Goal: Information Seeking & Learning: Learn about a topic

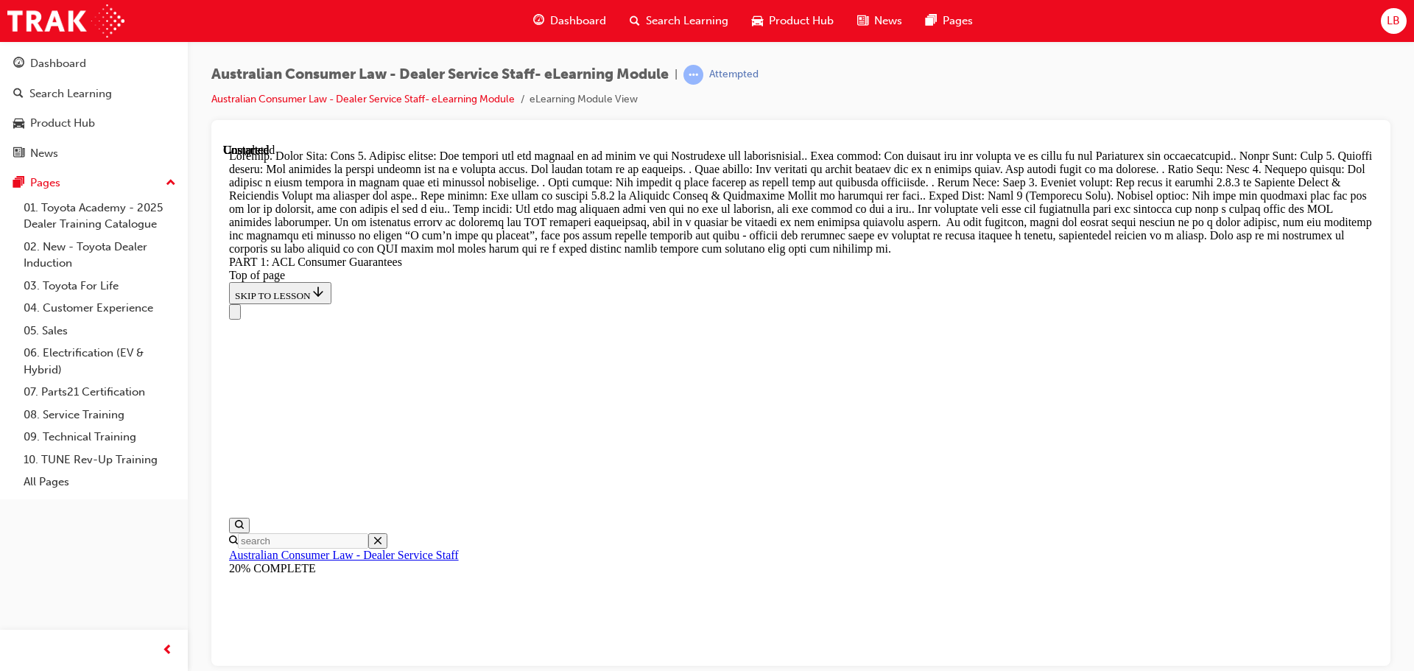
scroll to position [16137, 0]
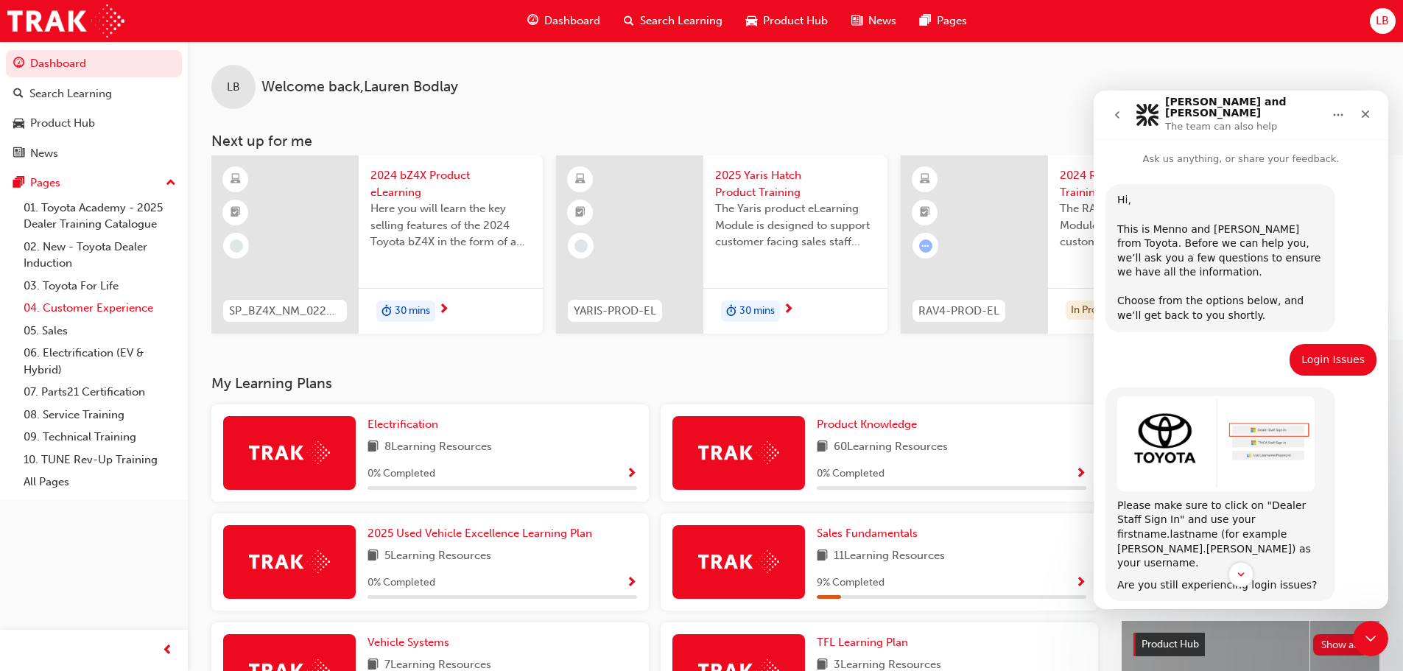
click at [78, 306] on link "04. Customer Experience" at bounding box center [100, 308] width 164 height 23
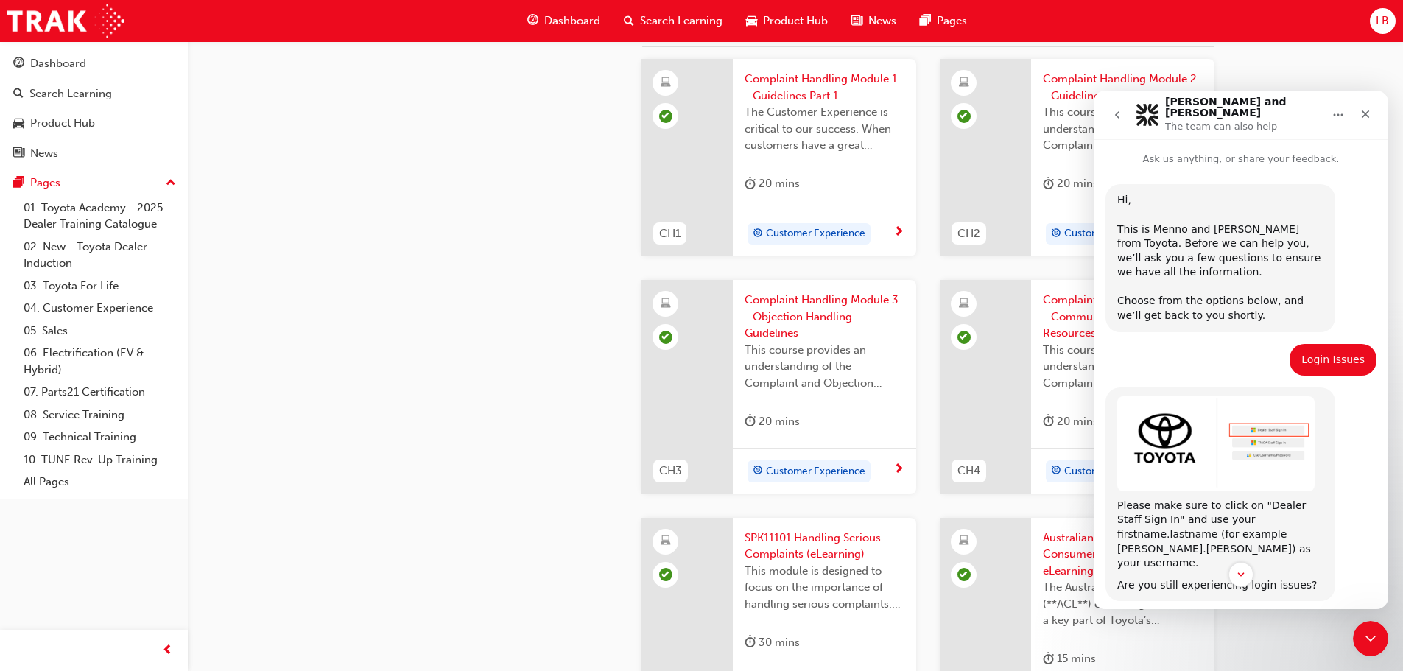
scroll to position [663, 0]
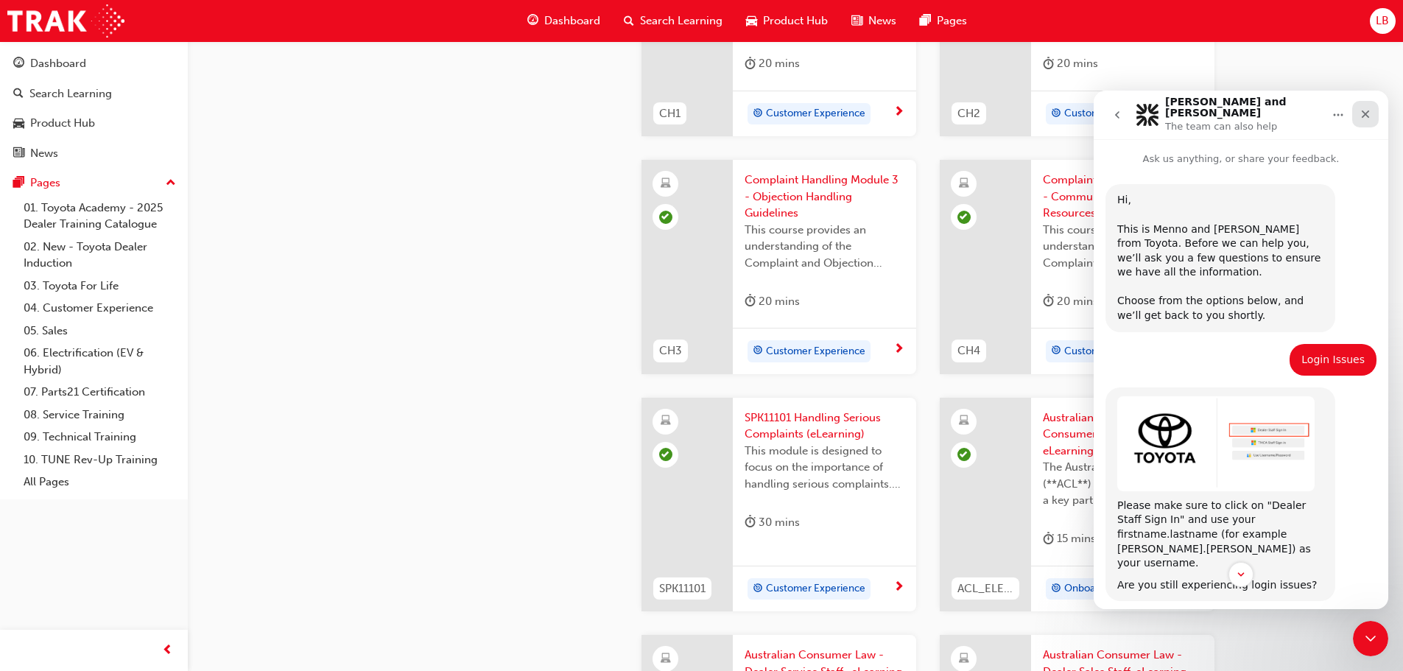
click at [1365, 103] on div "Close" at bounding box center [1365, 114] width 27 height 27
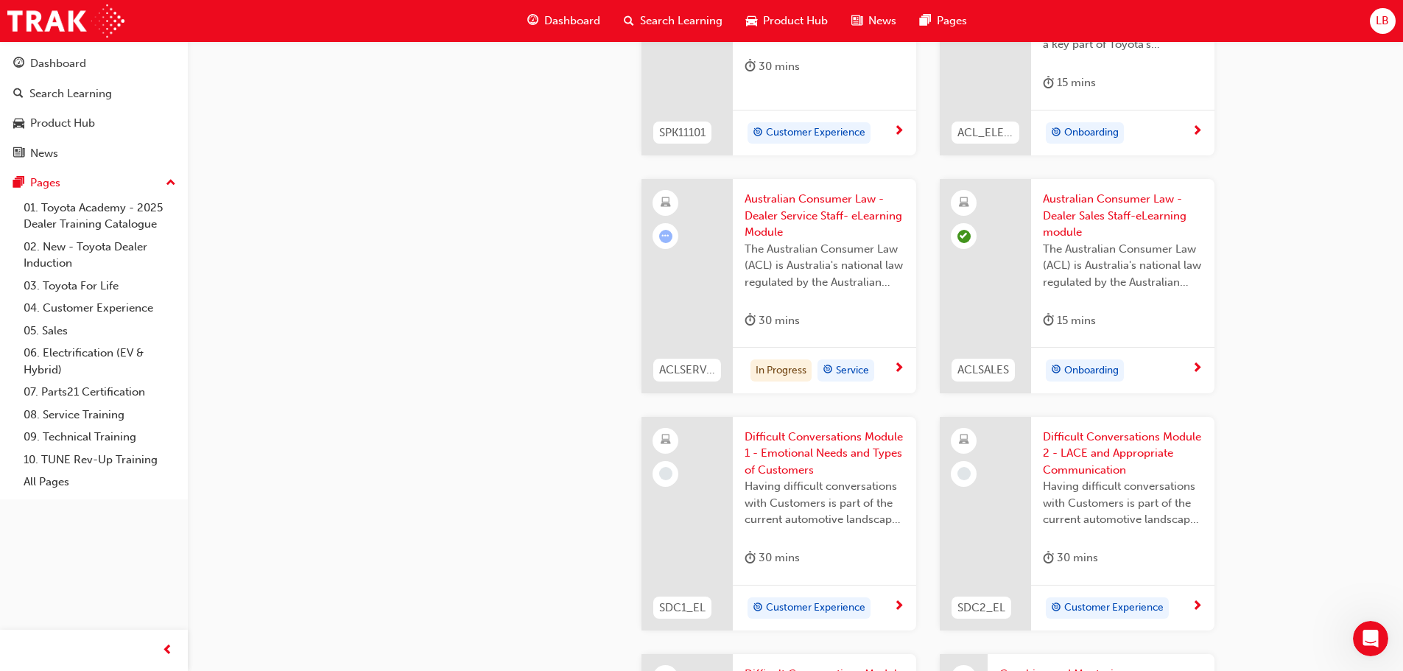
scroll to position [1104, 0]
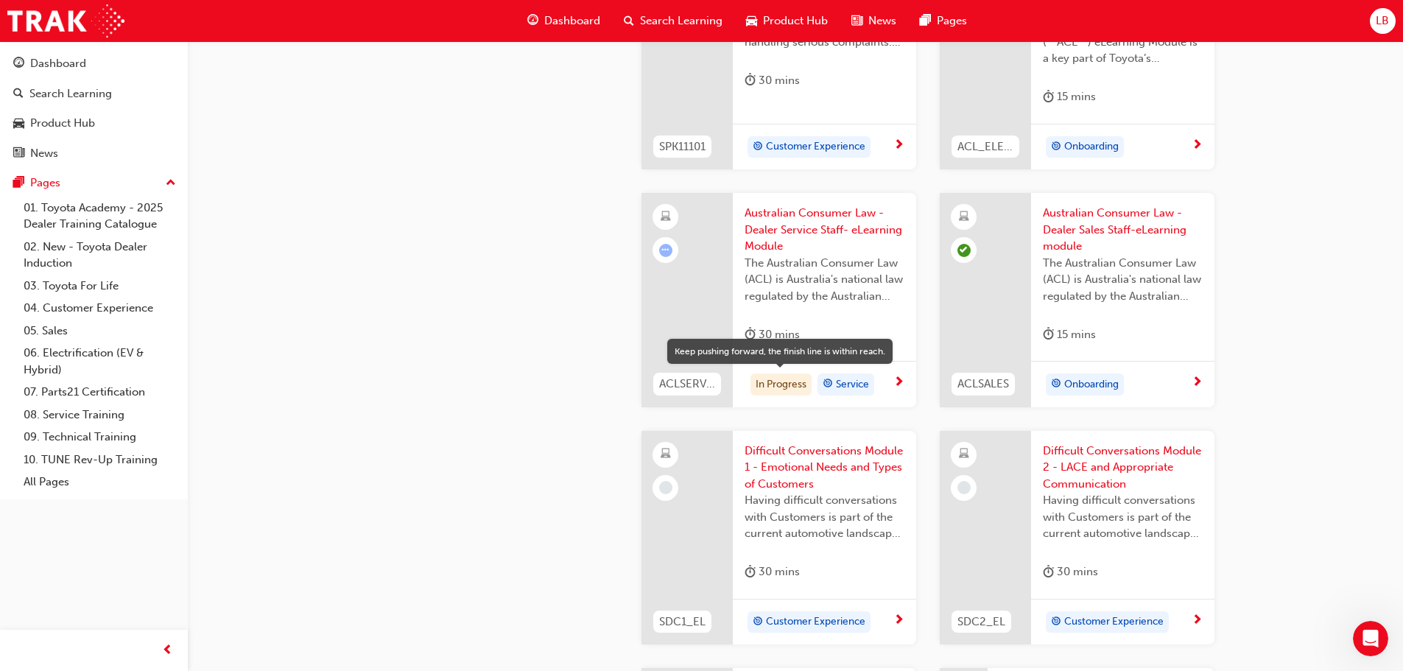
click at [786, 387] on div "In Progress" at bounding box center [780, 384] width 61 height 22
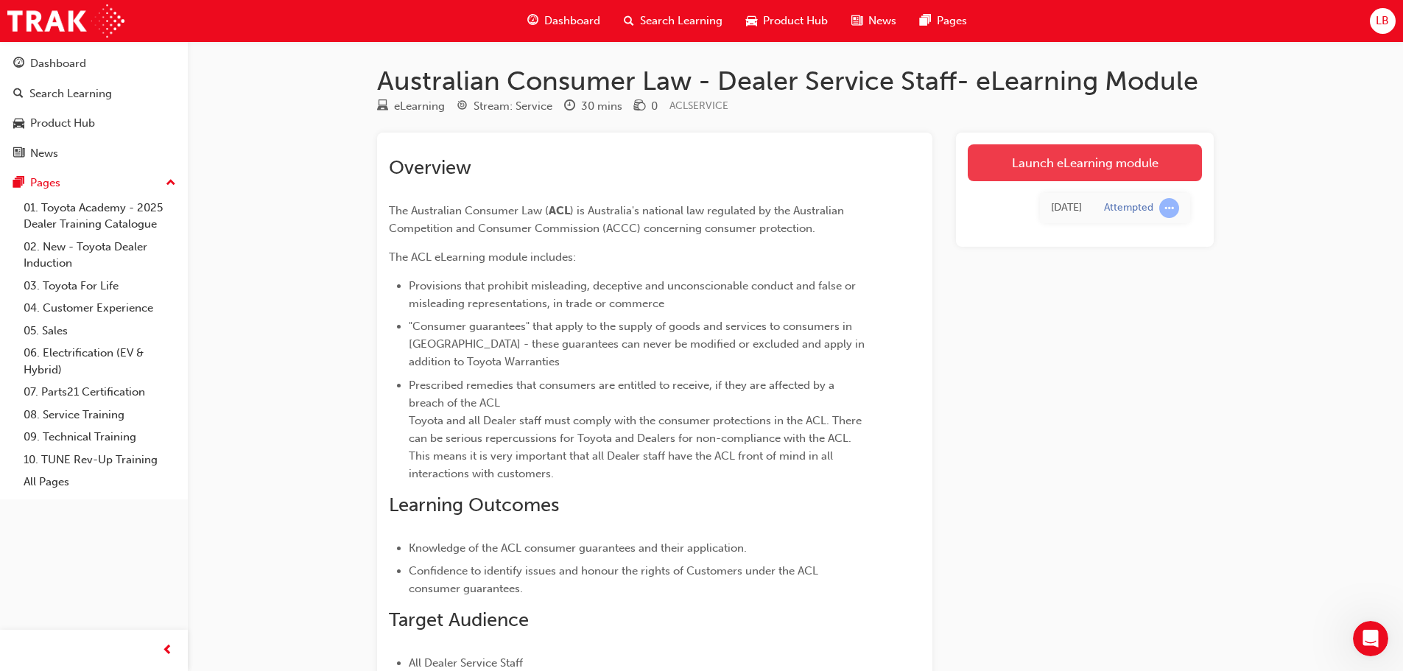
click at [1132, 144] on link "Launch eLearning module" at bounding box center [1085, 162] width 234 height 37
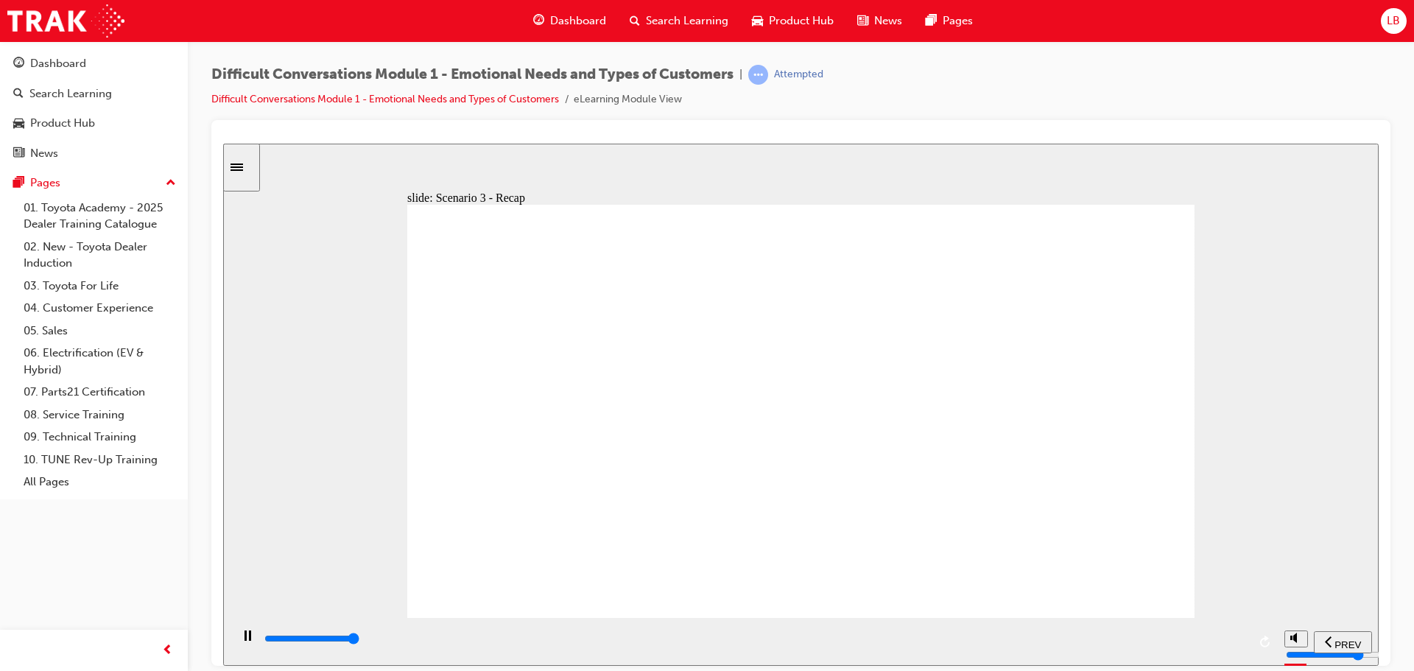
type input "44000"
radio input "true"
click at [1337, 638] on span "SUBMIT" at bounding box center [1326, 643] width 37 height 11
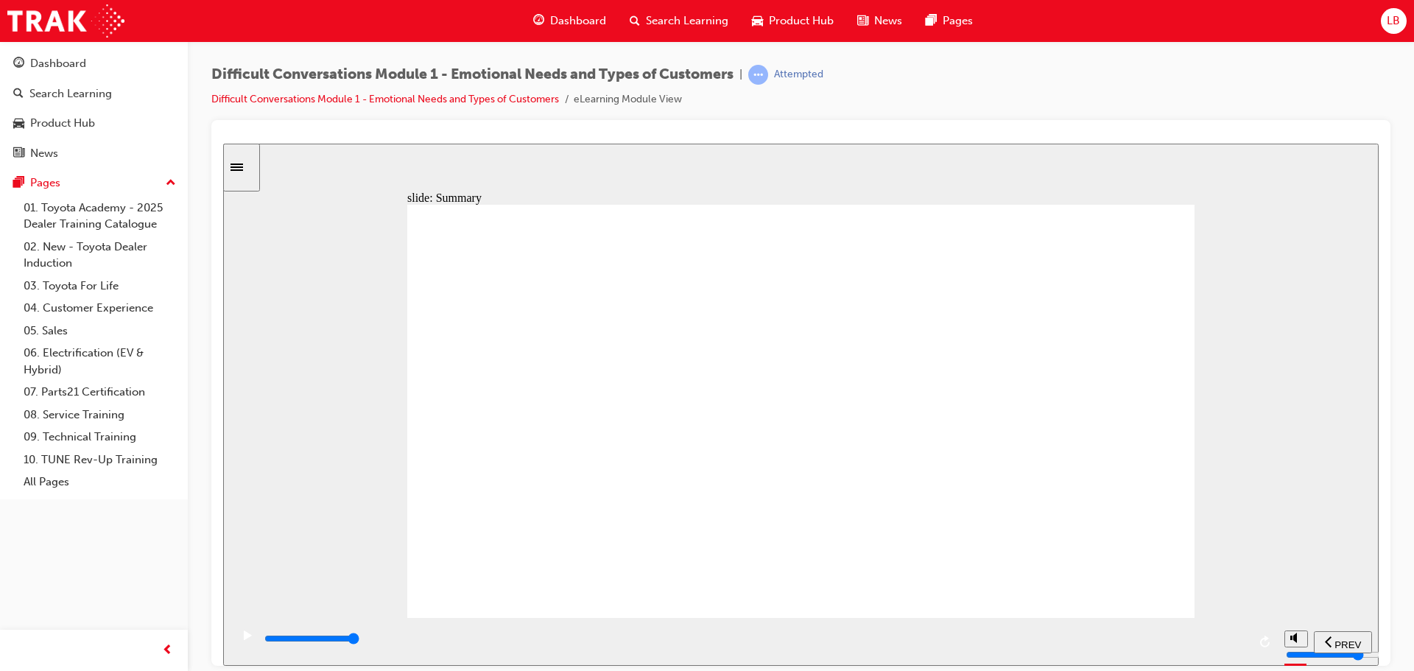
type input "9700"
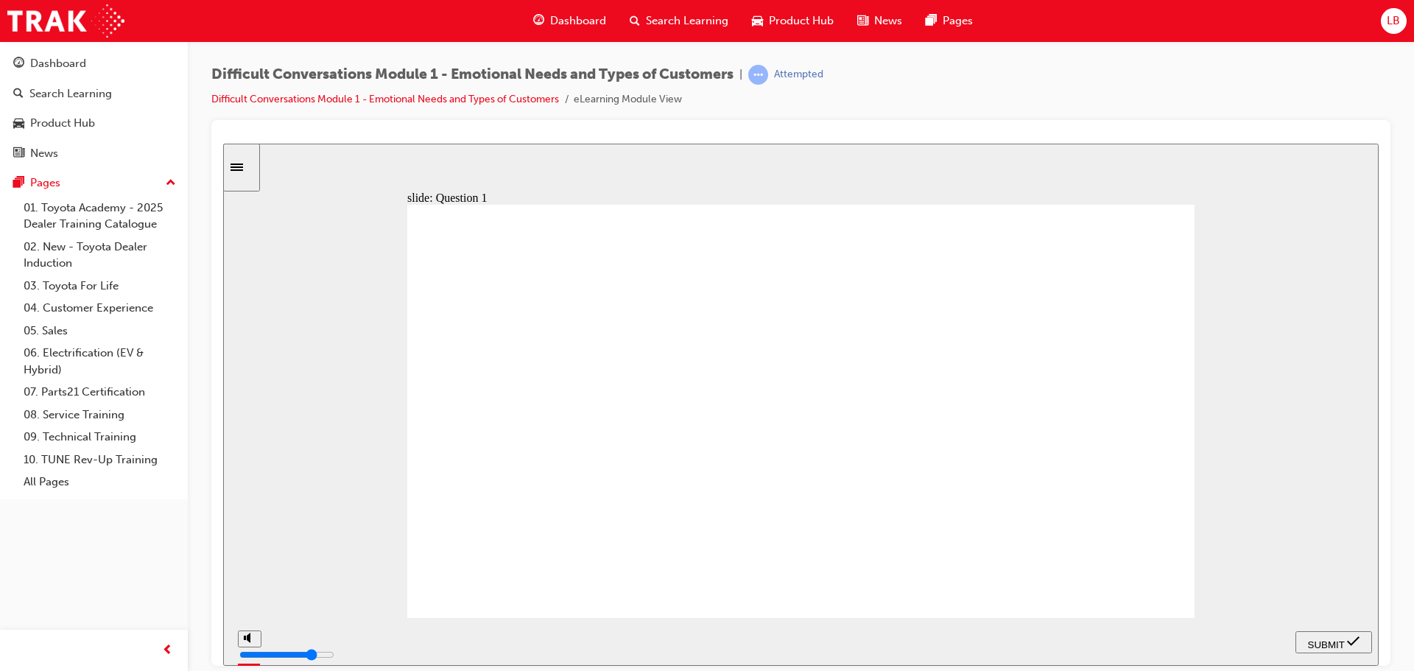
drag, startPoint x: 1107, startPoint y: 242, endPoint x: 835, endPoint y: 519, distance: 388.4
drag, startPoint x: 1094, startPoint y: 290, endPoint x: 794, endPoint y: 515, distance: 375.5
drag, startPoint x: 1063, startPoint y: 336, endPoint x: 864, endPoint y: 508, distance: 262.5
drag, startPoint x: 1065, startPoint y: 370, endPoint x: 475, endPoint y: 362, distance: 589.8
drag, startPoint x: 1114, startPoint y: 411, endPoint x: 940, endPoint y: 482, distance: 188.3
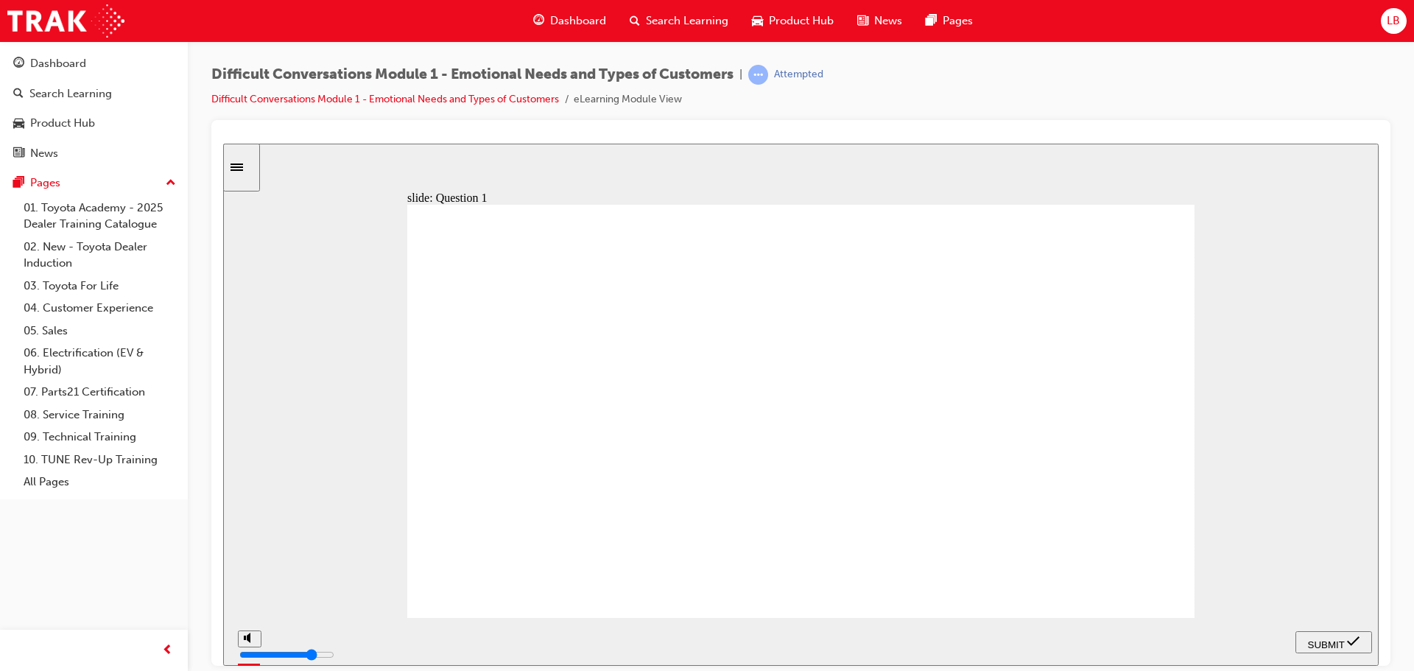
drag, startPoint x: 1087, startPoint y: 457, endPoint x: 504, endPoint y: 536, distance: 588.6
drag, startPoint x: 1111, startPoint y: 495, endPoint x: 659, endPoint y: 511, distance: 452.4
drag, startPoint x: 1109, startPoint y: 532, endPoint x: 797, endPoint y: 514, distance: 312.7
drag, startPoint x: 1093, startPoint y: 566, endPoint x: 1054, endPoint y: 581, distance: 42.7
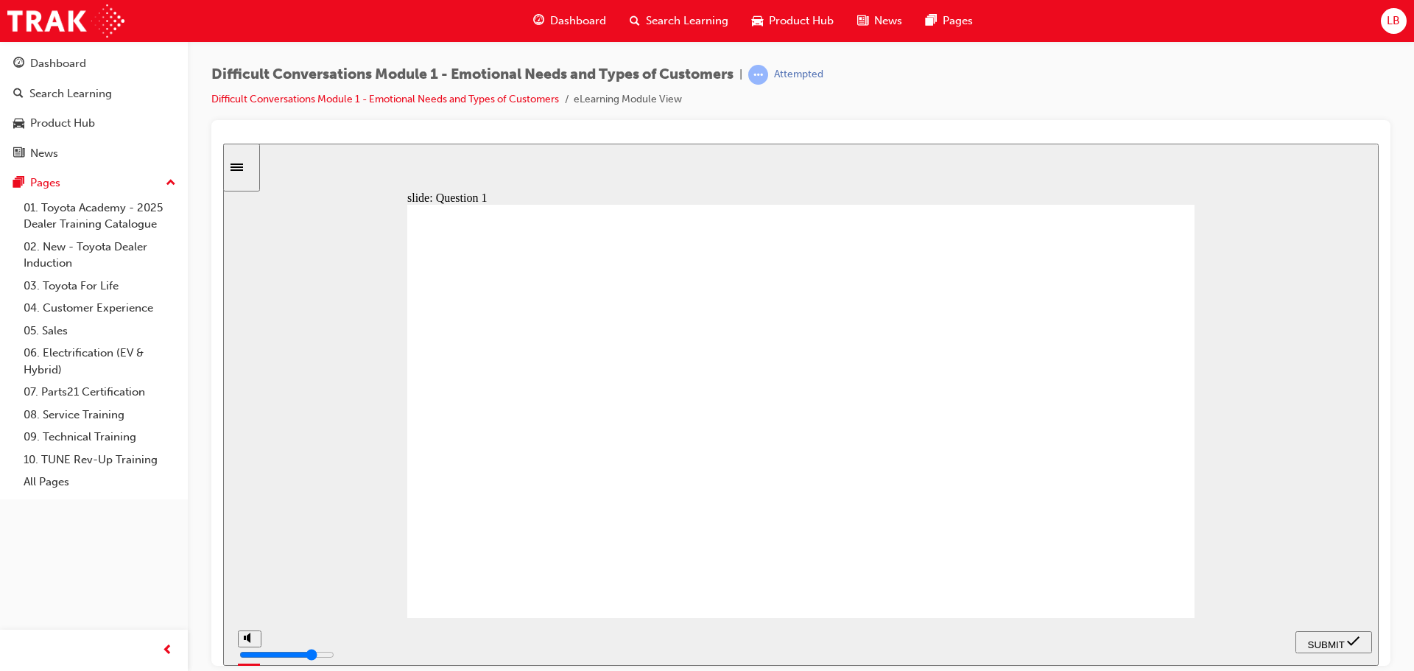
drag, startPoint x: 1075, startPoint y: 572, endPoint x: 504, endPoint y: 359, distance: 609.3
click at [1331, 643] on span "SUBMIT" at bounding box center [1326, 643] width 37 height 11
checkbox input "true"
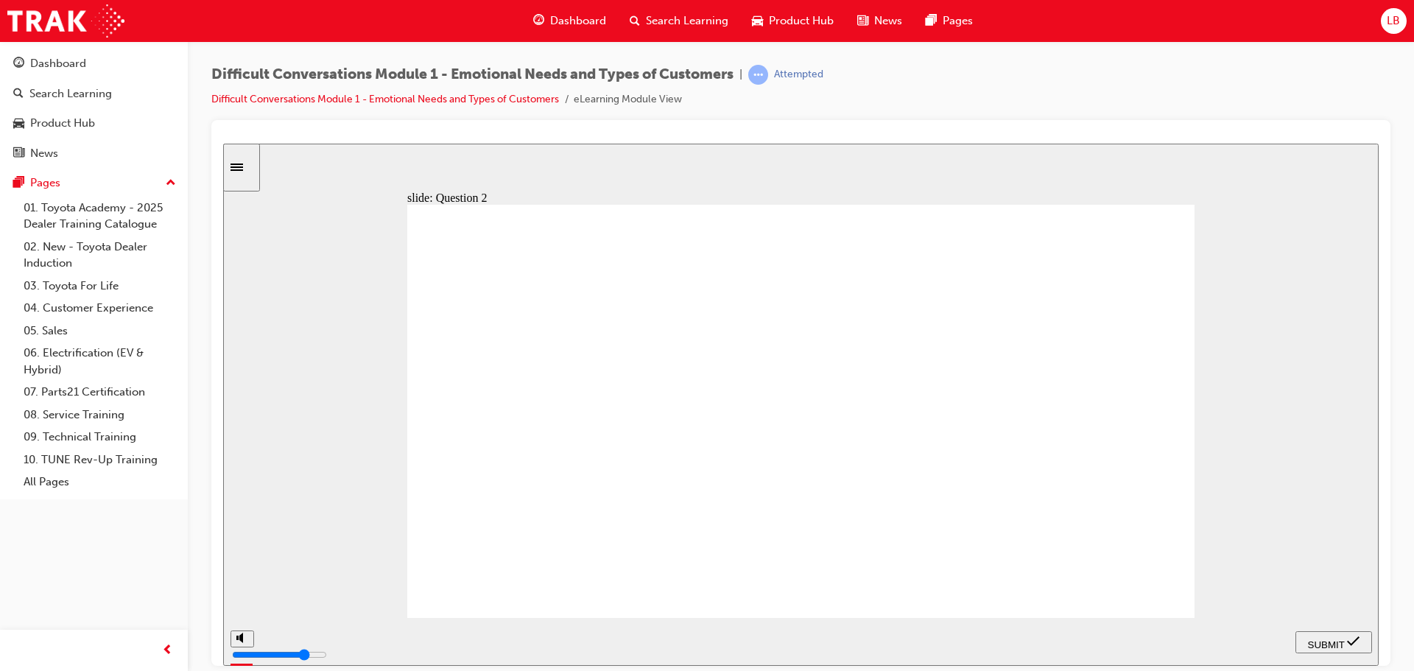
checkbox input "true"
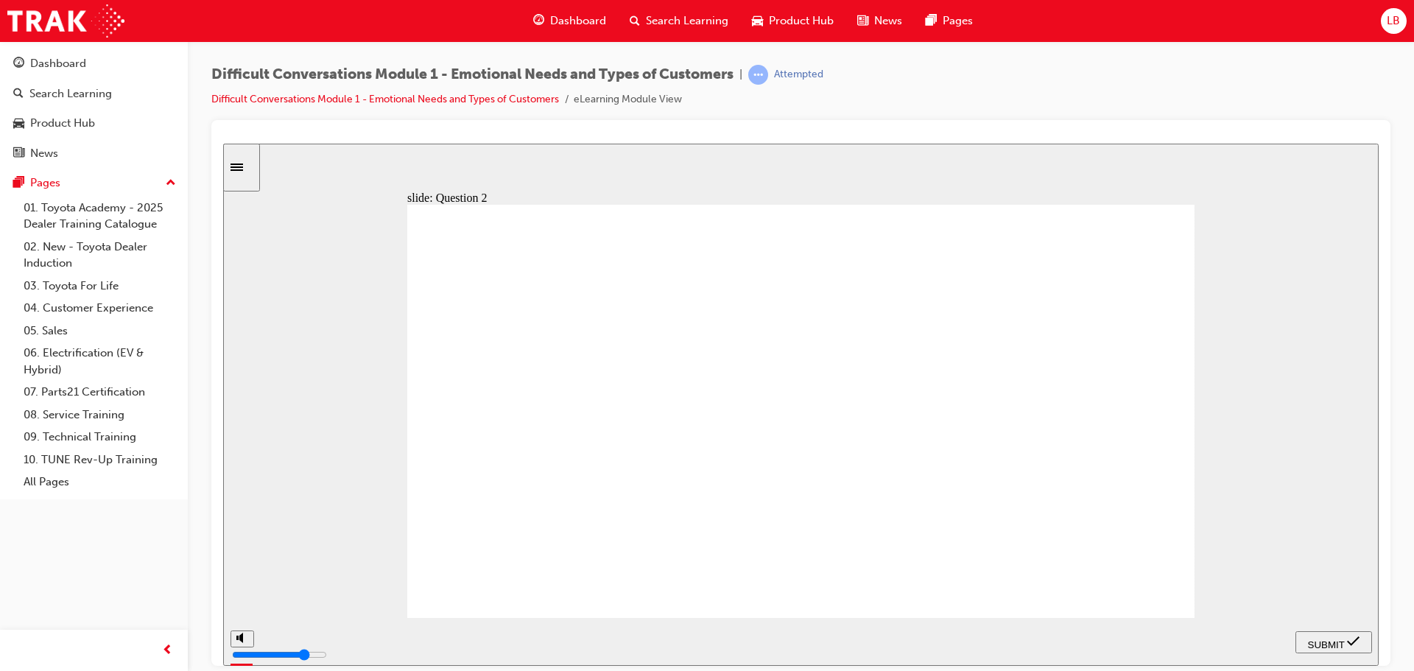
checkbox input "true"
click at [1327, 643] on span "SUBMIT" at bounding box center [1326, 643] width 37 height 11
checkbox input "true"
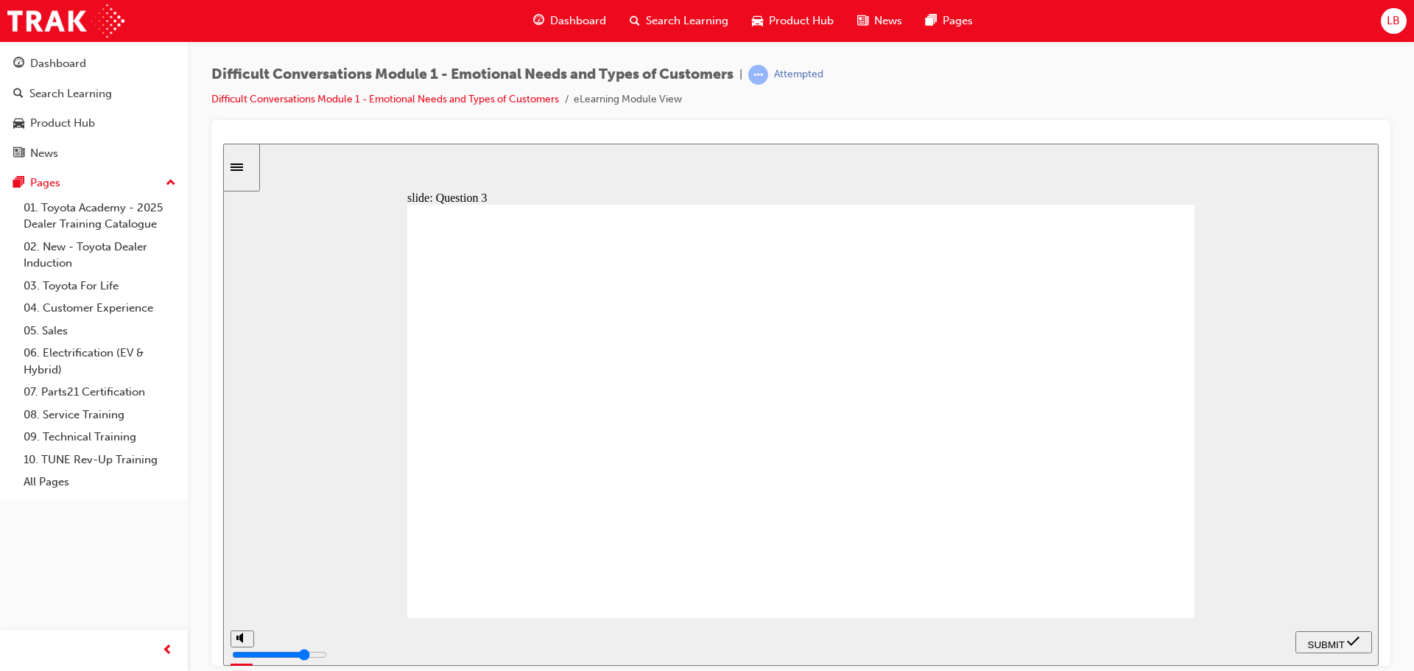
checkbox input "true"
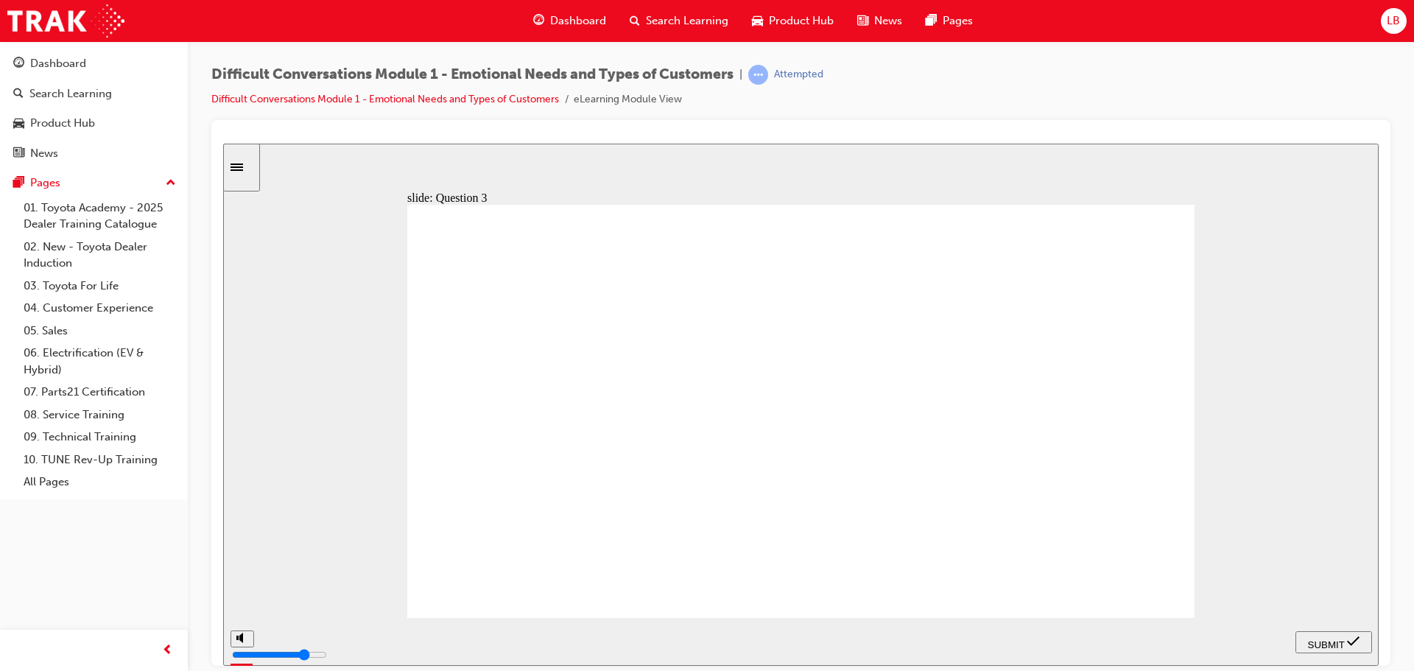
checkbox input "true"
click at [1336, 648] on div "SUBMIT" at bounding box center [1333, 641] width 65 height 15
checkbox input "true"
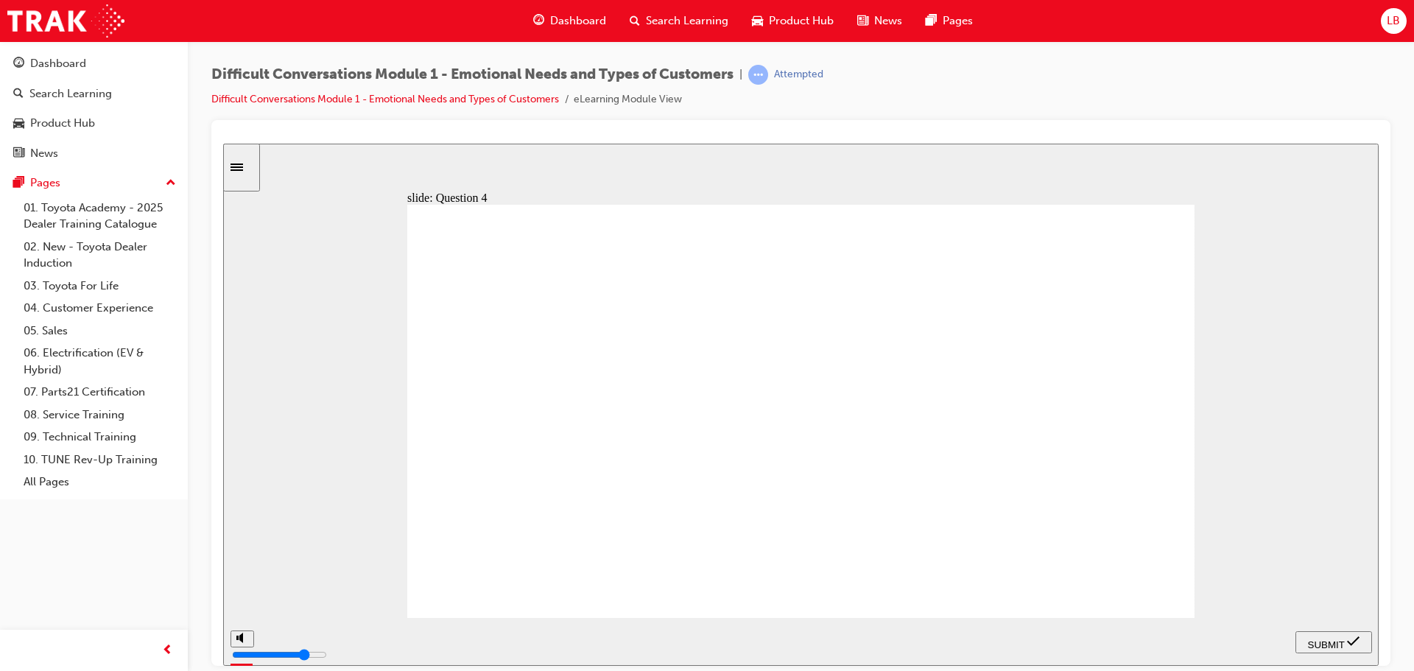
checkbox input "true"
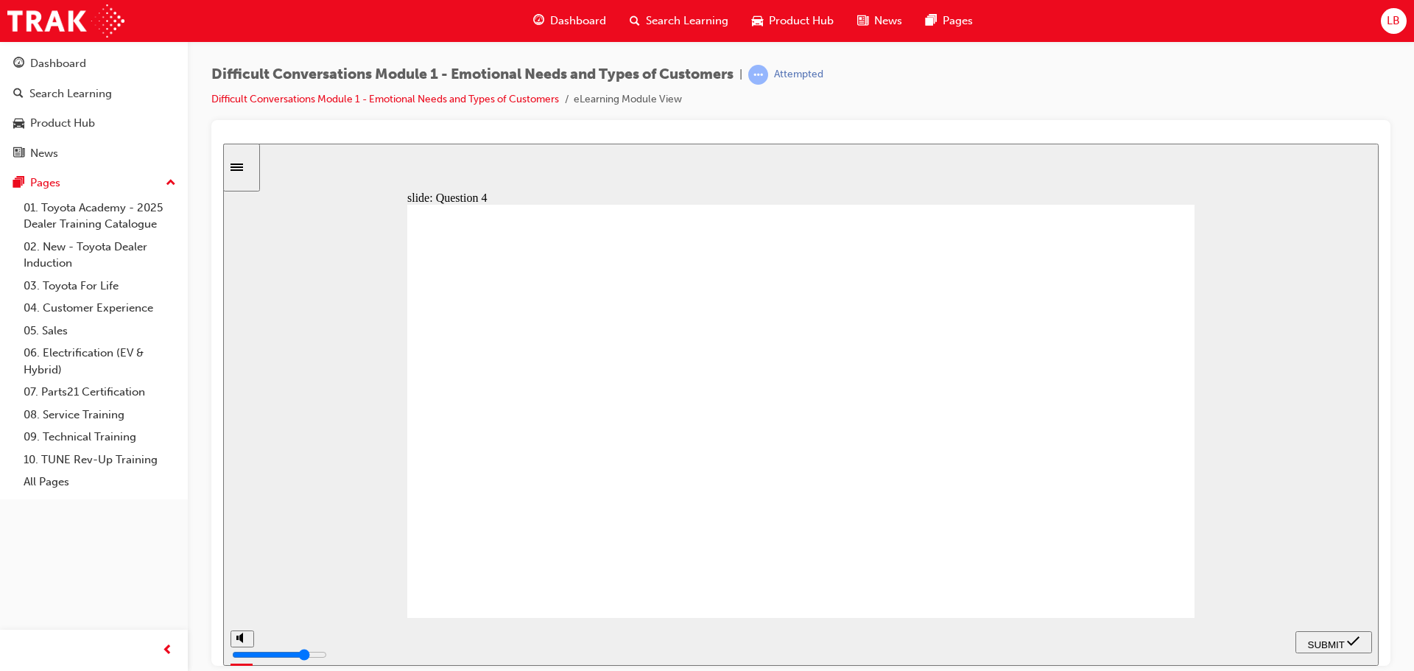
checkbox input "true"
click at [1332, 638] on span "SUBMIT" at bounding box center [1326, 643] width 37 height 11
checkbox input "true"
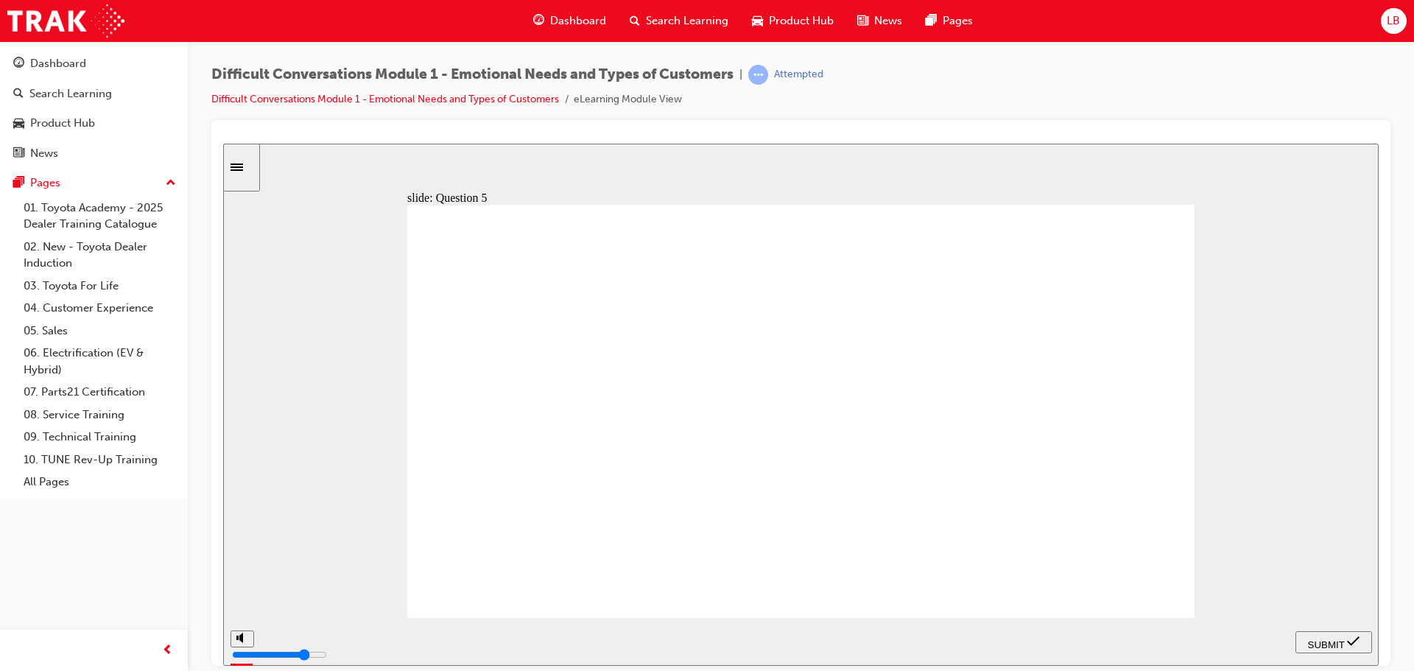
checkbox input "true"
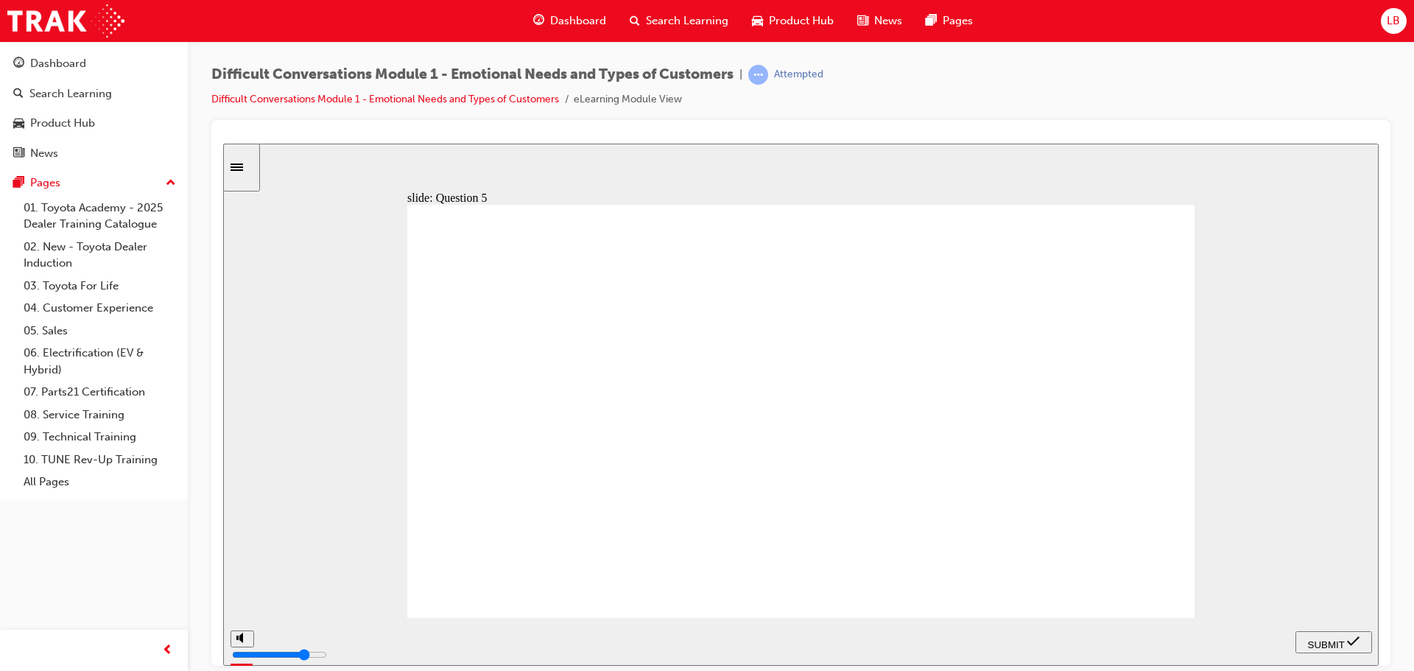
checkbox input "true"
click at [1333, 641] on span "SUBMIT" at bounding box center [1326, 643] width 37 height 11
checkbox input "true"
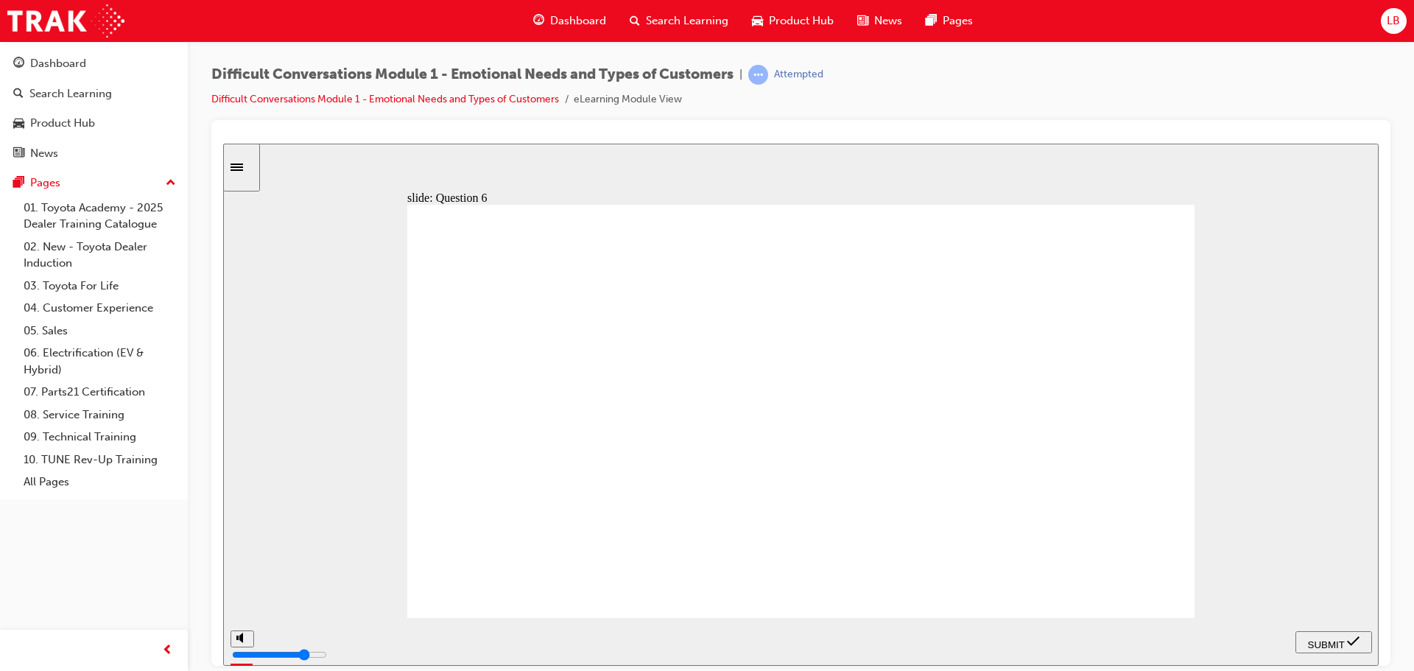
checkbox input "true"
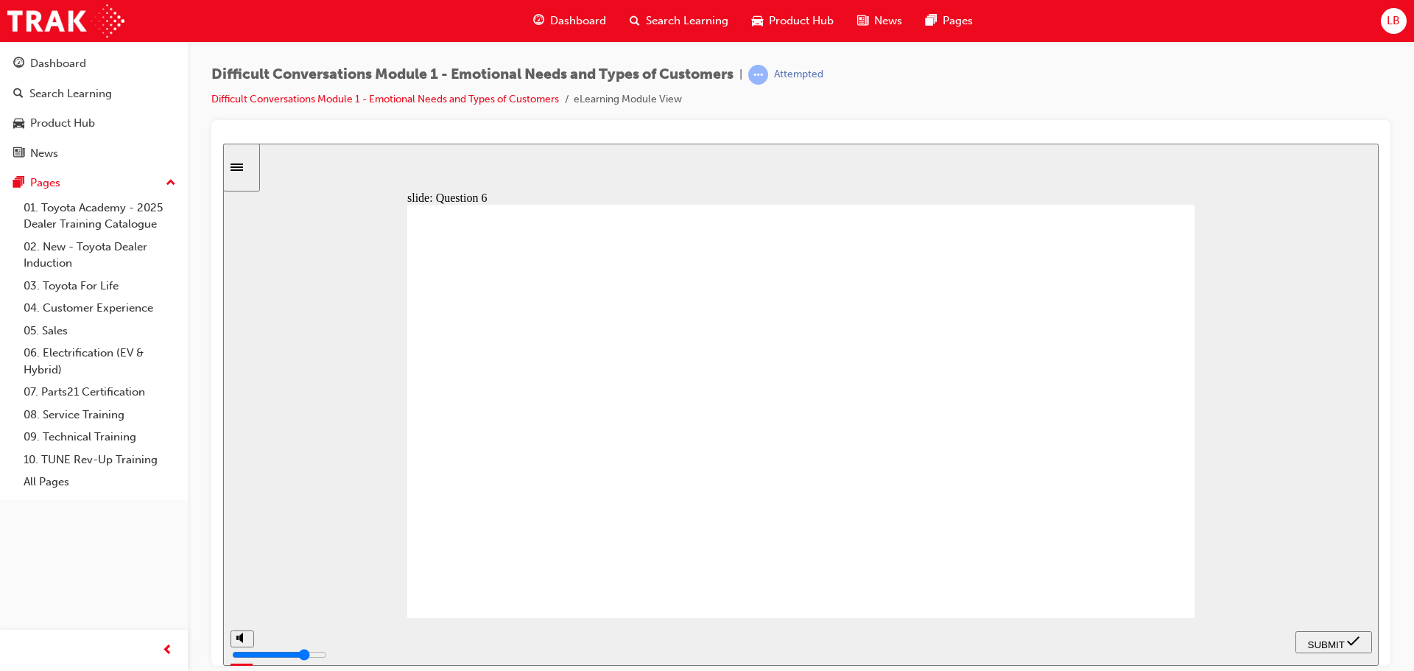
checkbox input "true"
click at [1306, 627] on nav "PREV NEXT SUBMIT" at bounding box center [1333, 641] width 77 height 48
click at [1311, 642] on span "SUBMIT" at bounding box center [1326, 643] width 37 height 11
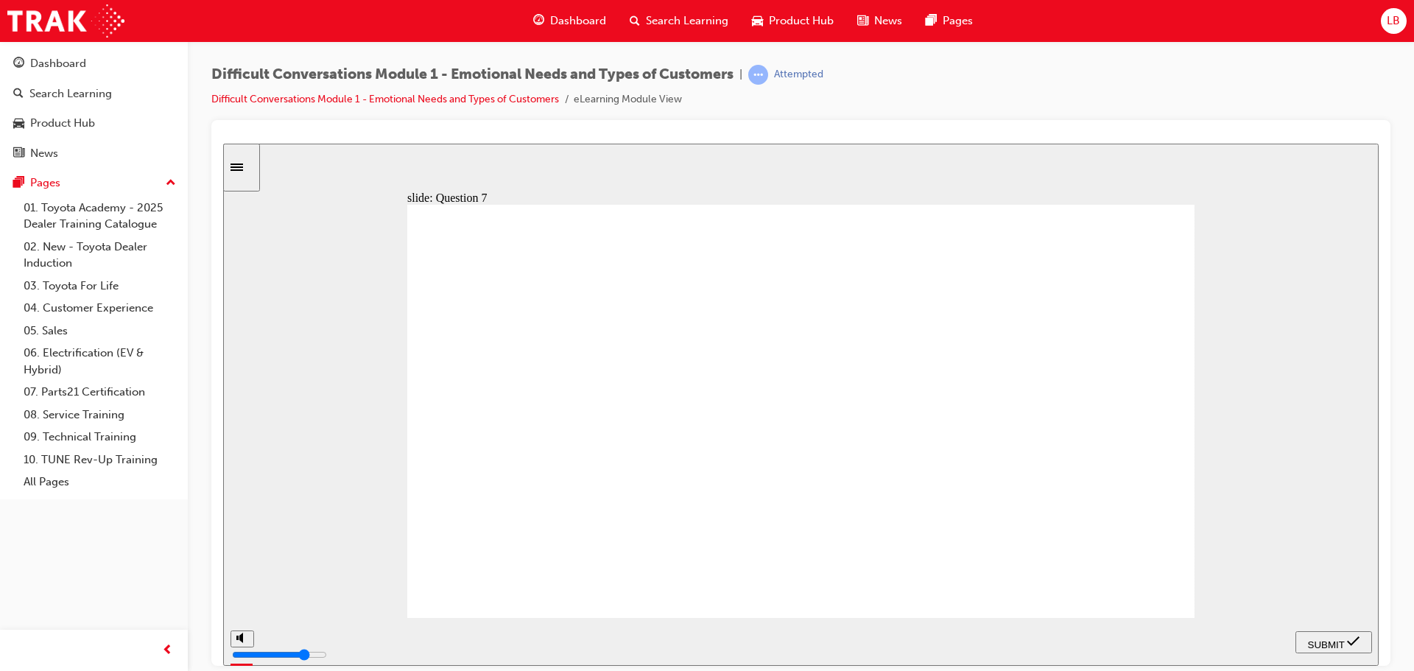
checkbox input "true"
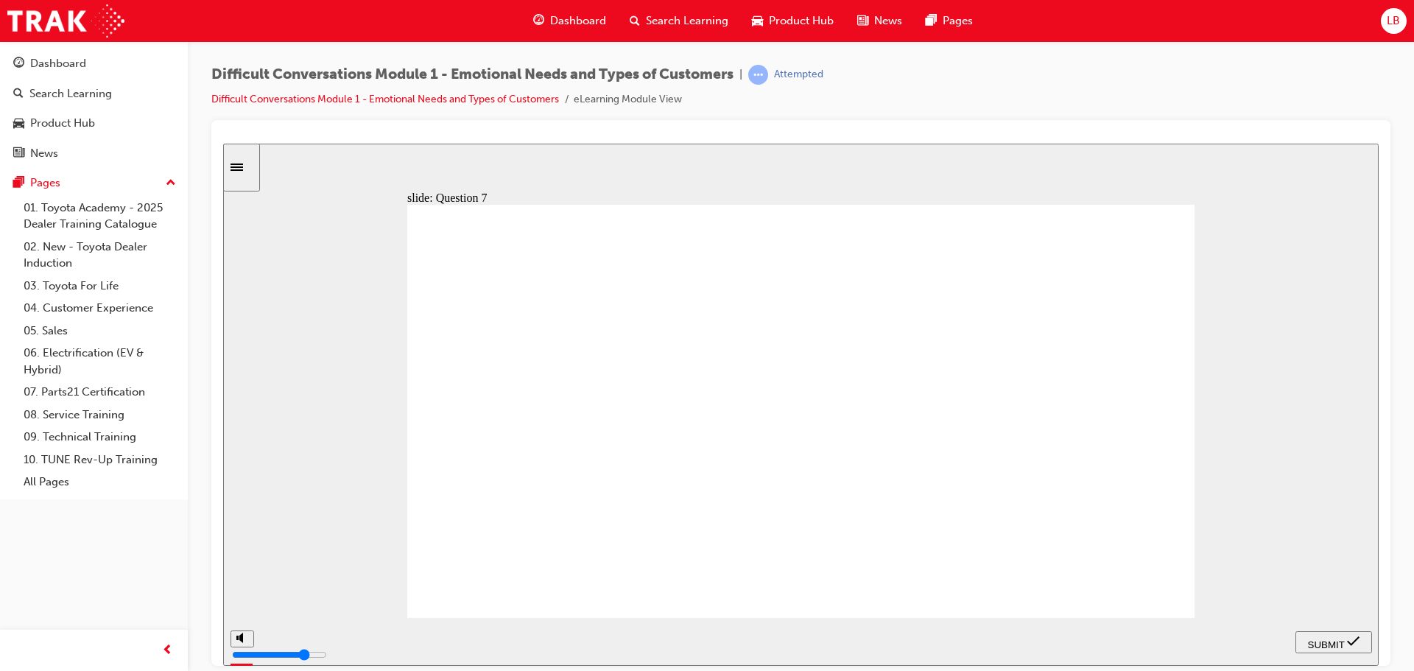
checkbox input "true"
click at [1333, 628] on nav "PREV NEXT SUBMIT" at bounding box center [1333, 641] width 77 height 48
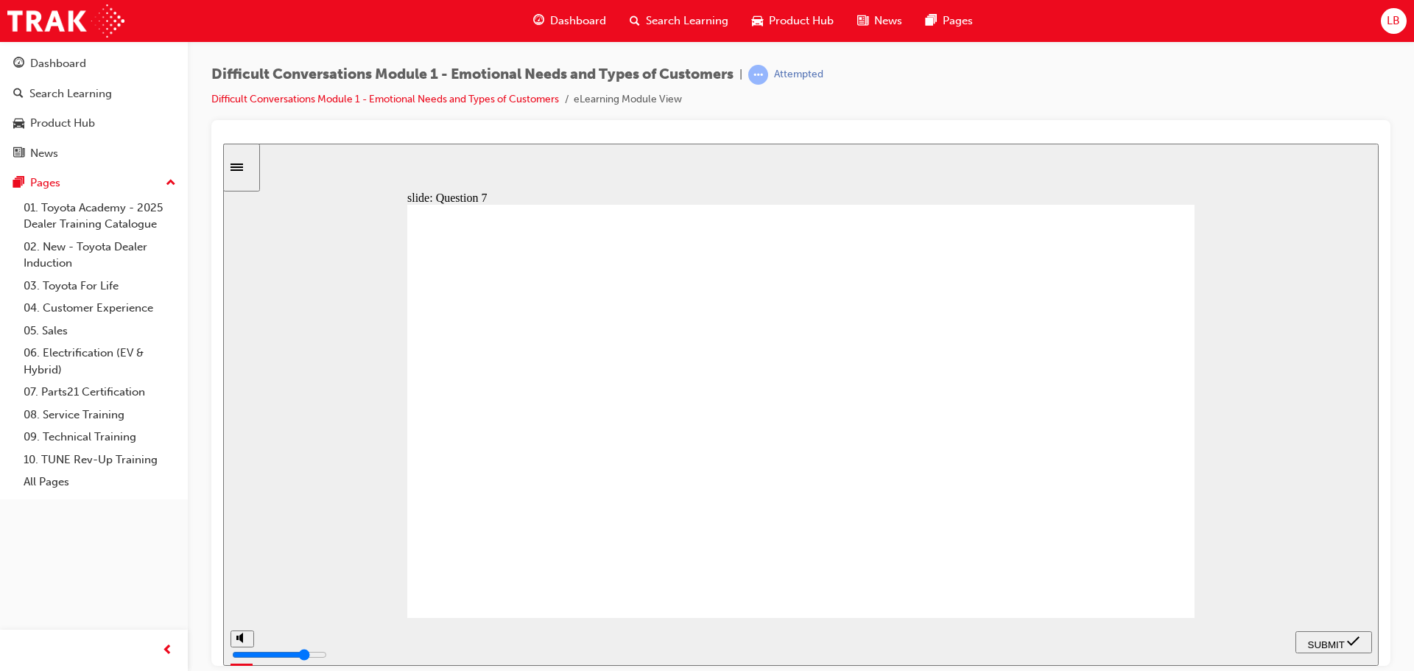
click at [1331, 638] on span "SUBMIT" at bounding box center [1326, 643] width 37 height 11
checkbox input "true"
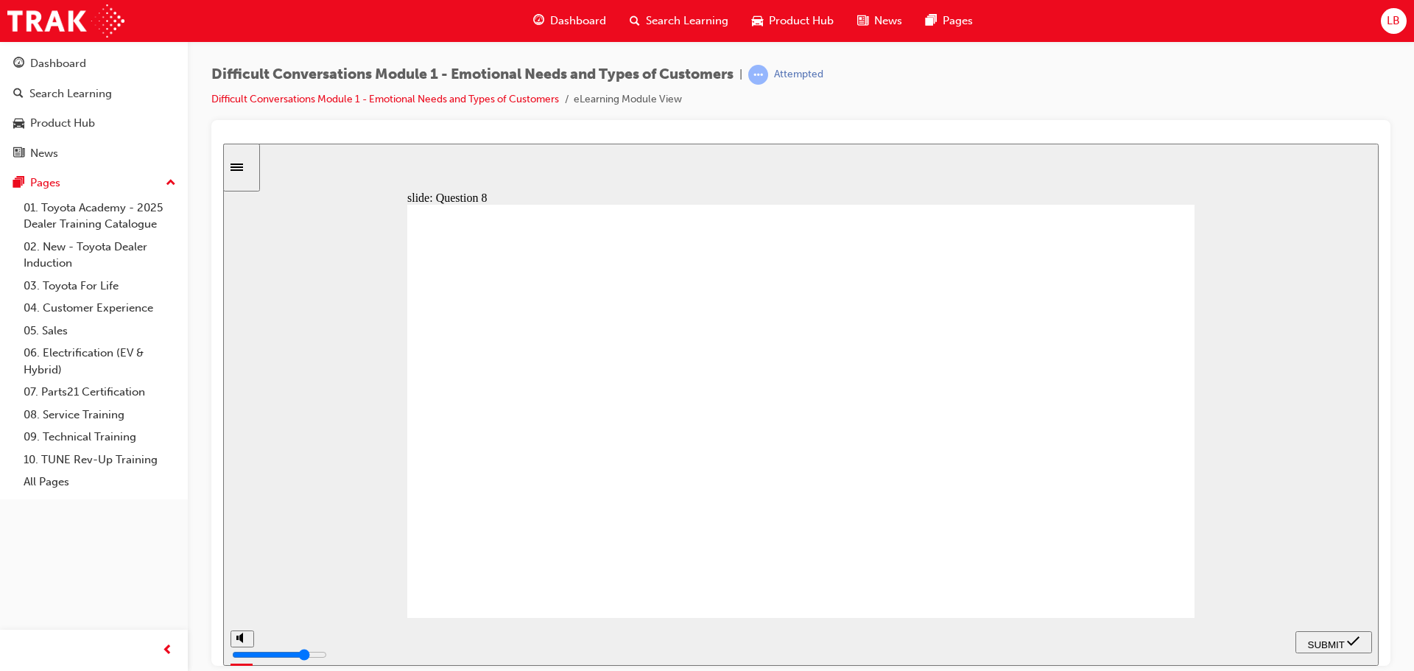
checkbox input "true"
click at [1313, 645] on span "SUBMIT" at bounding box center [1326, 643] width 37 height 11
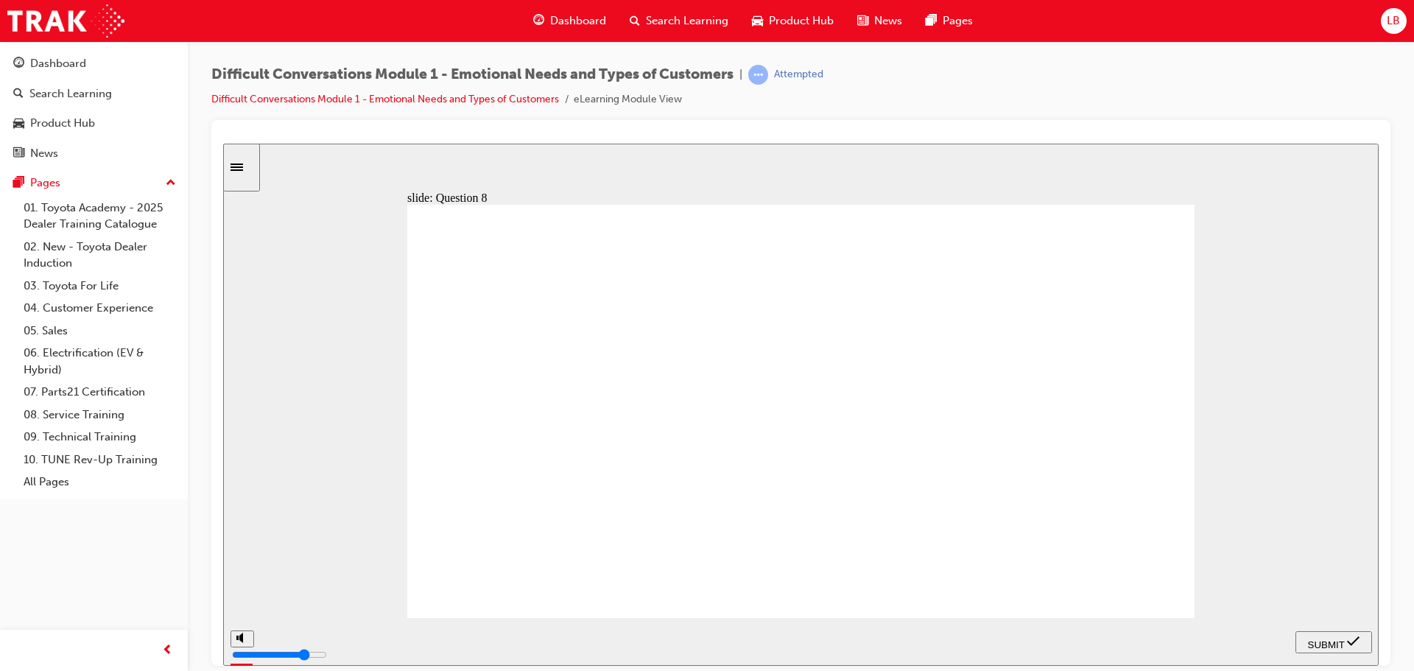
radio input "true"
click at [1322, 638] on span "SUBMIT" at bounding box center [1326, 643] width 37 height 11
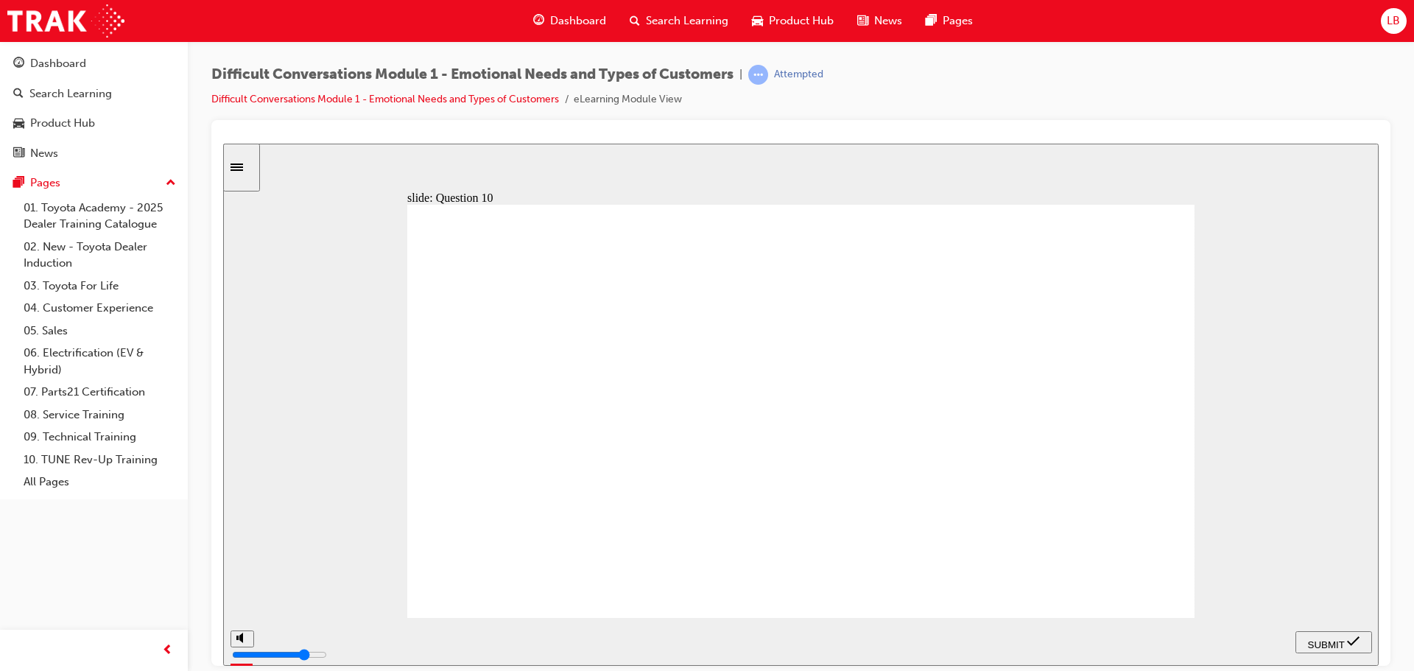
radio input "true"
click at [1339, 634] on div "SUBMIT" at bounding box center [1333, 641] width 65 height 15
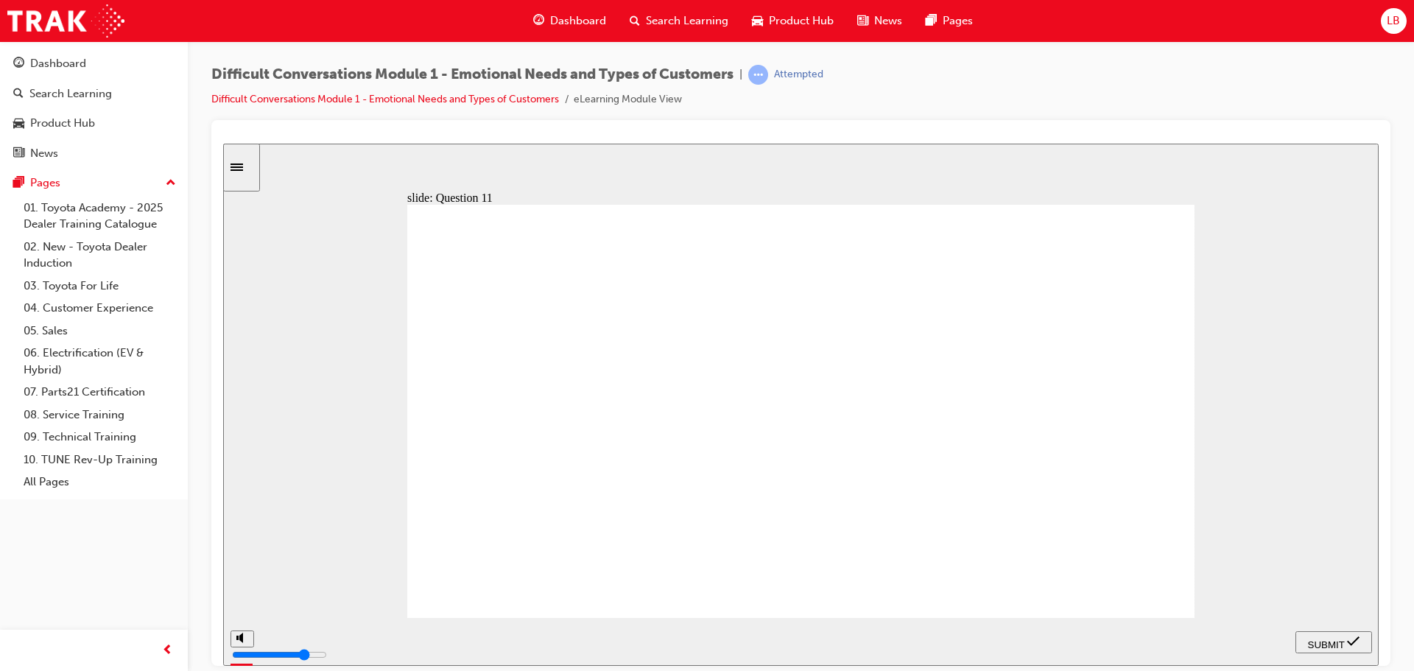
radio input "true"
click at [1311, 638] on span "SUBMIT" at bounding box center [1326, 643] width 37 height 11
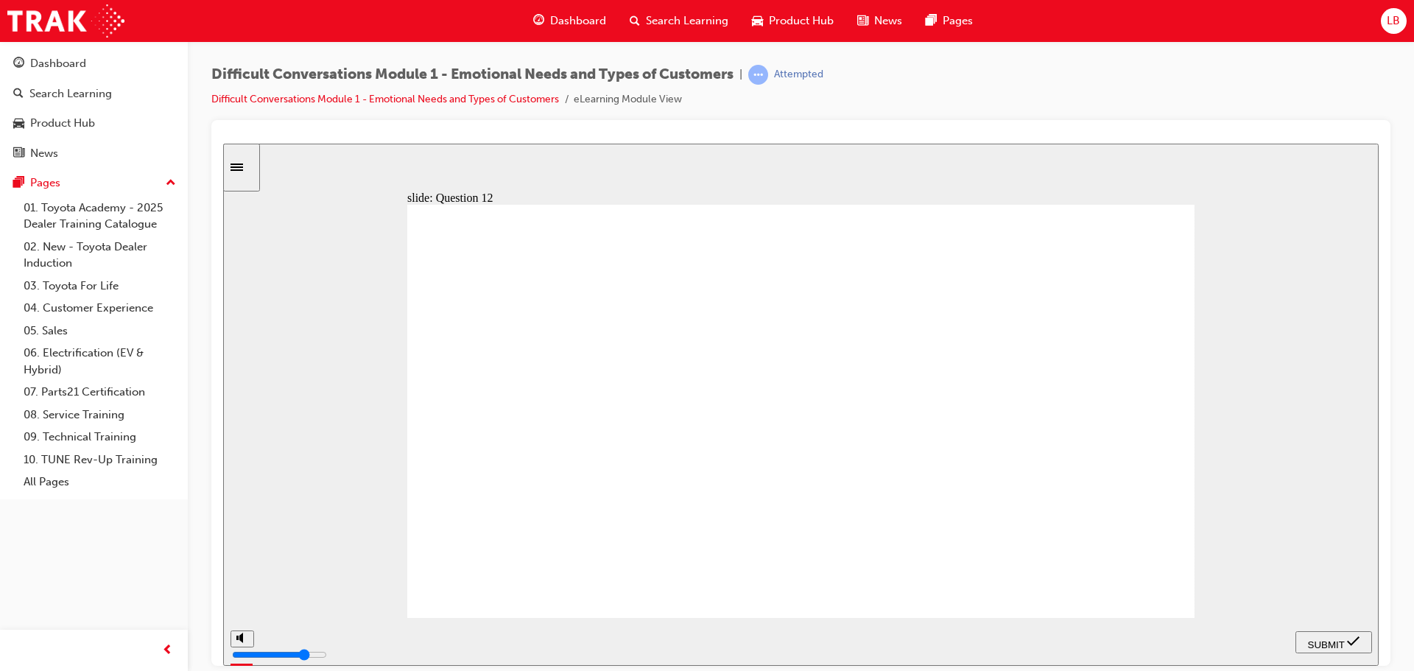
radio input "true"
click at [1328, 646] on div "SUBMIT" at bounding box center [1333, 641] width 65 height 15
type input "3900"
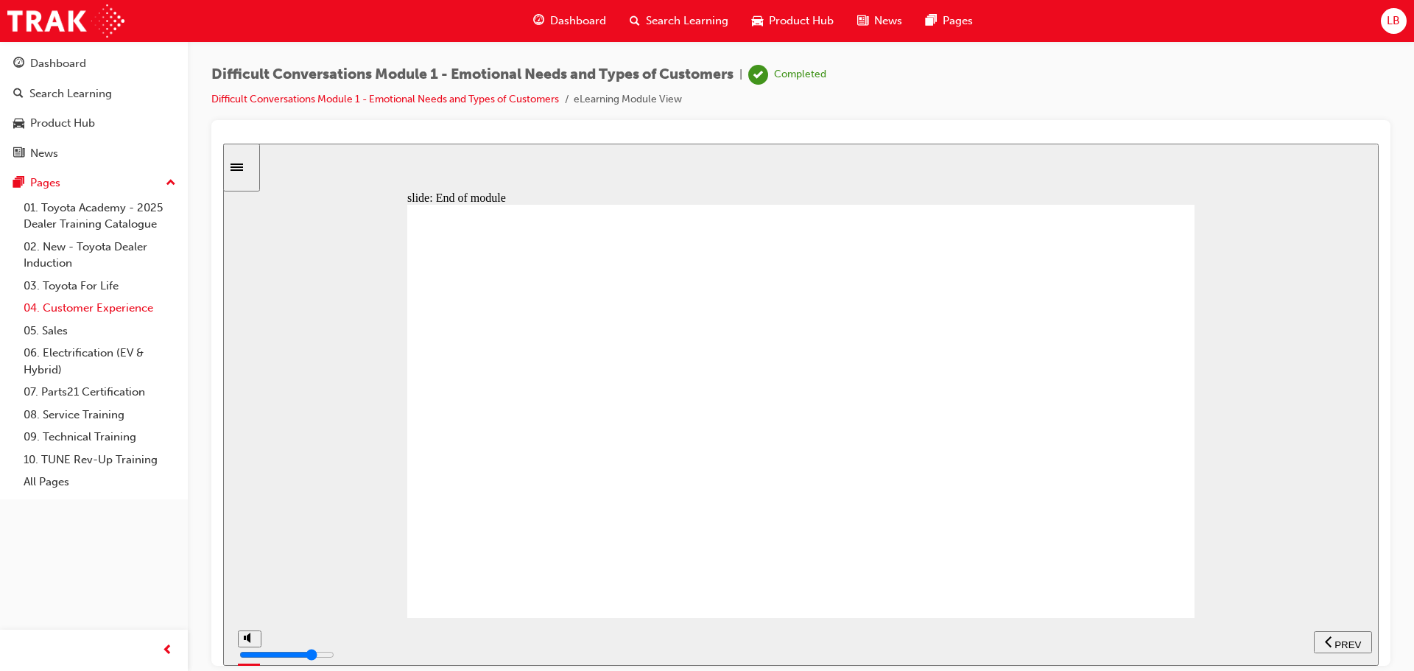
click at [102, 317] on link "04. Customer Experience" at bounding box center [100, 308] width 164 height 23
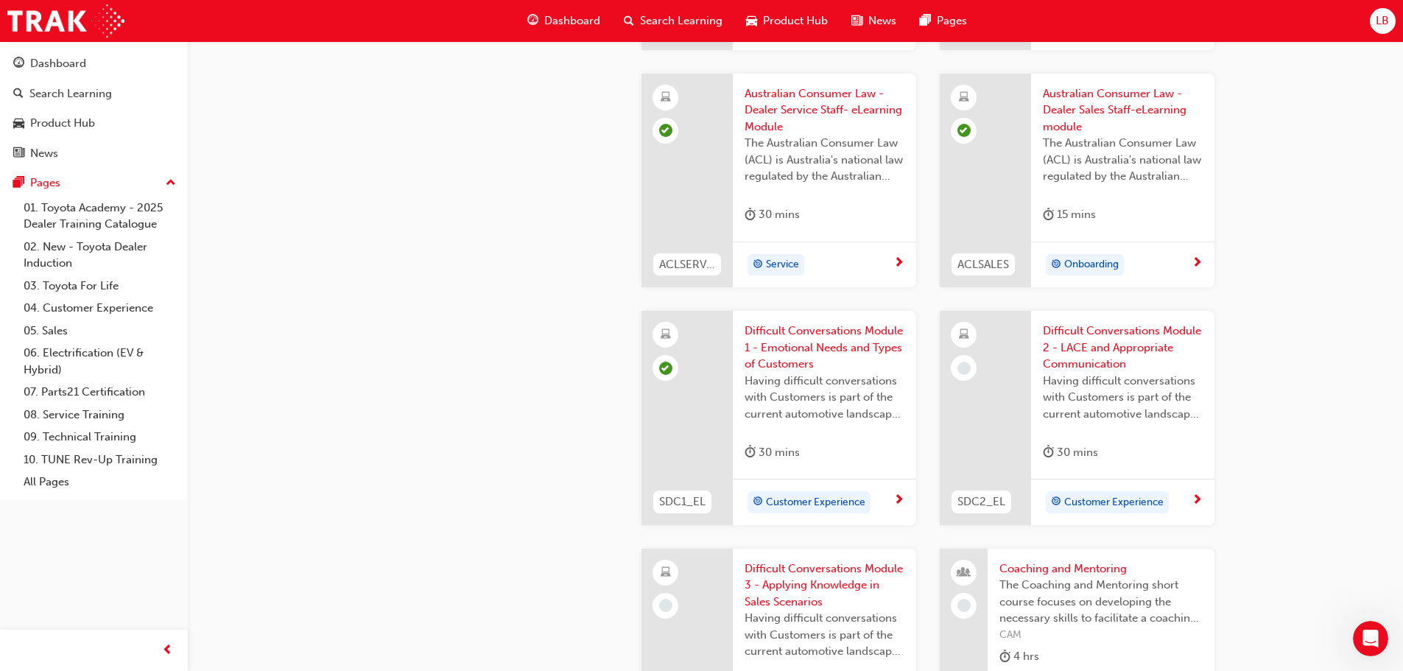
scroll to position [1284, 0]
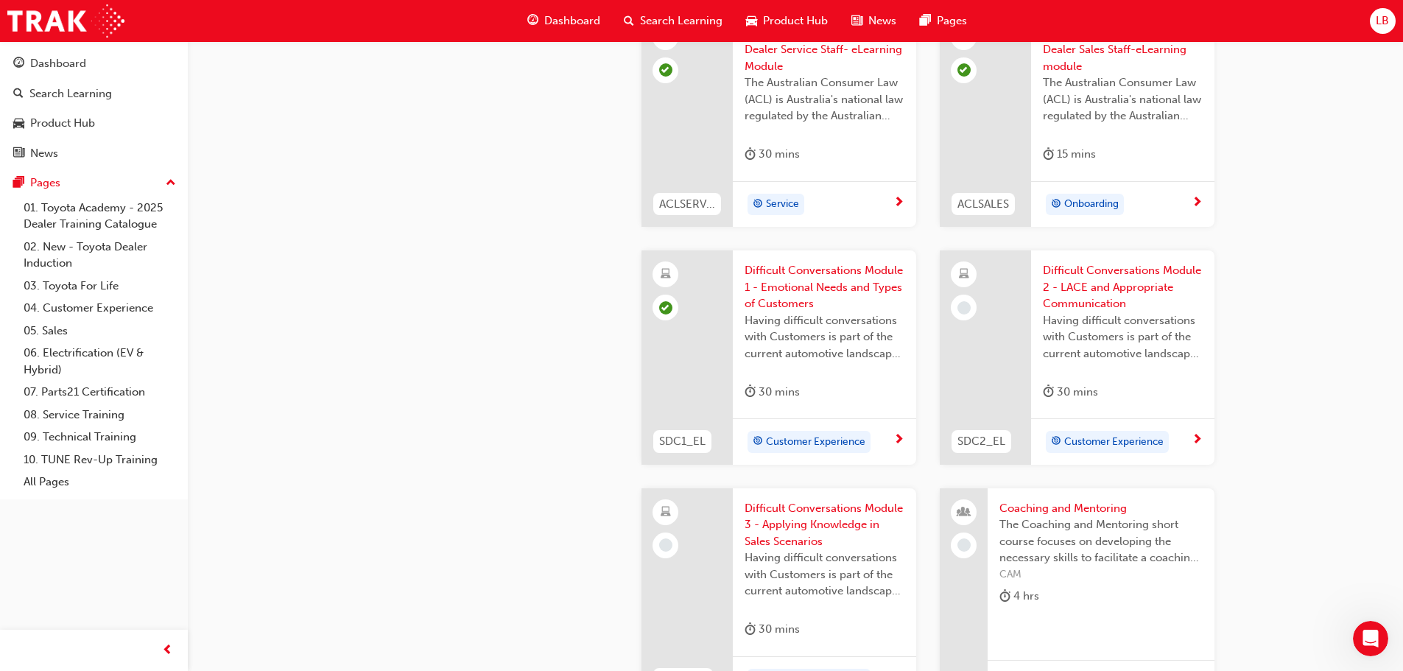
click at [1110, 446] on span "Customer Experience" at bounding box center [1113, 442] width 99 height 17
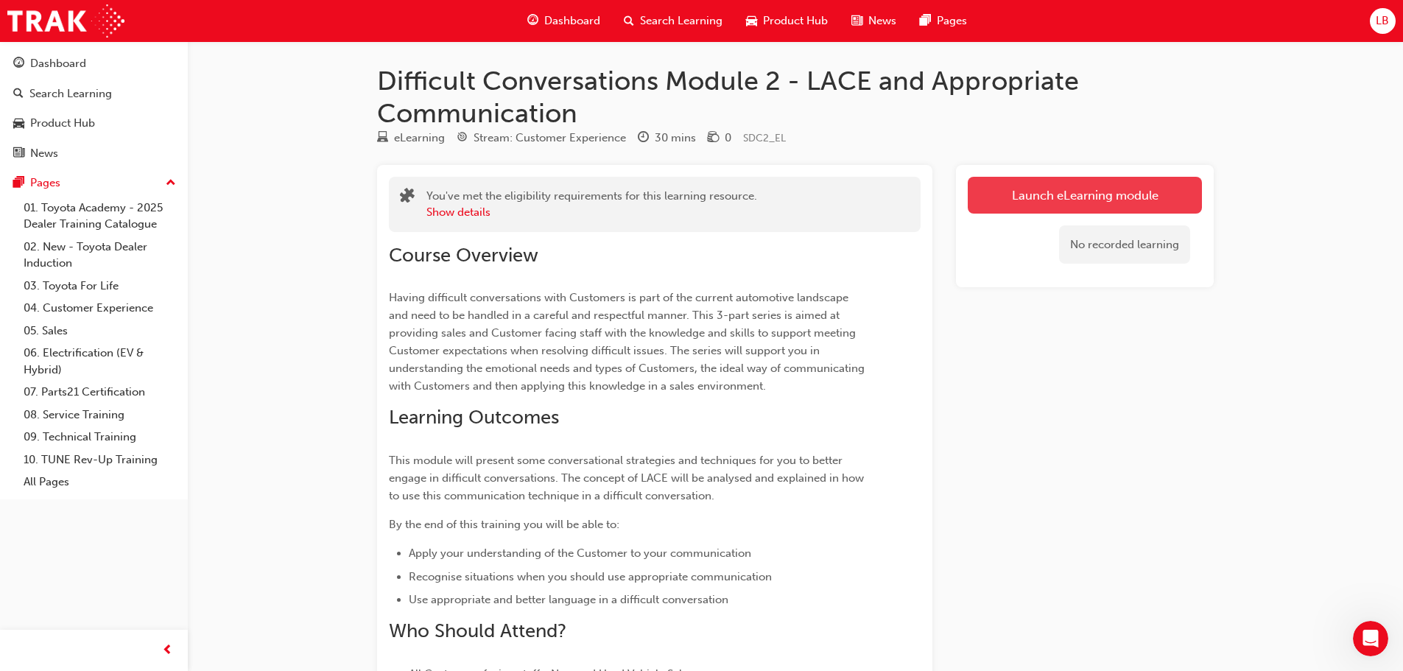
click at [995, 178] on link "Launch eLearning module" at bounding box center [1085, 195] width 234 height 37
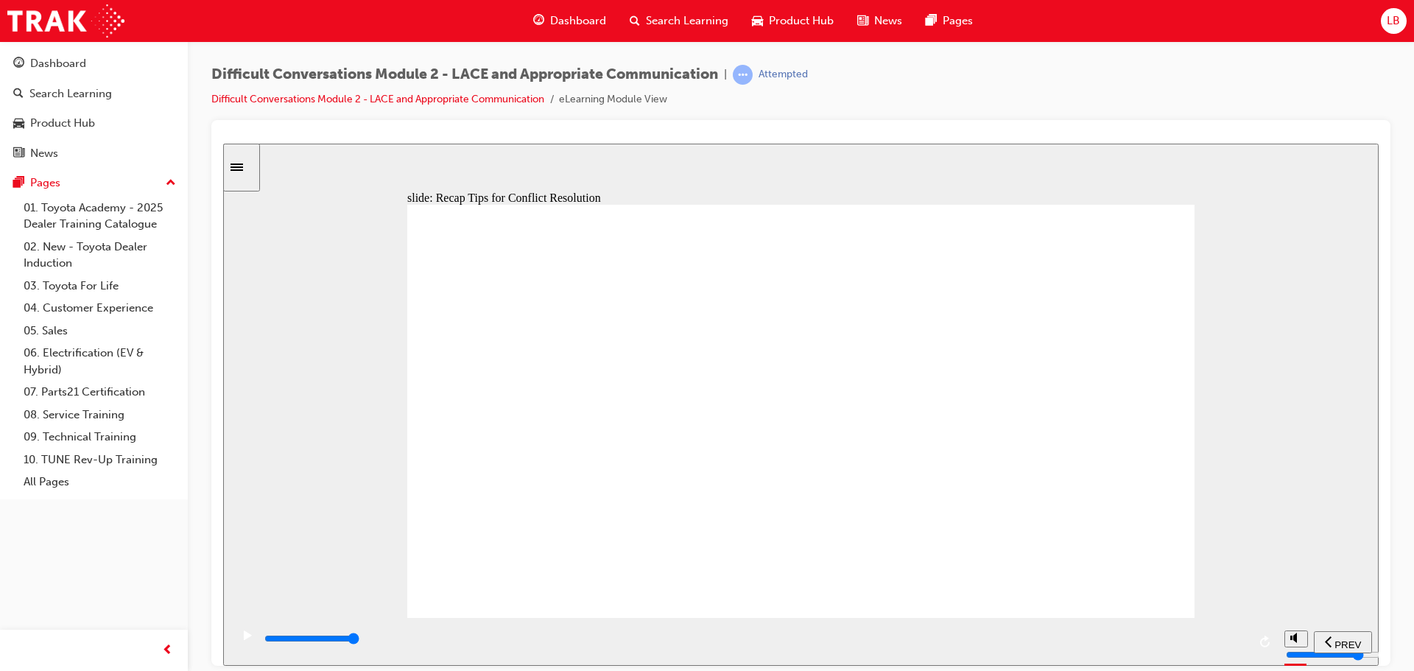
drag, startPoint x: 1090, startPoint y: 557, endPoint x: 1120, endPoint y: 450, distance: 111.0
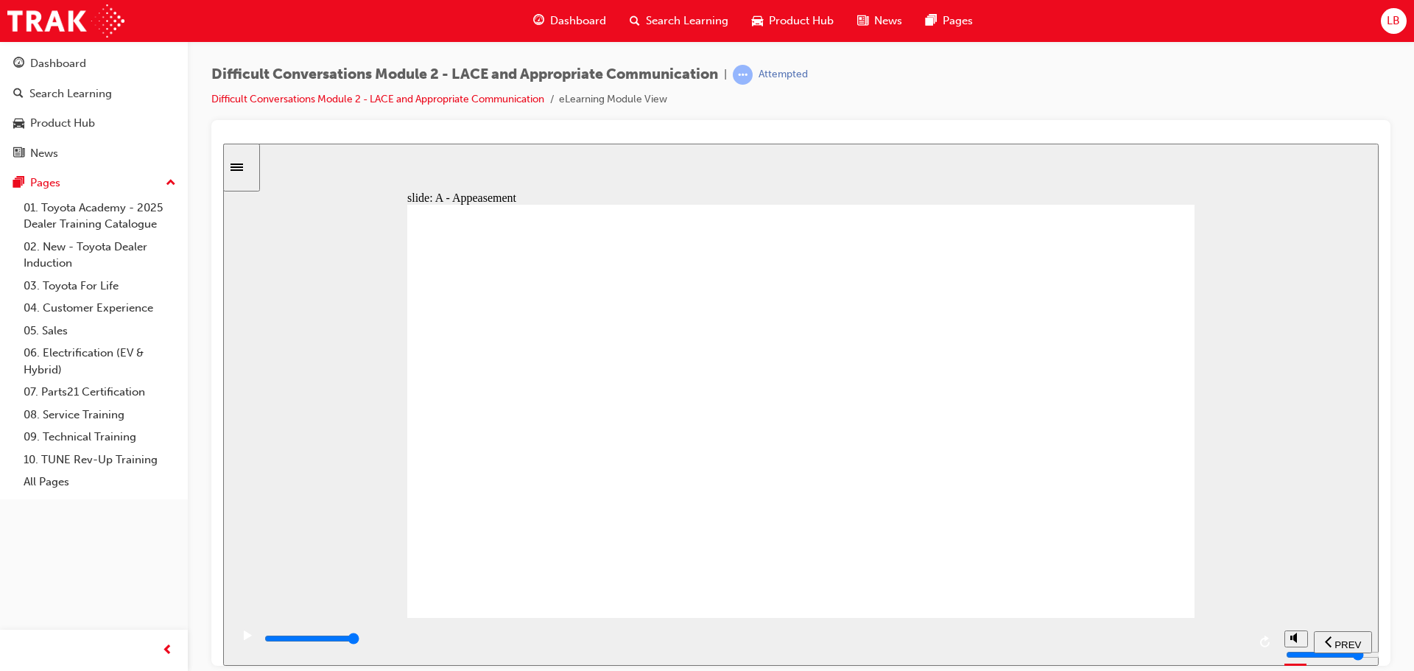
type input "39900"
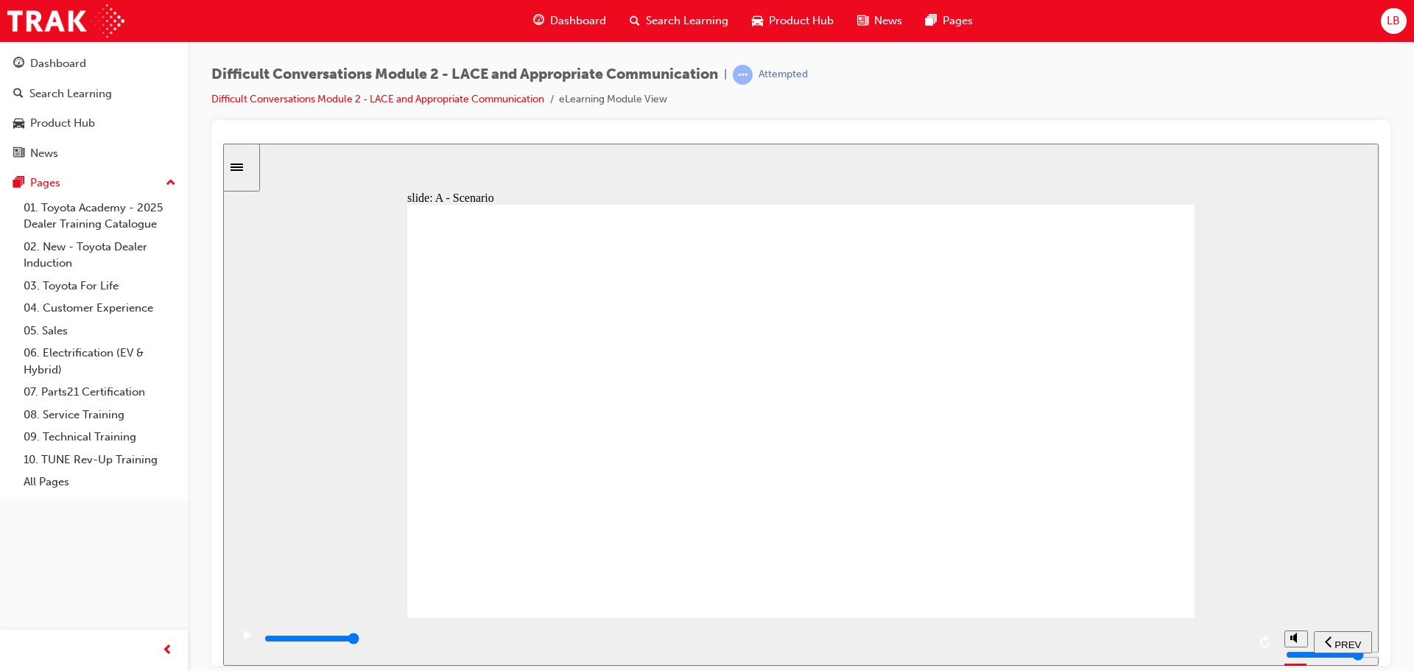
click at [1273, 526] on div "slide: A - Scenario What’s the difference between these paints? Apologise The m…" at bounding box center [800, 404] width 1155 height 522
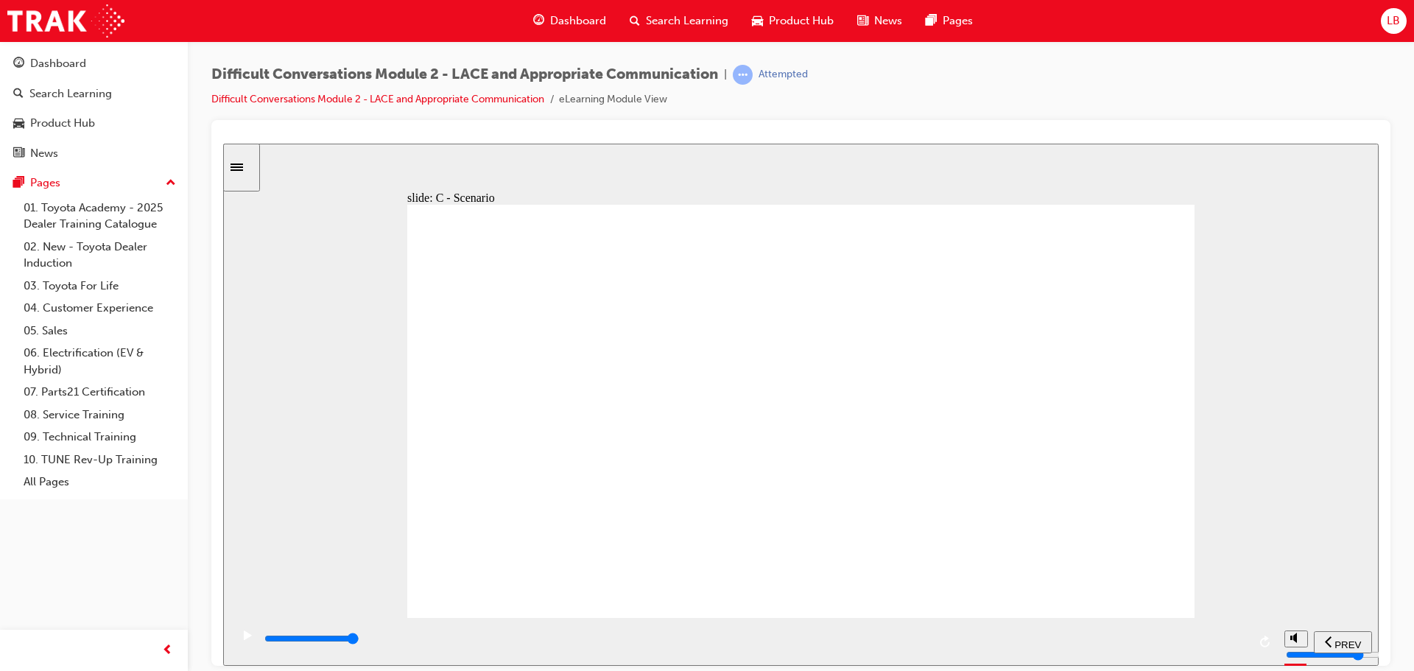
click at [235, 638] on div "play/pause" at bounding box center [247, 642] width 25 height 25
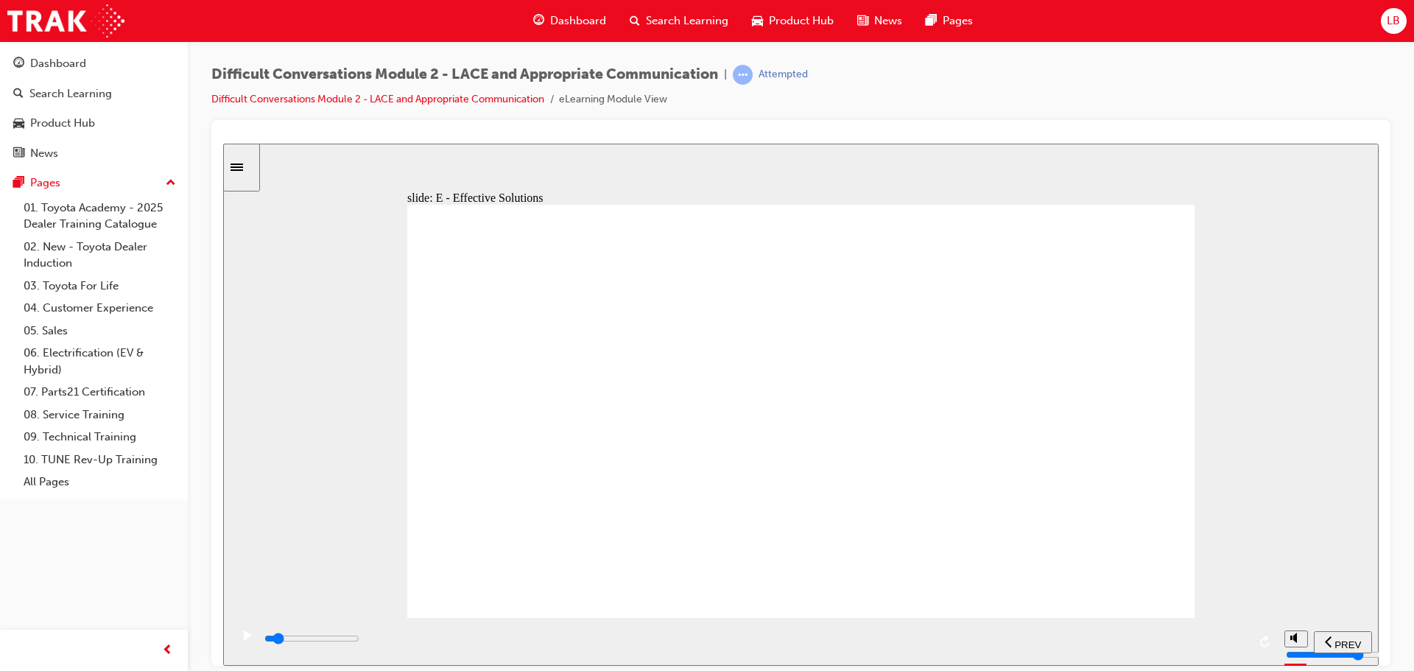
click at [244, 639] on icon "play/pause" at bounding box center [248, 635] width 8 height 10
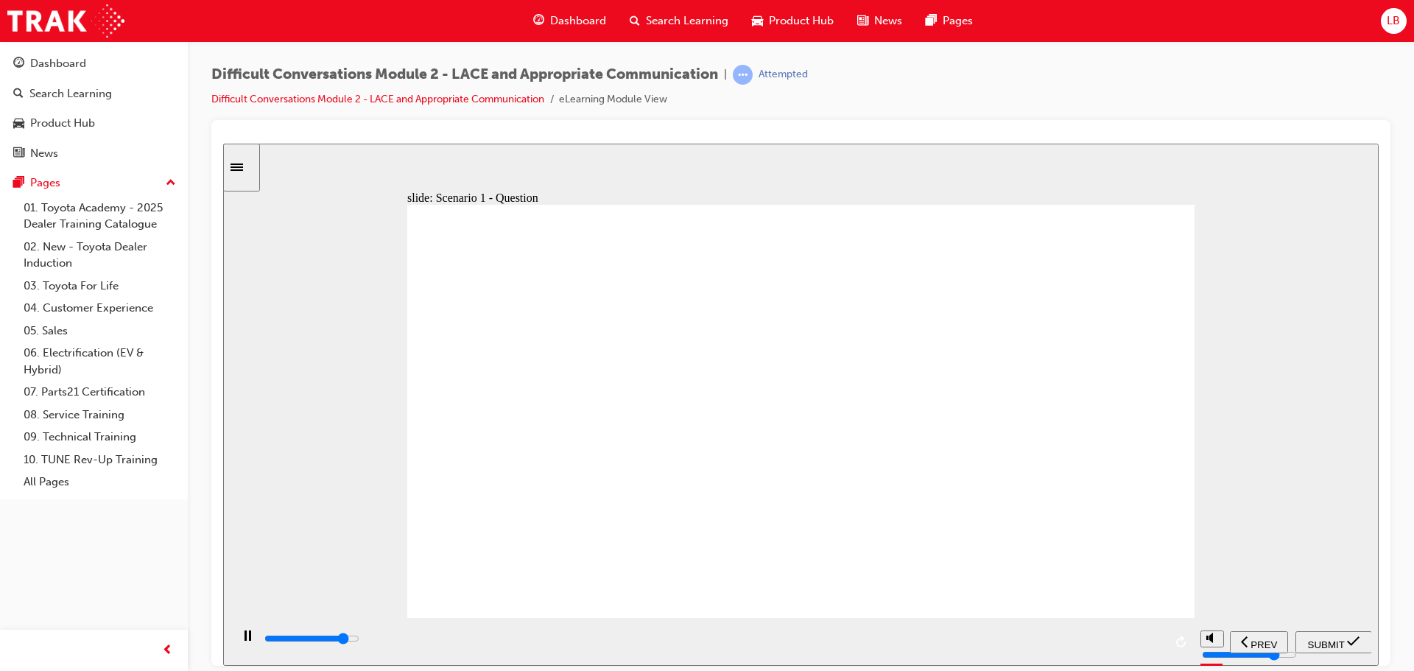
type input "12900"
checkbox input "true"
type input "14600"
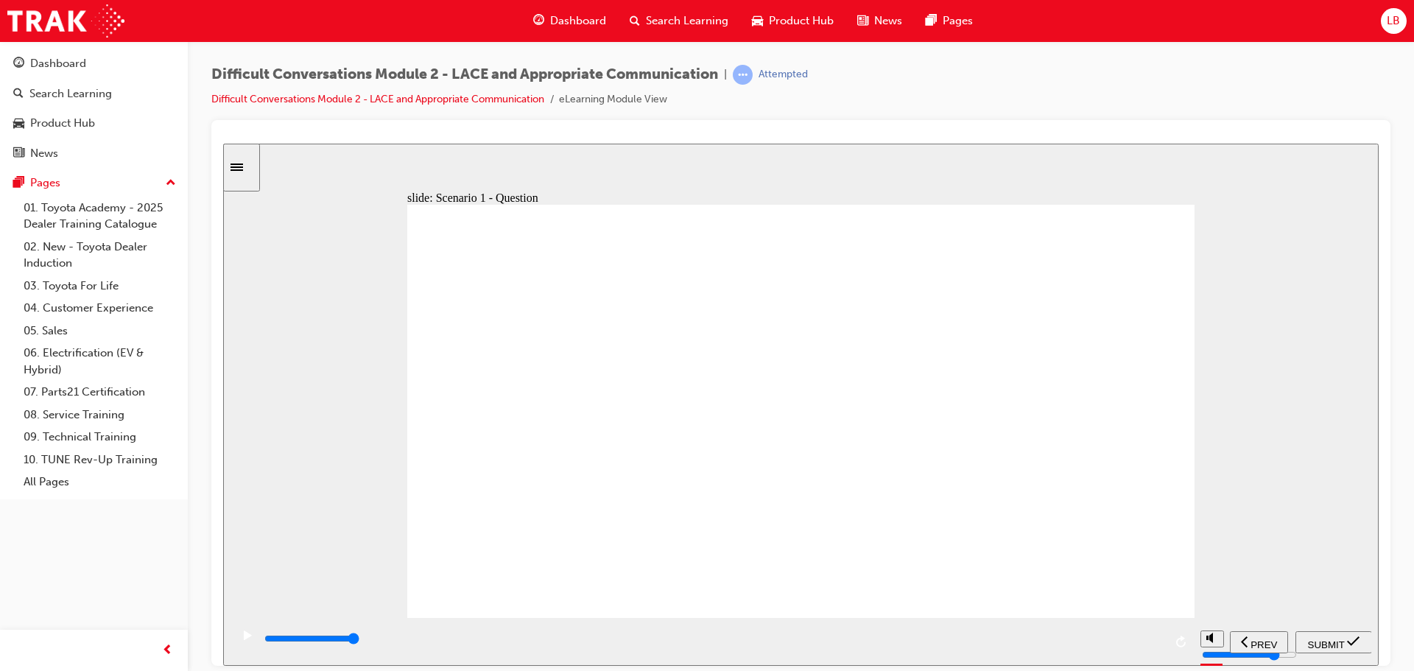
checkbox input "true"
click at [1332, 638] on span "SUBMIT" at bounding box center [1326, 643] width 37 height 11
type input "8000"
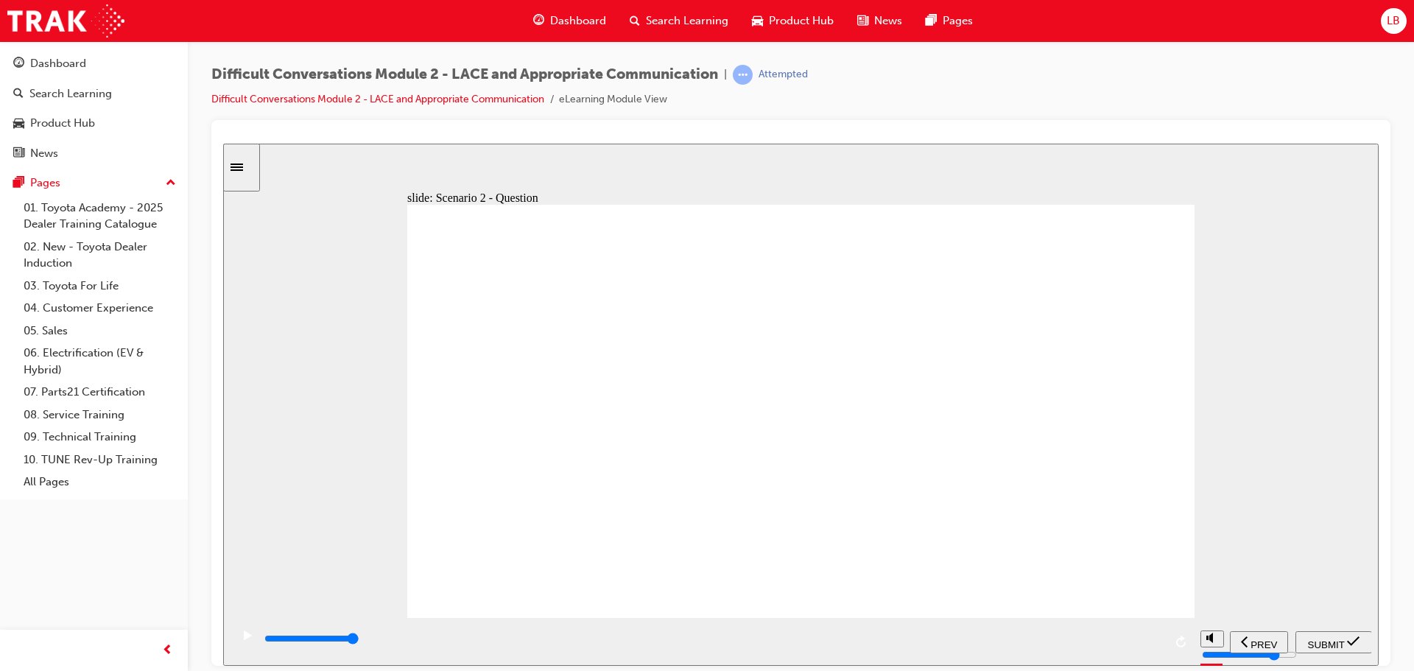
checkbox input "true"
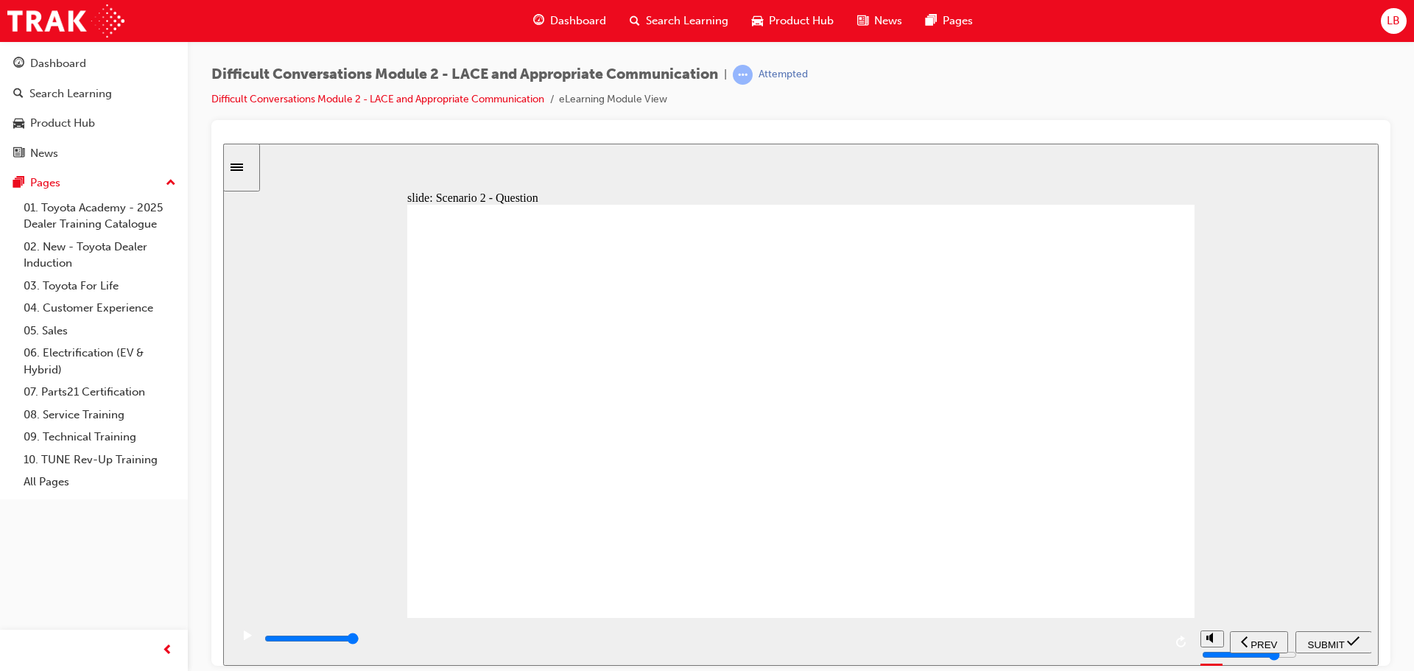
checkbox input "true"
click at [1305, 638] on div "SUBMIT" at bounding box center [1333, 641] width 65 height 15
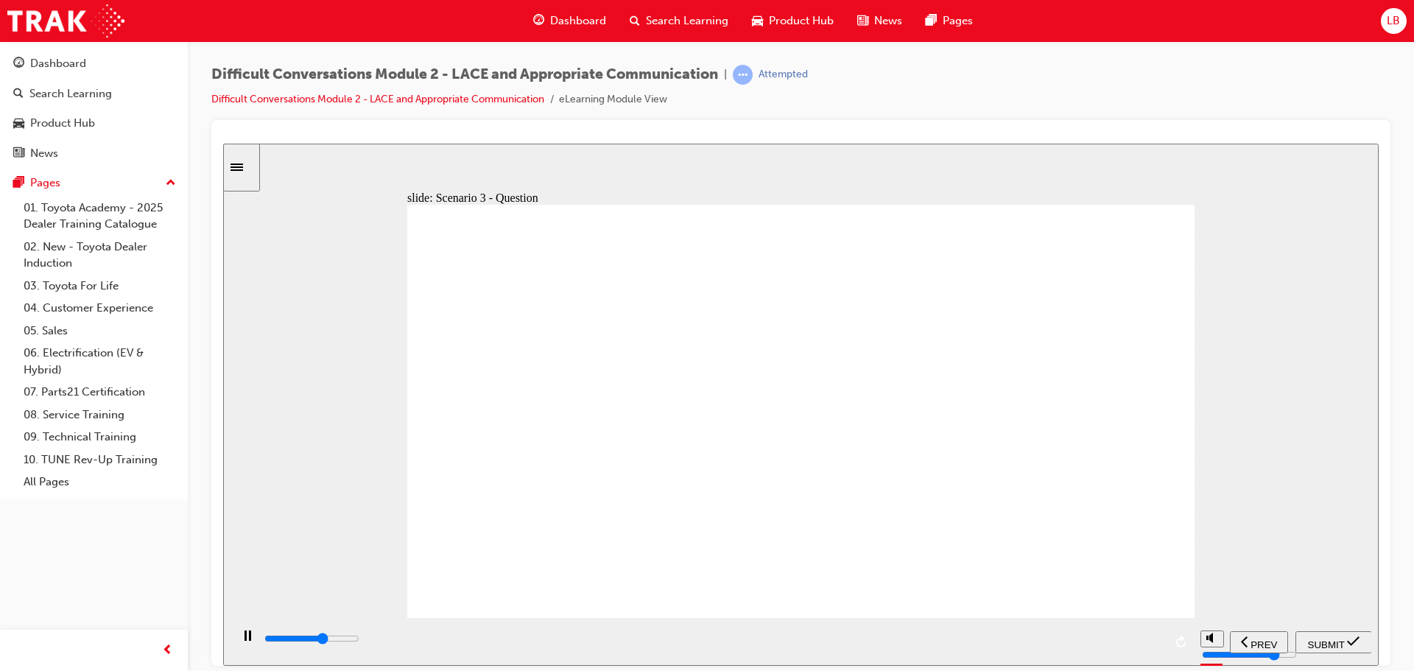
type input "5900"
checkbox input "true"
type input "9200"
checkbox input "true"
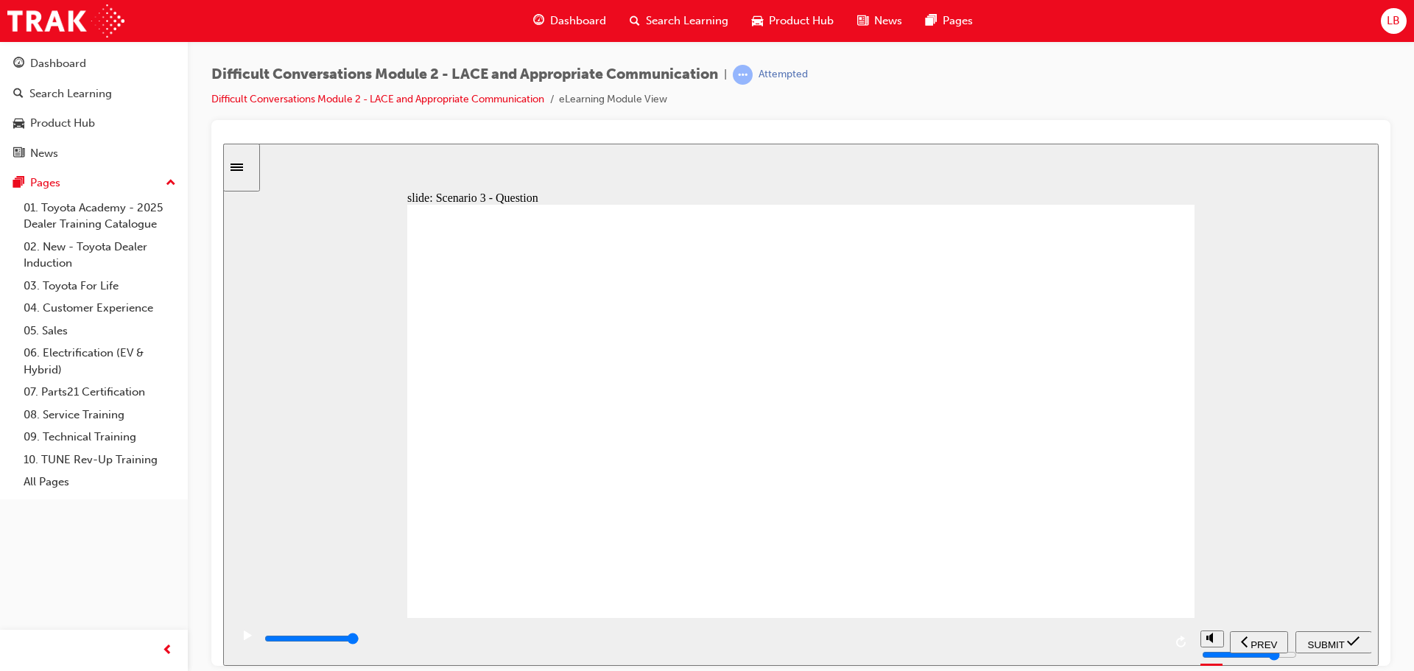
checkbox input "true"
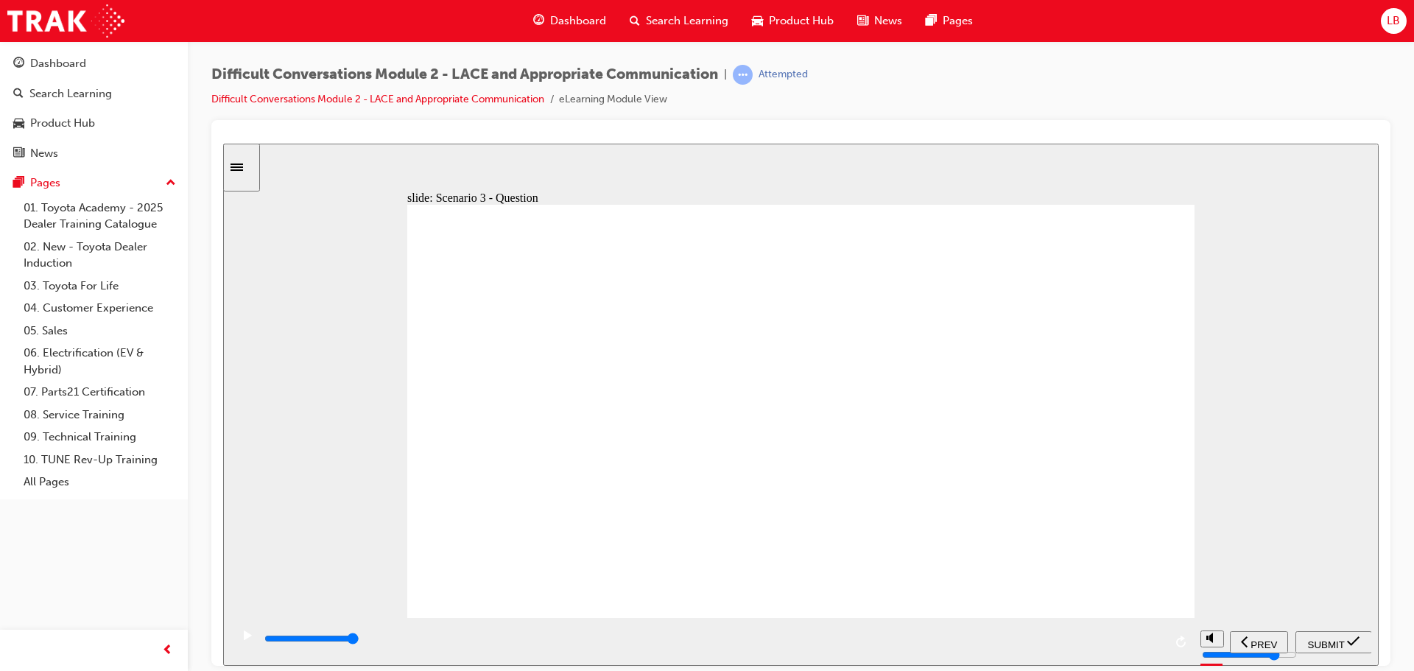
checkbox input "false"
click at [1344, 641] on span "SUBMIT" at bounding box center [1326, 643] width 37 height 11
type input "8900"
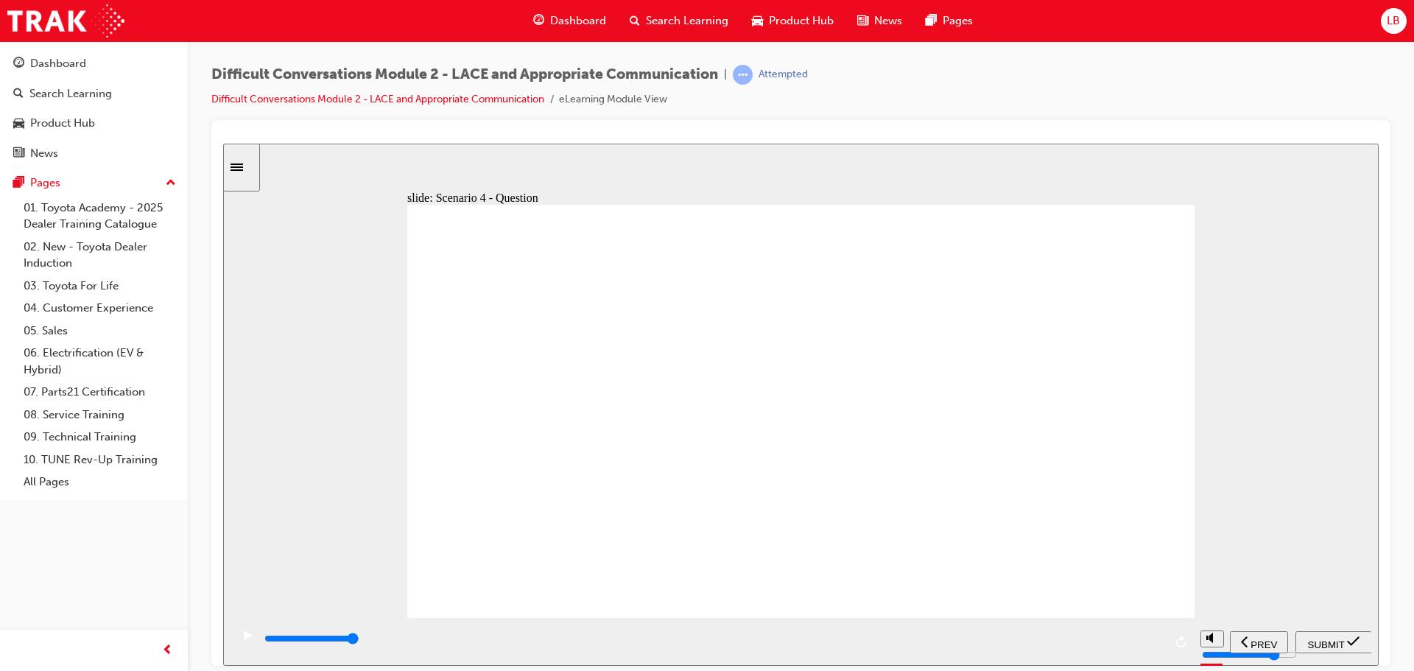
checkbox input "true"
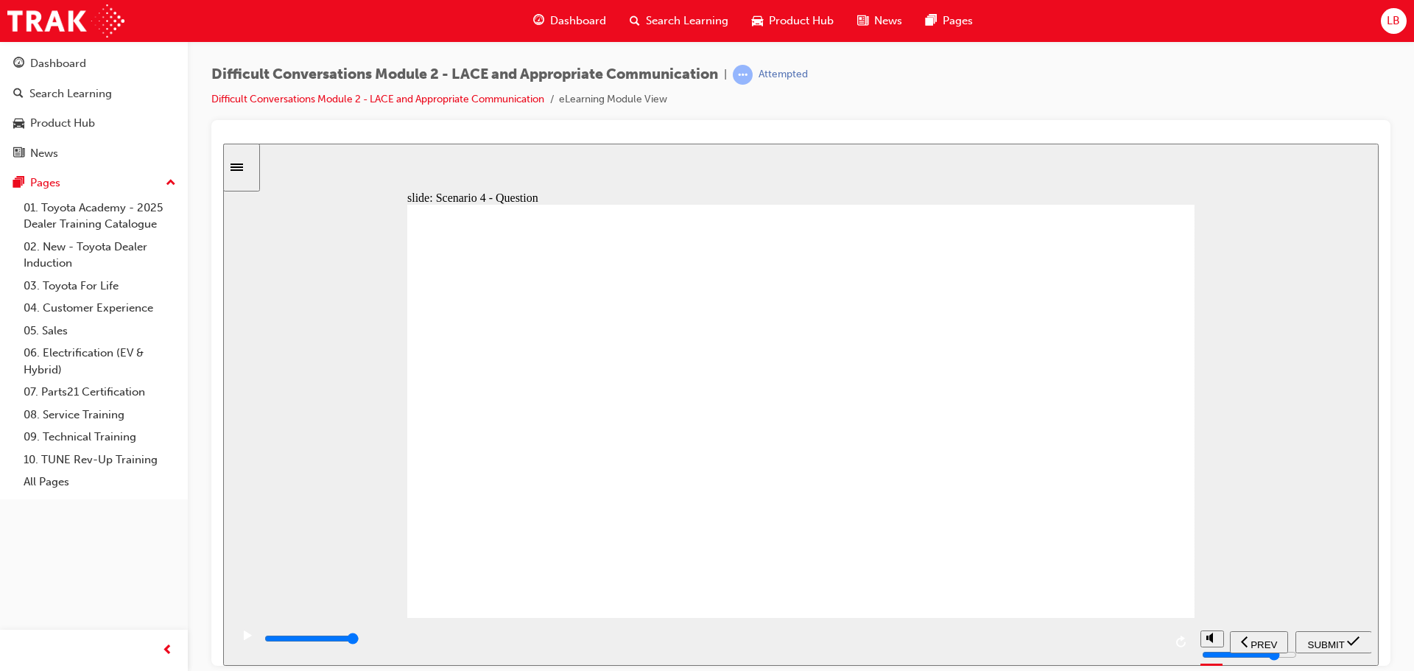
checkbox input "true"
click at [1316, 638] on span "SUBMIT" at bounding box center [1326, 643] width 37 height 11
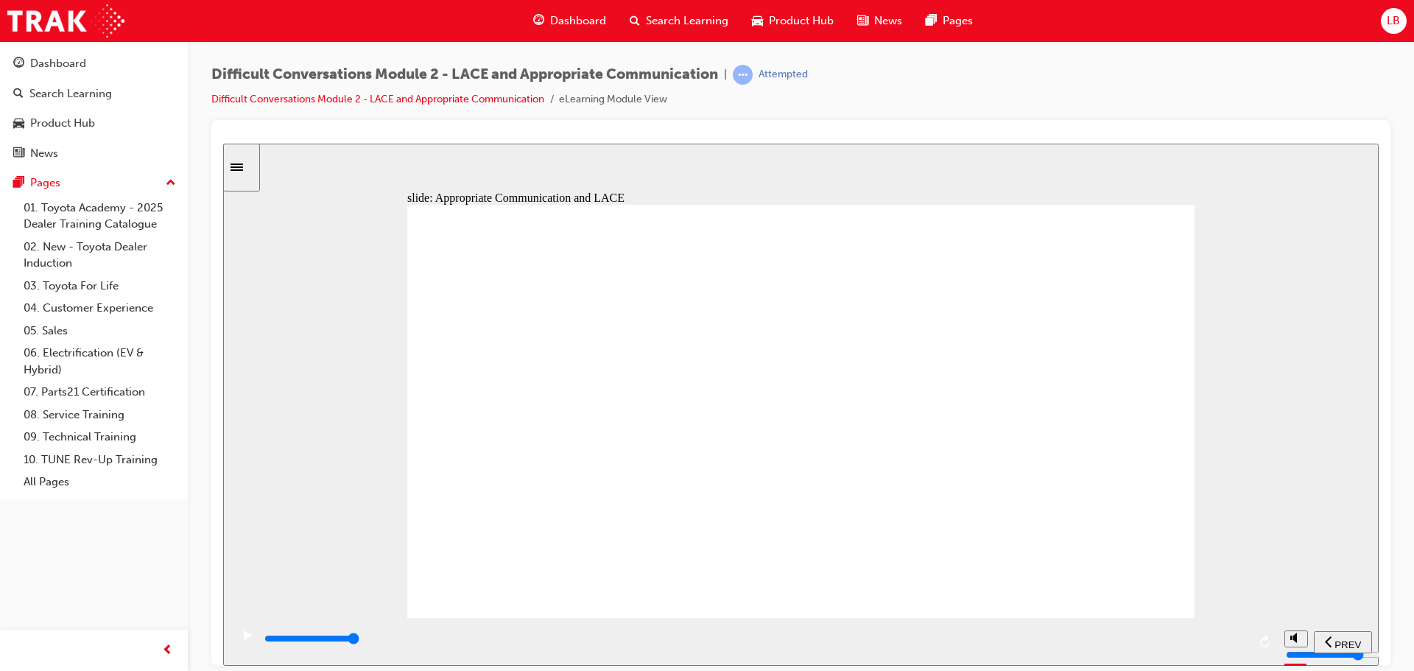
drag, startPoint x: 1014, startPoint y: 347, endPoint x: 475, endPoint y: 311, distance: 540.1
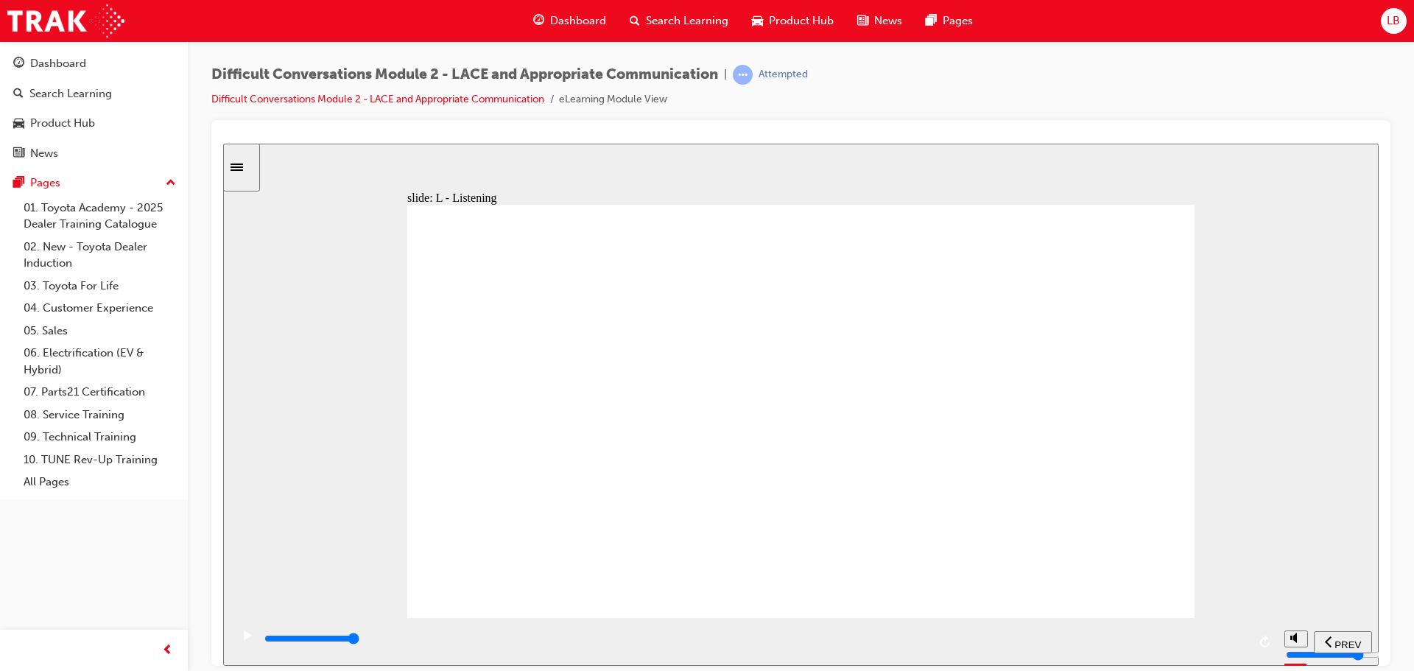
drag, startPoint x: 1005, startPoint y: 343, endPoint x: 577, endPoint y: 306, distance: 429.5
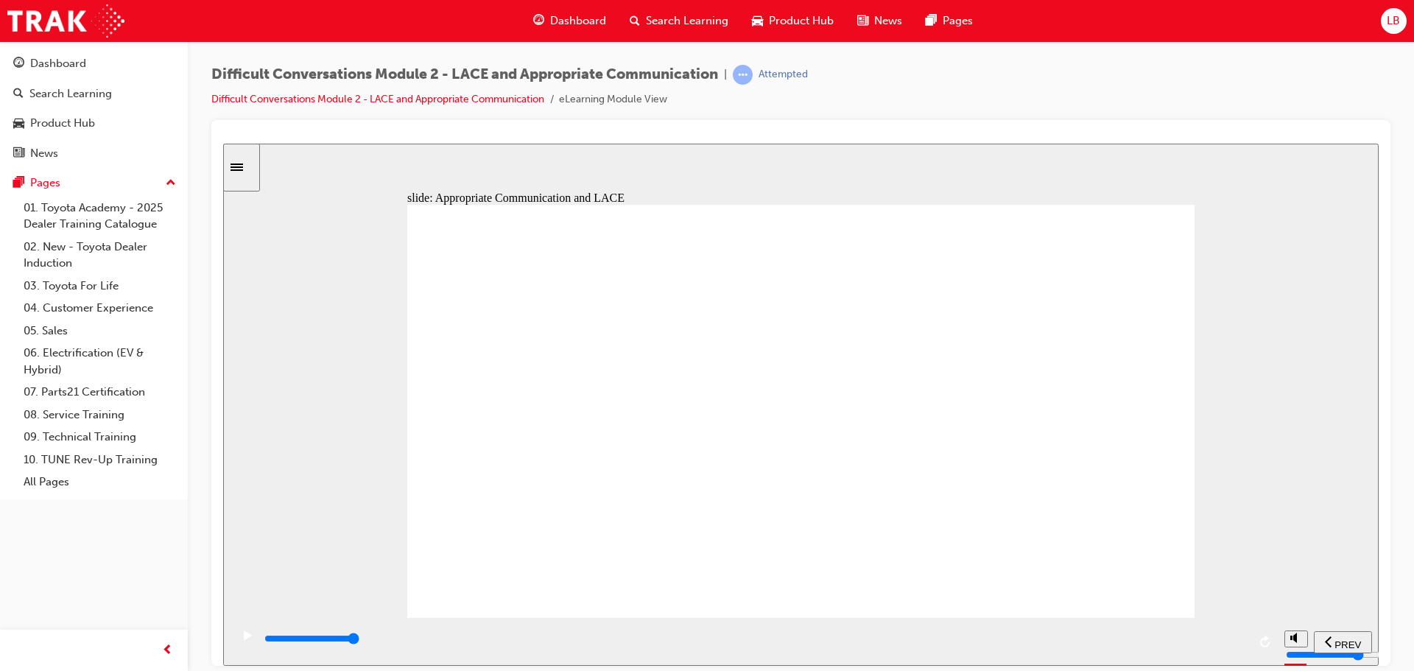
type input "30500"
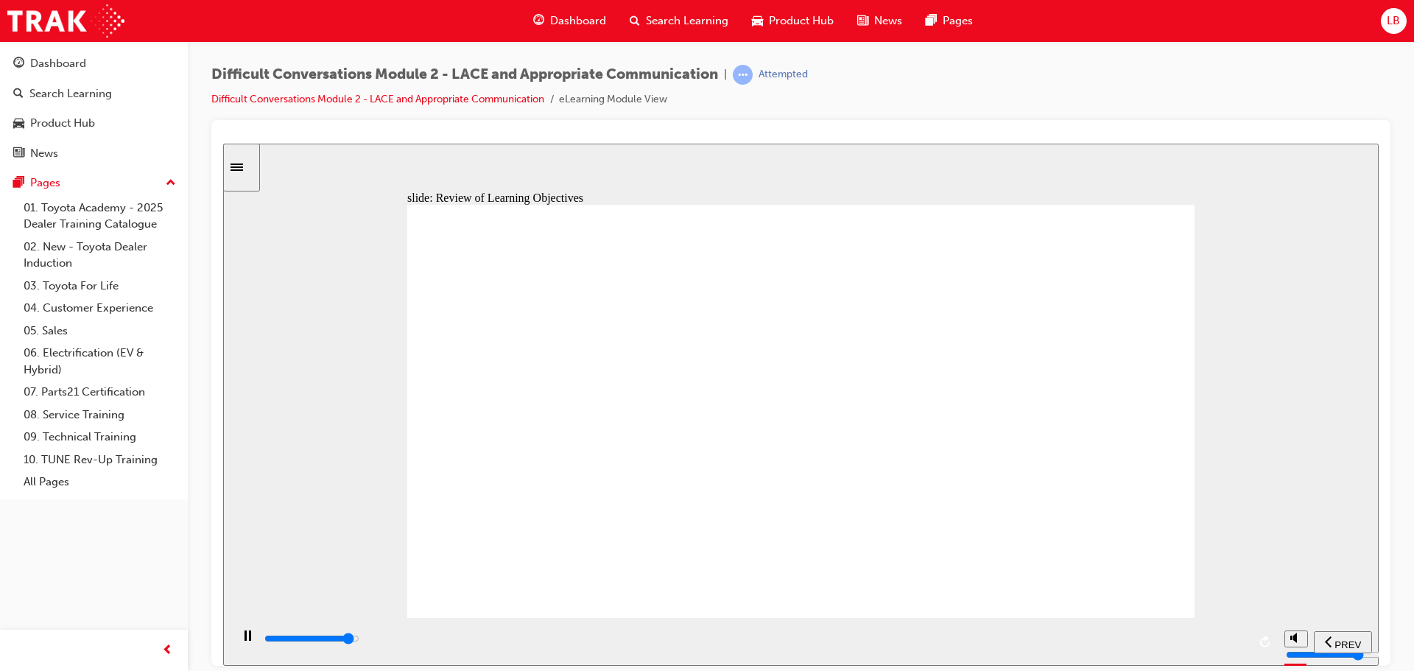
type input "9600"
checkbox input "true"
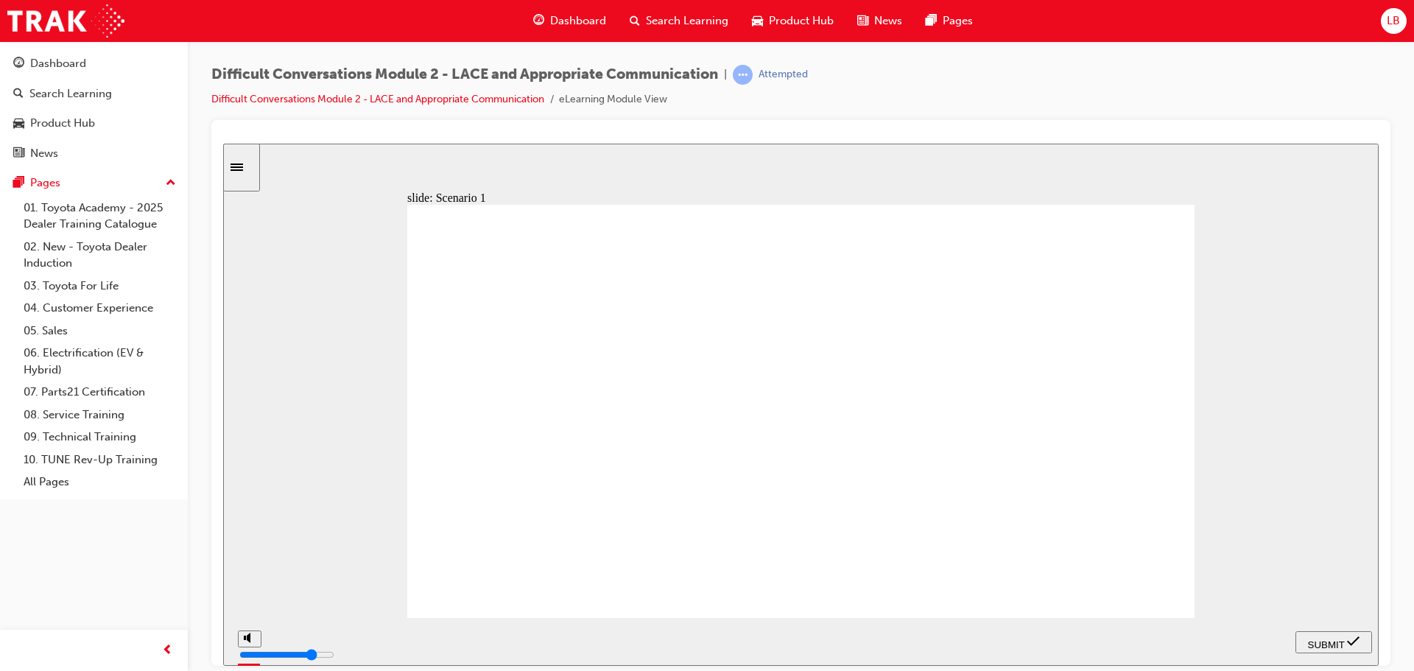
checkbox input "true"
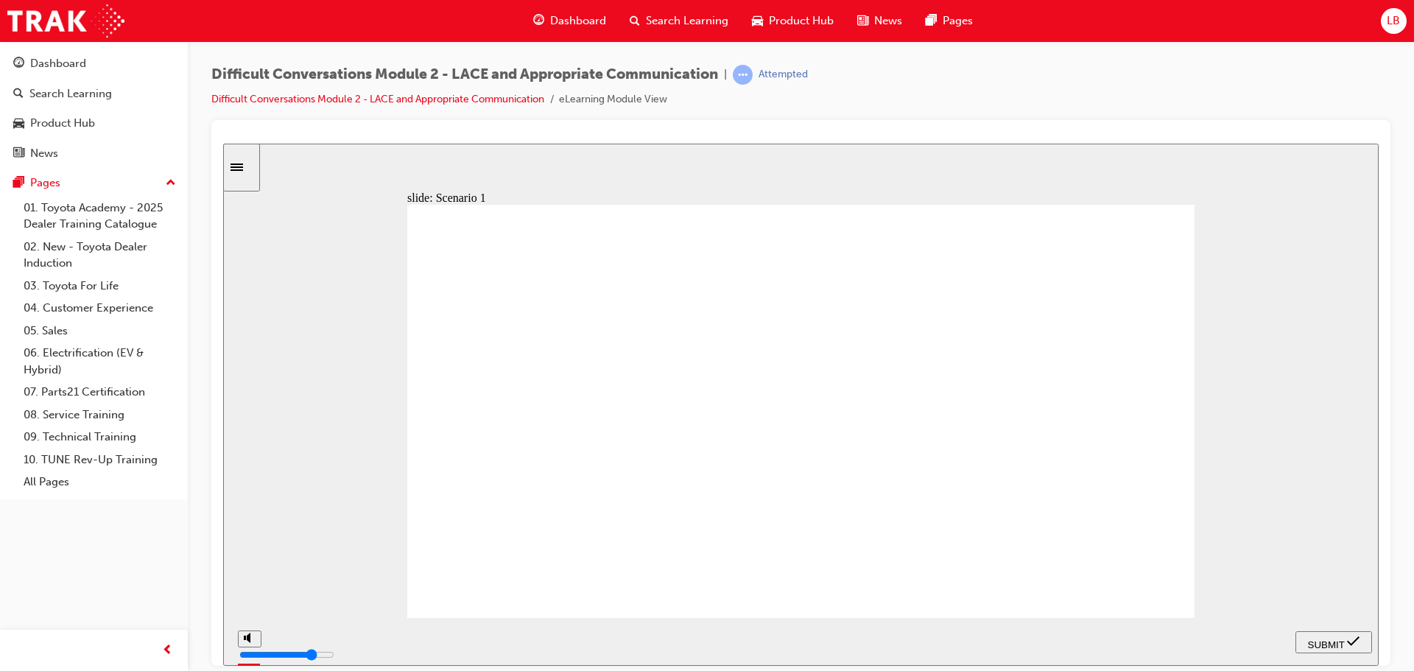
checkbox input "true"
click at [1323, 641] on span "SUBMIT" at bounding box center [1326, 643] width 37 height 11
checkbox input "true"
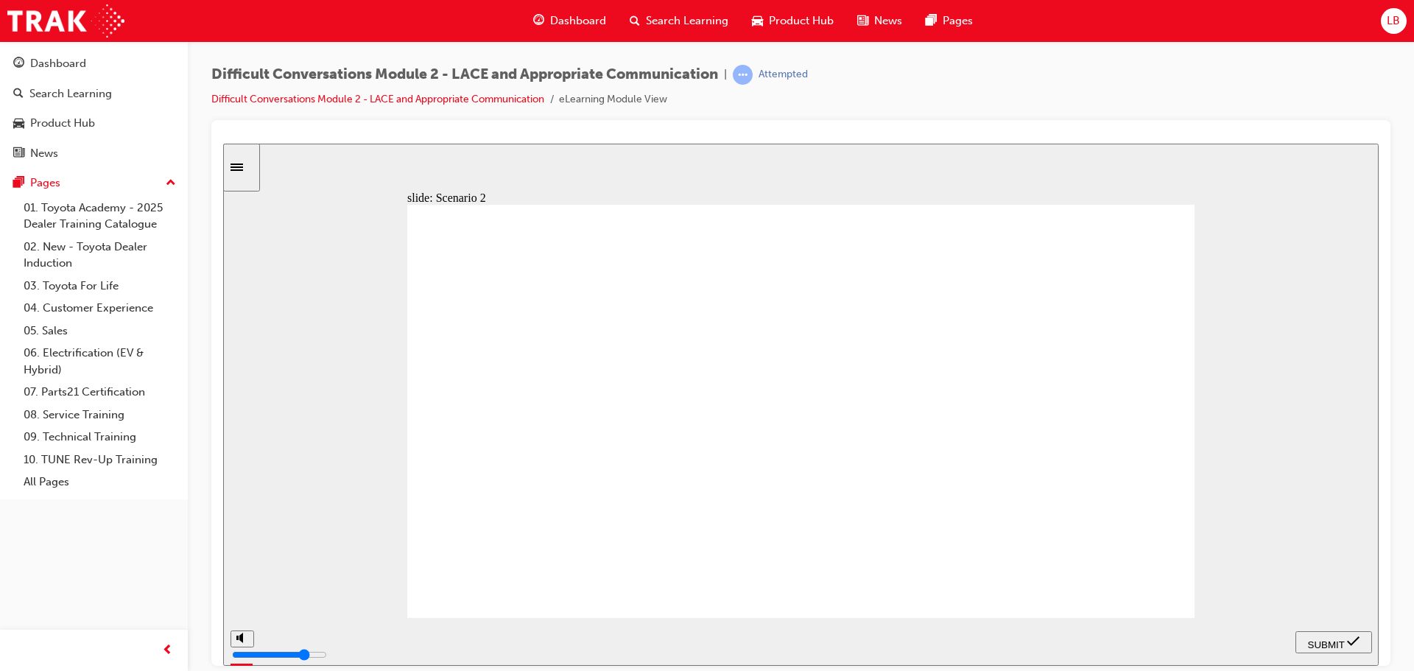
checkbox input "true"
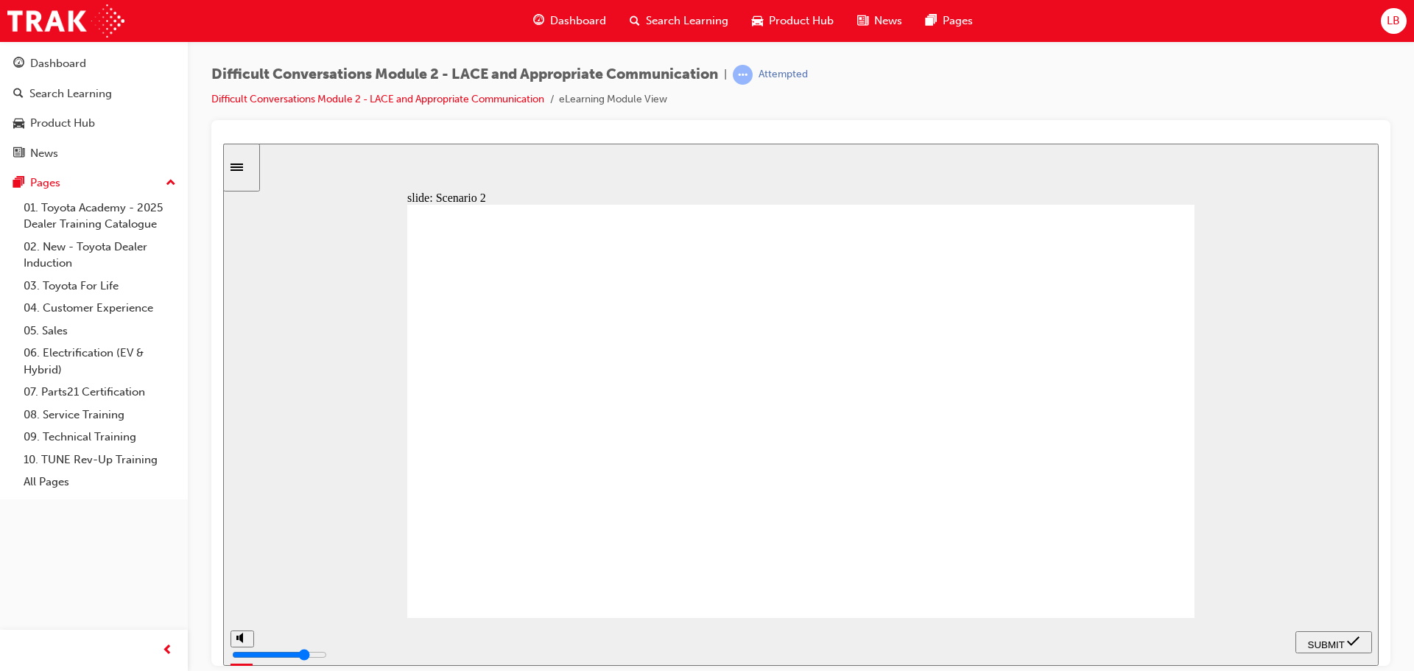
checkbox input "true"
click at [1322, 640] on span "SUBMIT" at bounding box center [1326, 643] width 37 height 11
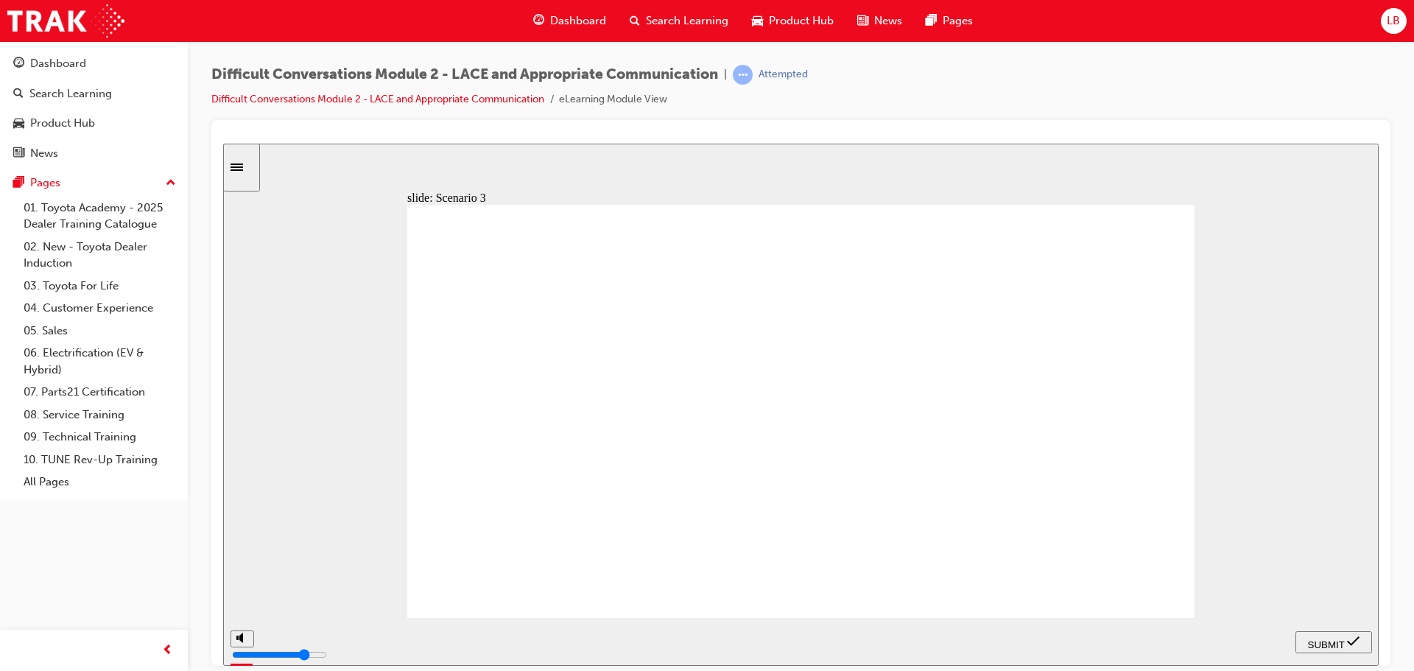
checkbox input "true"
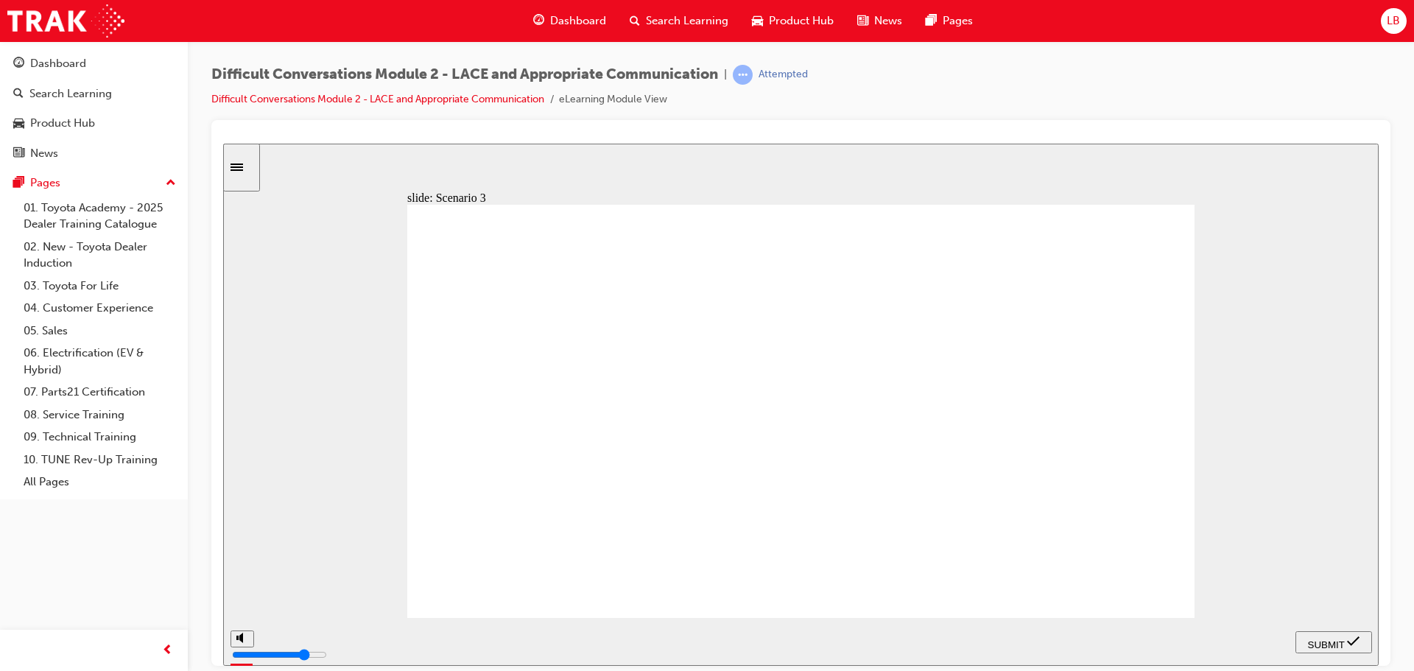
checkbox input "false"
checkbox input "true"
click at [1345, 644] on span "SUBMIT" at bounding box center [1326, 643] width 37 height 11
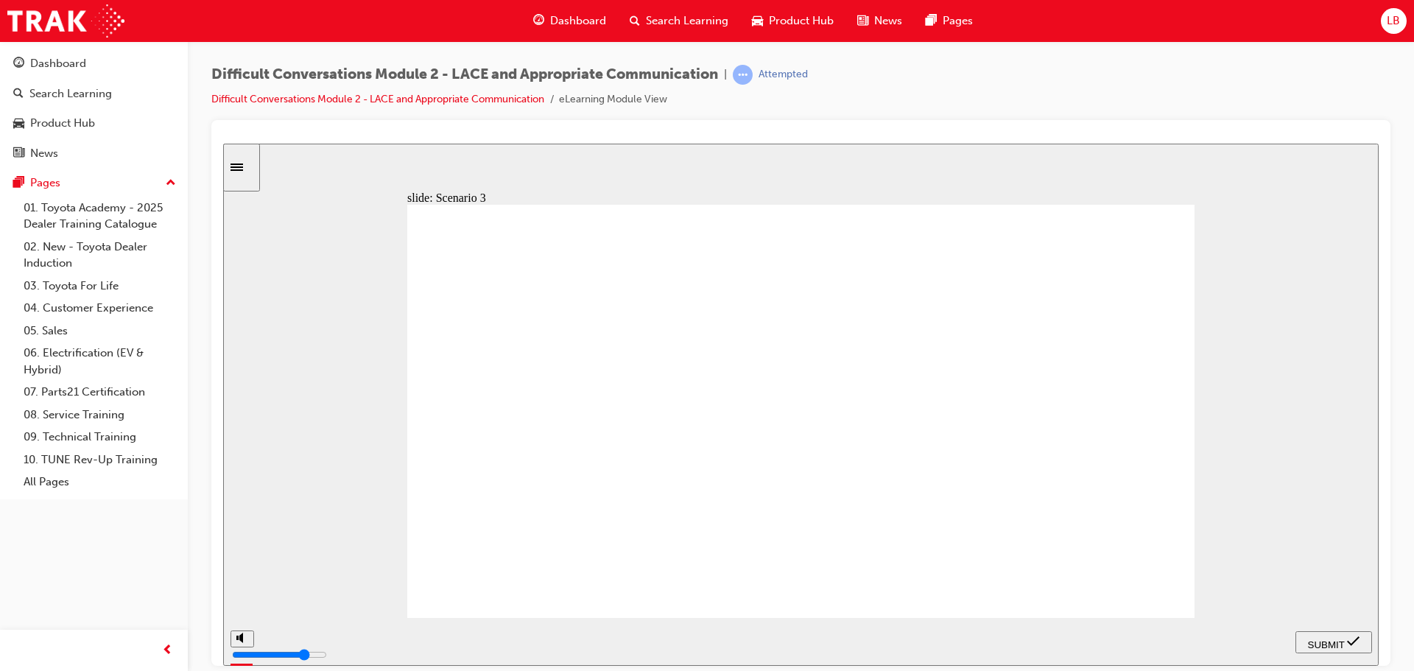
type input "2400"
click at [111, 300] on link "04. Customer Experience" at bounding box center [100, 308] width 164 height 23
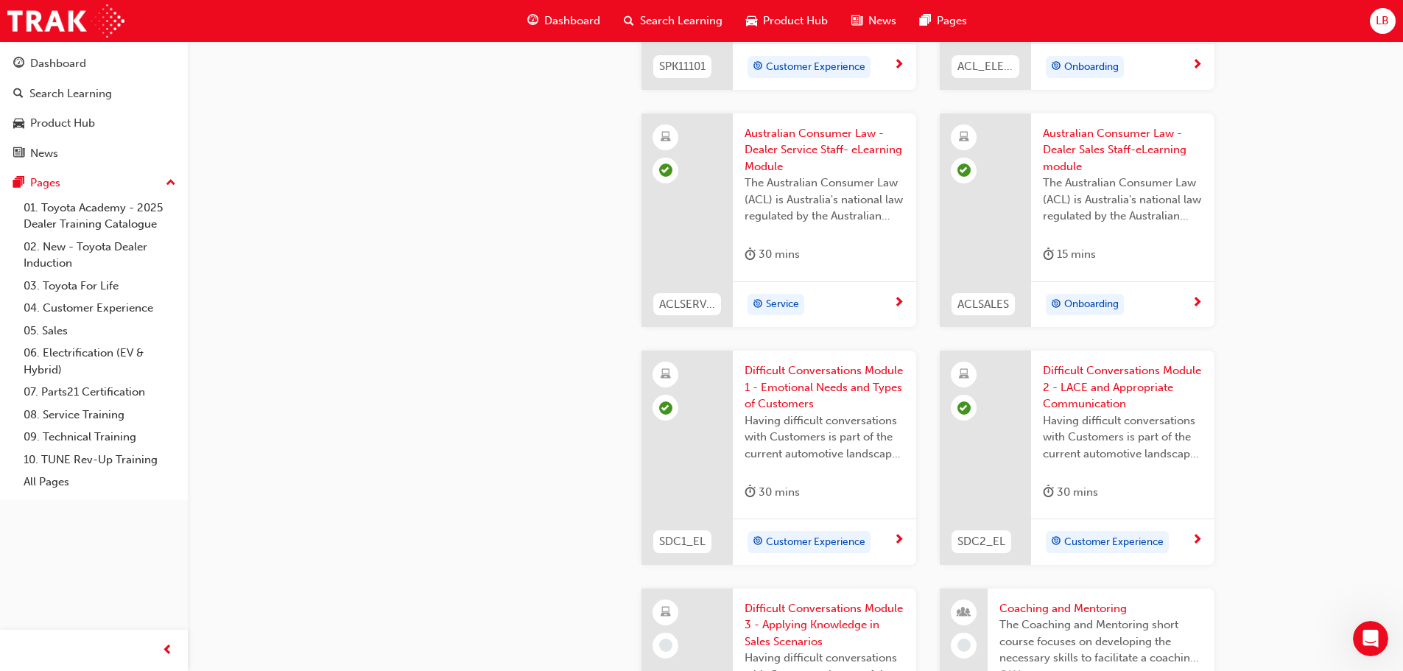
scroll to position [1431, 0]
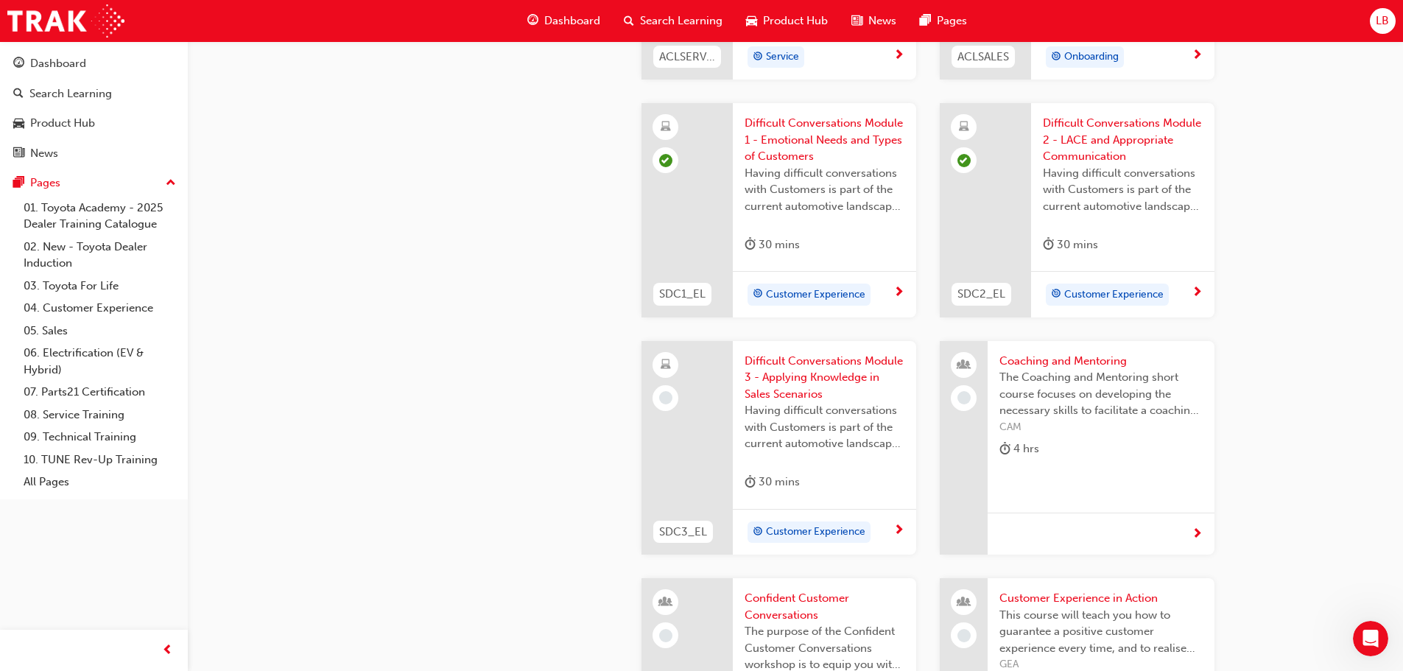
click at [804, 521] on div "Customer Experience" at bounding box center [824, 532] width 183 height 46
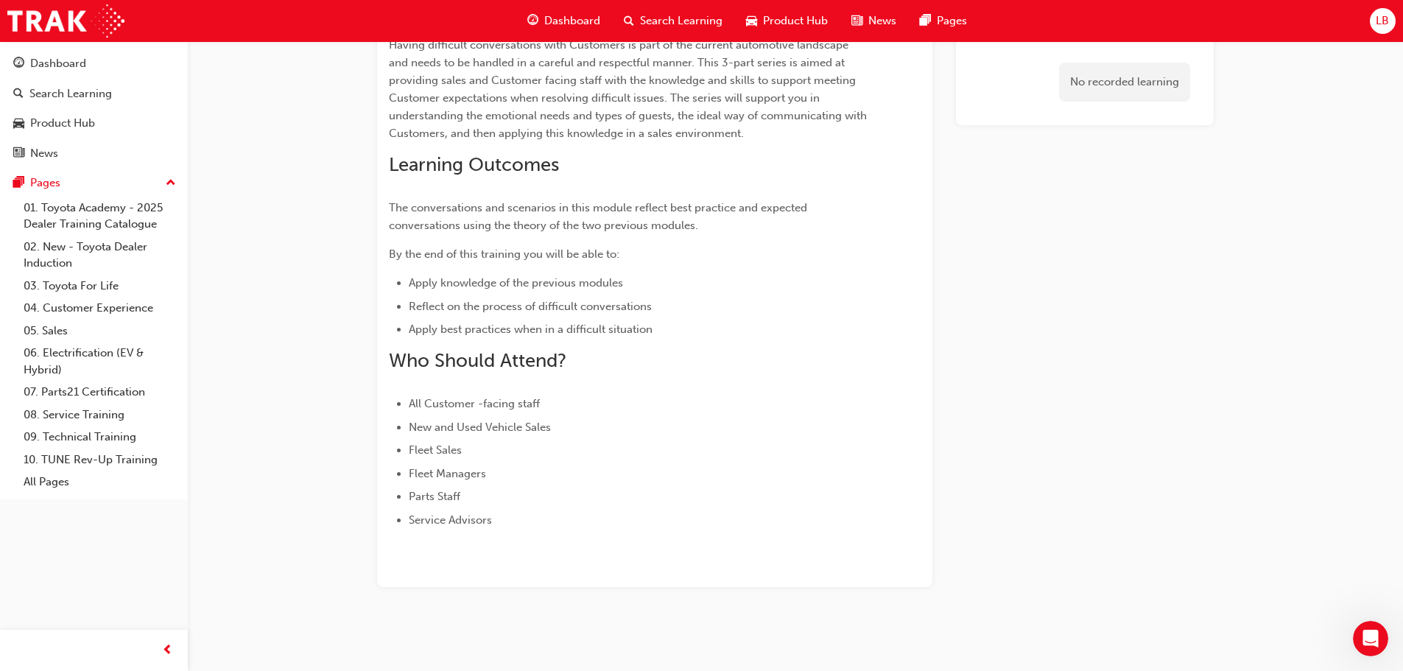
scroll to position [253, 0]
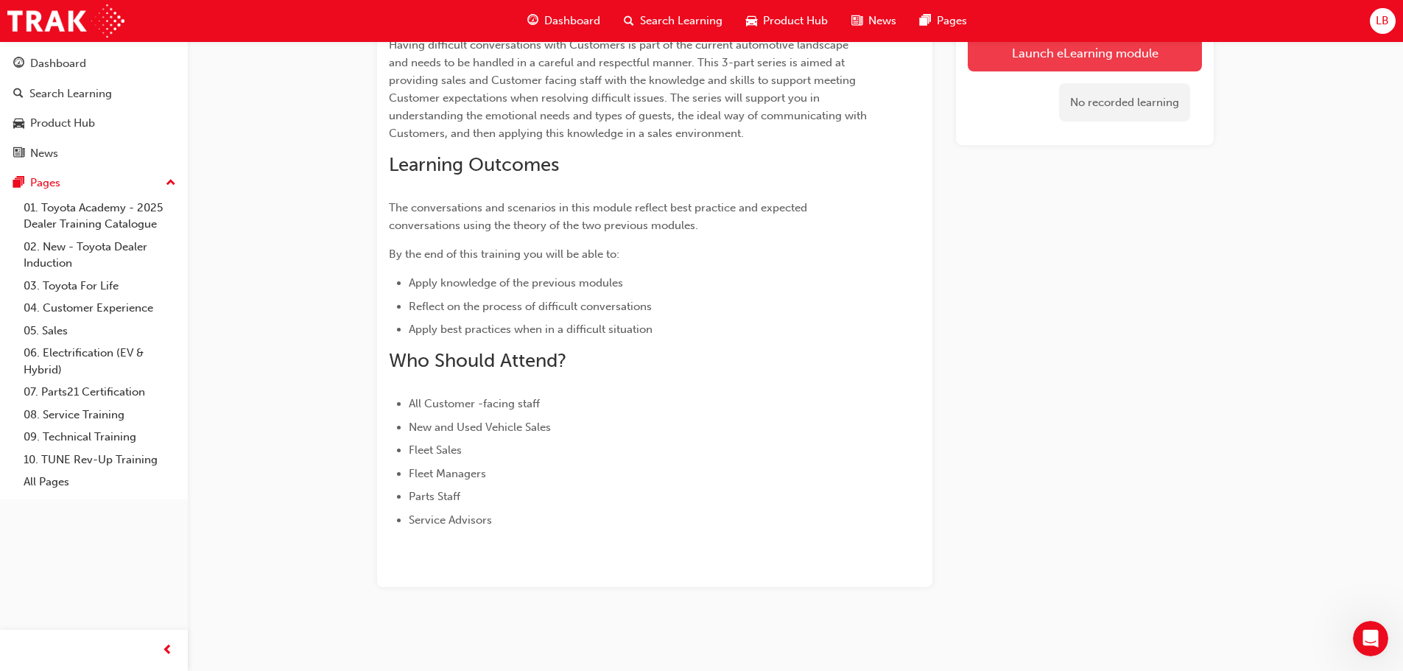
click at [1014, 53] on link "Launch eLearning module" at bounding box center [1085, 52] width 234 height 37
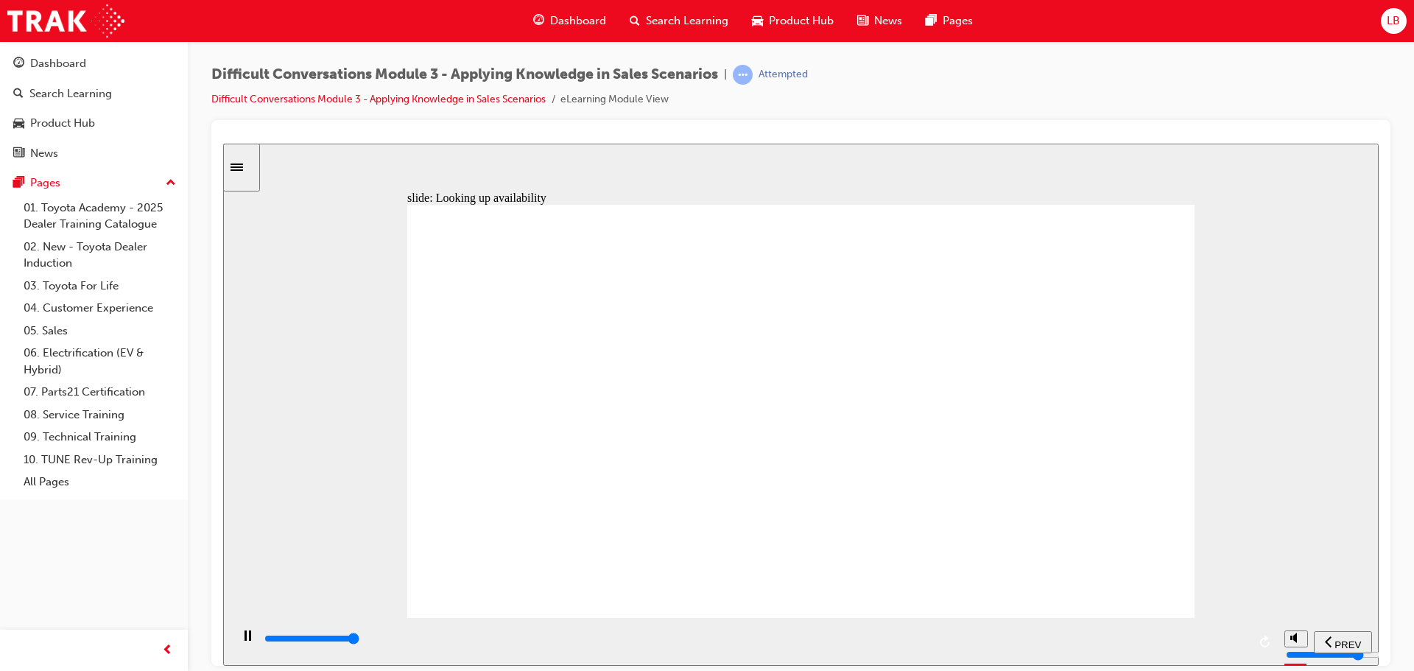
type input "24800"
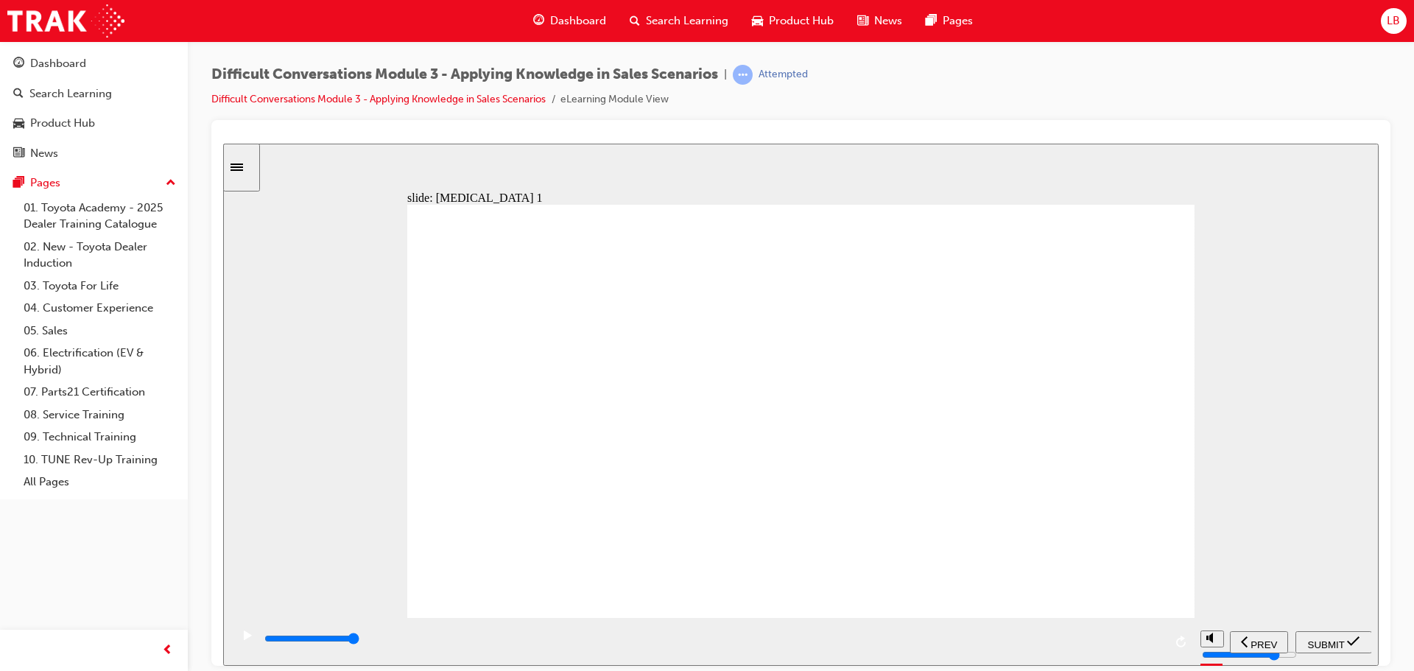
radio input "true"
click at [1329, 639] on span "SUBMIT" at bounding box center [1326, 643] width 37 height 11
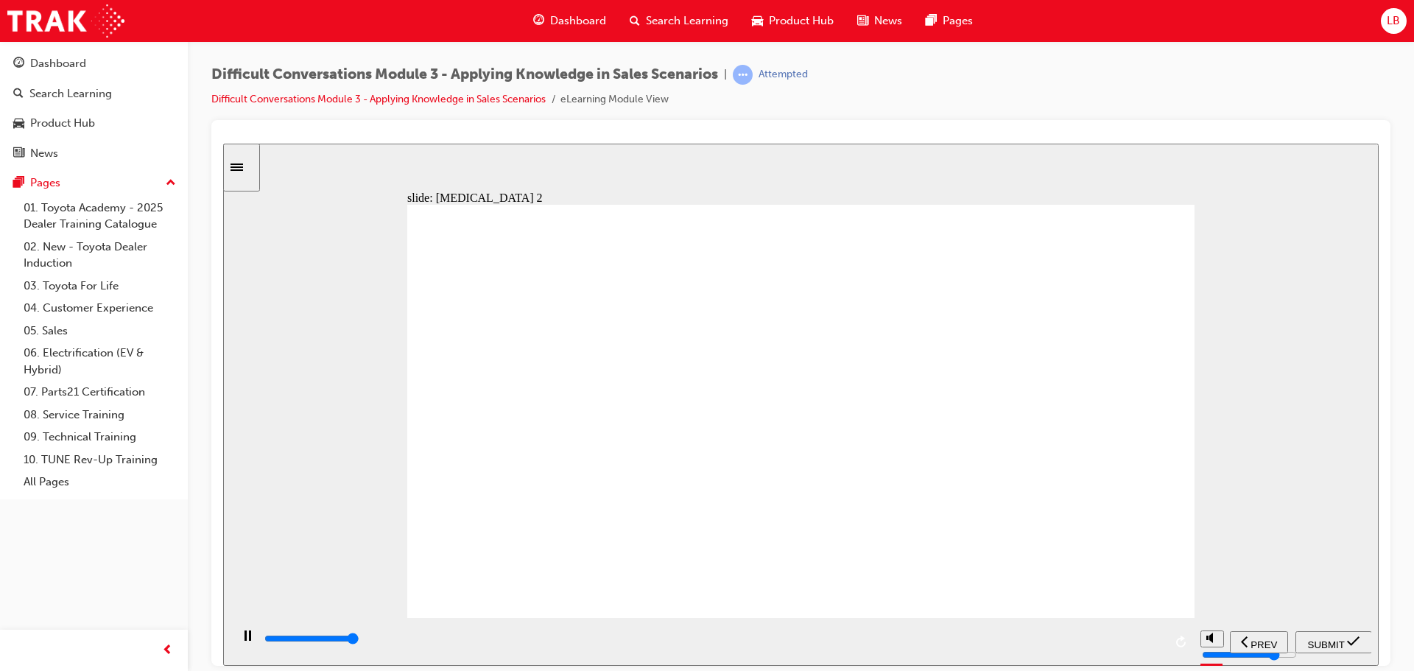
type input "10200"
radio input "true"
click at [1350, 641] on icon "submit" at bounding box center [1353, 640] width 13 height 10
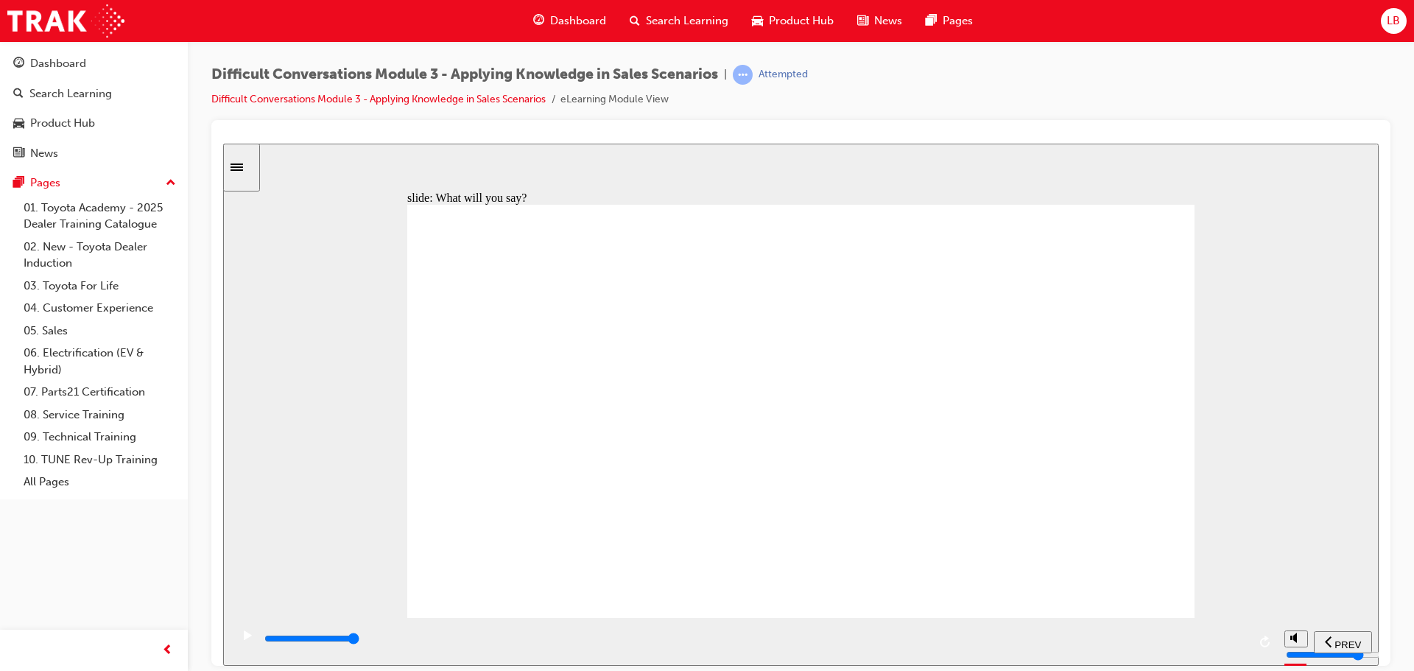
drag, startPoint x: 1046, startPoint y: 256, endPoint x: 735, endPoint y: 312, distance: 316.6
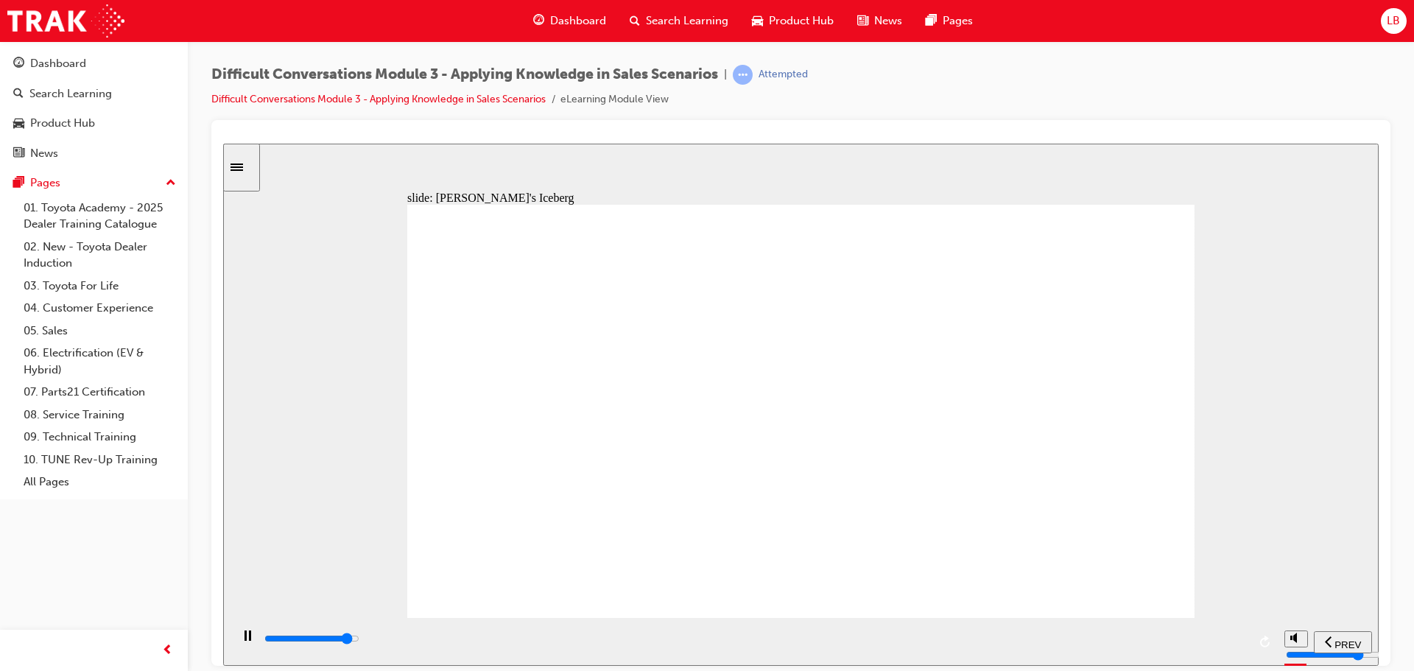
drag, startPoint x: 1050, startPoint y: 242, endPoint x: 711, endPoint y: 357, distance: 358.4
drag, startPoint x: 1063, startPoint y: 247, endPoint x: 713, endPoint y: 360, distance: 368.2
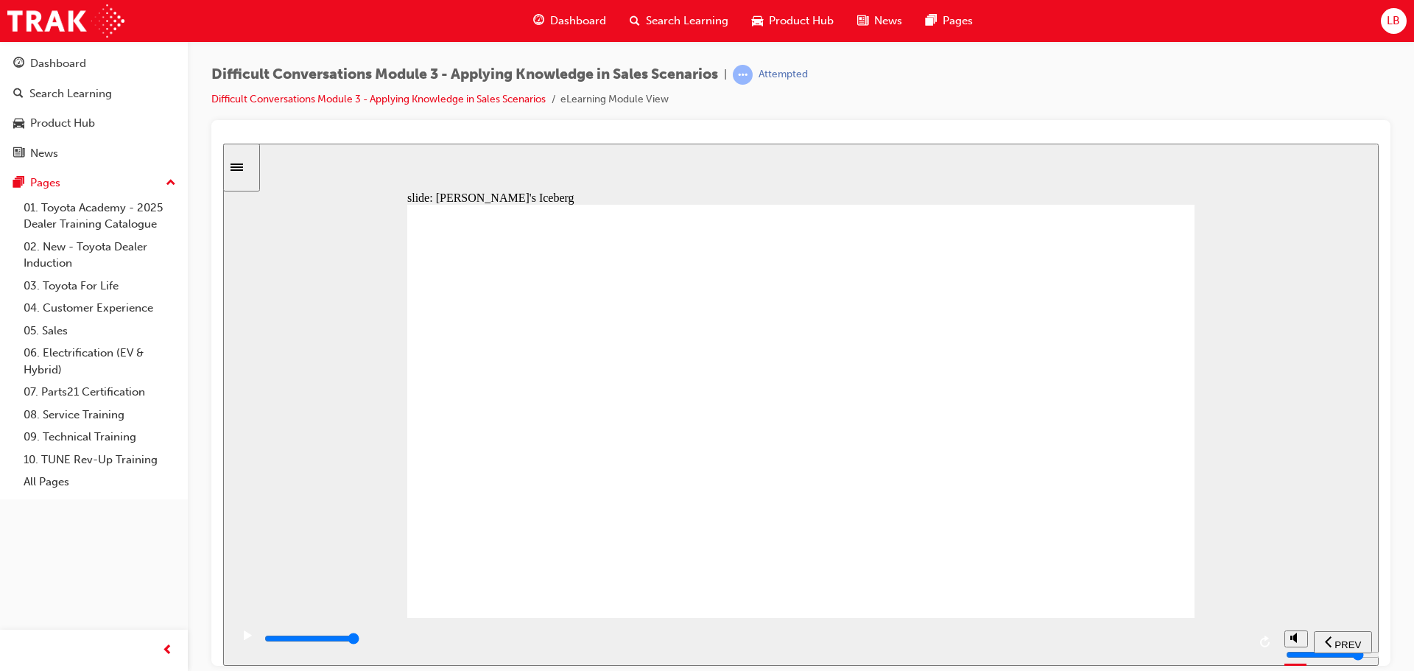
drag, startPoint x: 1070, startPoint y: 258, endPoint x: 756, endPoint y: 397, distance: 343.2
drag, startPoint x: 1061, startPoint y: 256, endPoint x: 681, endPoint y: 391, distance: 403.4
drag, startPoint x: 1037, startPoint y: 258, endPoint x: 708, endPoint y: 386, distance: 352.2
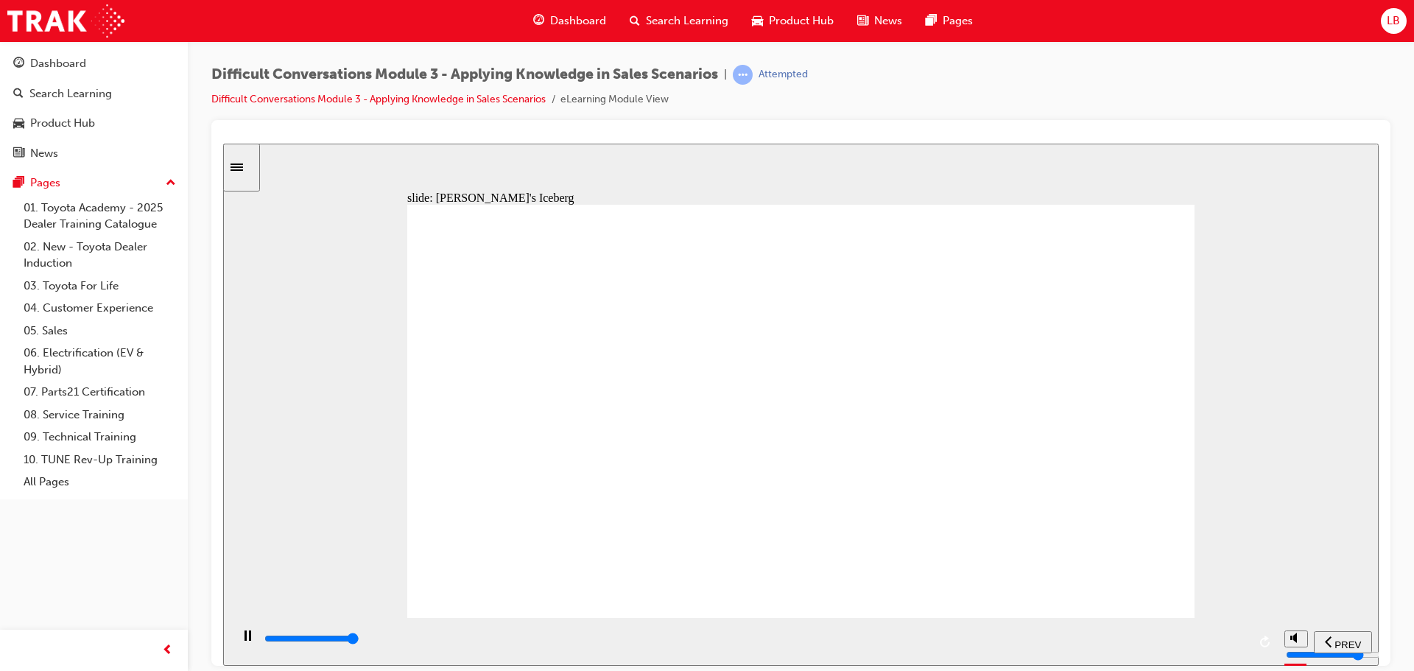
drag, startPoint x: 1076, startPoint y: 251, endPoint x: 731, endPoint y: 373, distance: 365.6
drag, startPoint x: 1051, startPoint y: 256, endPoint x: 692, endPoint y: 379, distance: 379.8
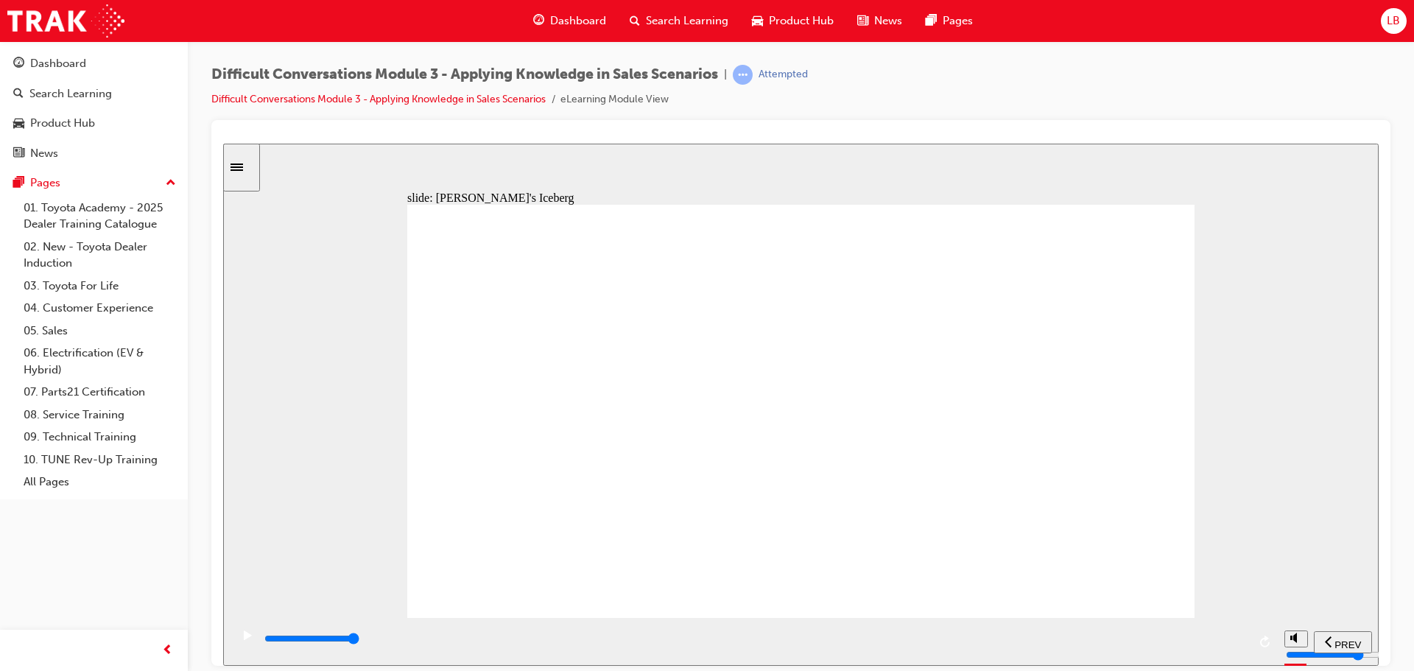
drag, startPoint x: 1066, startPoint y: 263, endPoint x: 716, endPoint y: 320, distance: 355.0
type input "9000"
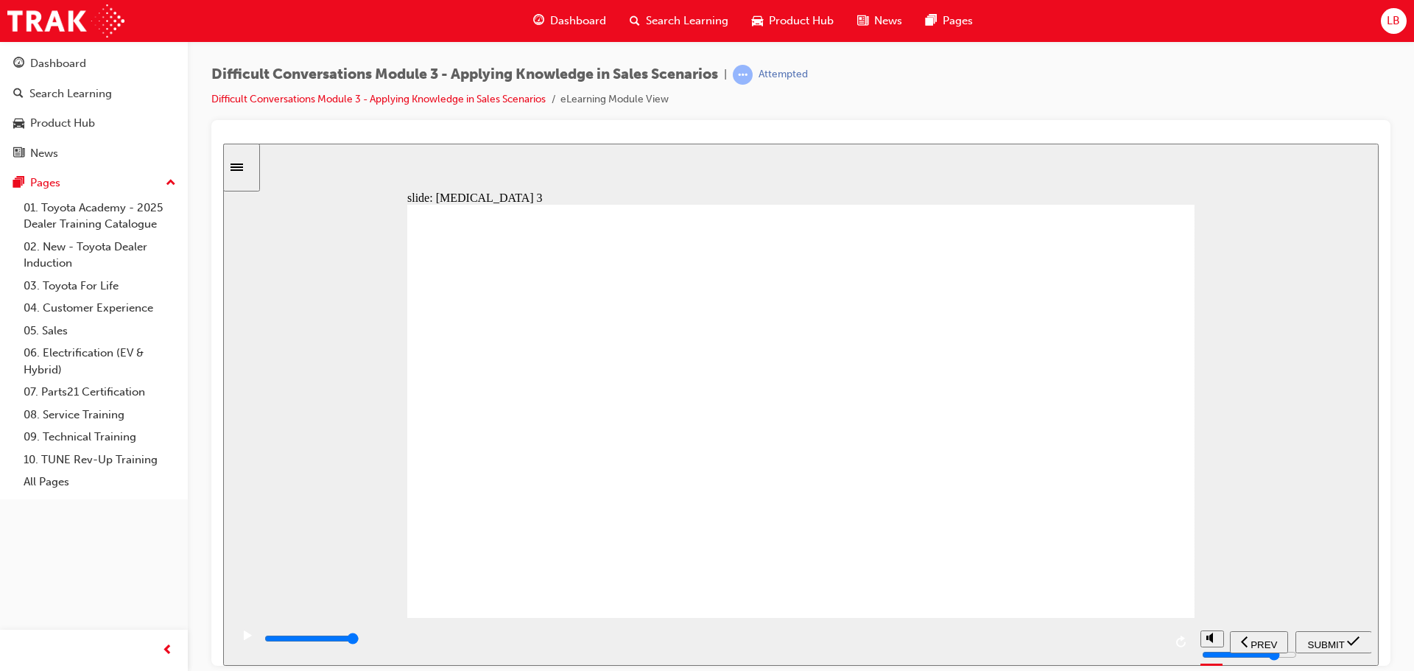
radio input "true"
drag, startPoint x: 1303, startPoint y: 623, endPoint x: 1333, endPoint y: 641, distance: 35.0
click at [1307, 625] on nav "PREV NEXT SUBMIT" at bounding box center [1300, 641] width 141 height 48
click at [1333, 641] on span "SUBMIT" at bounding box center [1326, 643] width 37 height 11
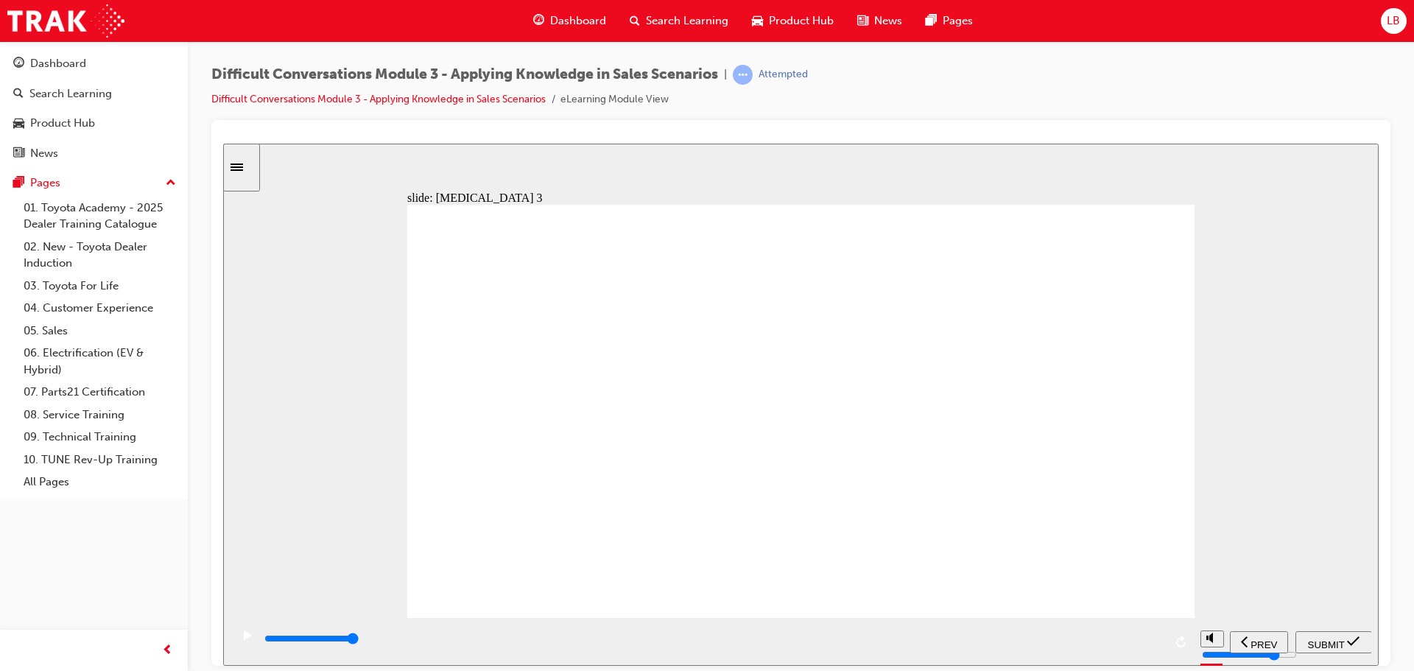
type input "9800"
checkbox input "true"
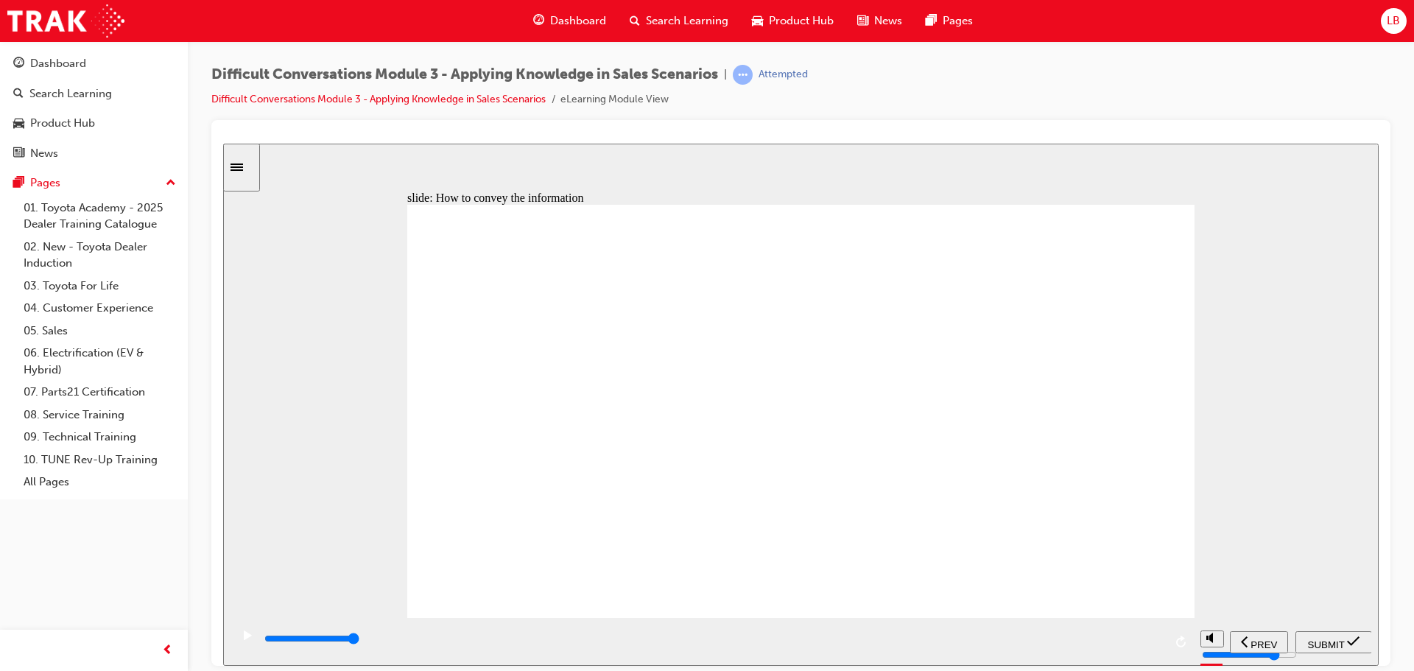
checkbox input "true"
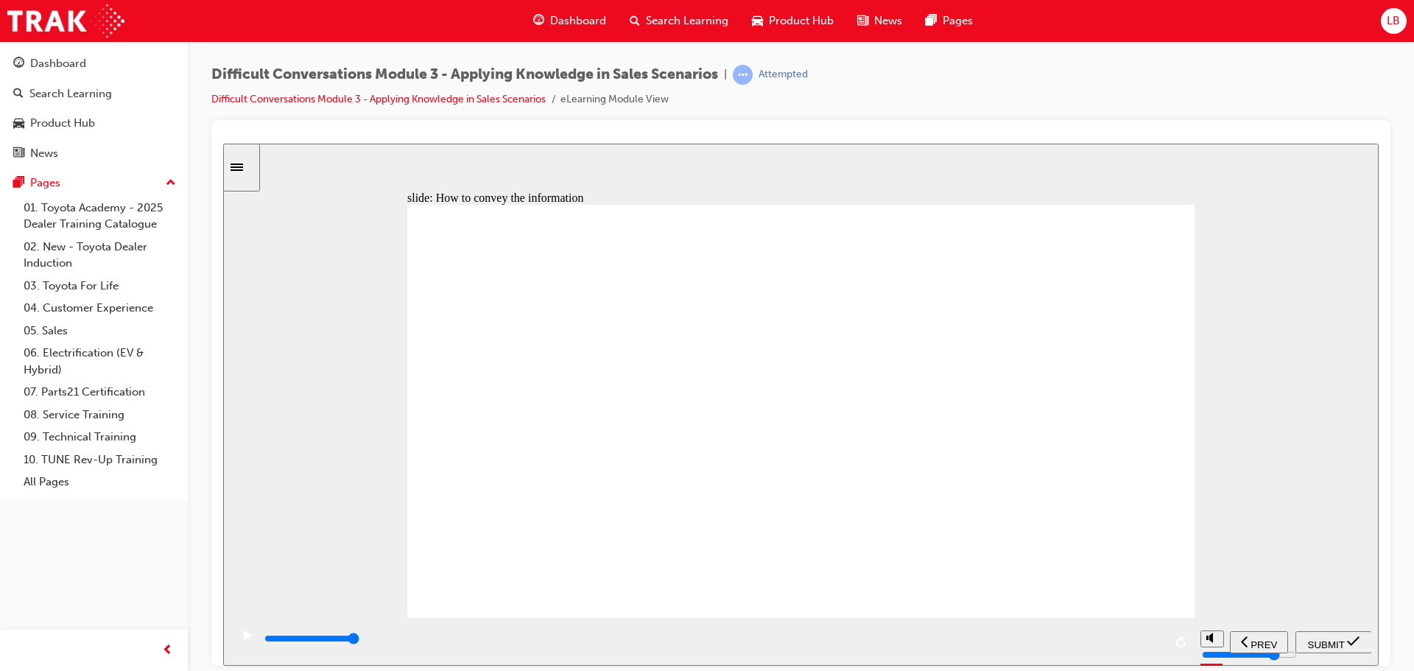
checkbox input "false"
checkbox input "true"
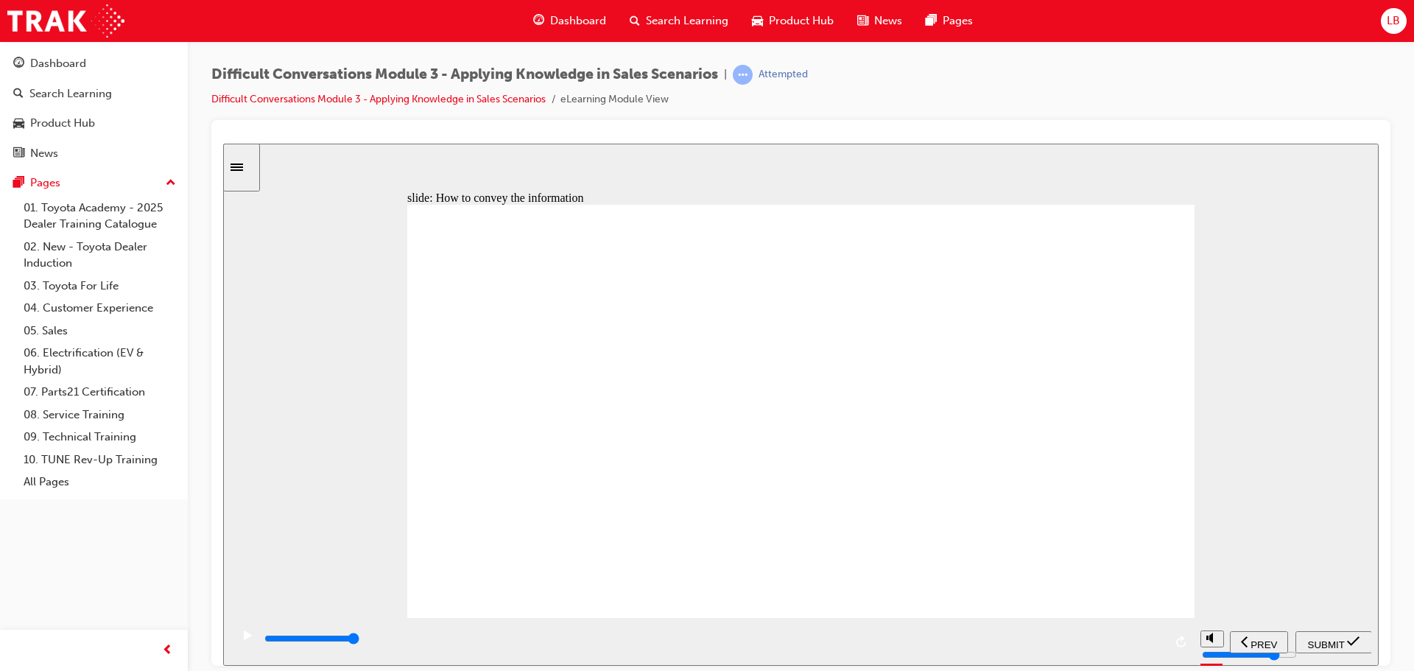
checkbox input "false"
click at [1322, 638] on span "SUBMIT" at bounding box center [1326, 643] width 37 height 11
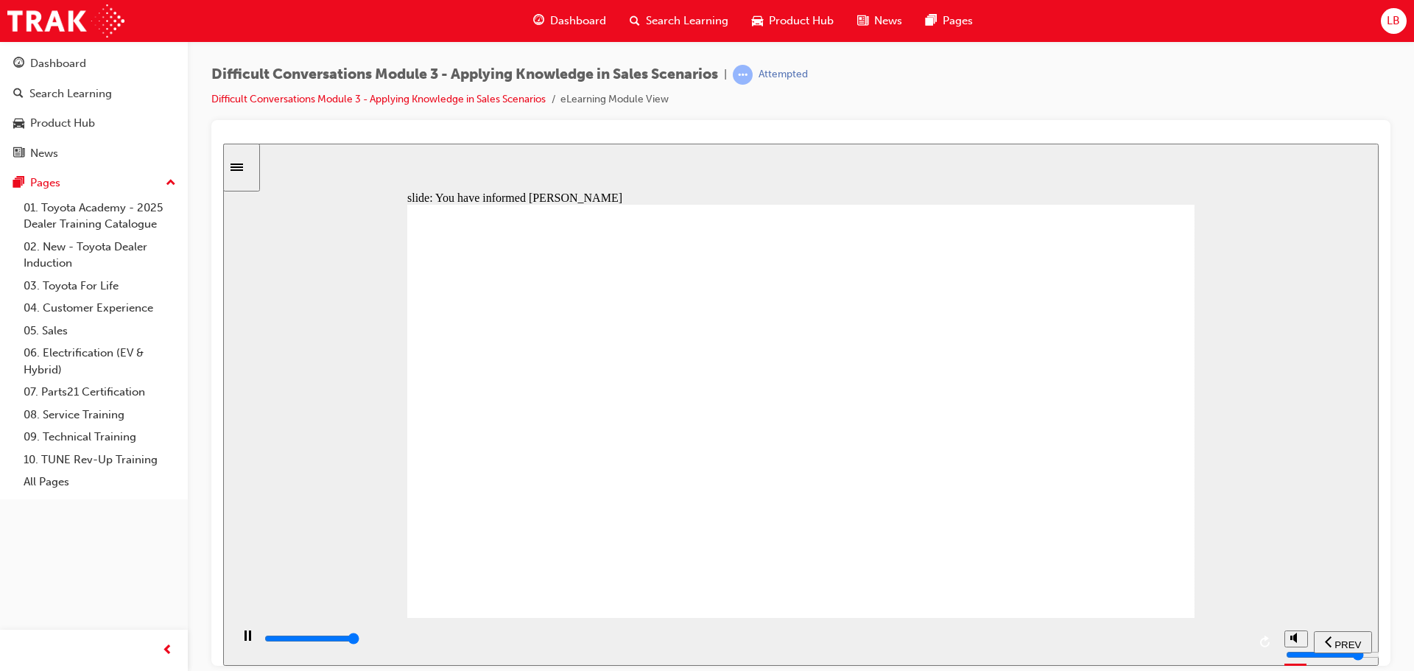
type input "6600"
checkbox input "true"
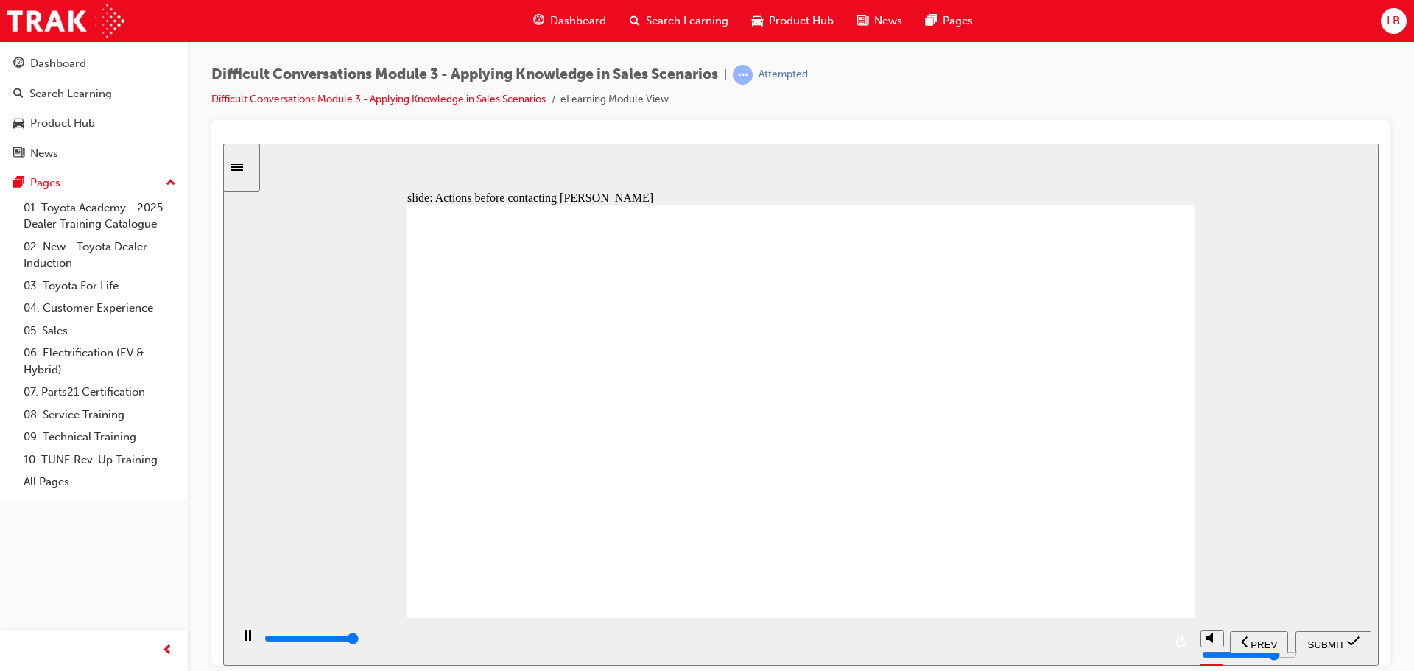
type input "10900"
checkbox input "true"
click at [1333, 649] on div "SUBMIT" at bounding box center [1333, 641] width 65 height 15
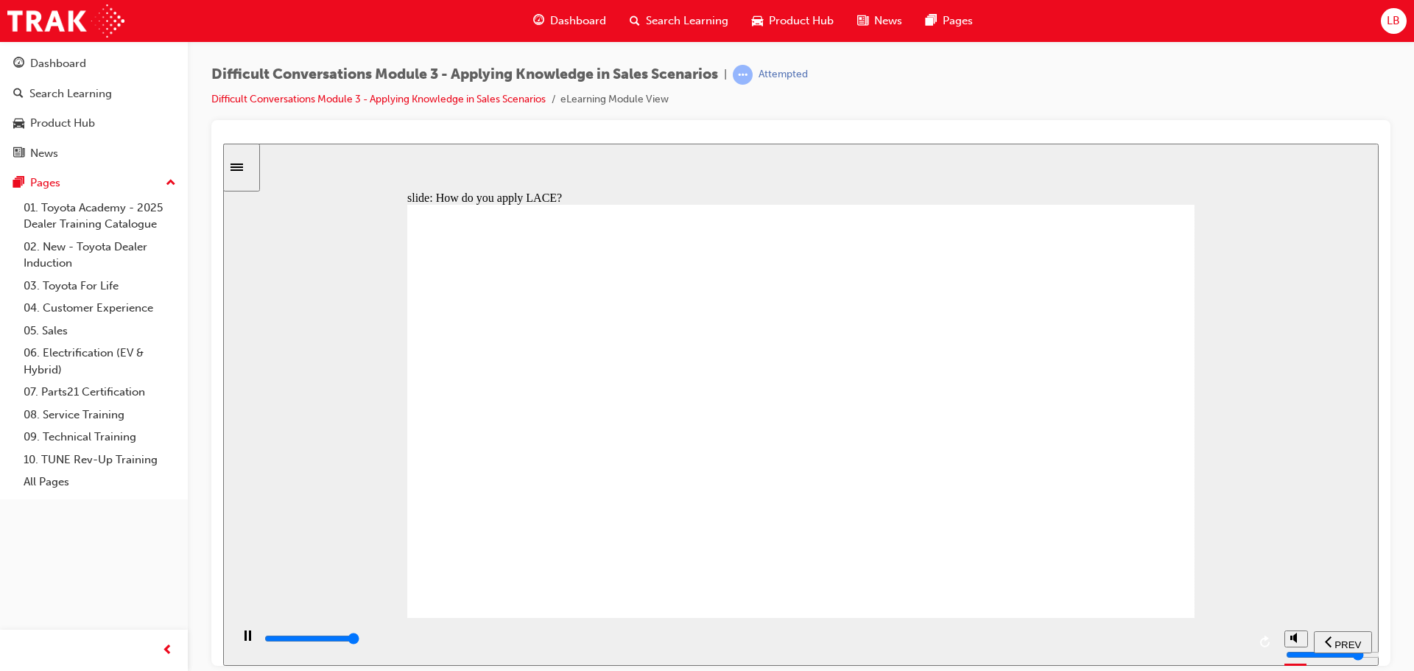
type input "10500"
checkbox input "true"
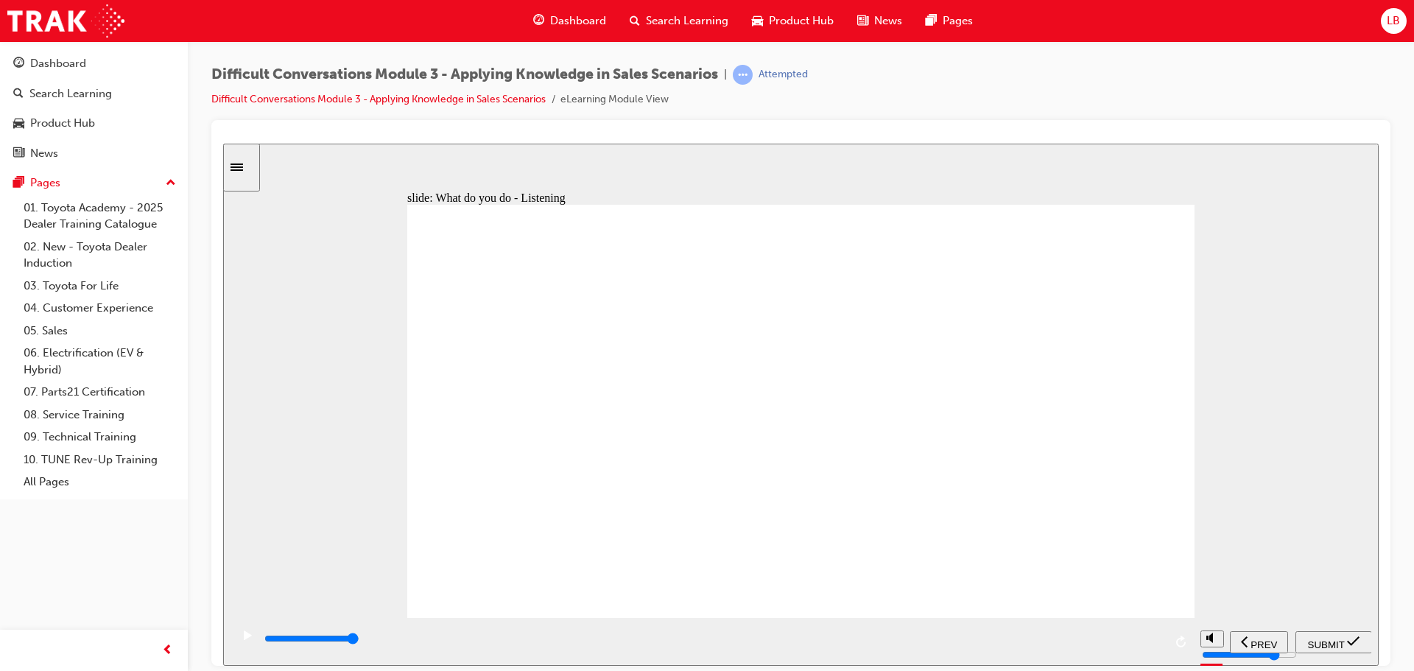
checkbox input "true"
click at [1313, 638] on span "SUBMIT" at bounding box center [1326, 643] width 37 height 11
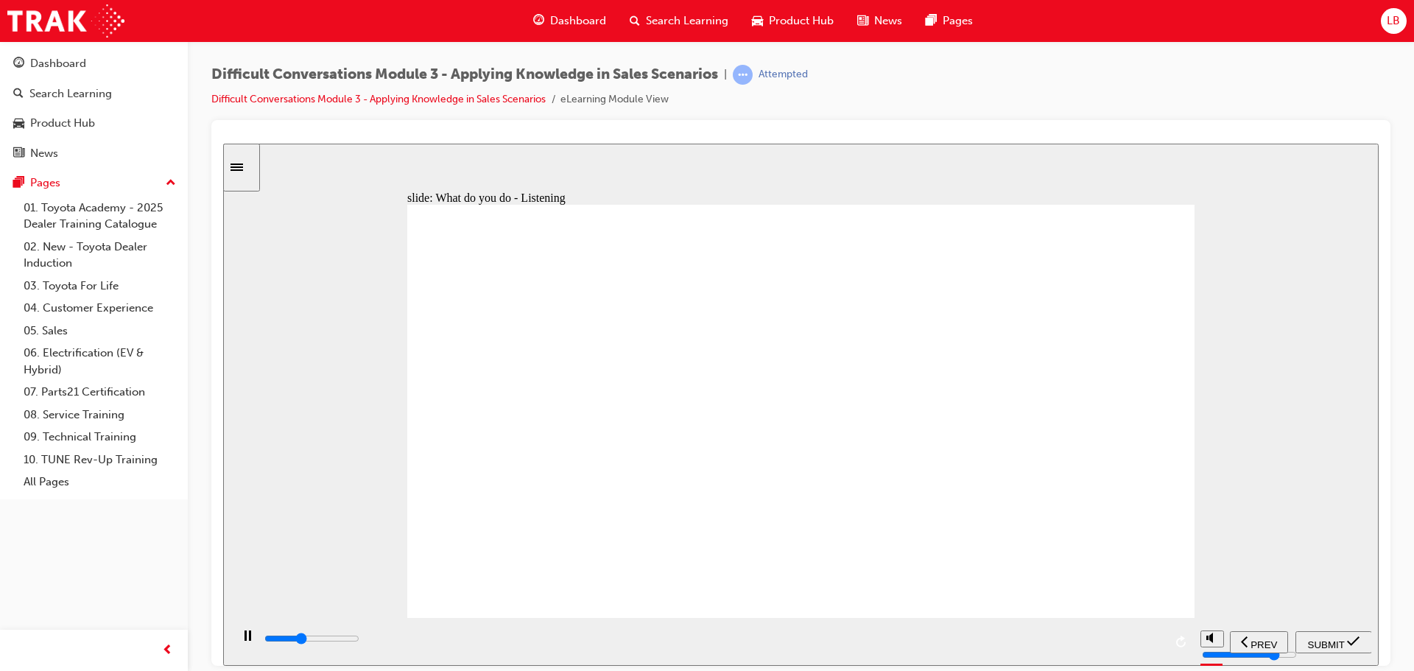
type input "5100"
checkbox input "true"
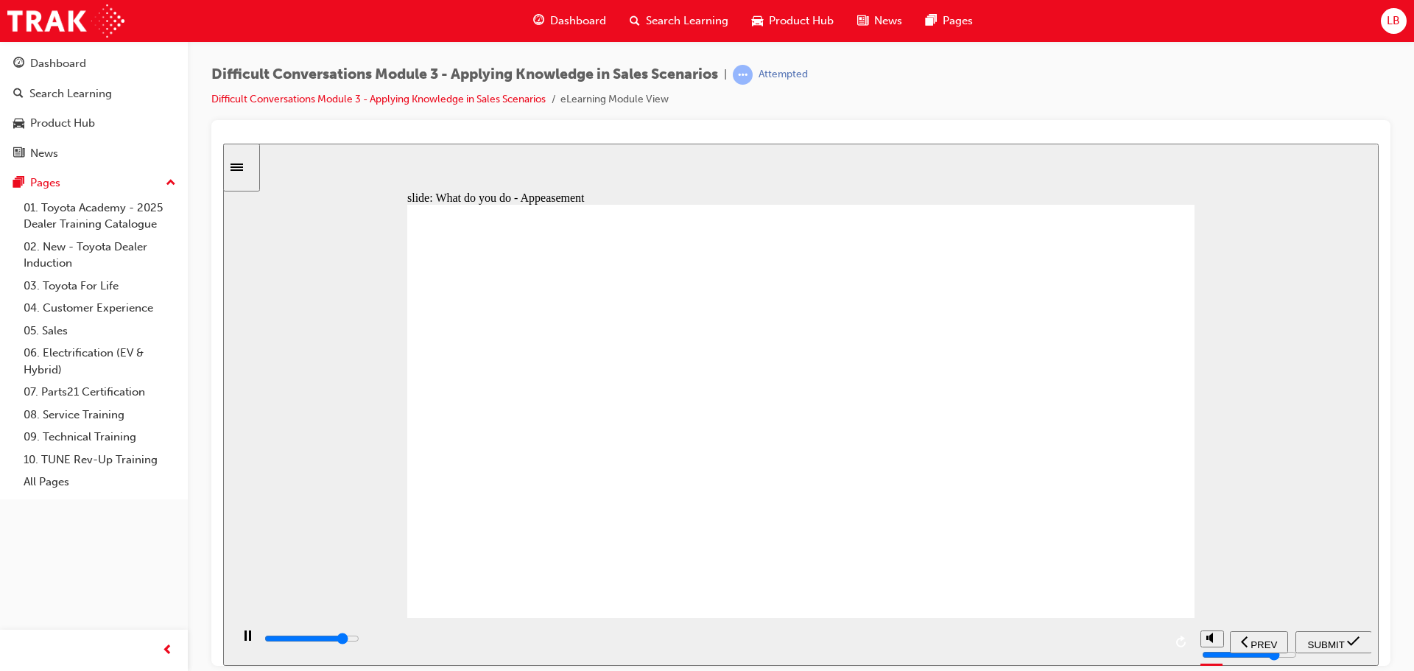
type input "8400"
checkbox input "true"
type input "9700"
checkbox input "true"
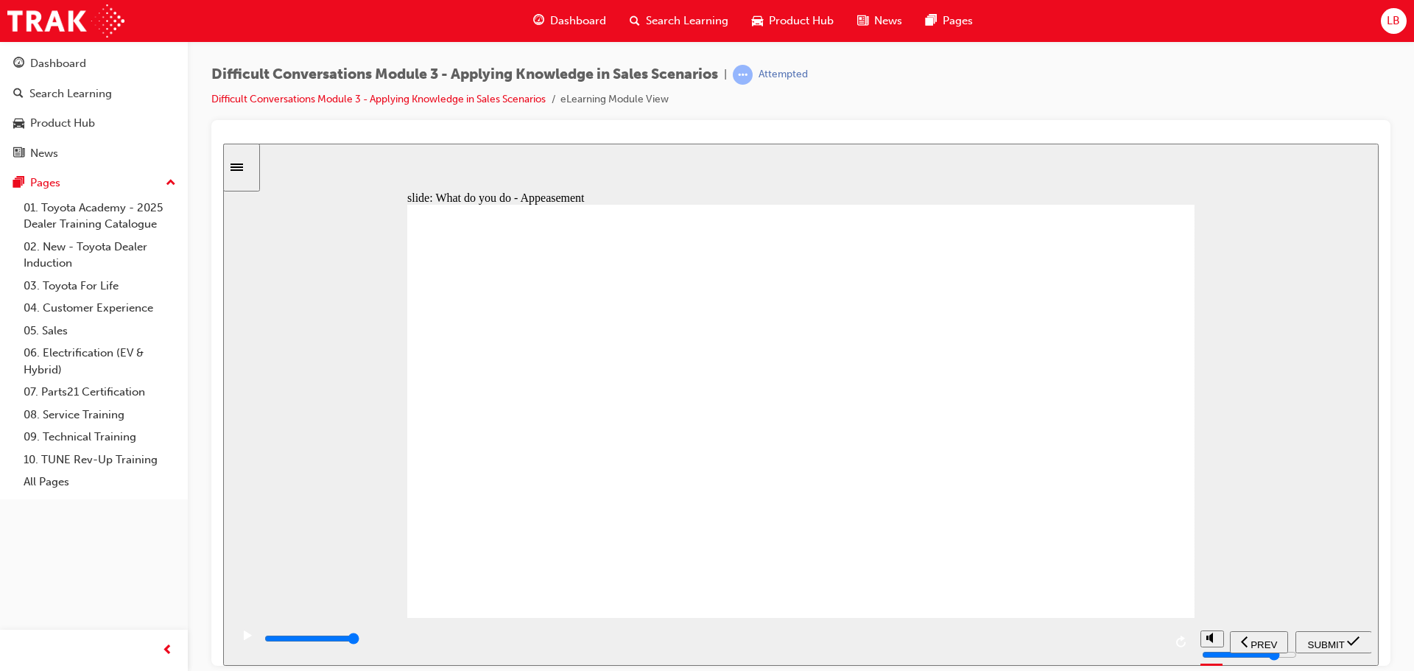
click at [1333, 641] on span "SUBMIT" at bounding box center [1326, 643] width 37 height 11
type input "7300"
checkbox input "true"
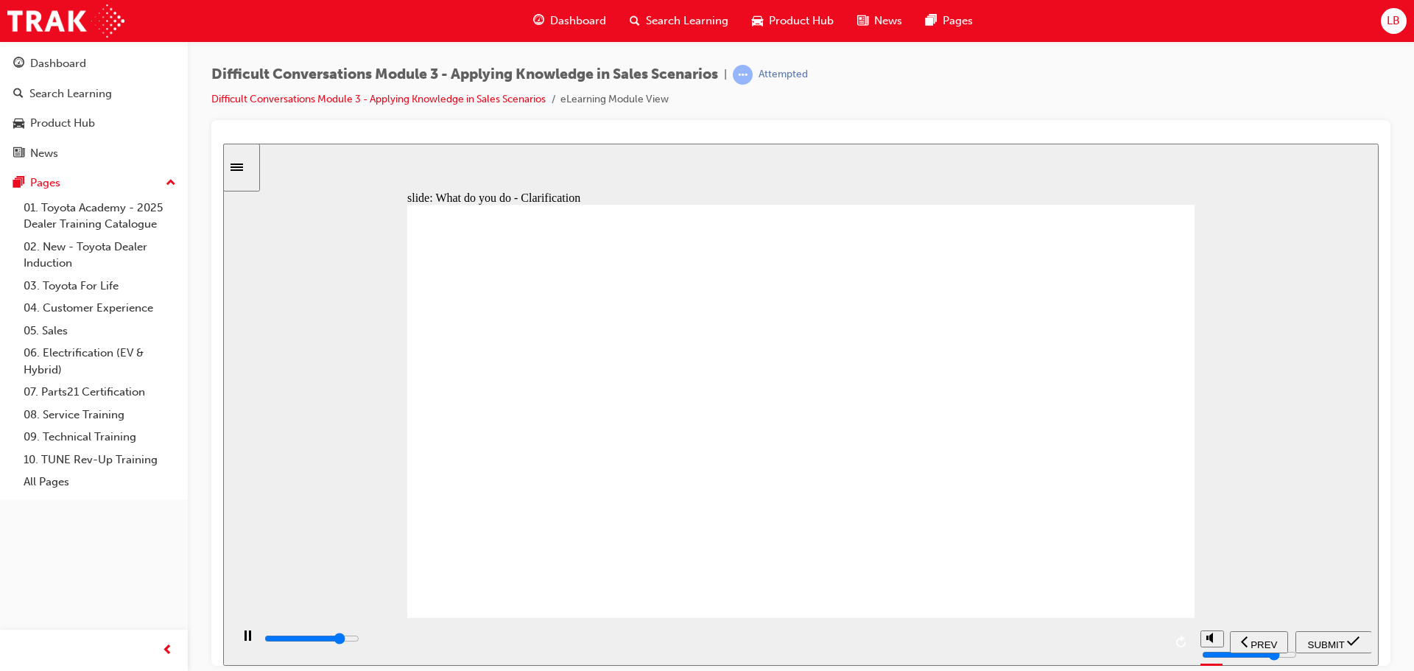
type input "8400"
checkbox input "true"
type input "10000"
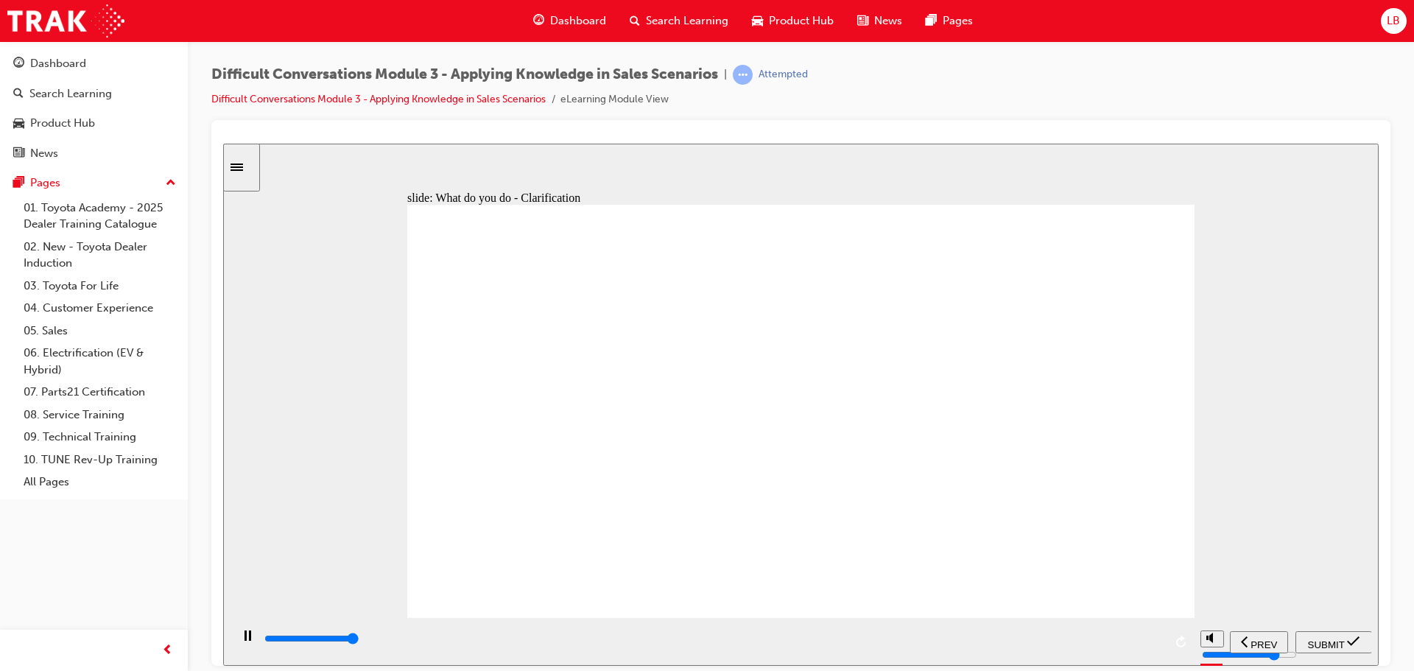
checkbox input "true"
click at [1325, 647] on div "SUBMIT" at bounding box center [1333, 641] width 65 height 15
type input "5700"
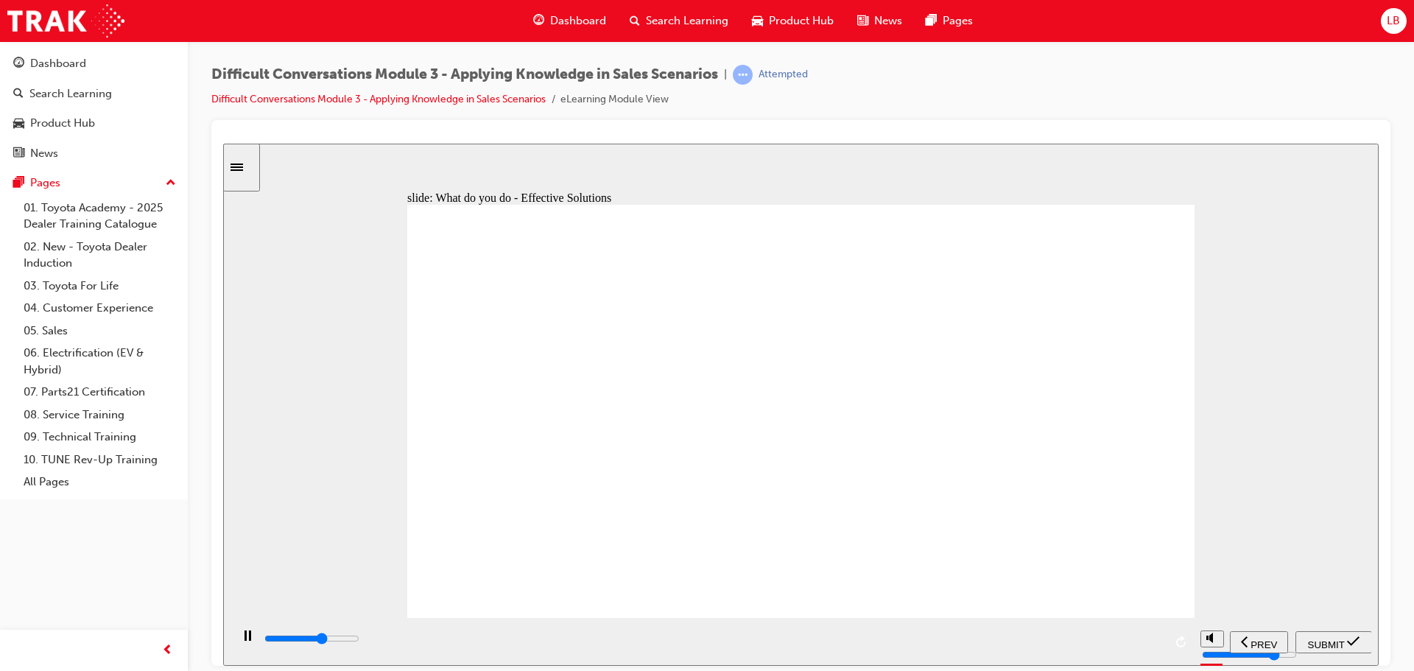
checkbox input "true"
type input "9100"
checkbox input "true"
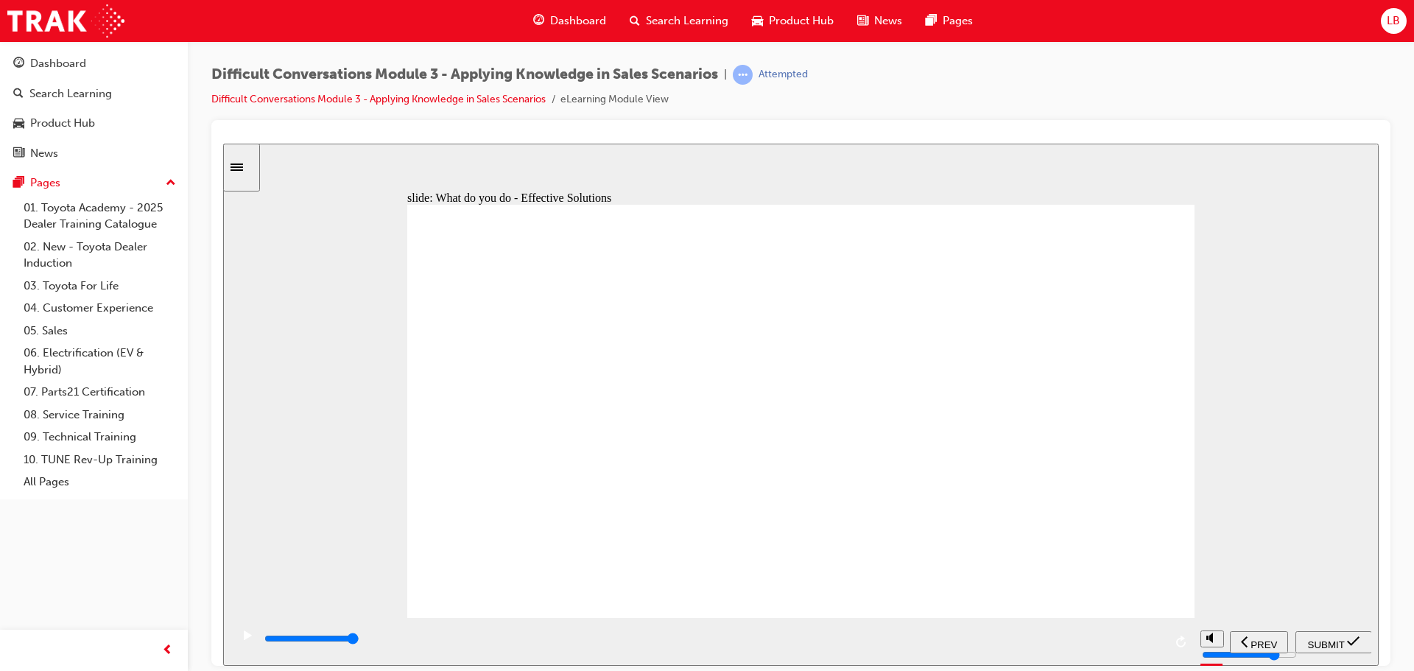
checkbox input "true"
click at [1317, 646] on div "SUBMIT" at bounding box center [1333, 641] width 65 height 15
type input "3100"
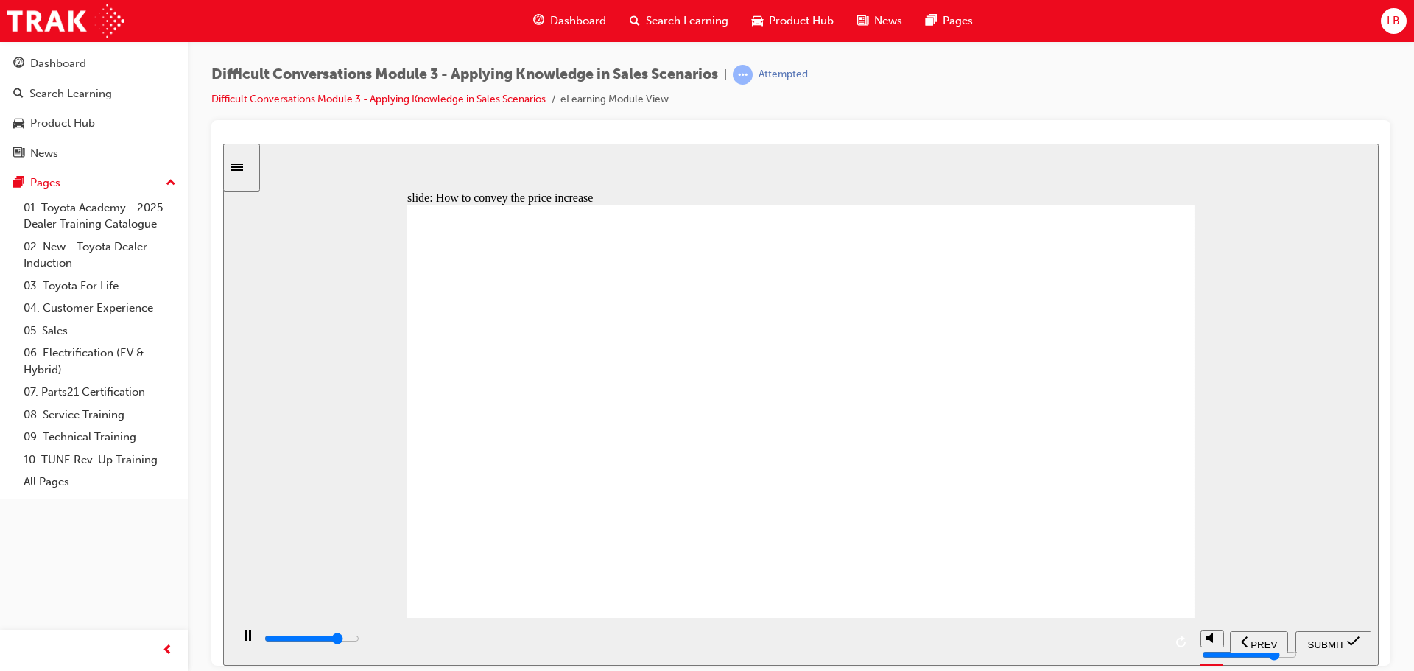
type input "7400"
checkbox input "true"
type input "9100"
checkbox input "true"
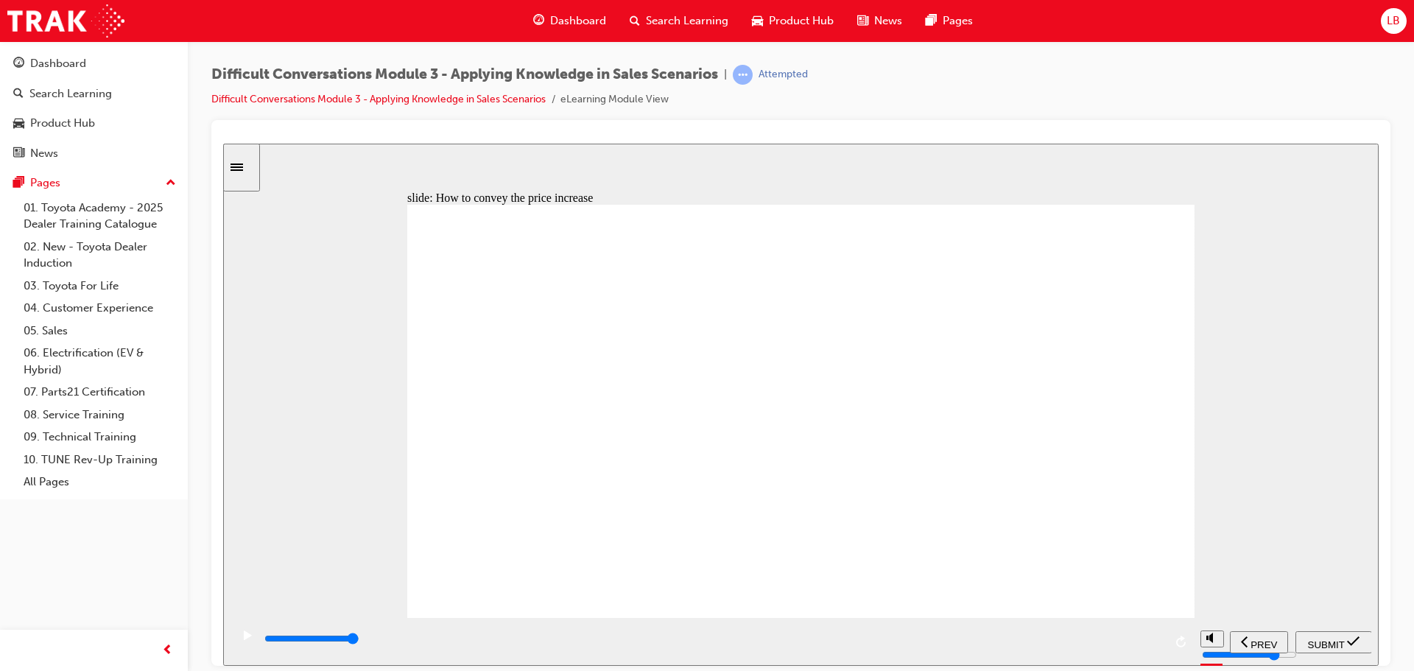
checkbox input "true"
click at [1333, 646] on div "SUBMIT" at bounding box center [1333, 641] width 65 height 15
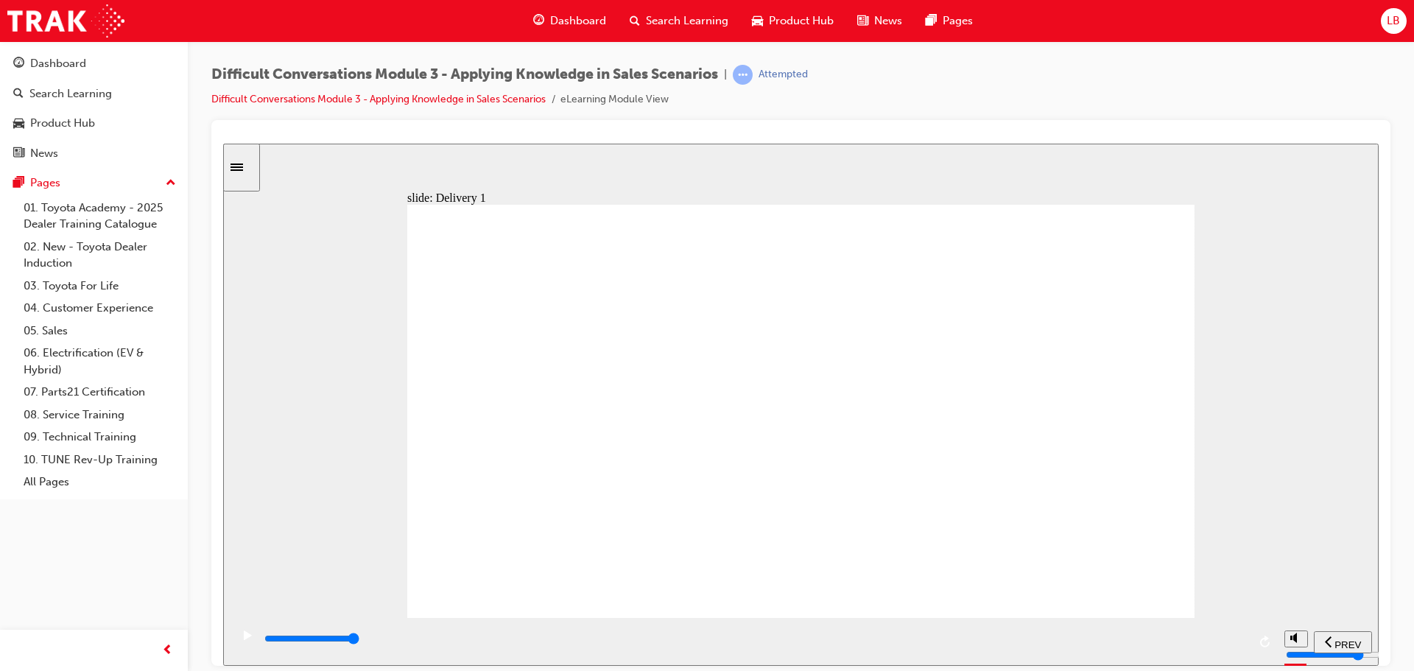
type input "13000"
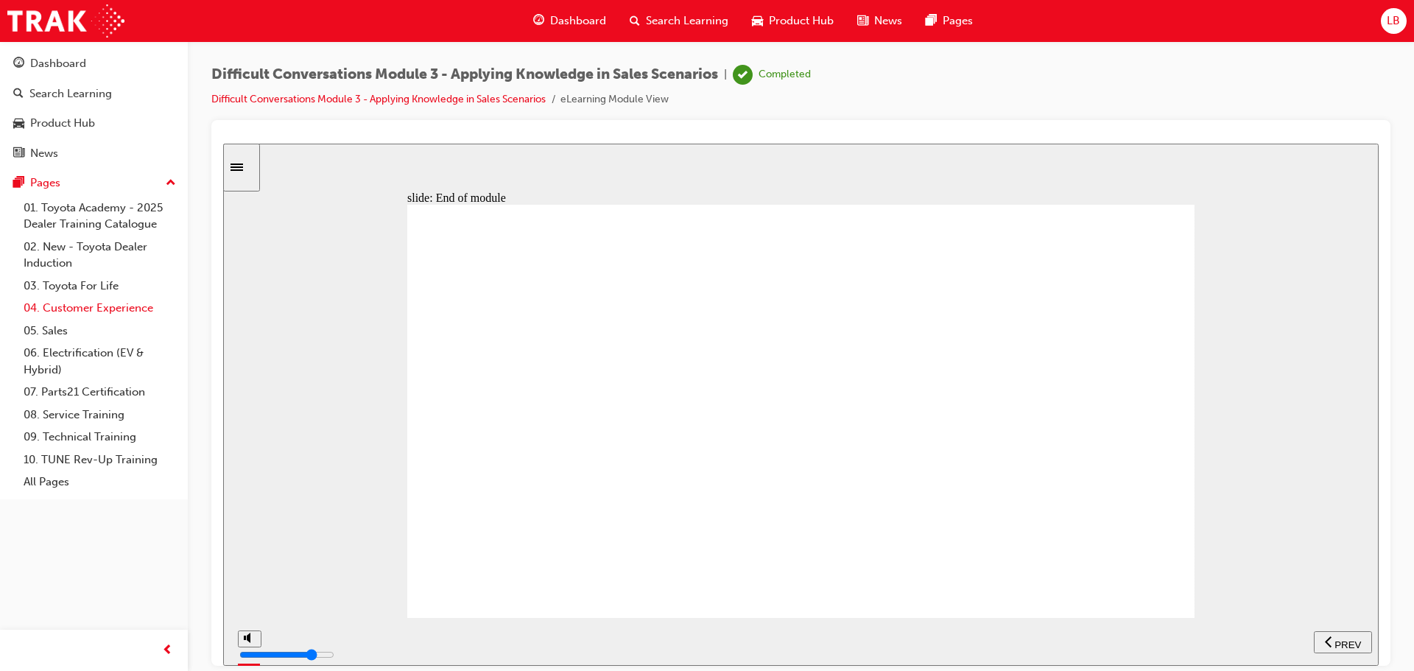
click at [64, 308] on link "04. Customer Experience" at bounding box center [100, 308] width 164 height 23
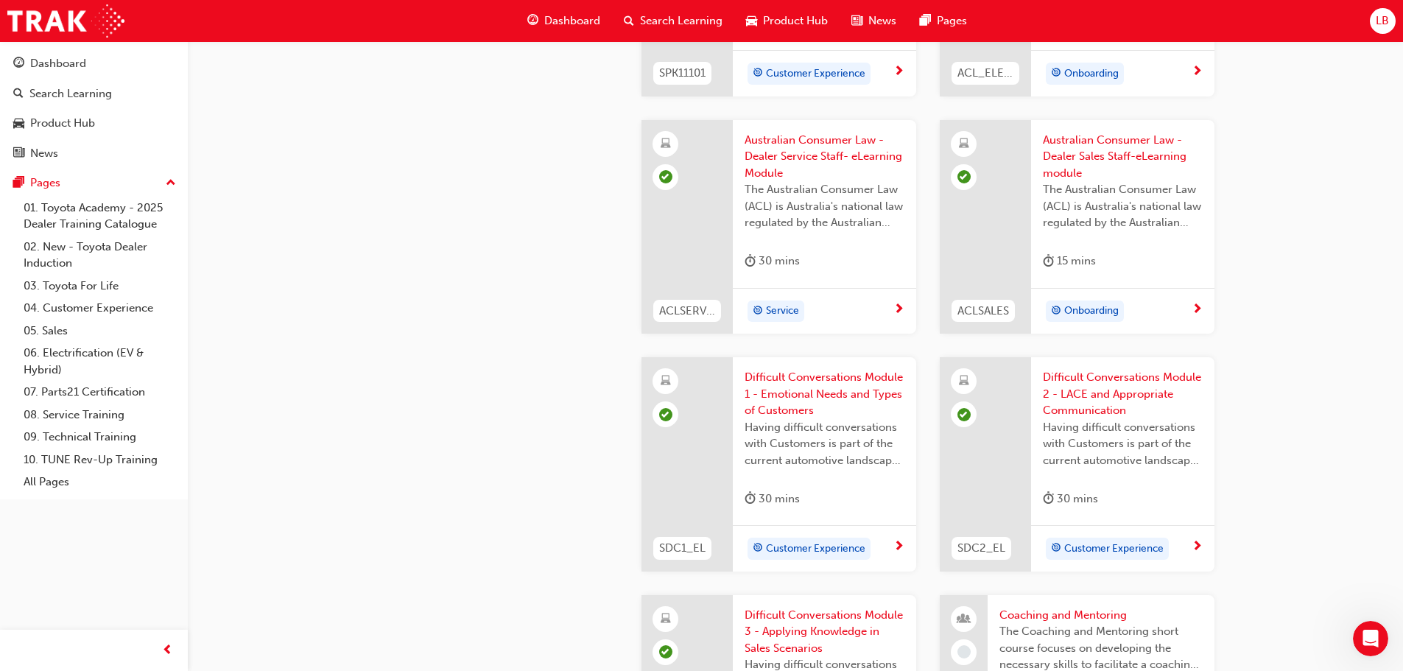
scroll to position [1325, 0]
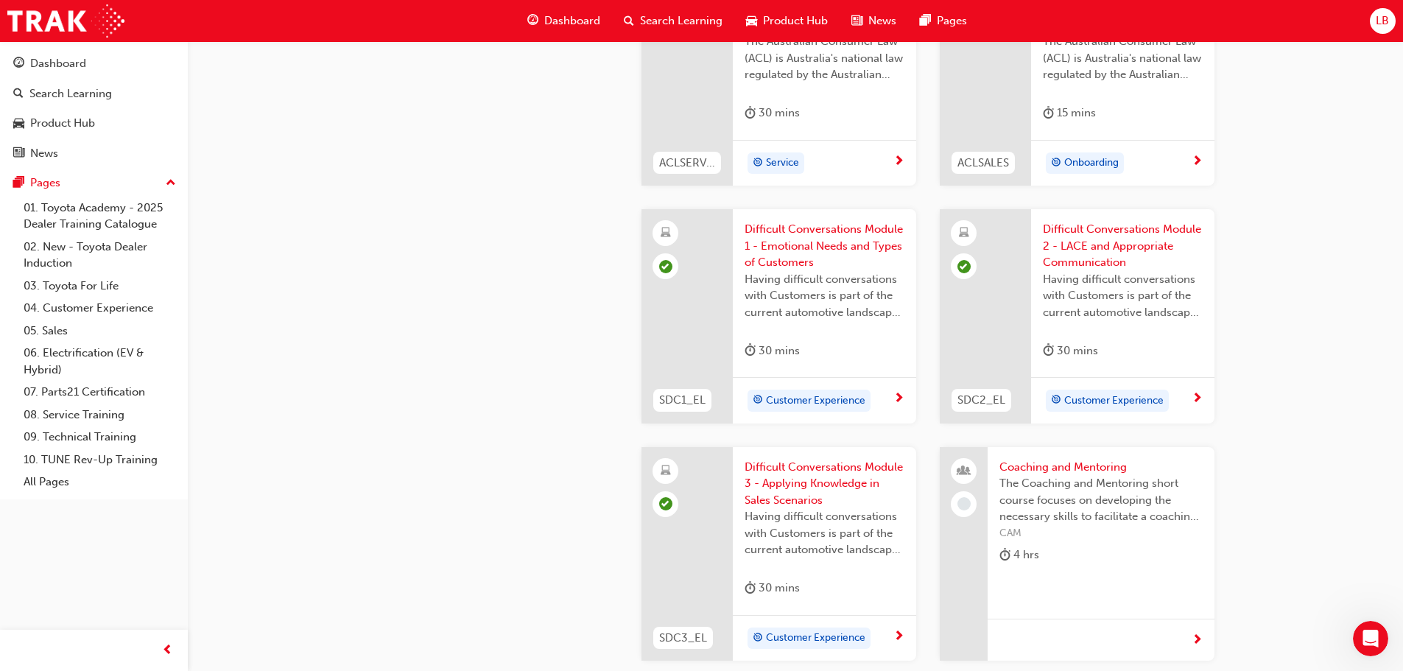
click at [1089, 505] on span "The Coaching and Mentoring short course focuses on developing the necessary ski…" at bounding box center [1100, 500] width 203 height 50
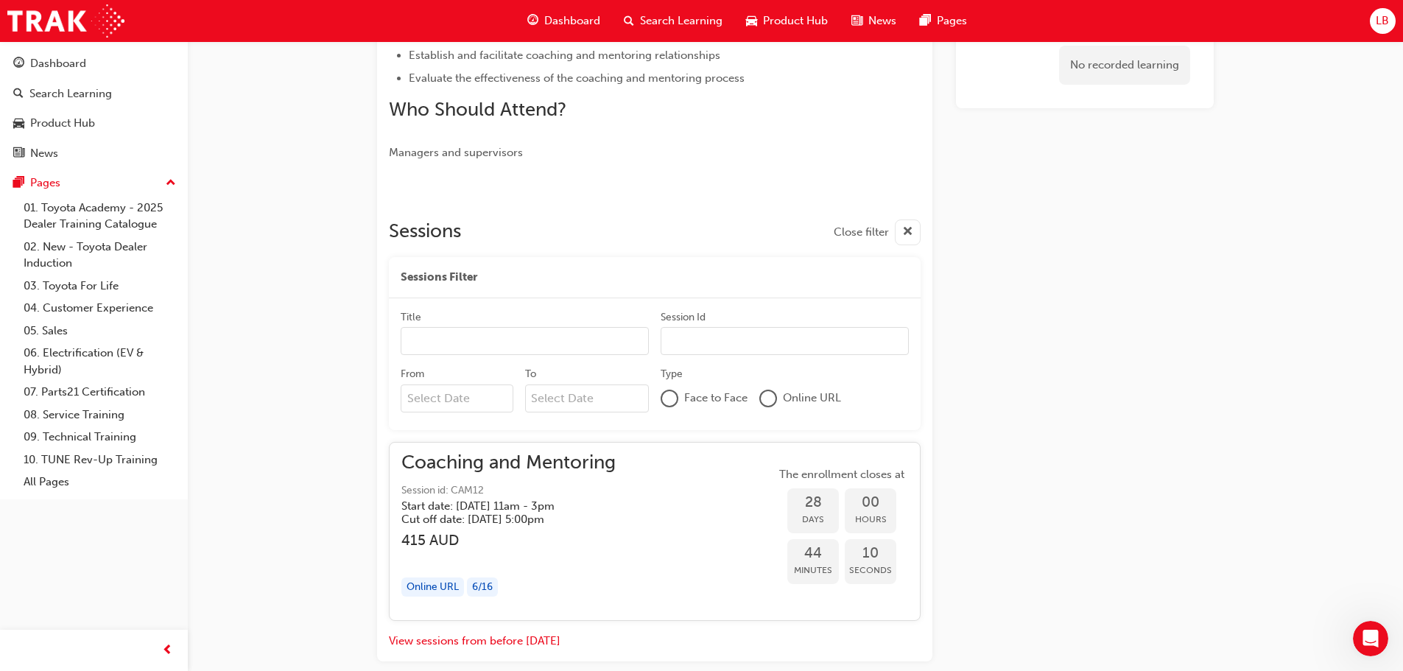
scroll to position [510, 0]
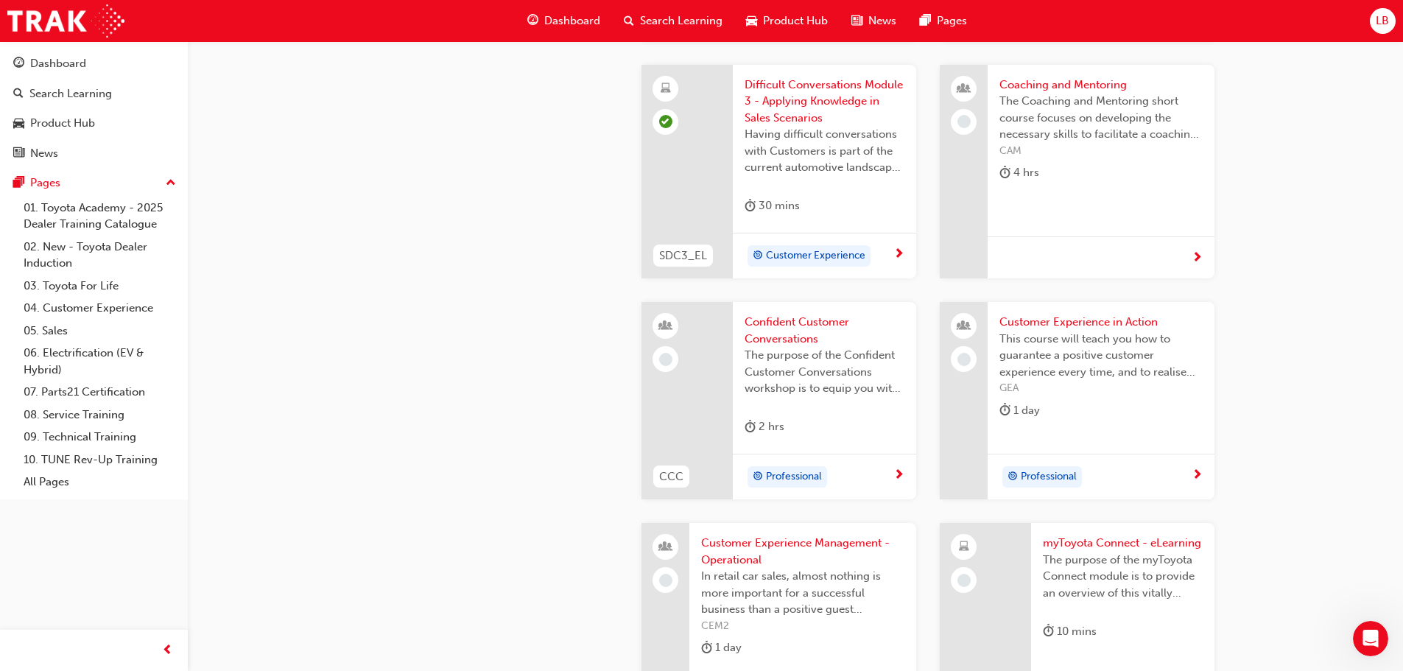
scroll to position [1767, 0]
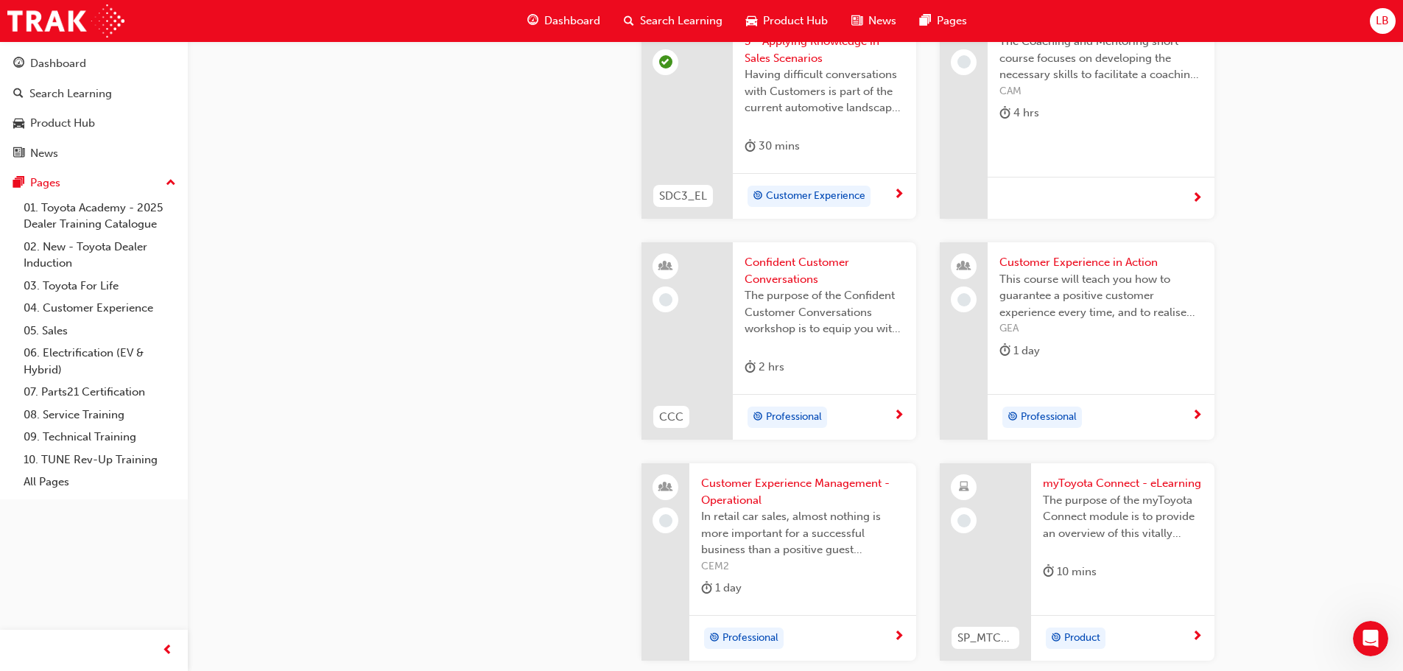
click at [787, 286] on span "Confident Customer Conversations" at bounding box center [824, 270] width 160 height 33
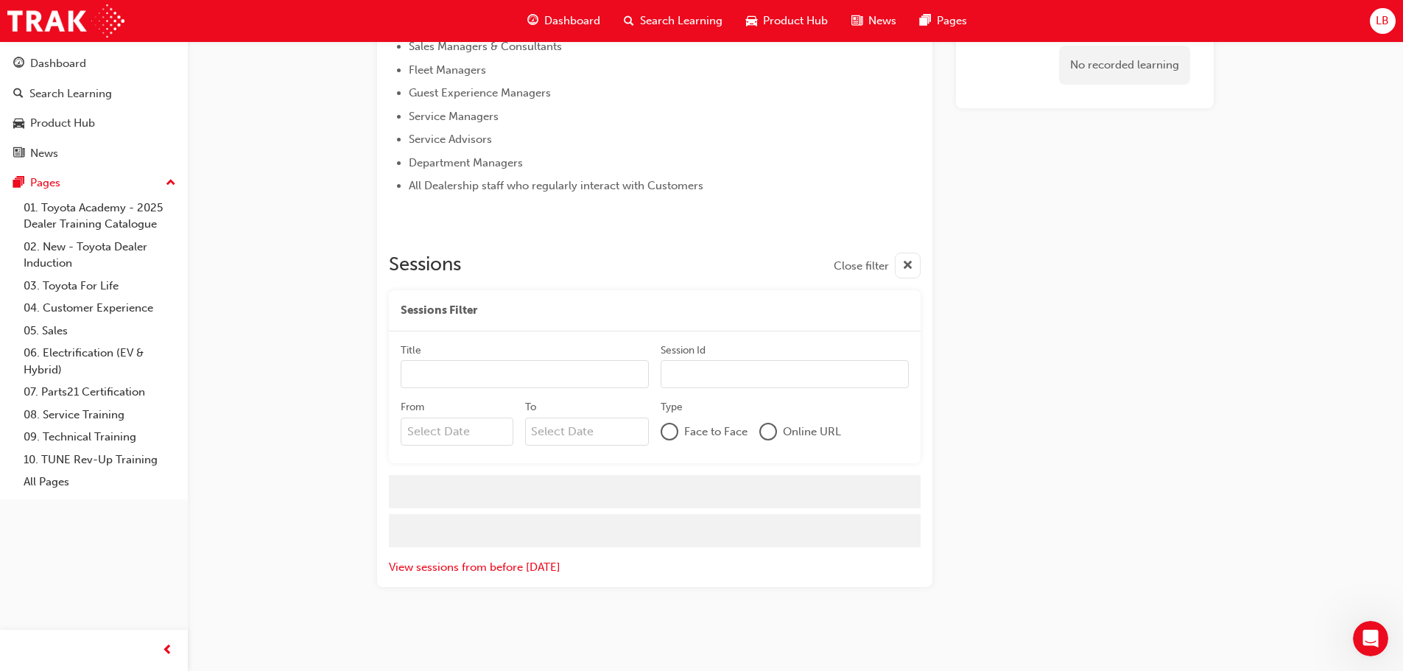
scroll to position [1194, 0]
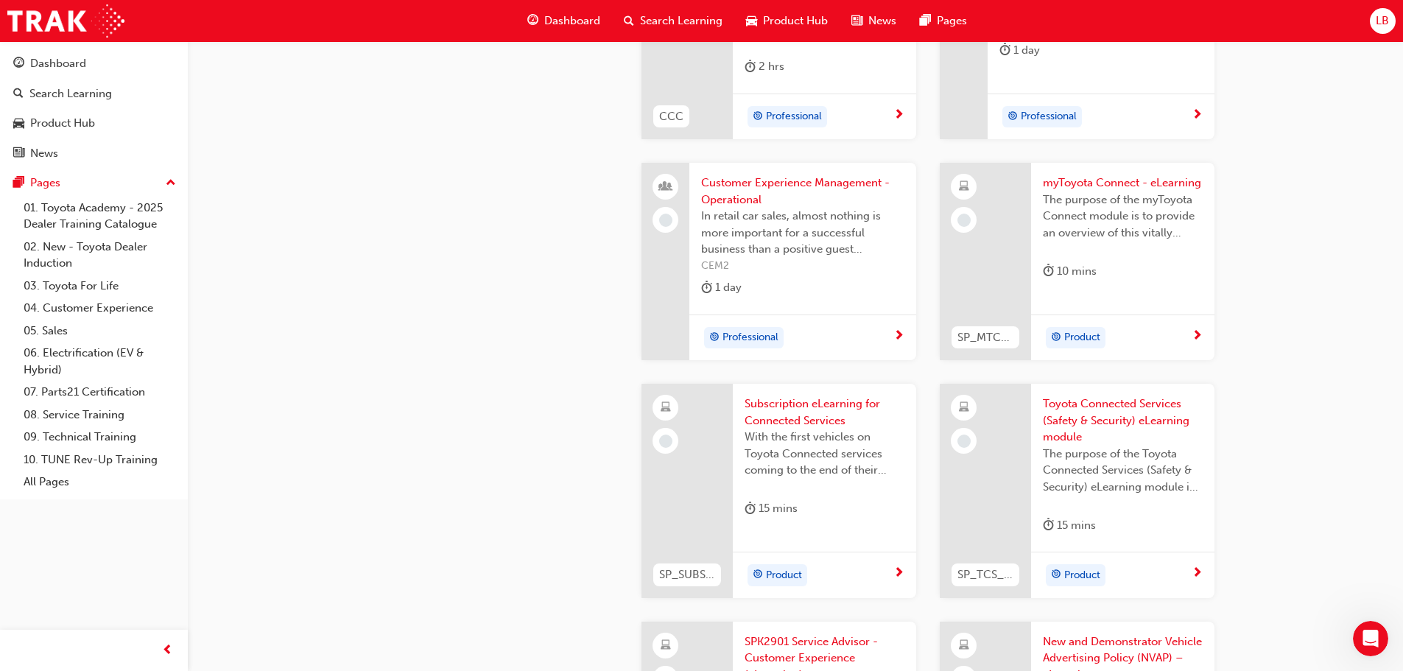
scroll to position [2062, 0]
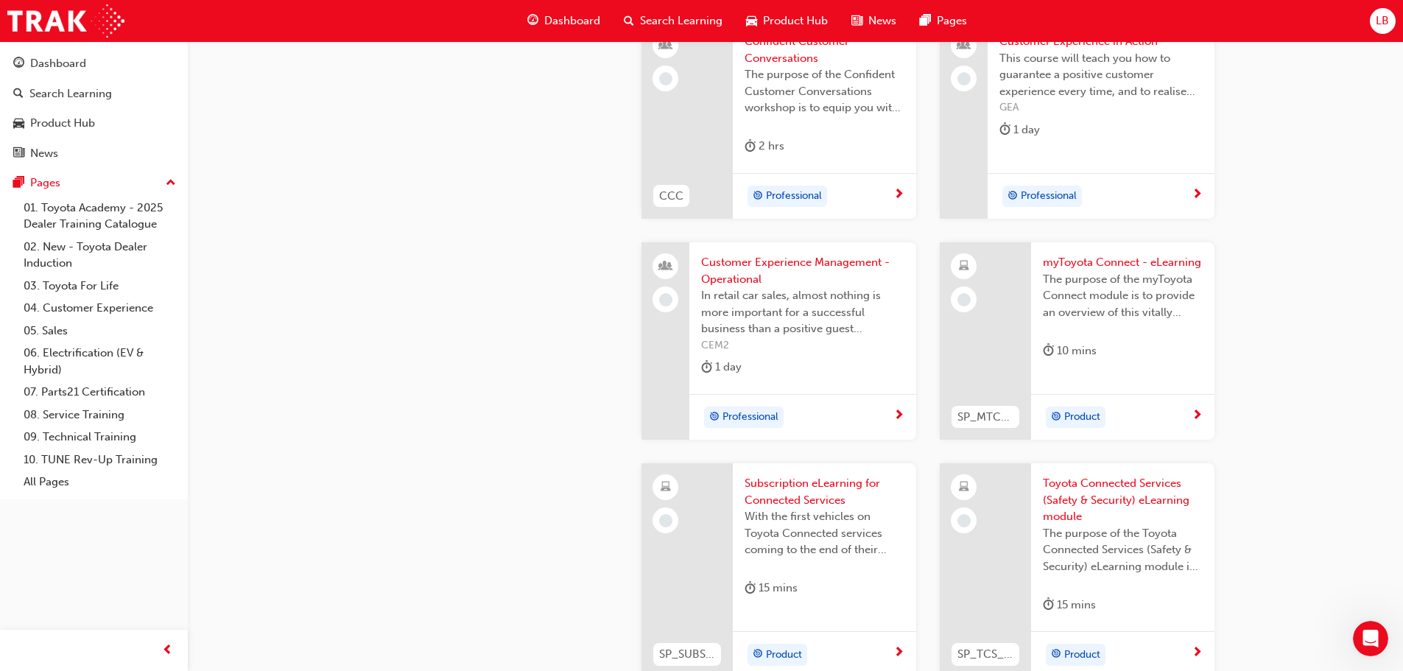
click at [1102, 369] on div "myToyota Connect - eLearning The purpose of the myToyota Connect module is to p…" at bounding box center [1122, 309] width 183 height 135
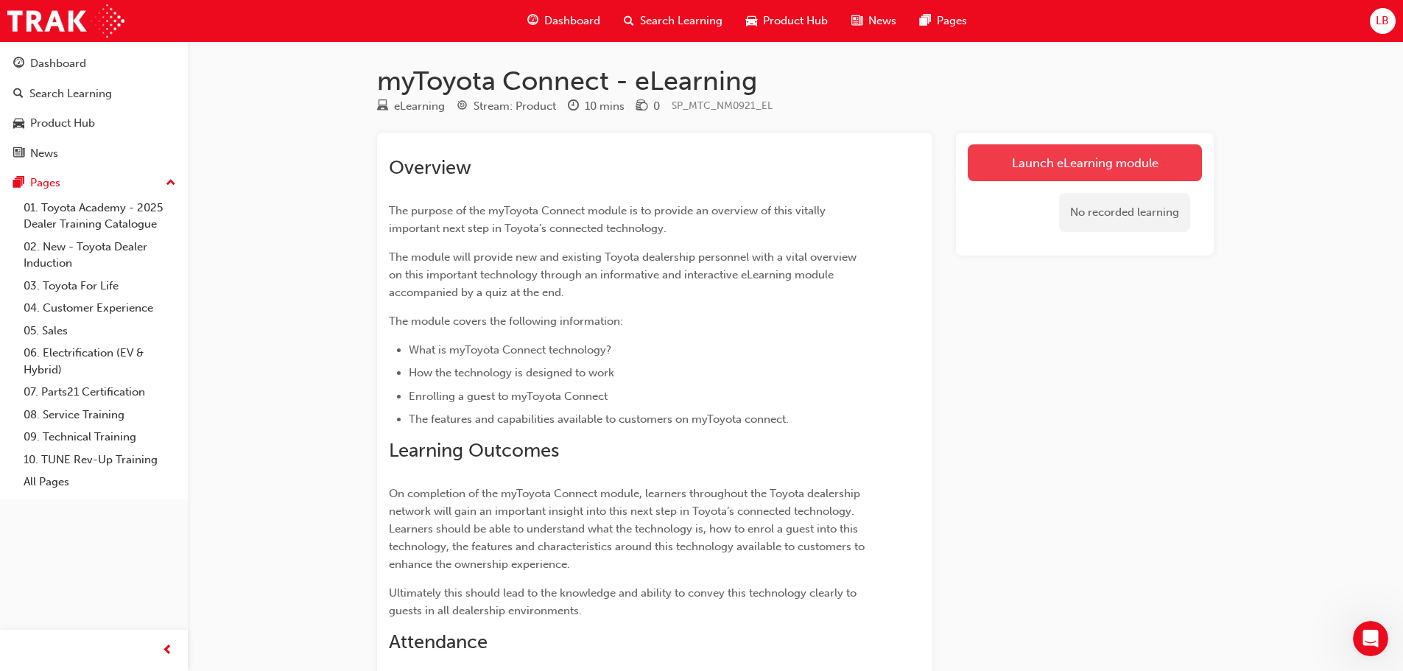
click at [1082, 161] on link "Launch eLearning module" at bounding box center [1085, 162] width 234 height 37
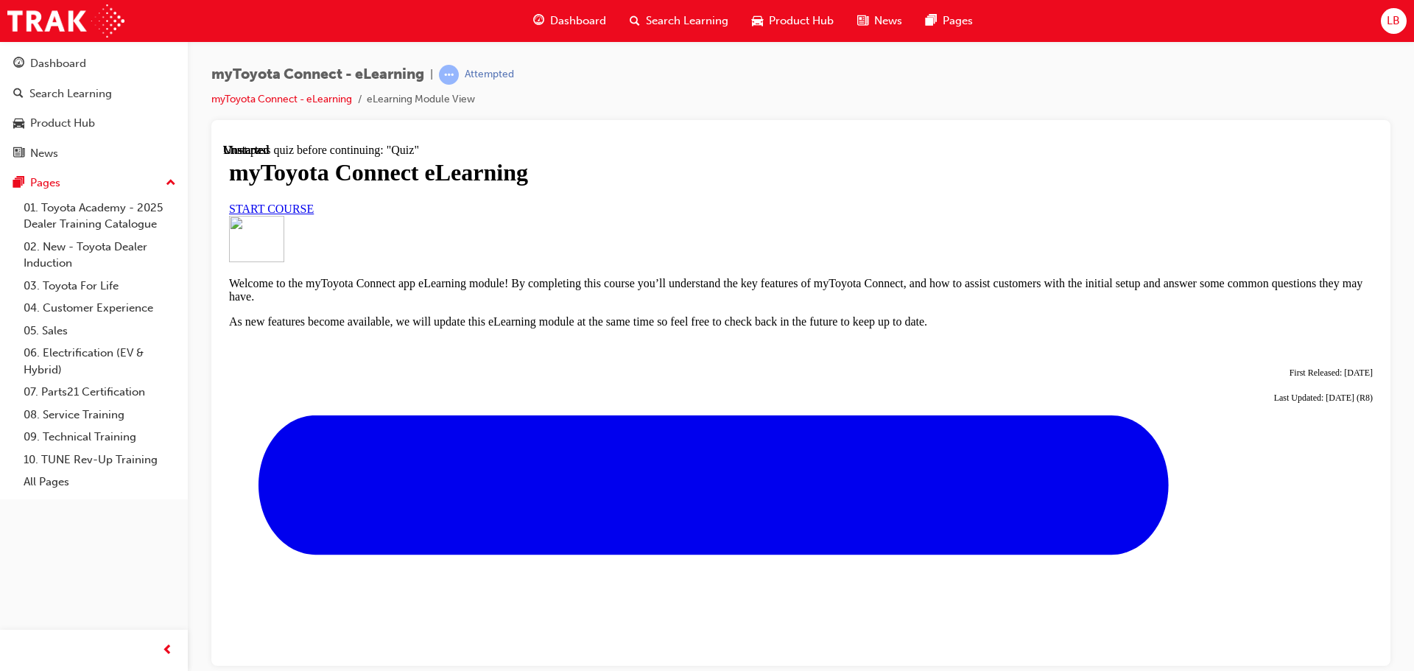
click at [314, 214] on span "START COURSE" at bounding box center [271, 208] width 85 height 13
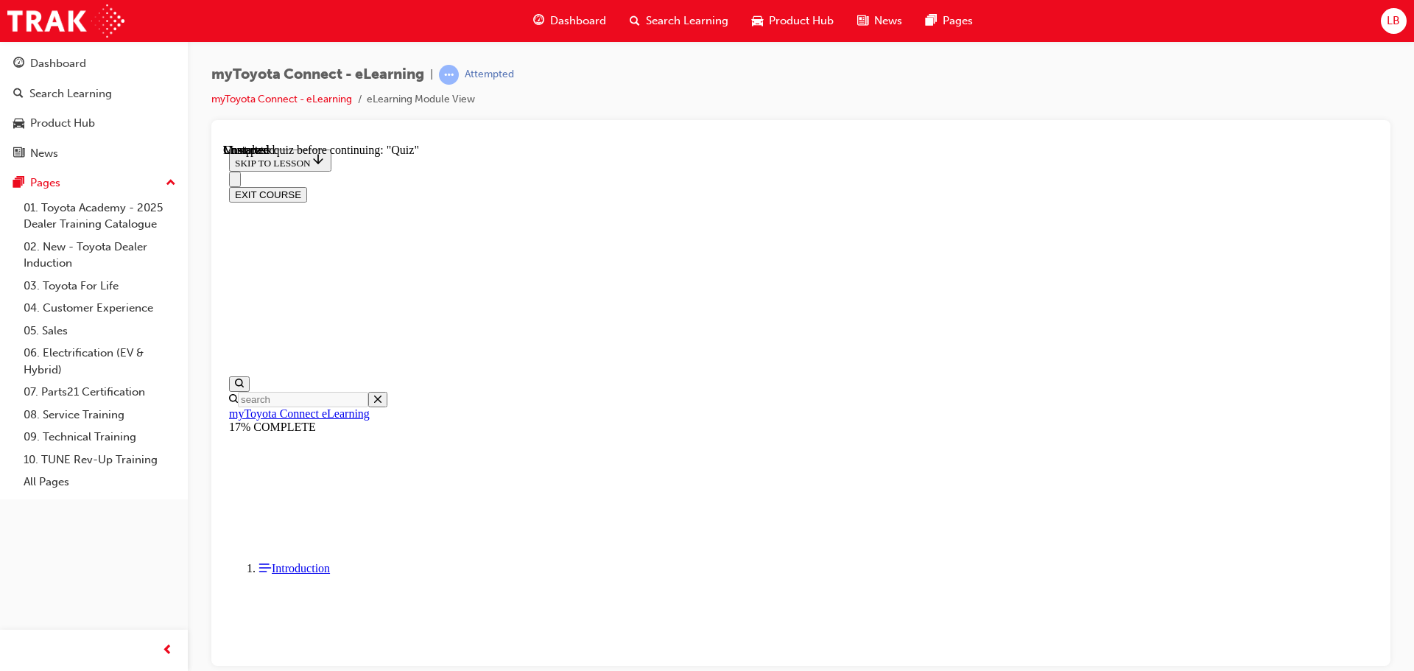
scroll to position [1290, 0]
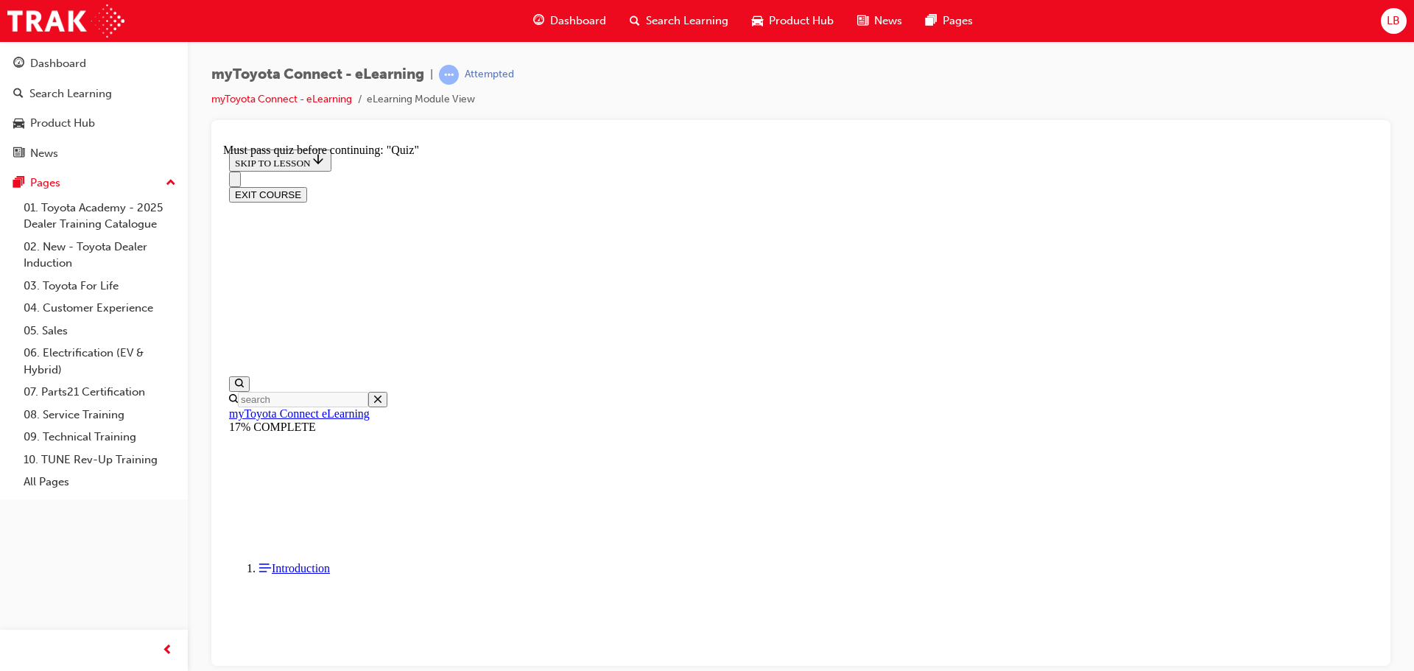
scroll to position [592, 0]
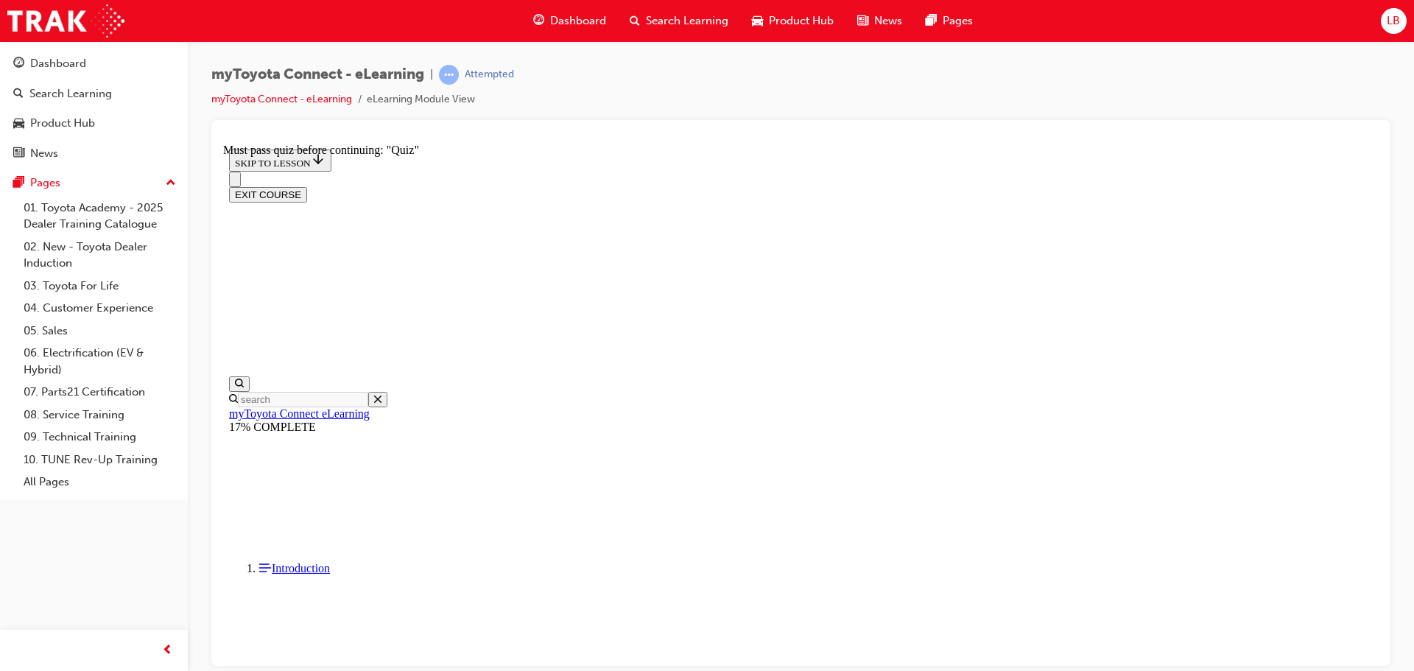
scroll to position [79, 0]
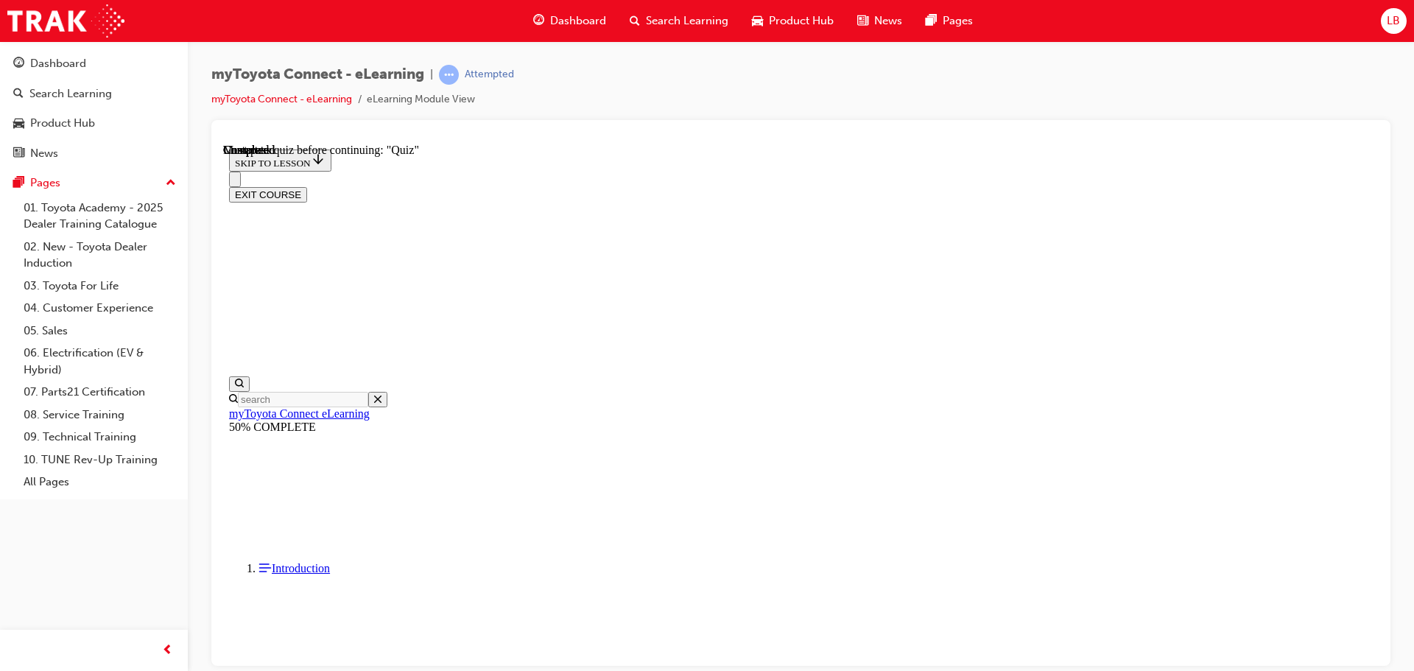
scroll to position [267, 0]
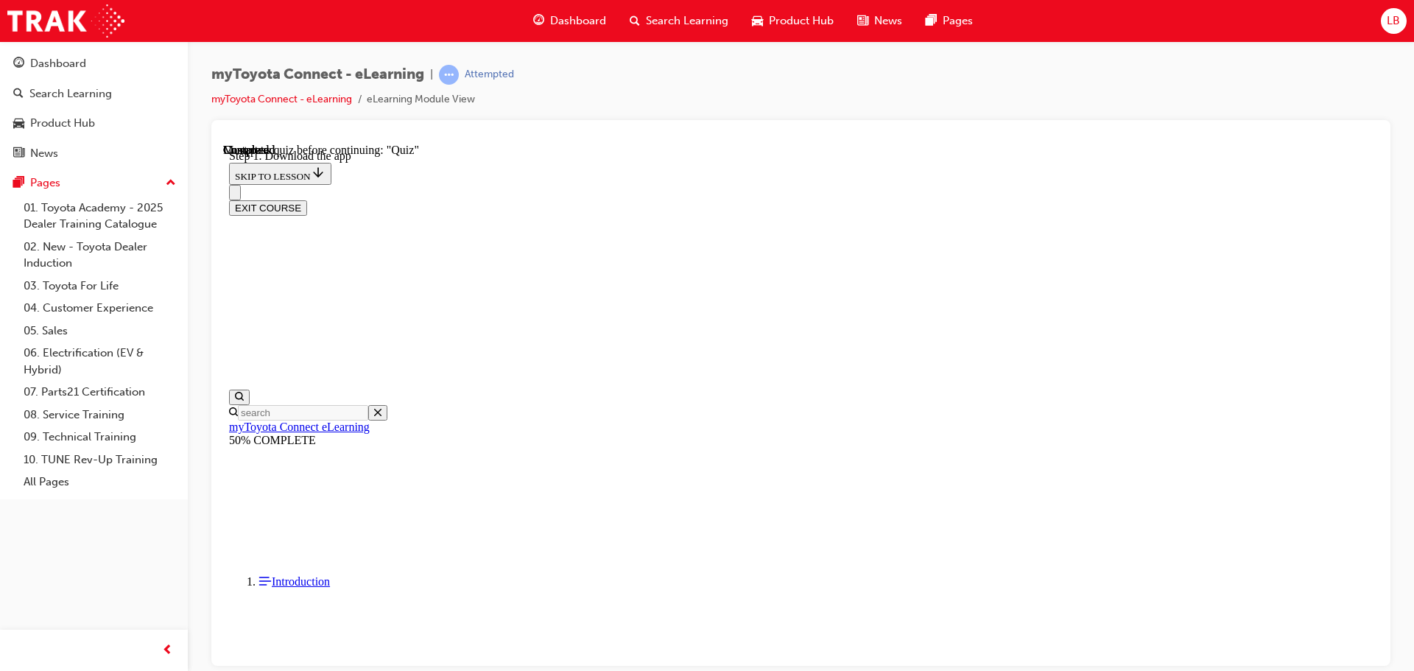
scroll to position [378, 0]
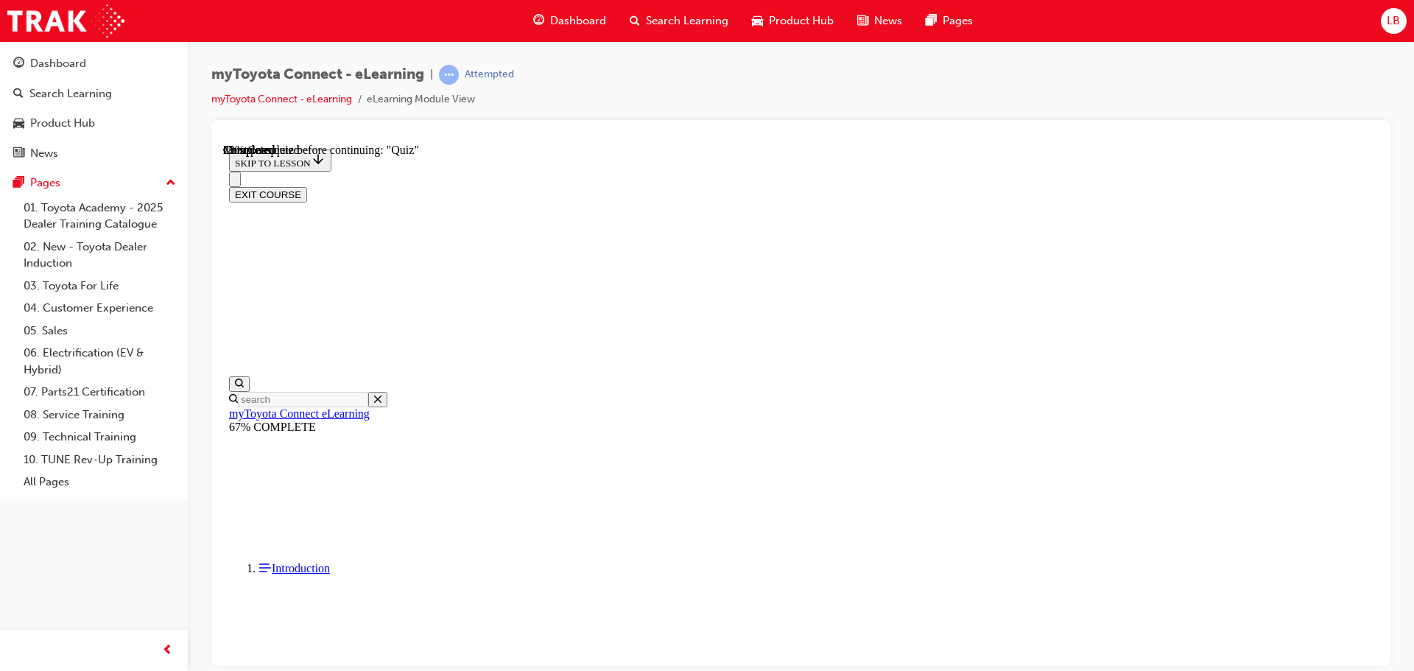
scroll to position [133, 0]
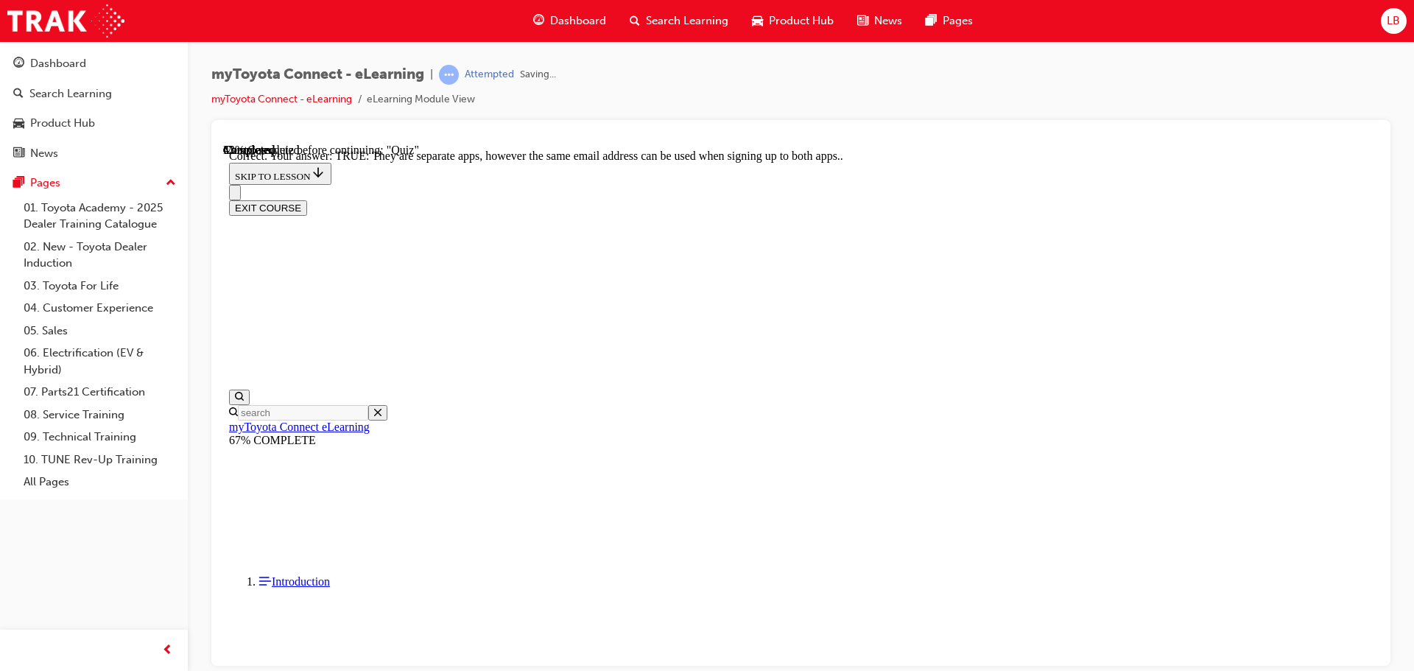
scroll to position [179, 0]
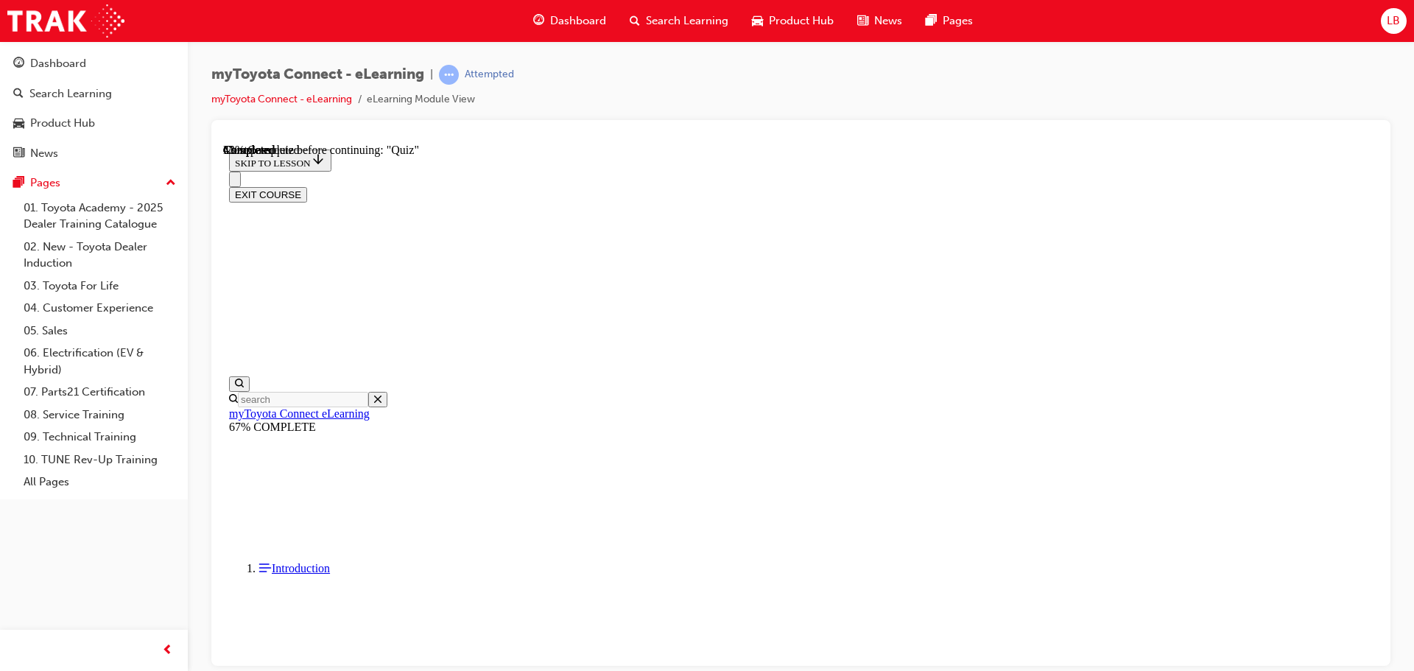
scroll to position [149, 0]
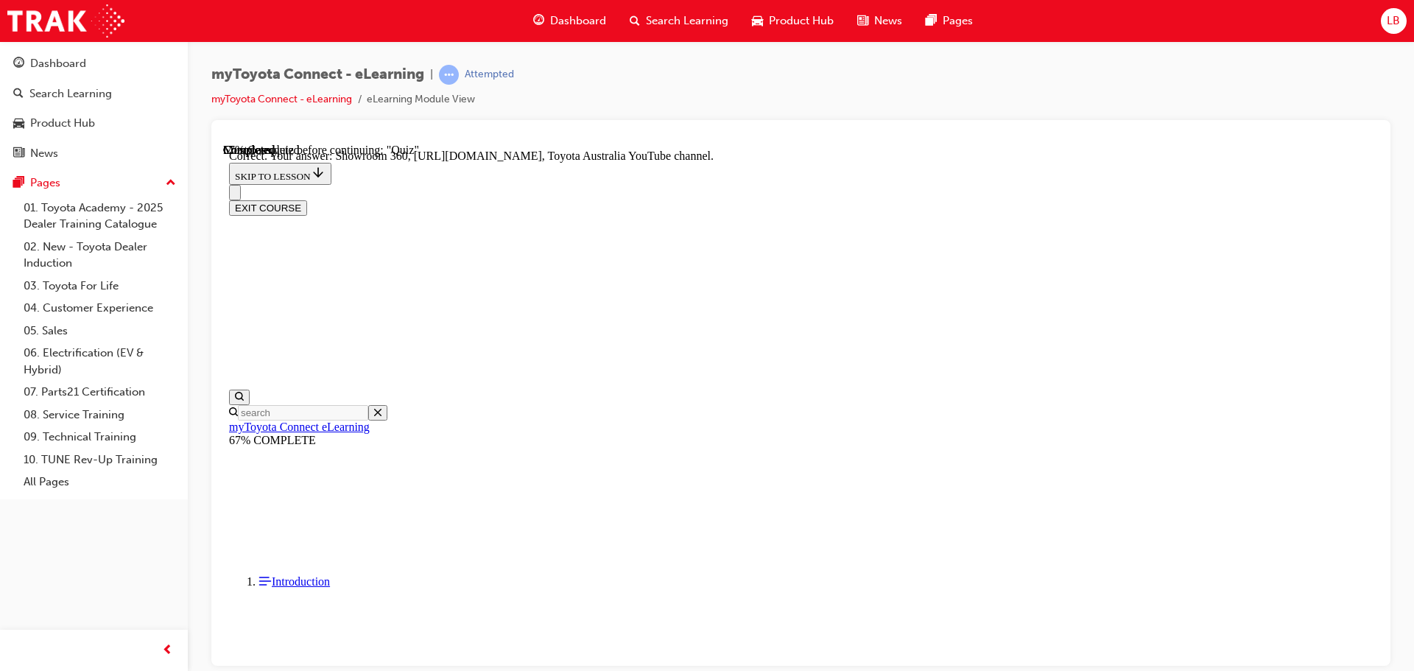
scroll to position [307, 0]
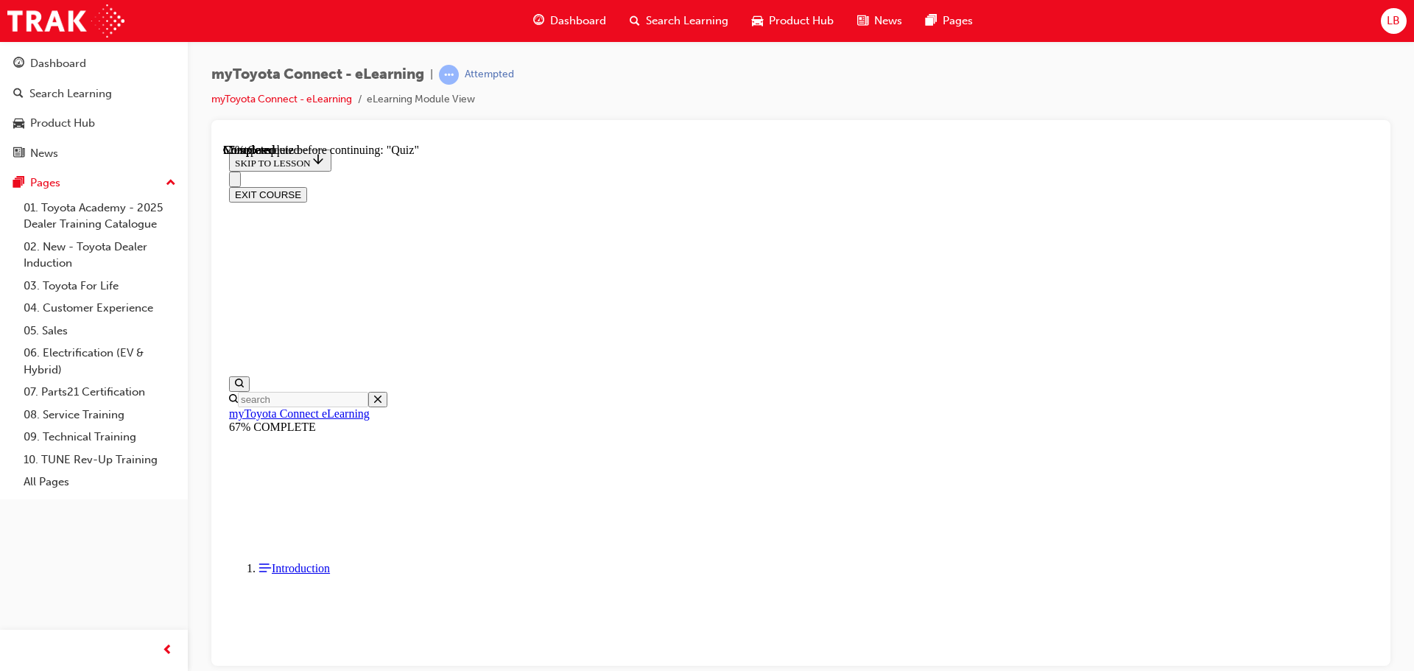
scroll to position [221, 0]
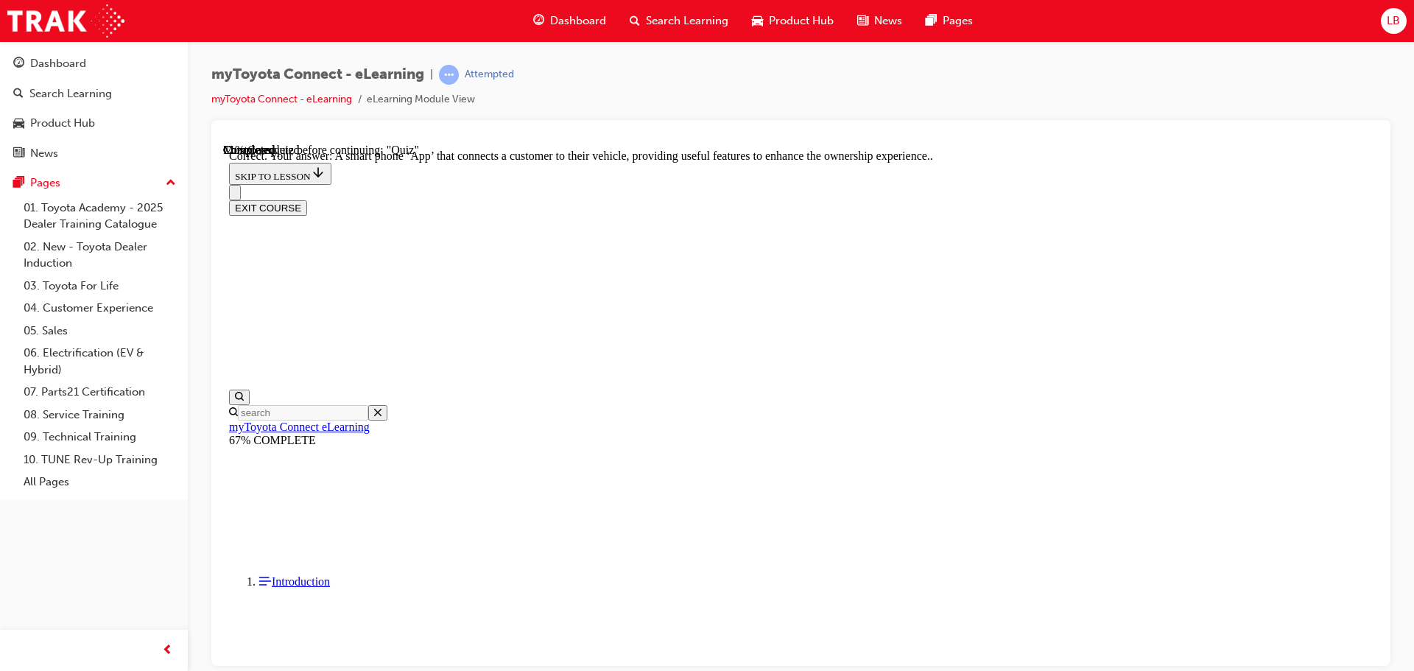
scroll to position [278, 0]
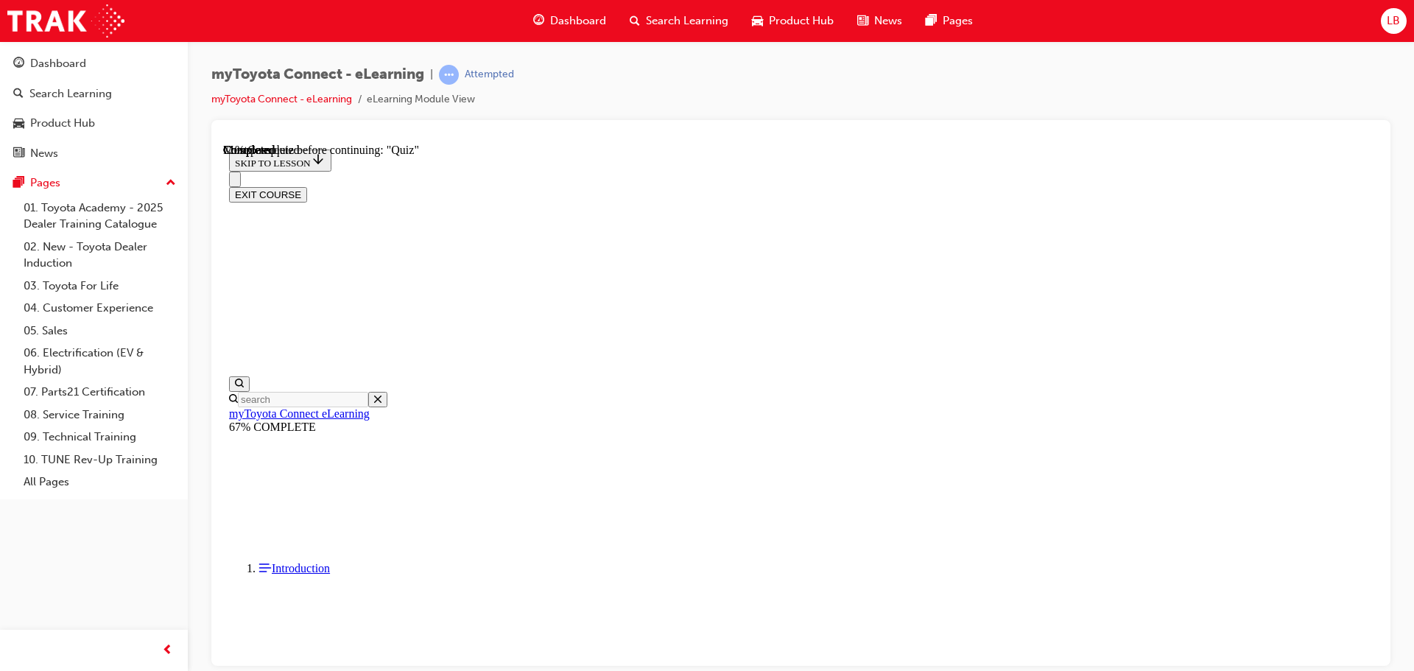
scroll to position [147, 0]
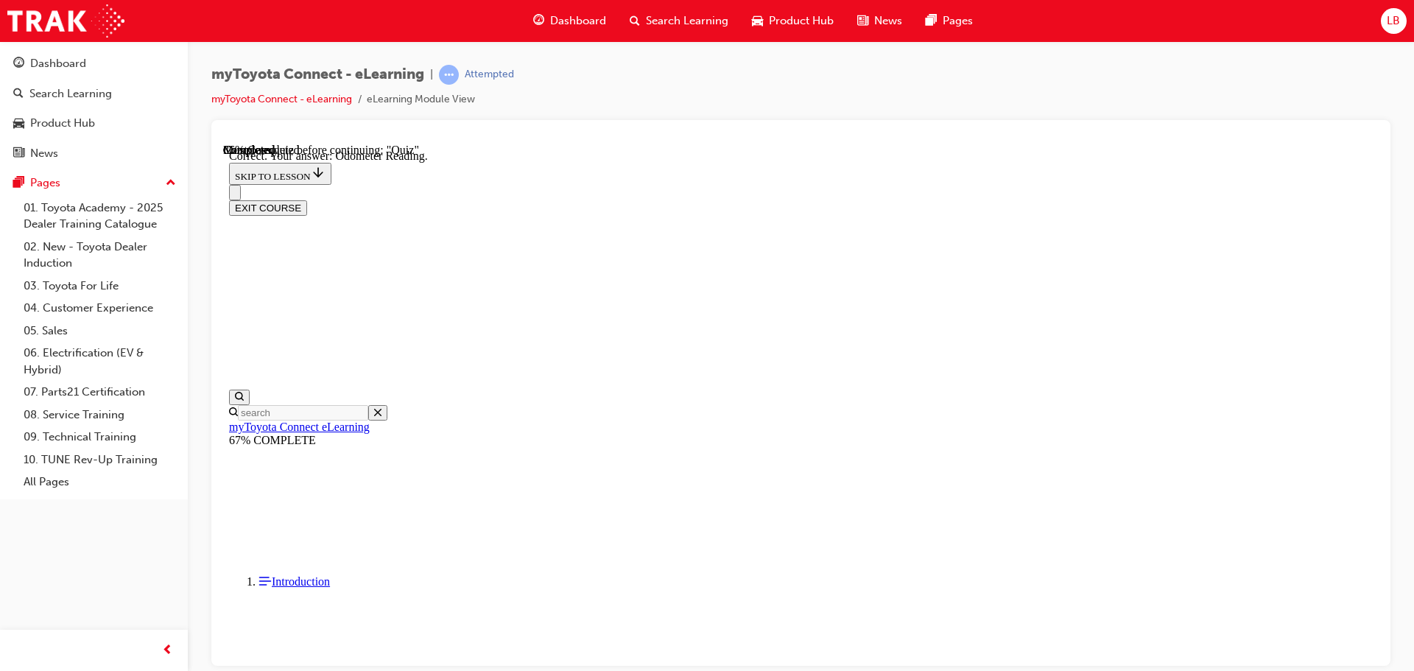
scroll to position [292, 0]
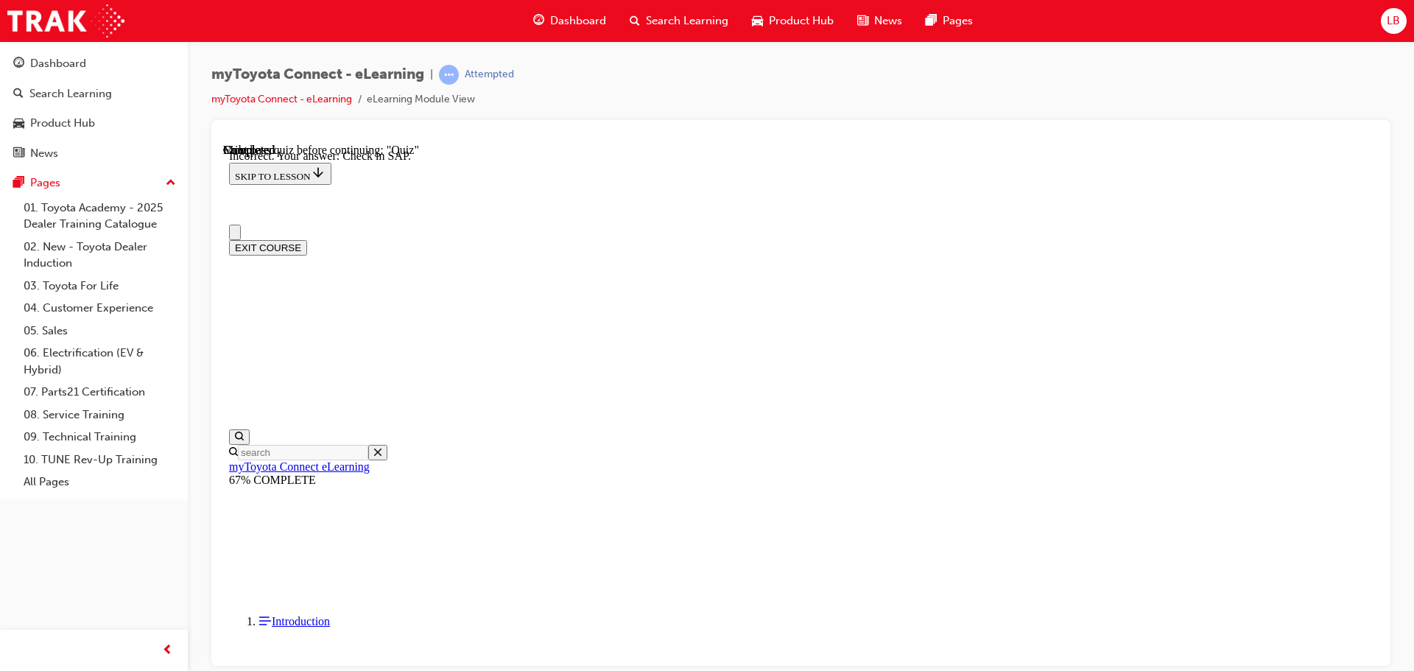
scroll to position [0, 0]
drag, startPoint x: 669, startPoint y: 488, endPoint x: 679, endPoint y: 485, distance: 10.7
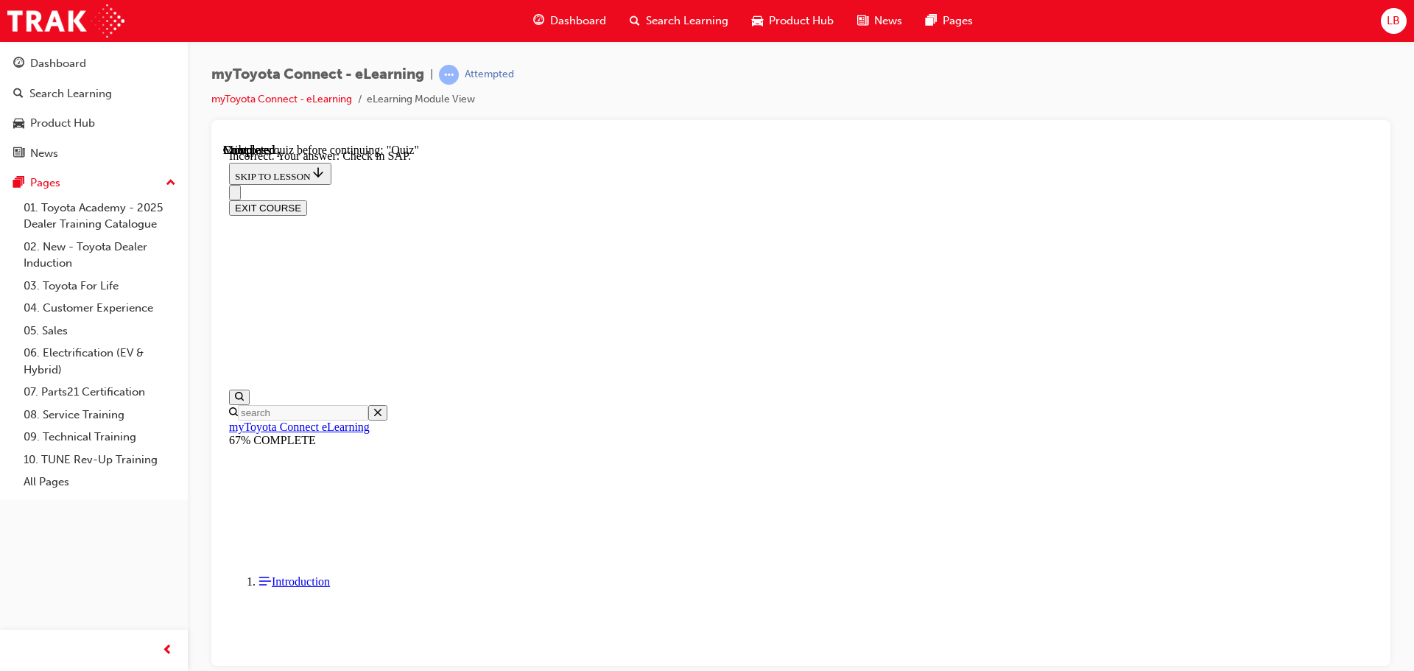
scroll to position [221, 0]
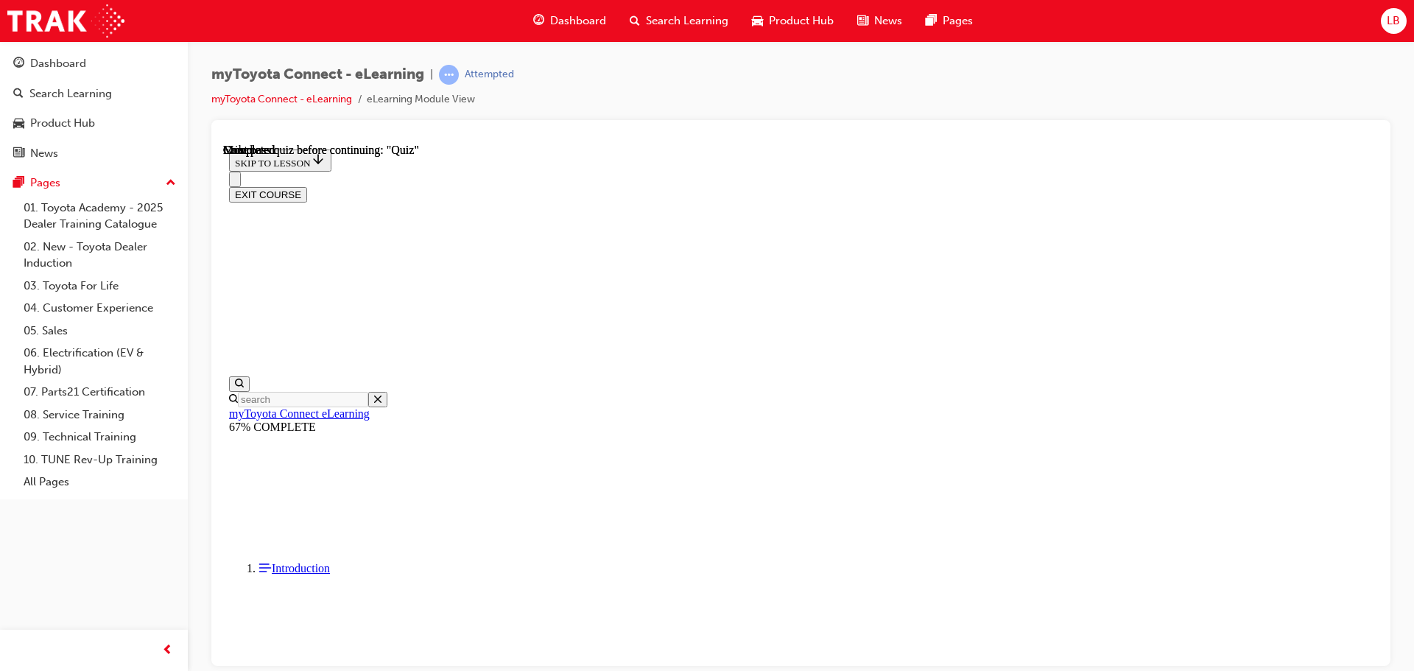
scroll to position [278, 0]
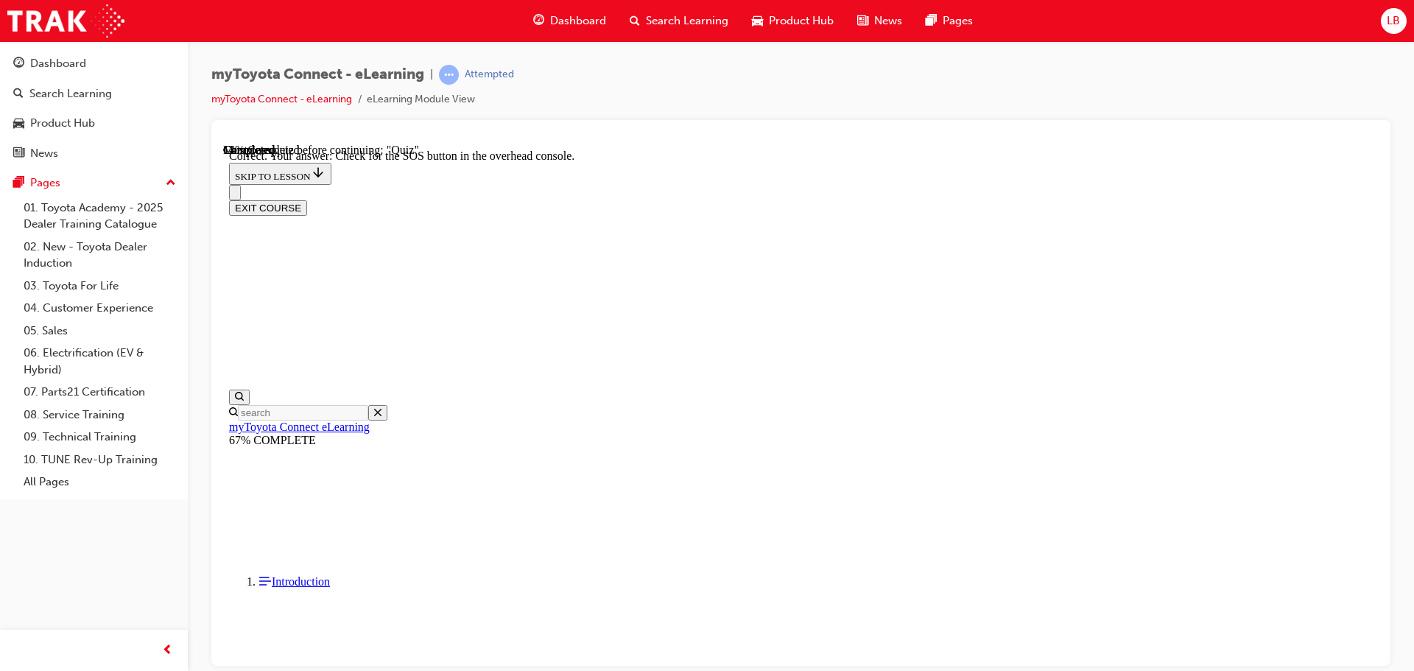
scroll to position [233, 0]
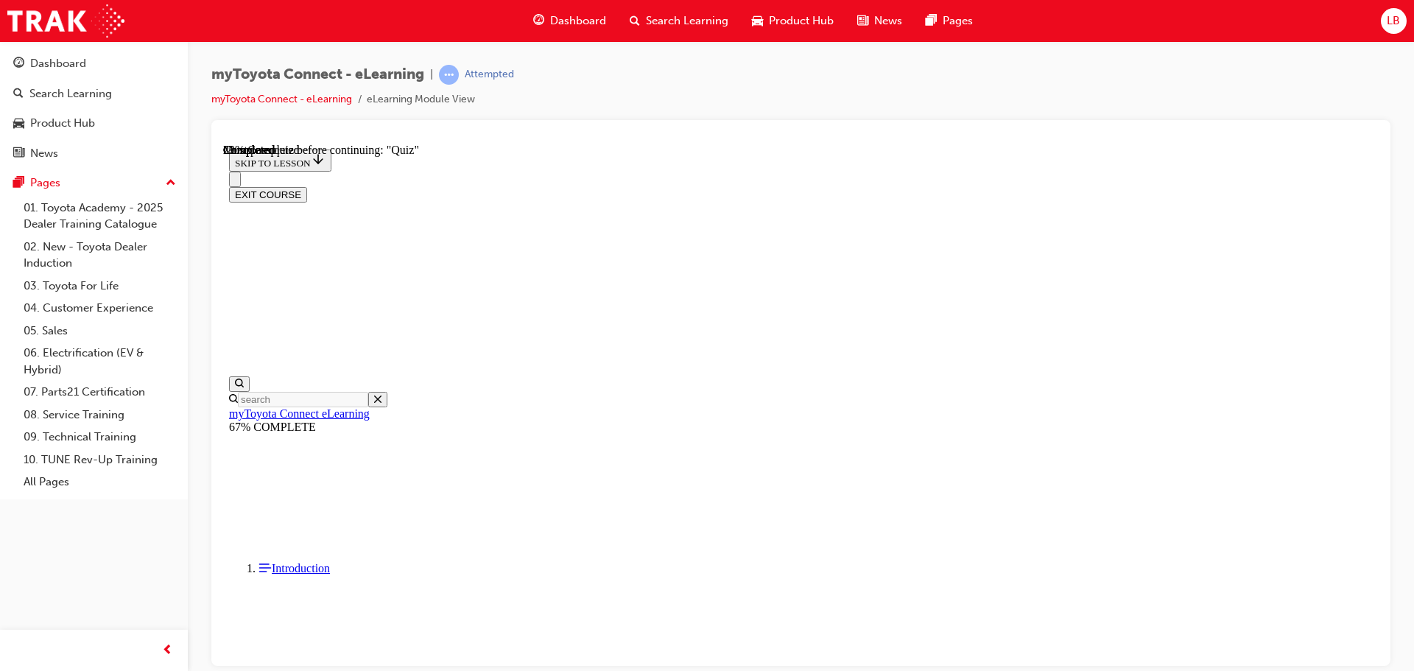
scroll to position [231, 0]
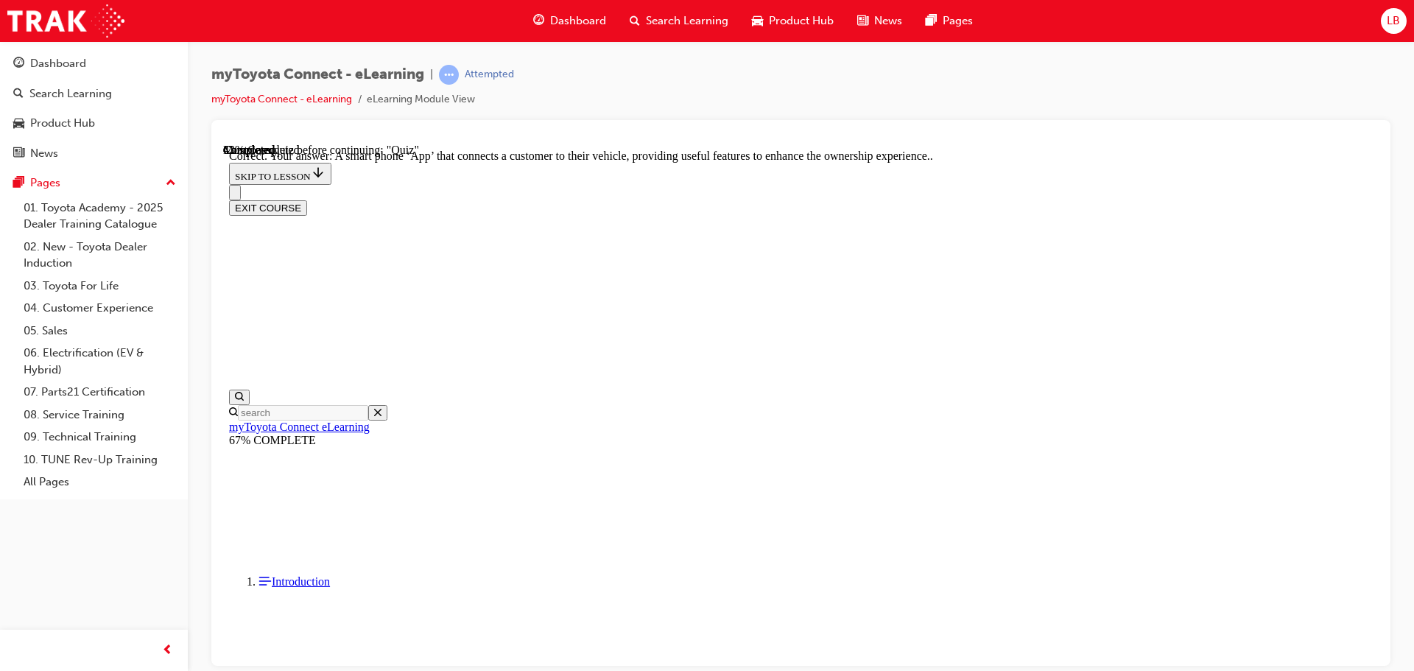
scroll to position [278, 0]
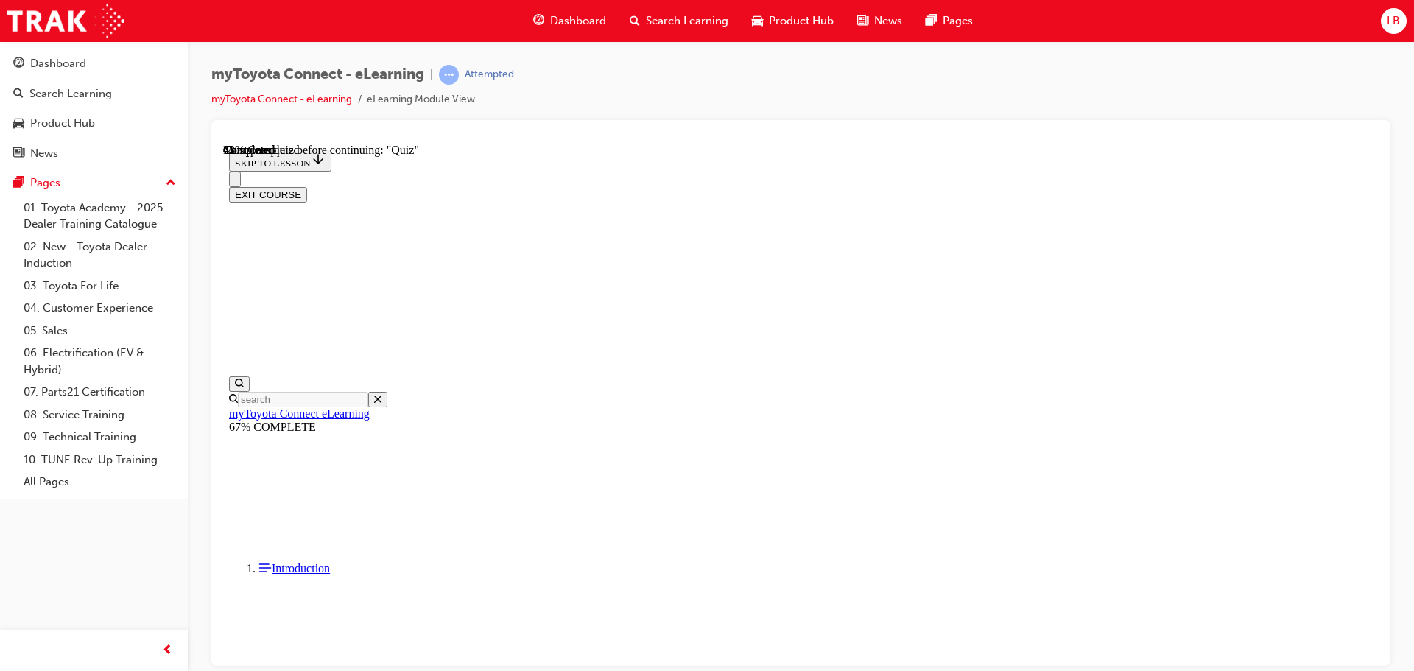
scroll to position [128, 0]
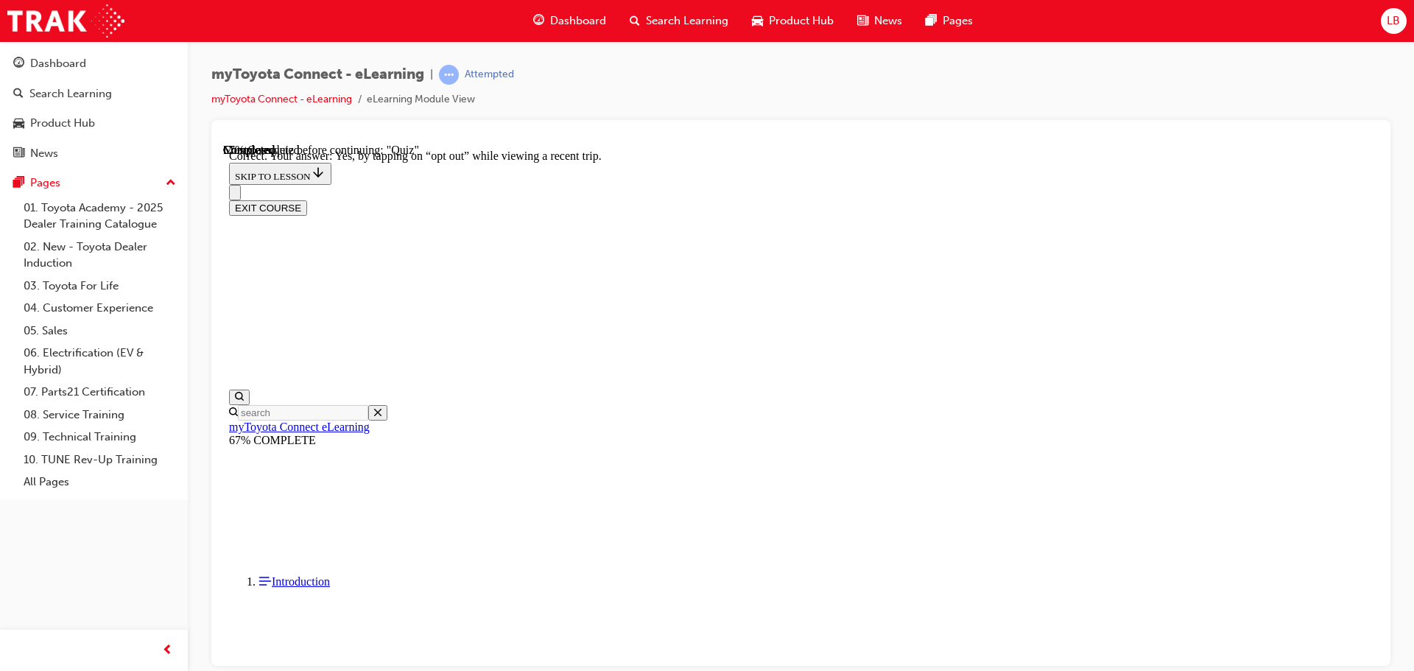
scroll to position [175, 0]
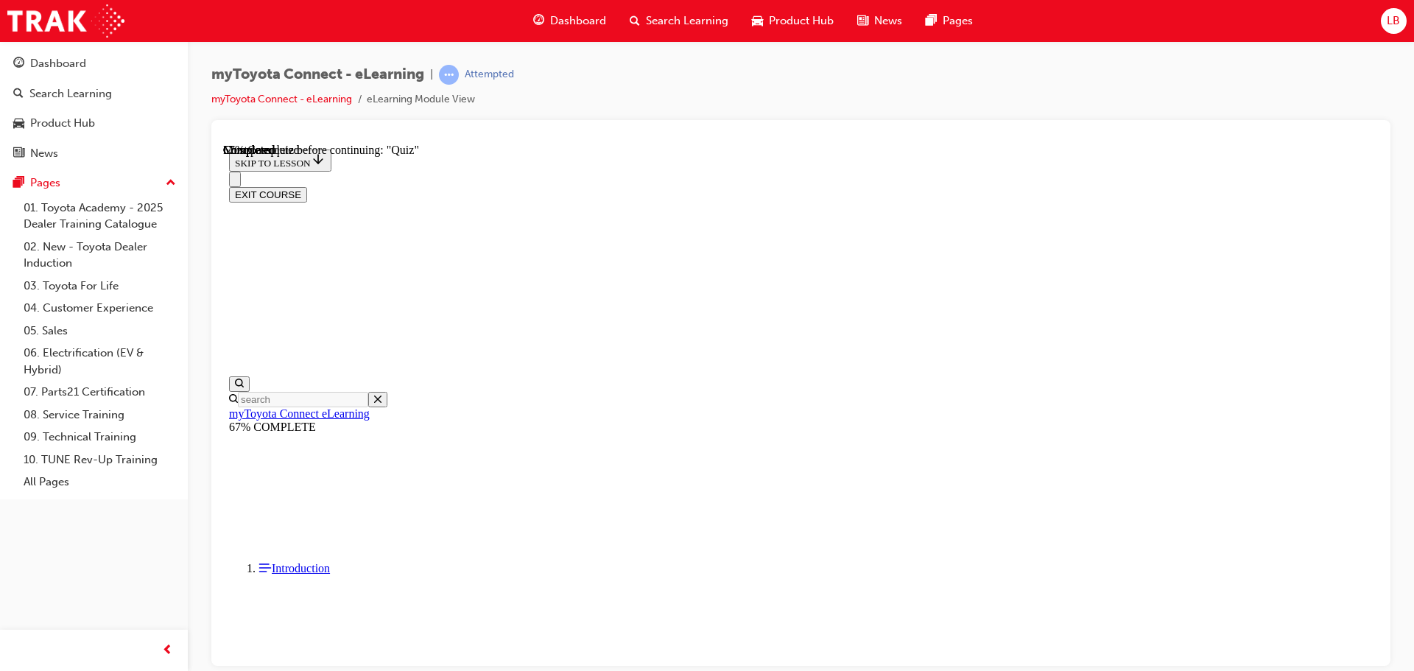
scroll to position [149, 0]
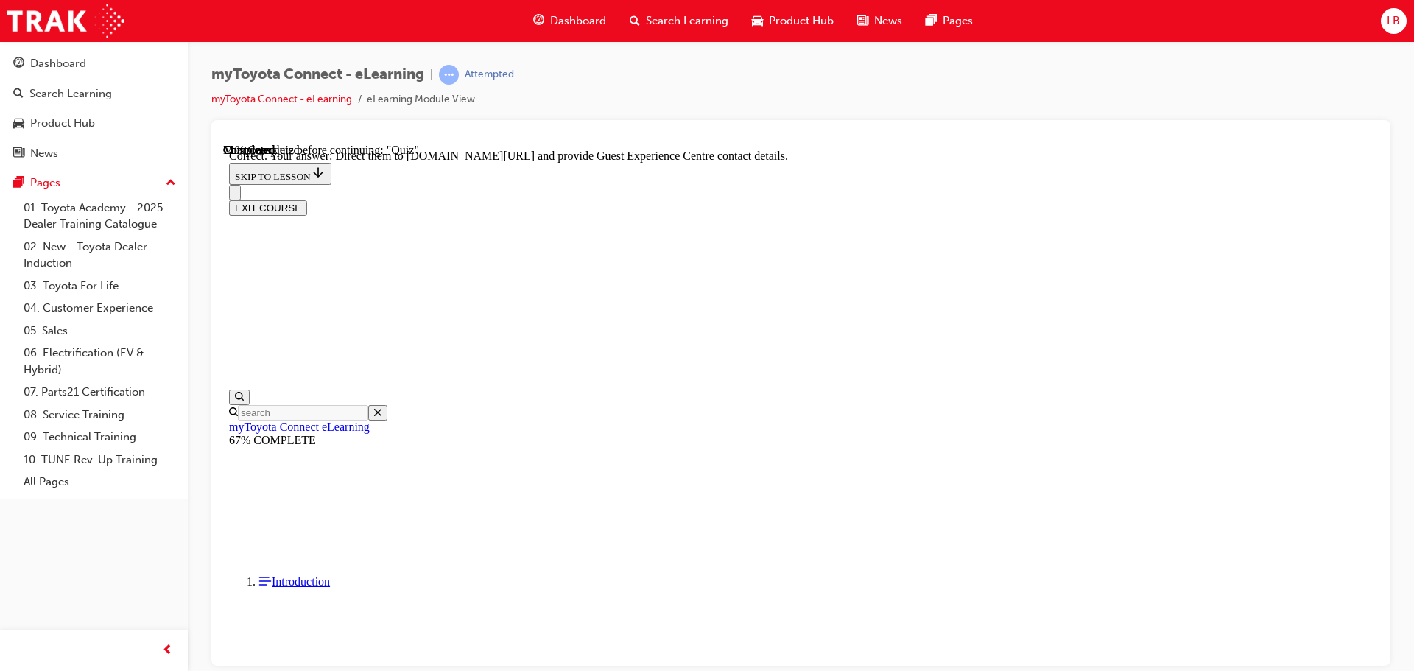
scroll to position [307, 0]
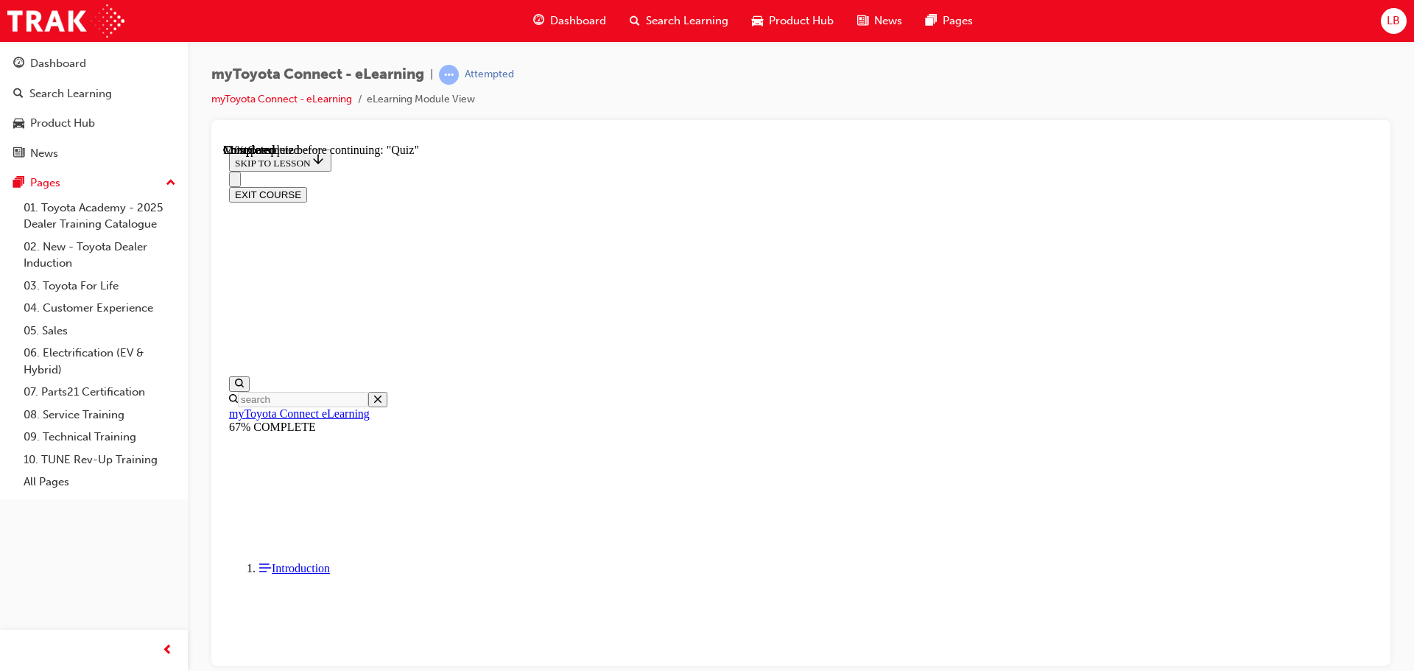
scroll to position [261, 0]
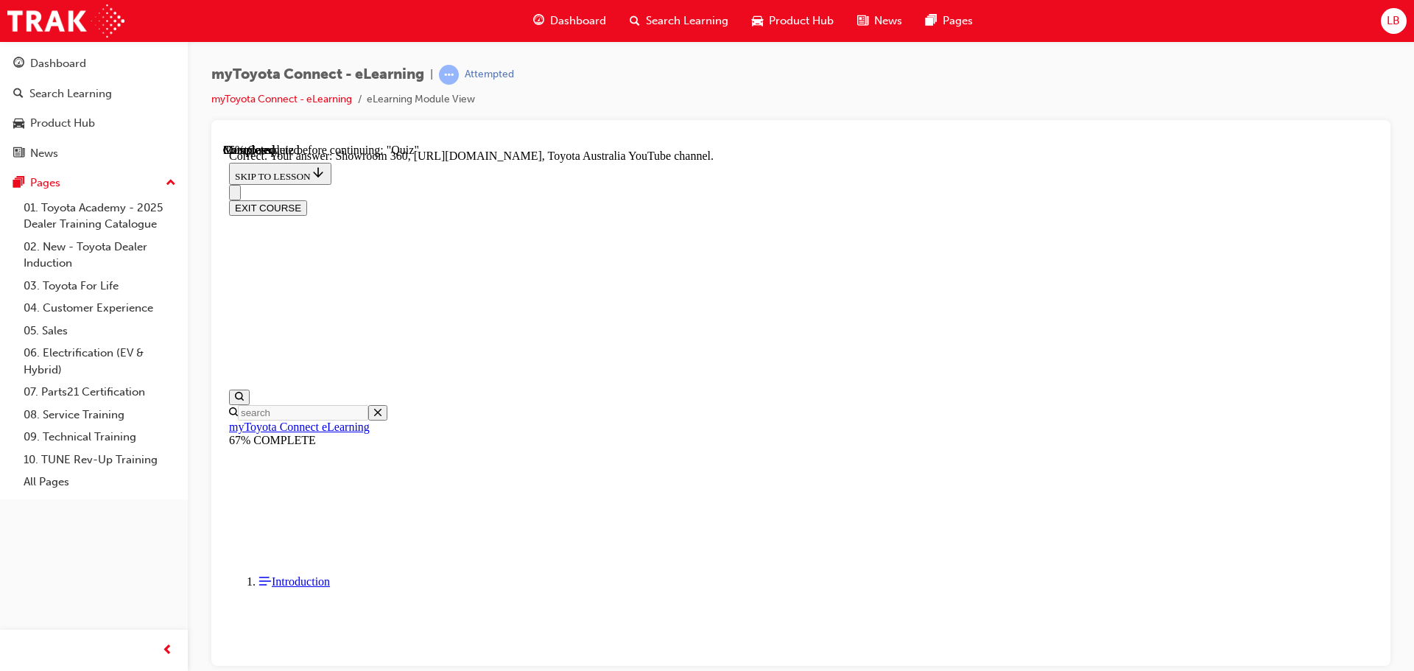
scroll to position [307, 0]
drag, startPoint x: 902, startPoint y: 580, endPoint x: 909, endPoint y: 590, distance: 12.1
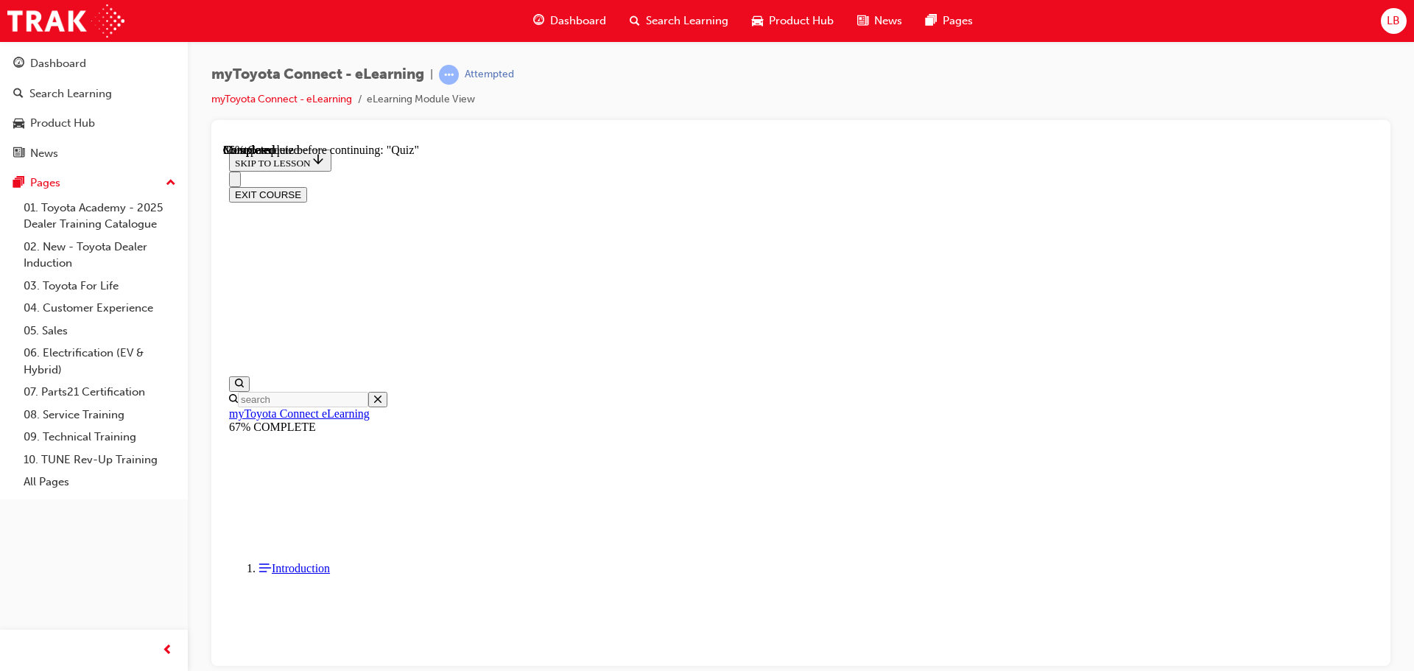
scroll to position [133, 0]
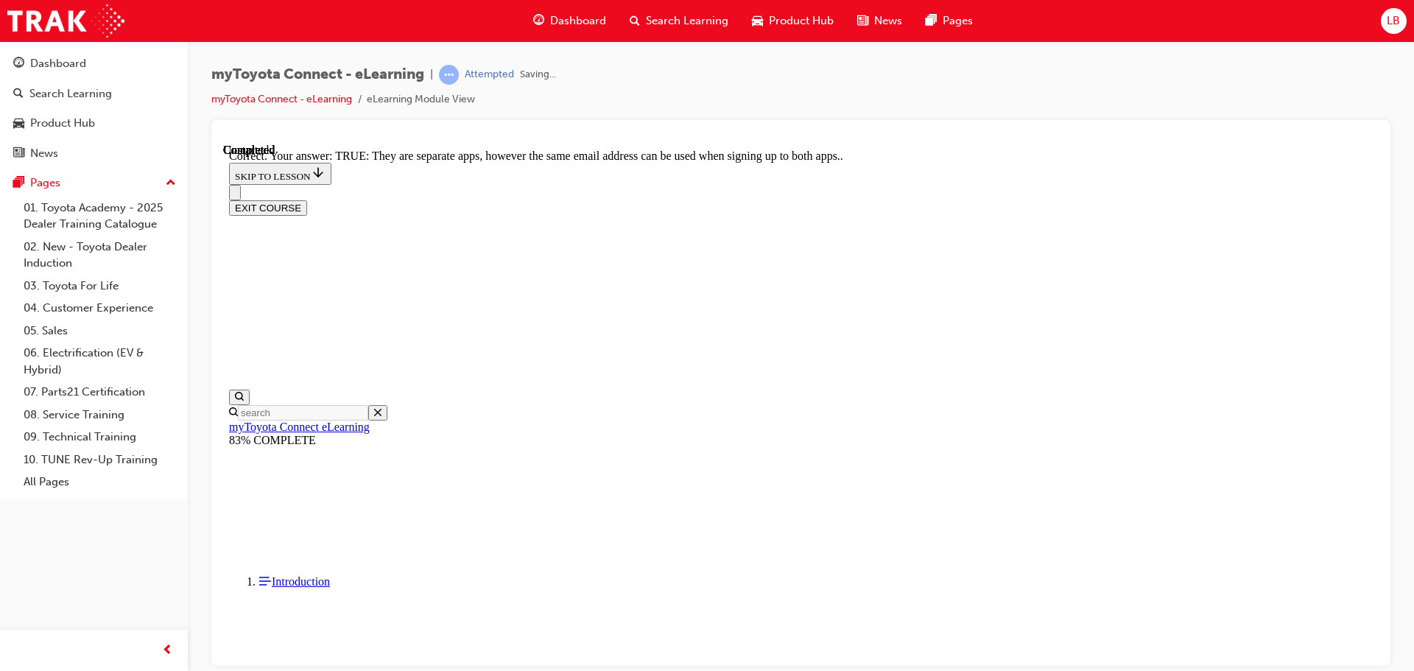
scroll to position [179, 0]
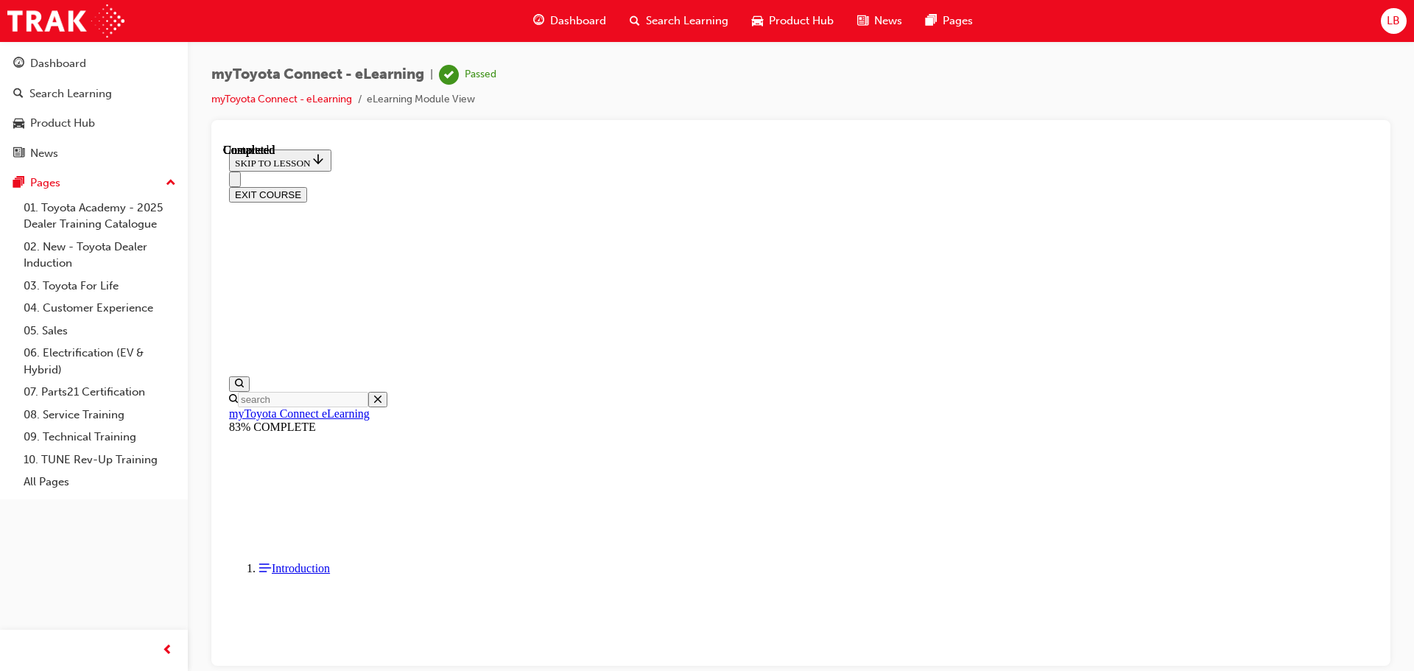
scroll to position [278, 0]
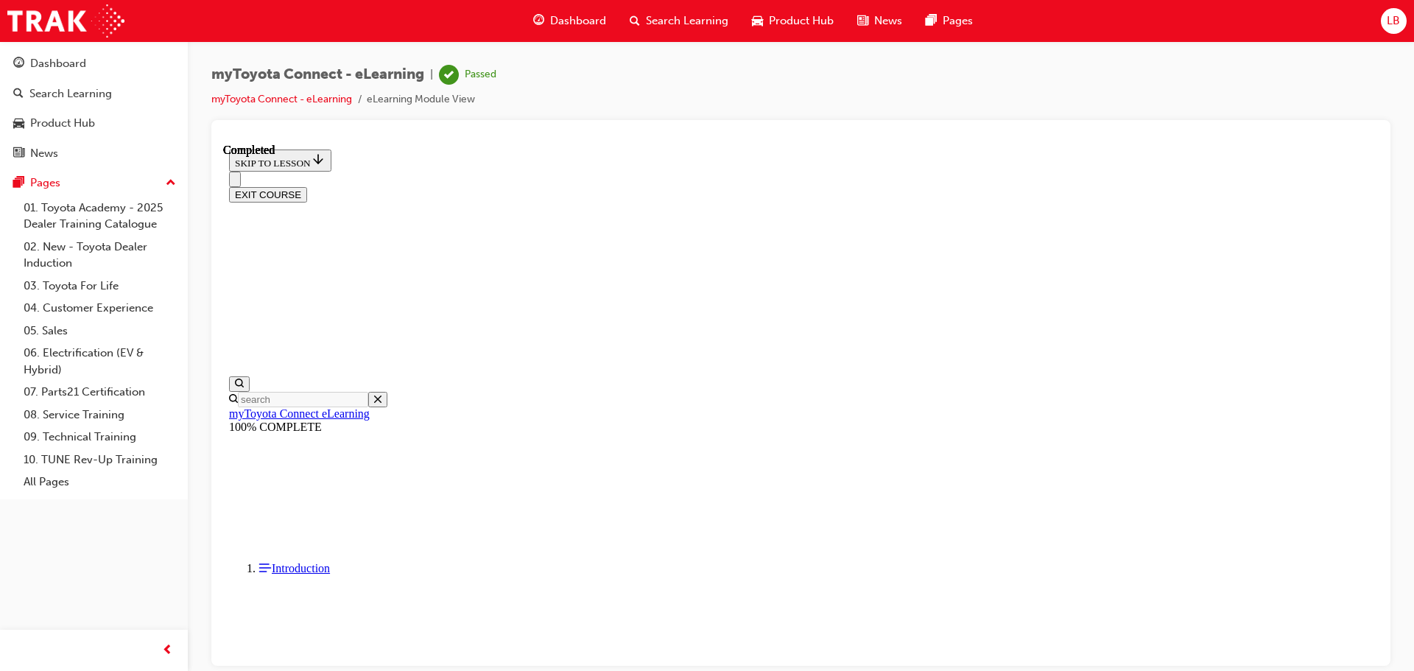
click at [307, 186] on button "EXIT COURSE" at bounding box center [268, 193] width 78 height 15
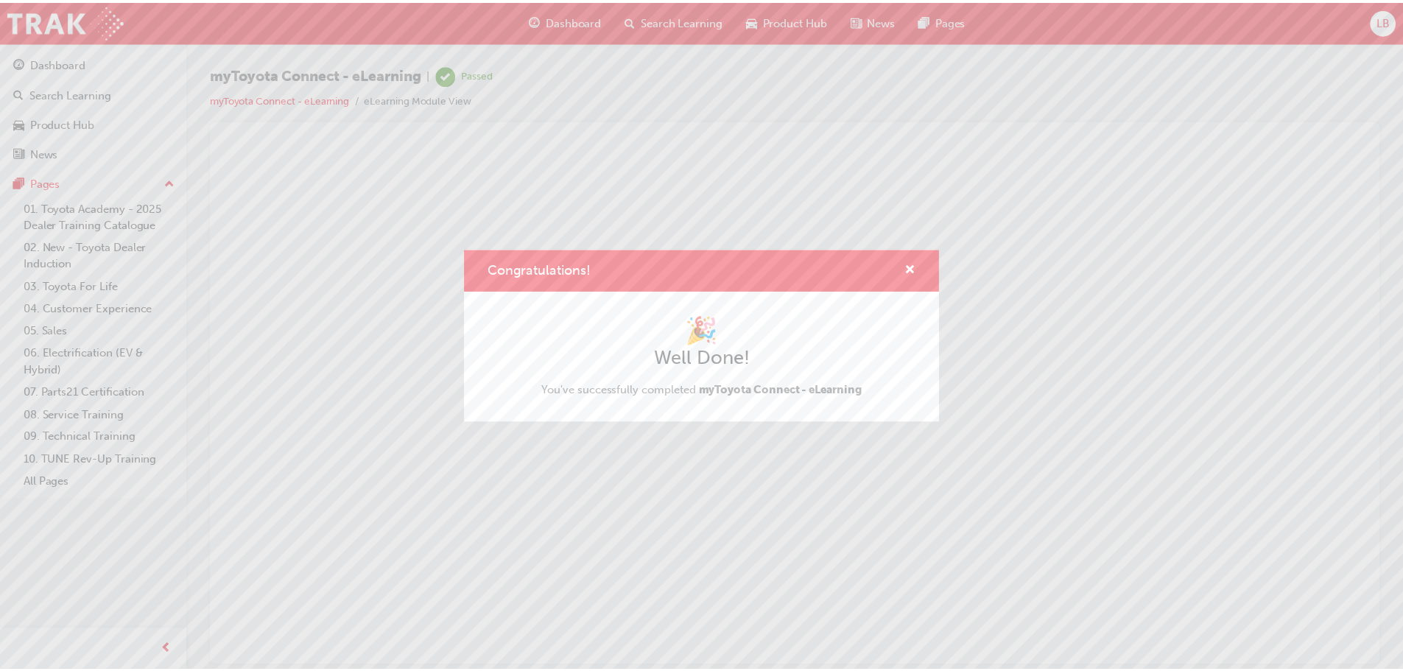
scroll to position [0, 0]
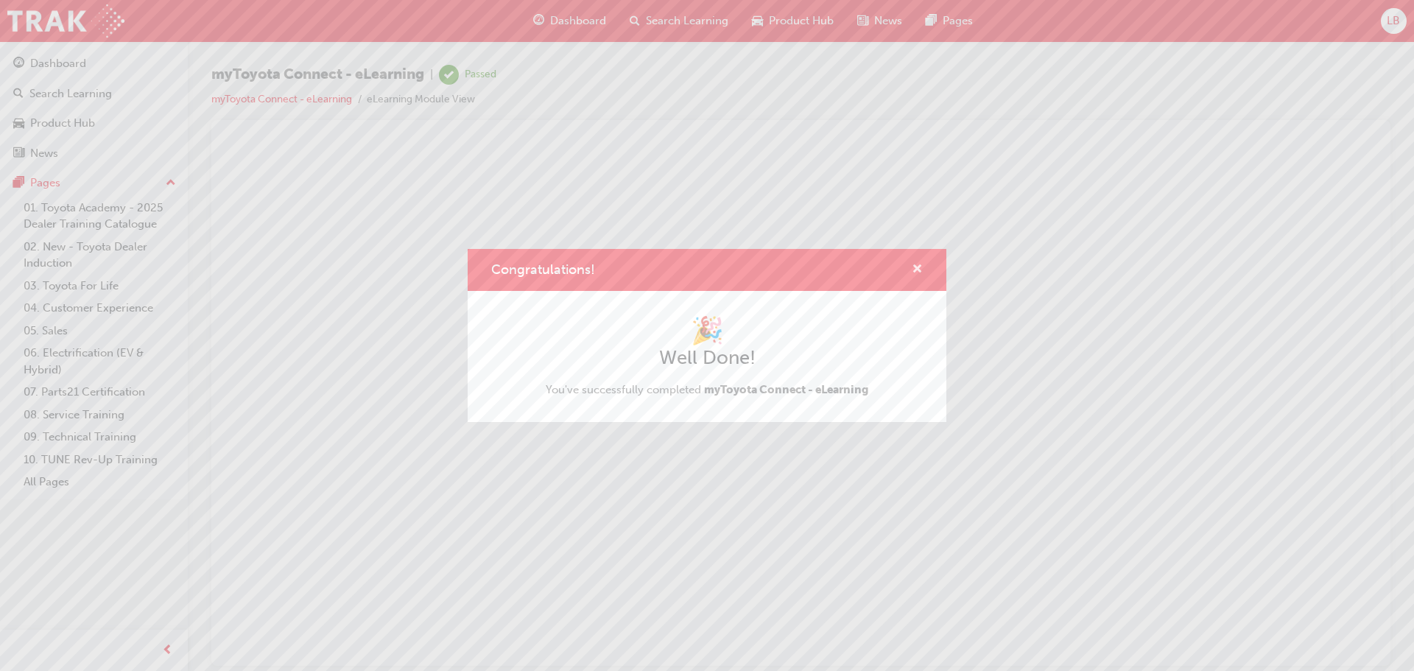
click at [920, 267] on span "cross-icon" at bounding box center [917, 270] width 11 height 13
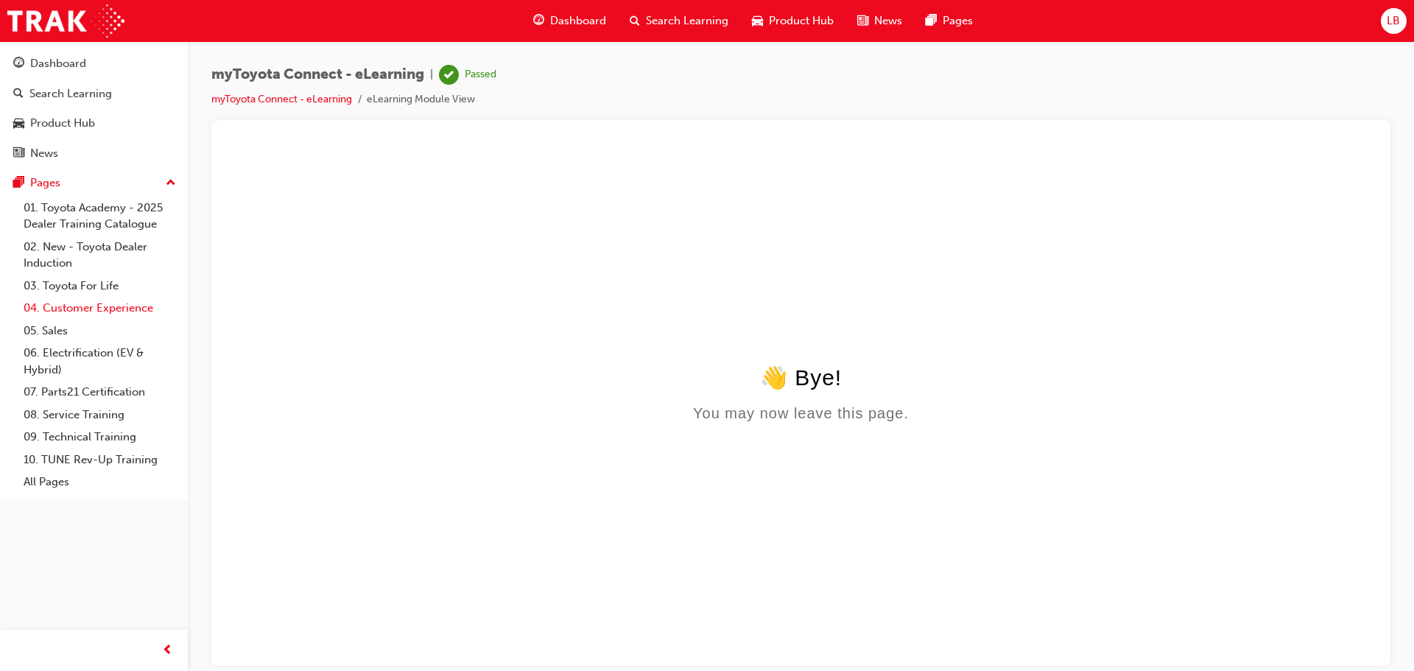
click at [74, 310] on link "04. Customer Experience" at bounding box center [100, 308] width 164 height 23
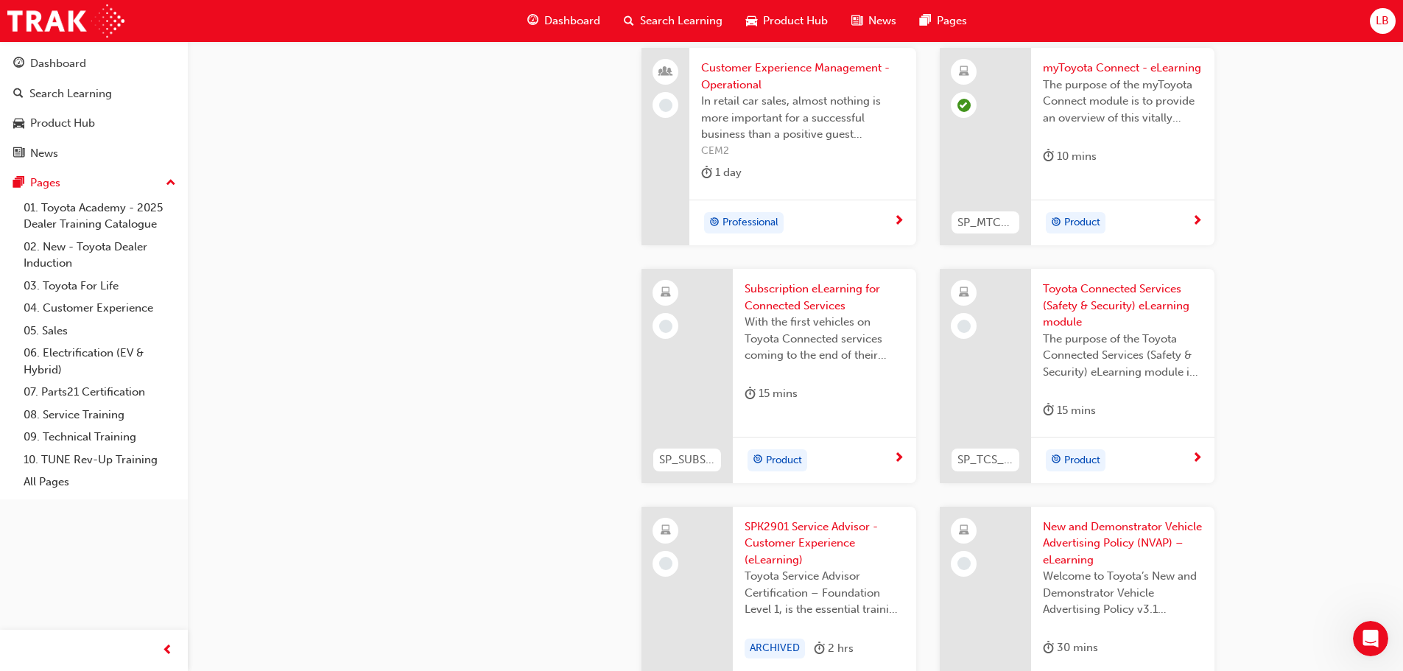
scroll to position [2209, 0]
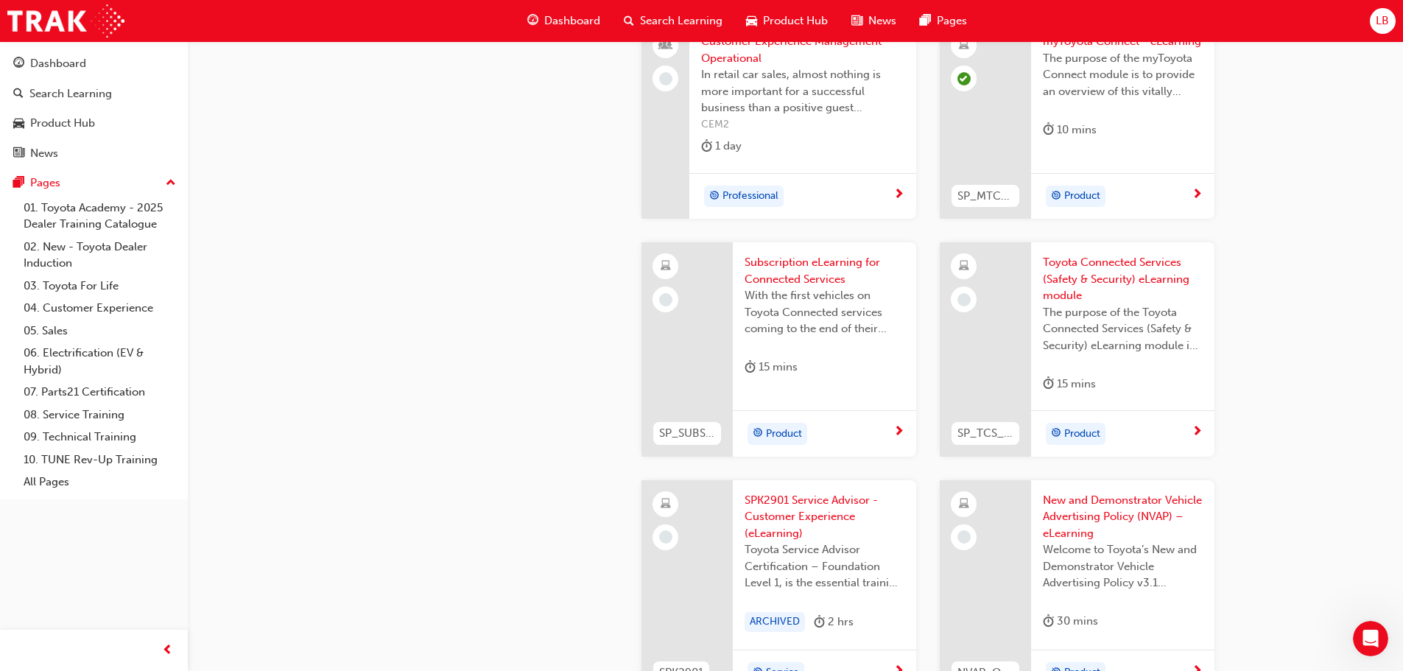
click at [794, 429] on span "Product" at bounding box center [784, 434] width 36 height 17
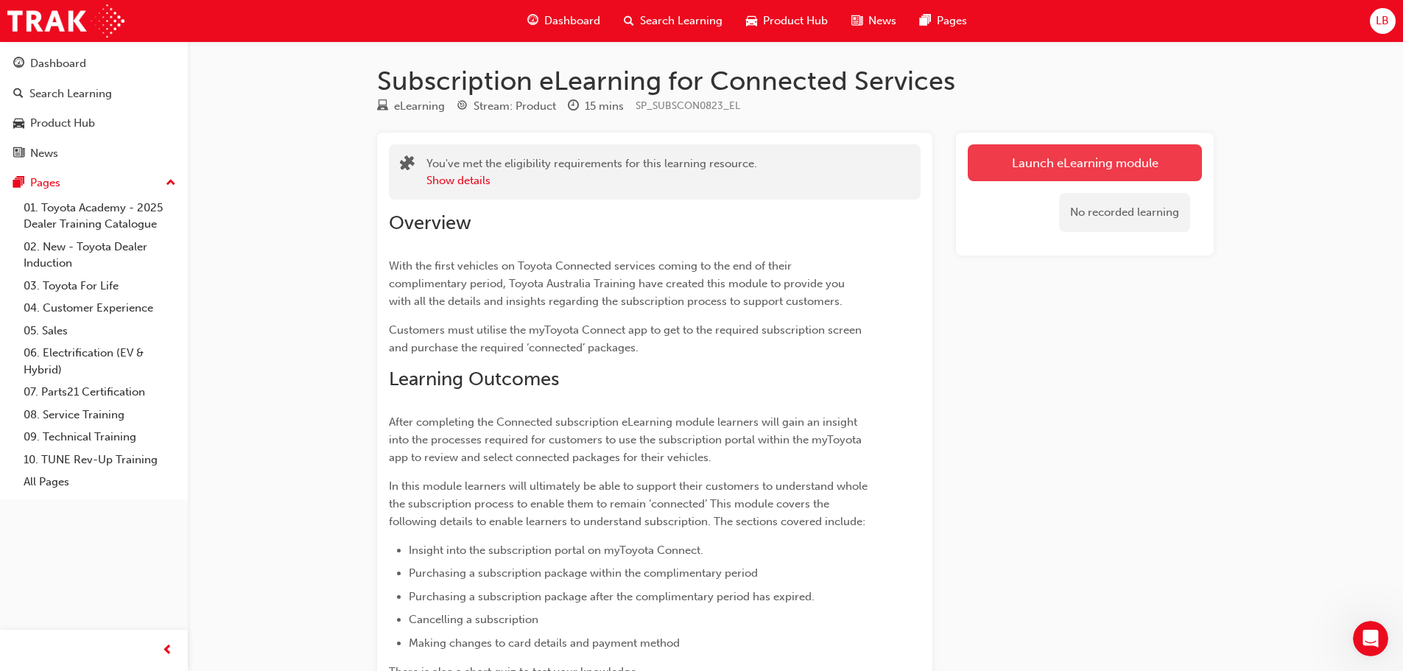
click at [1072, 163] on link "Launch eLearning module" at bounding box center [1085, 162] width 234 height 37
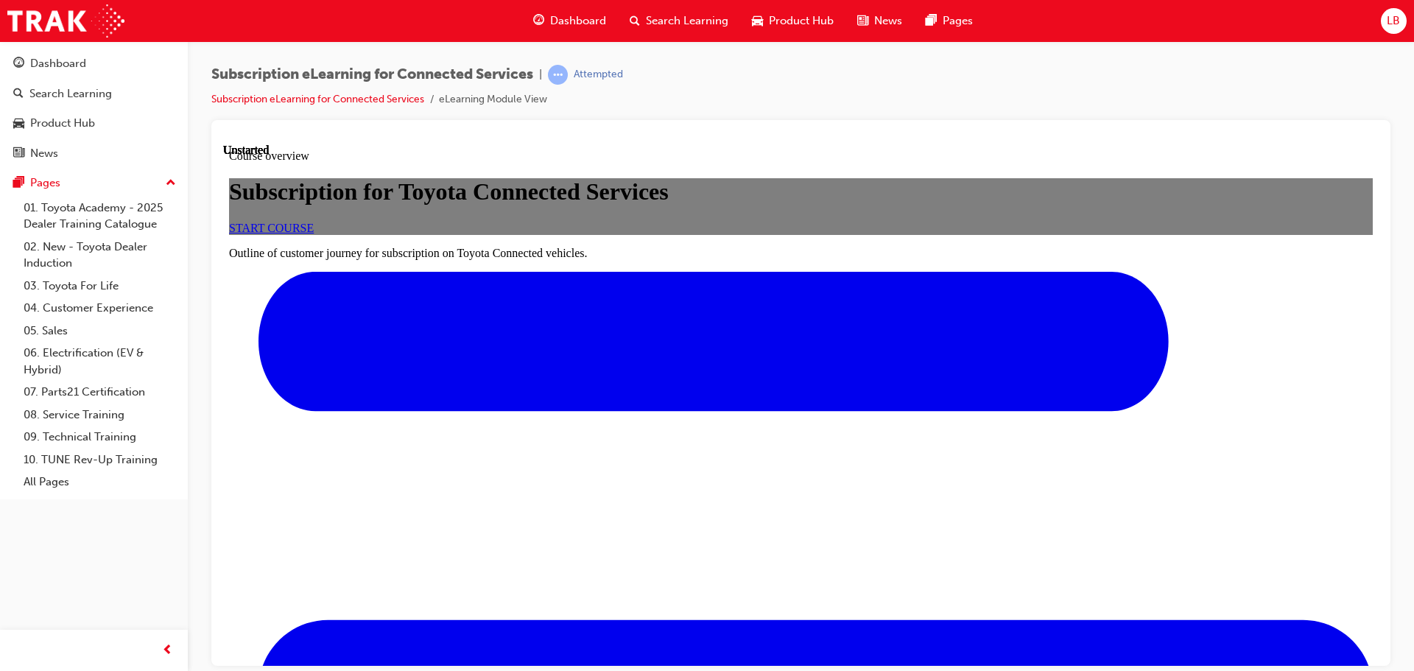
click at [314, 233] on link "START COURSE" at bounding box center [271, 227] width 85 height 13
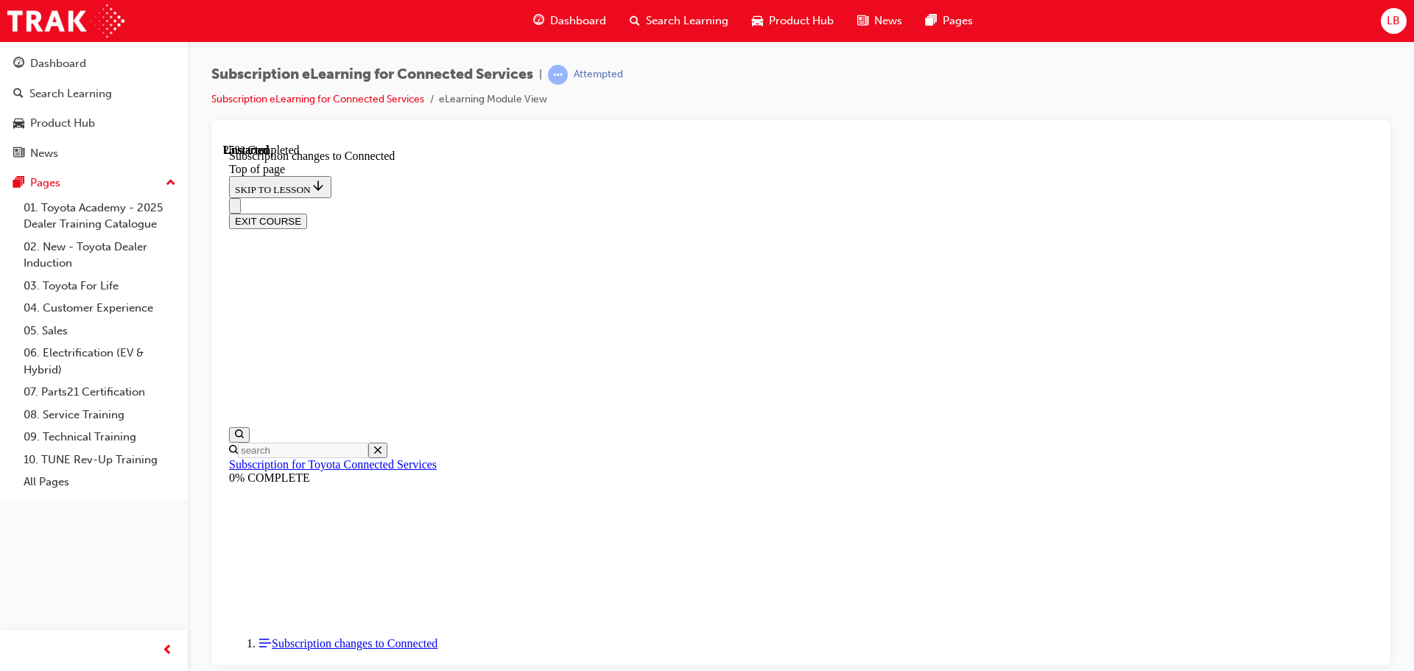
scroll to position [804, 0]
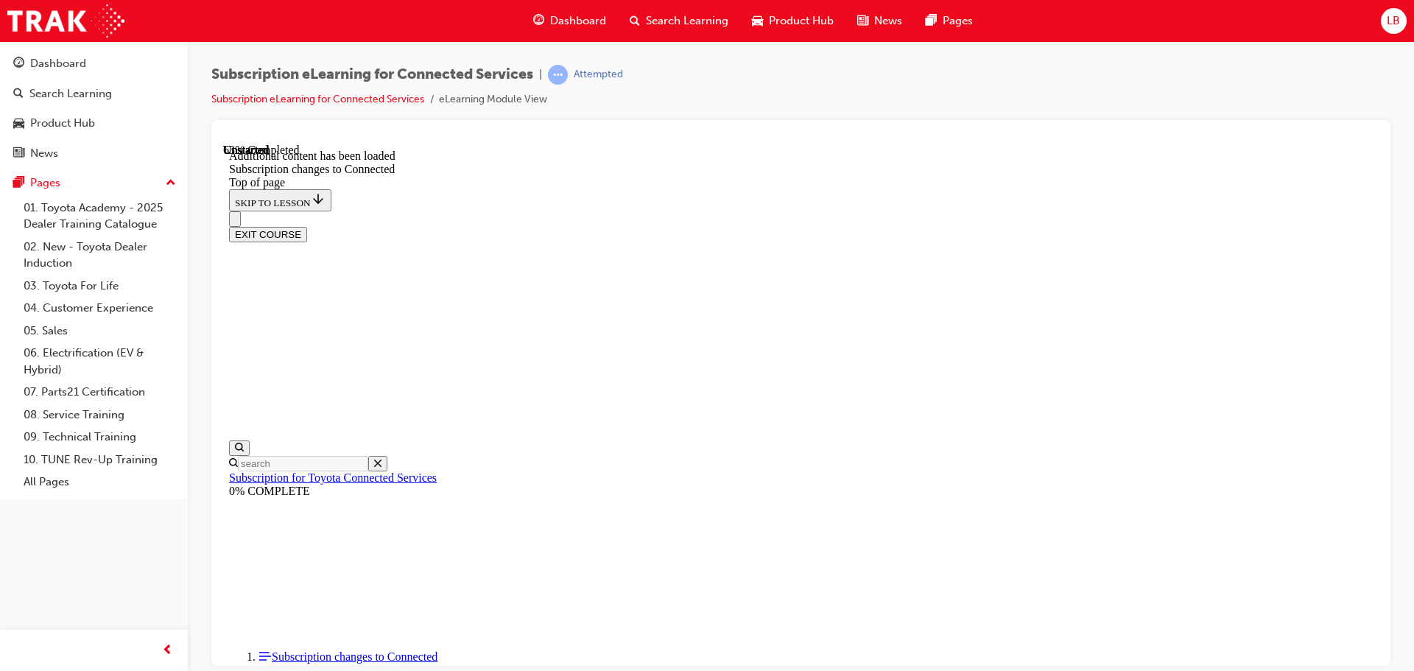
scroll to position [1788, 0]
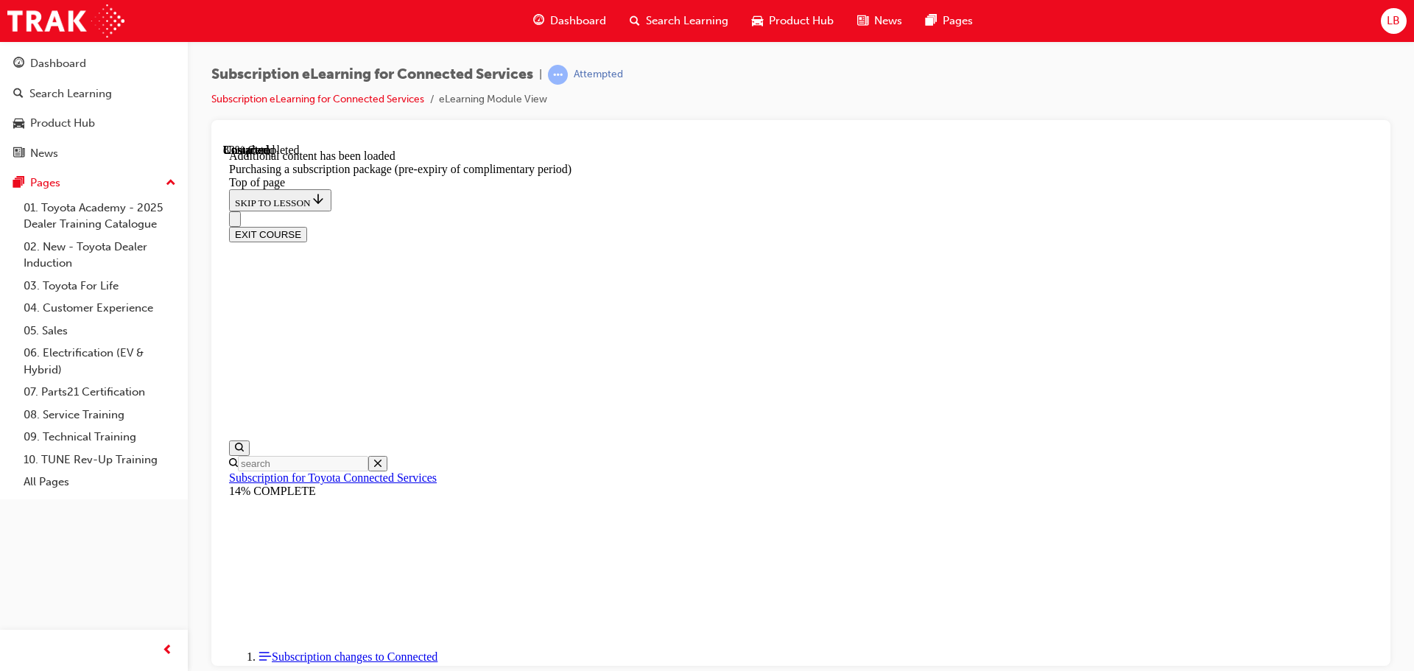
scroll to position [592, 0]
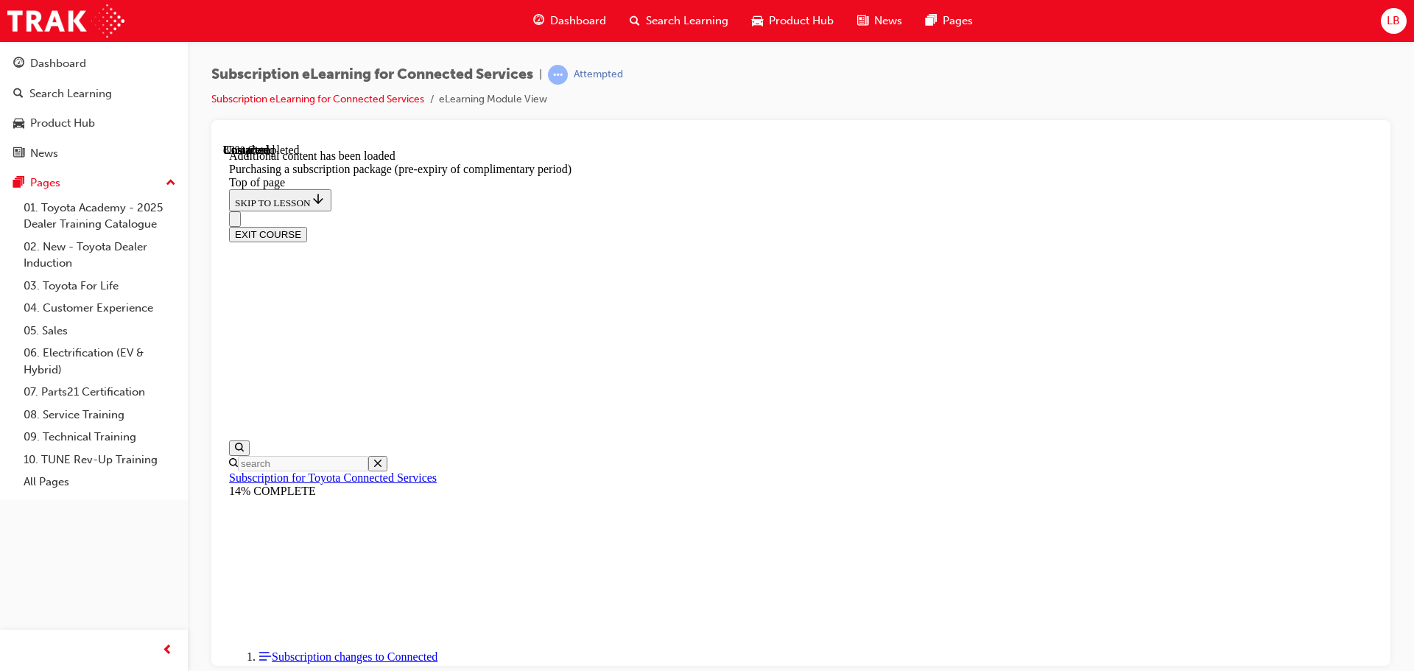
drag, startPoint x: 1063, startPoint y: 482, endPoint x: 1203, endPoint y: 367, distance: 181.0
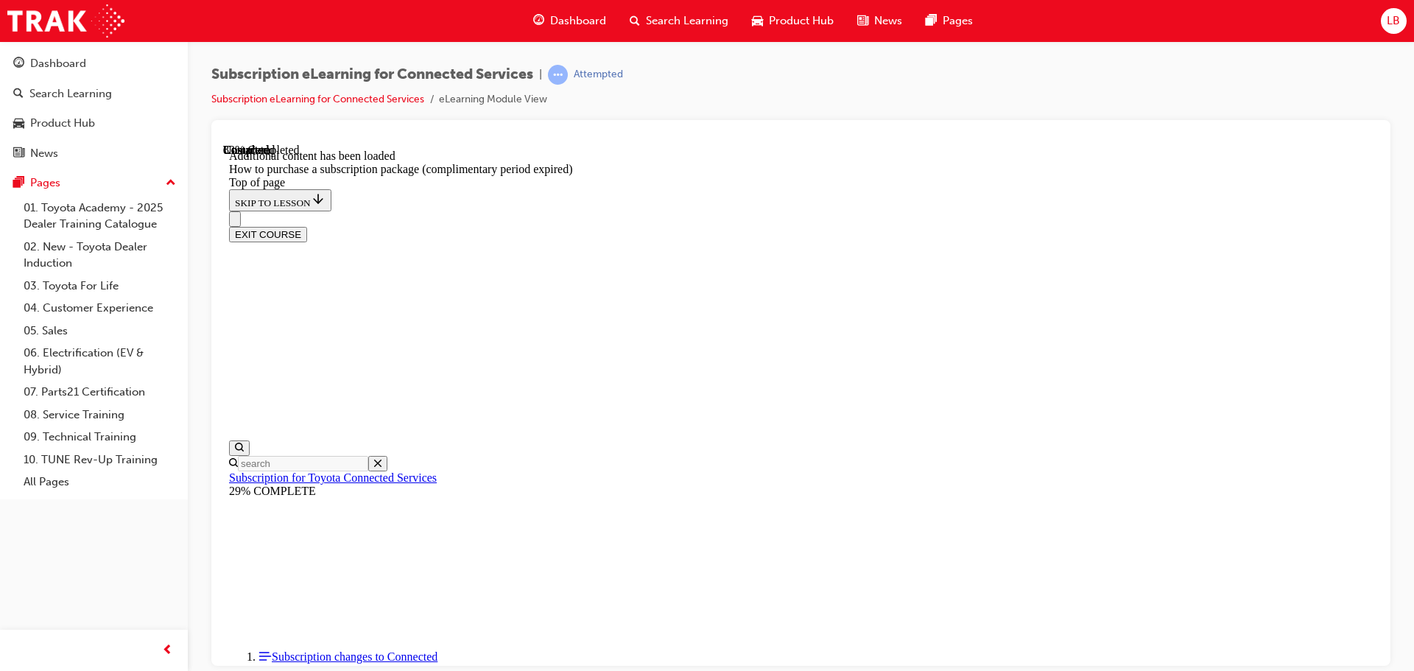
scroll to position [1296, 0]
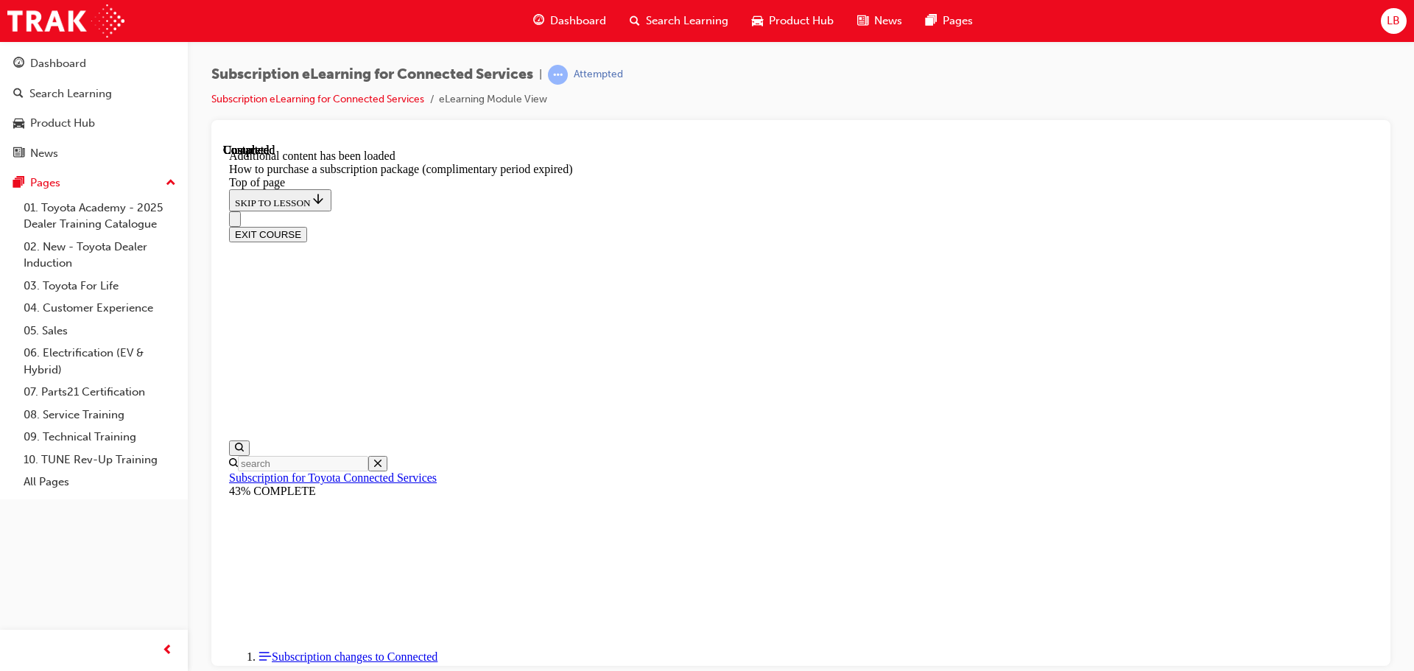
scroll to position [1468, 0]
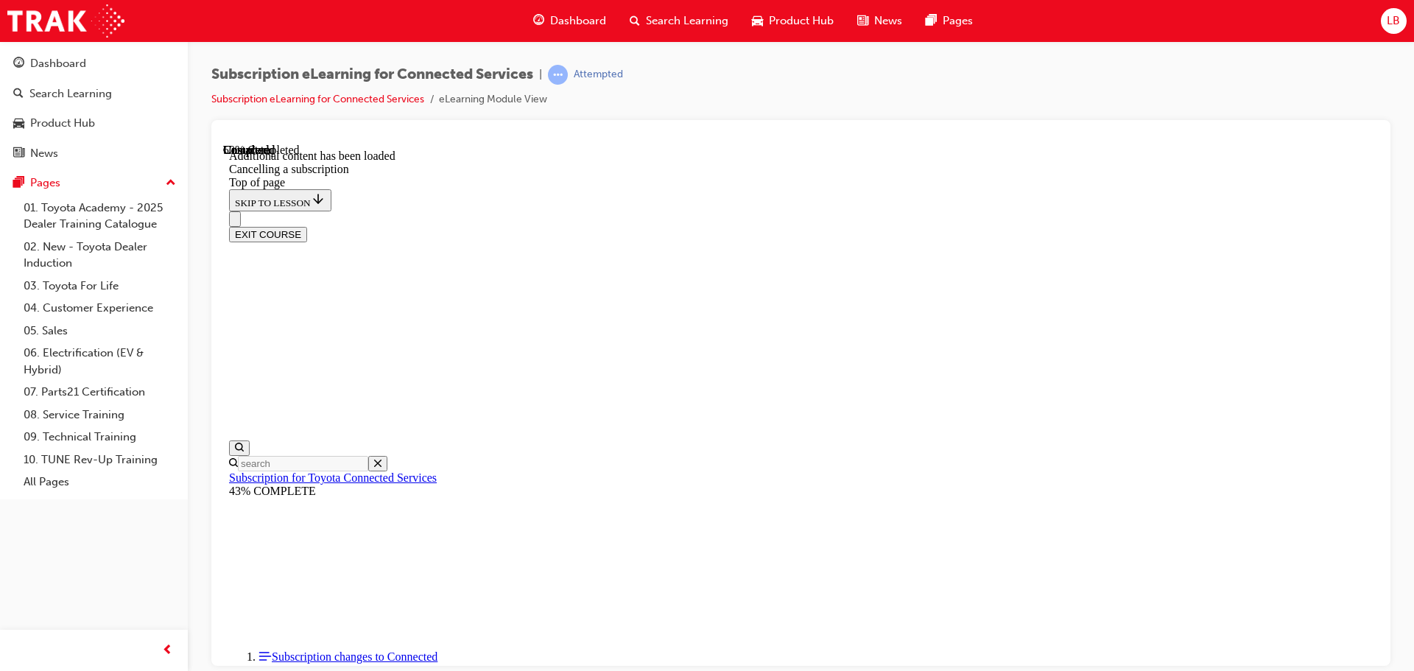
drag, startPoint x: 825, startPoint y: 459, endPoint x: 1129, endPoint y: 353, distance: 321.8
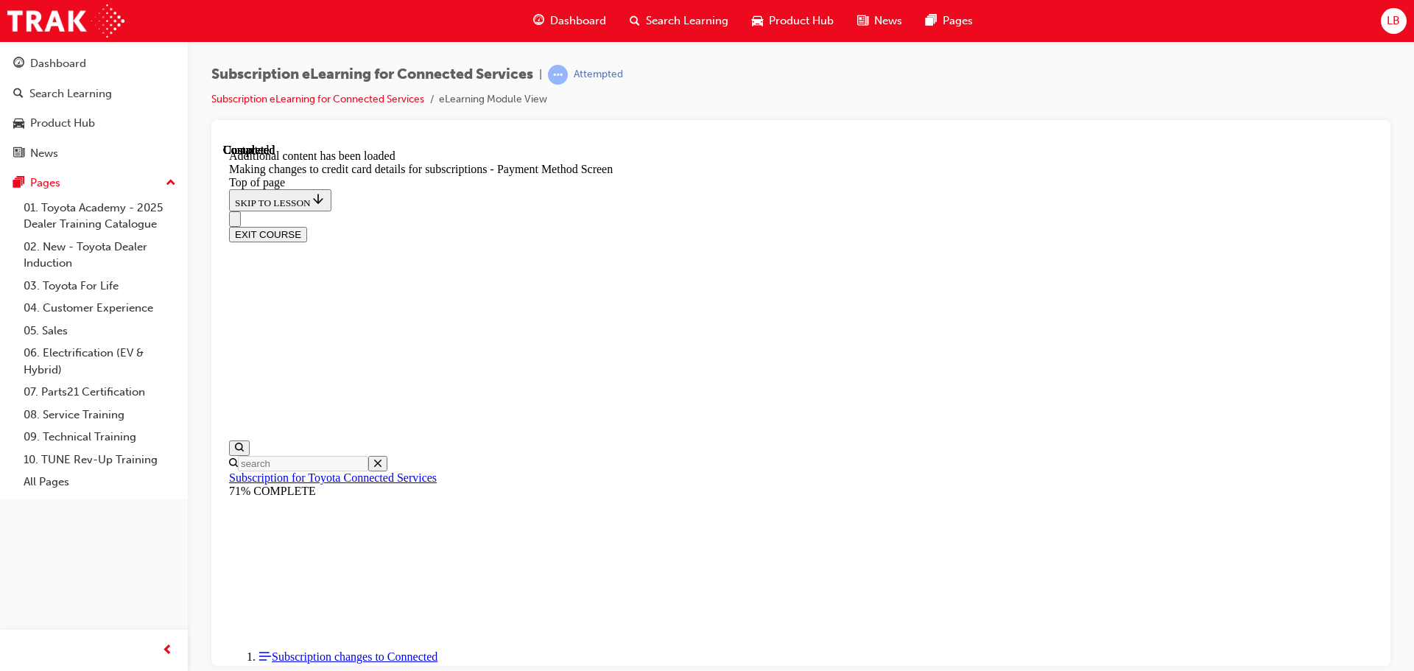
scroll to position [1448, 0]
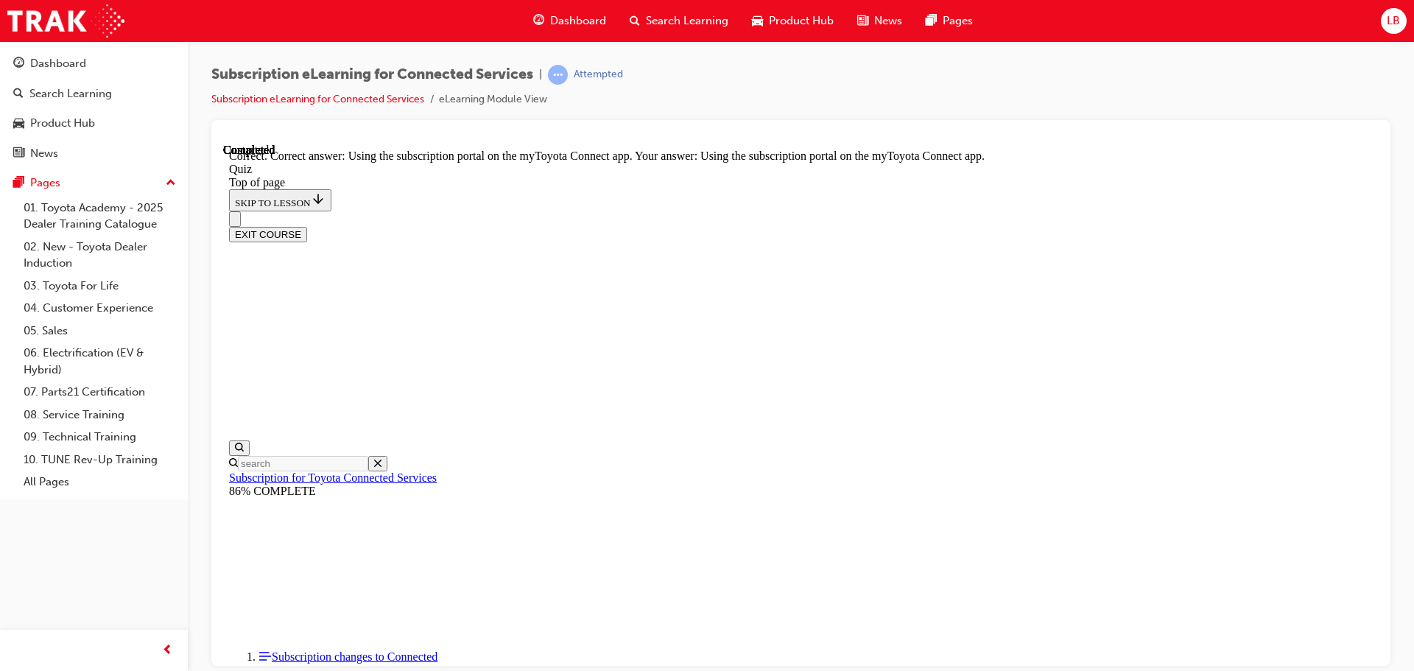
scroll to position [195, 0]
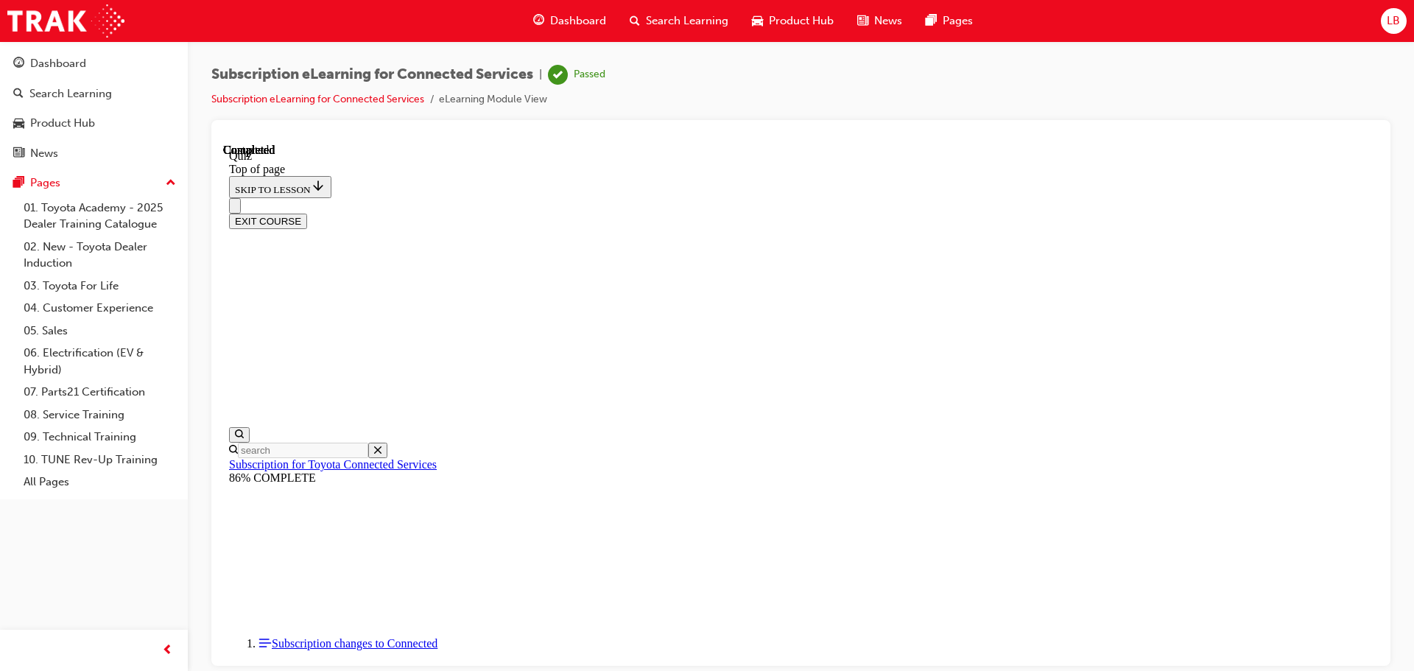
scroll to position [278, 0]
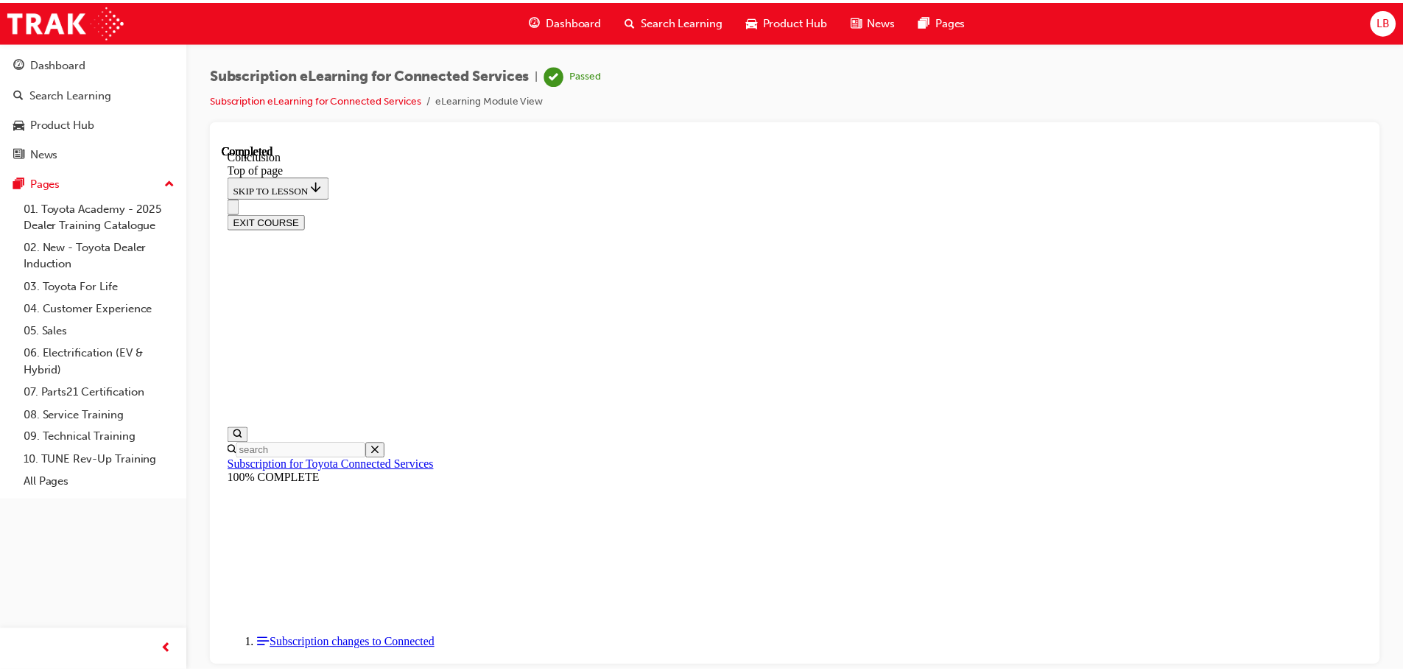
scroll to position [476, 0]
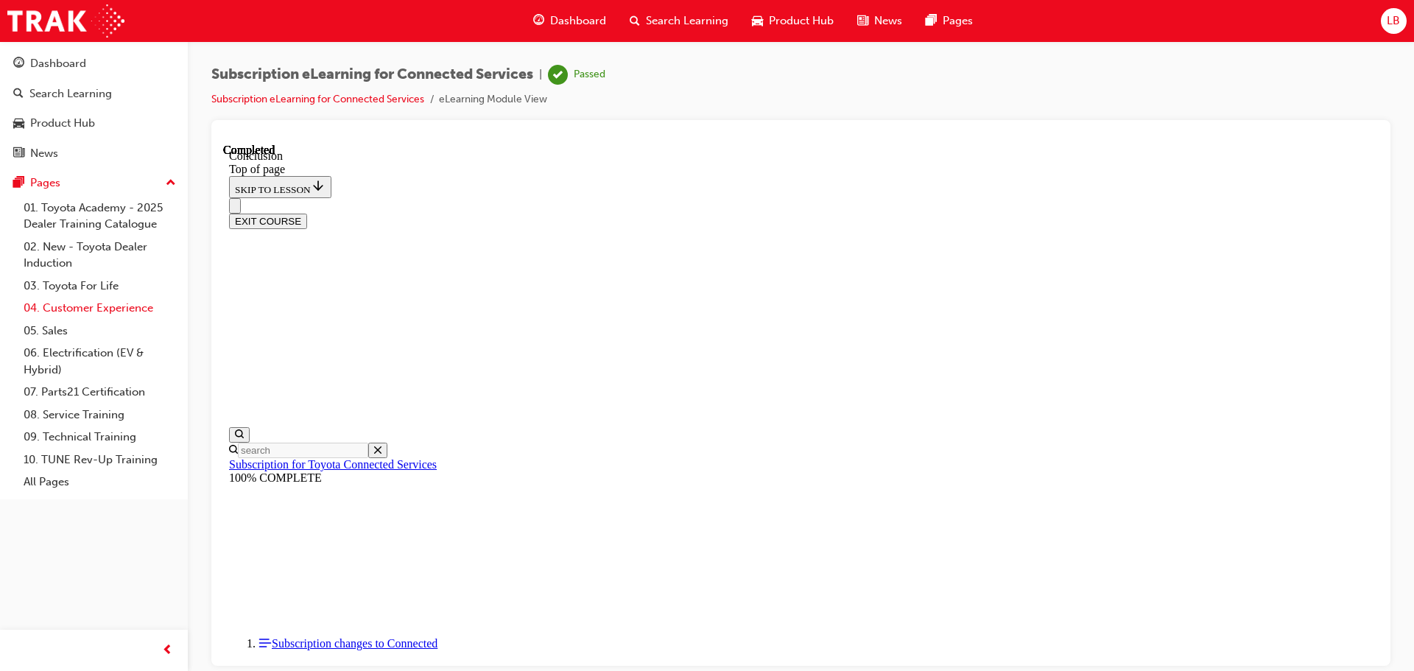
click at [113, 302] on link "04. Customer Experience" at bounding box center [100, 308] width 164 height 23
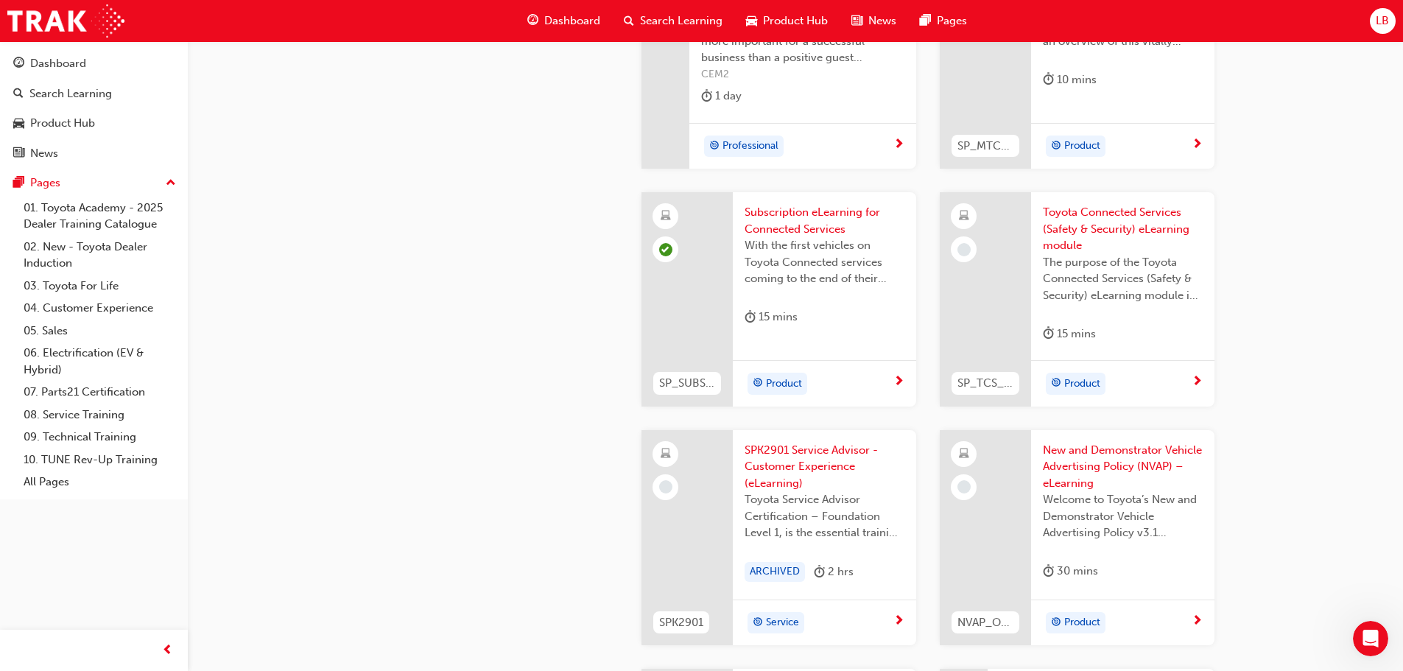
scroll to position [2283, 0]
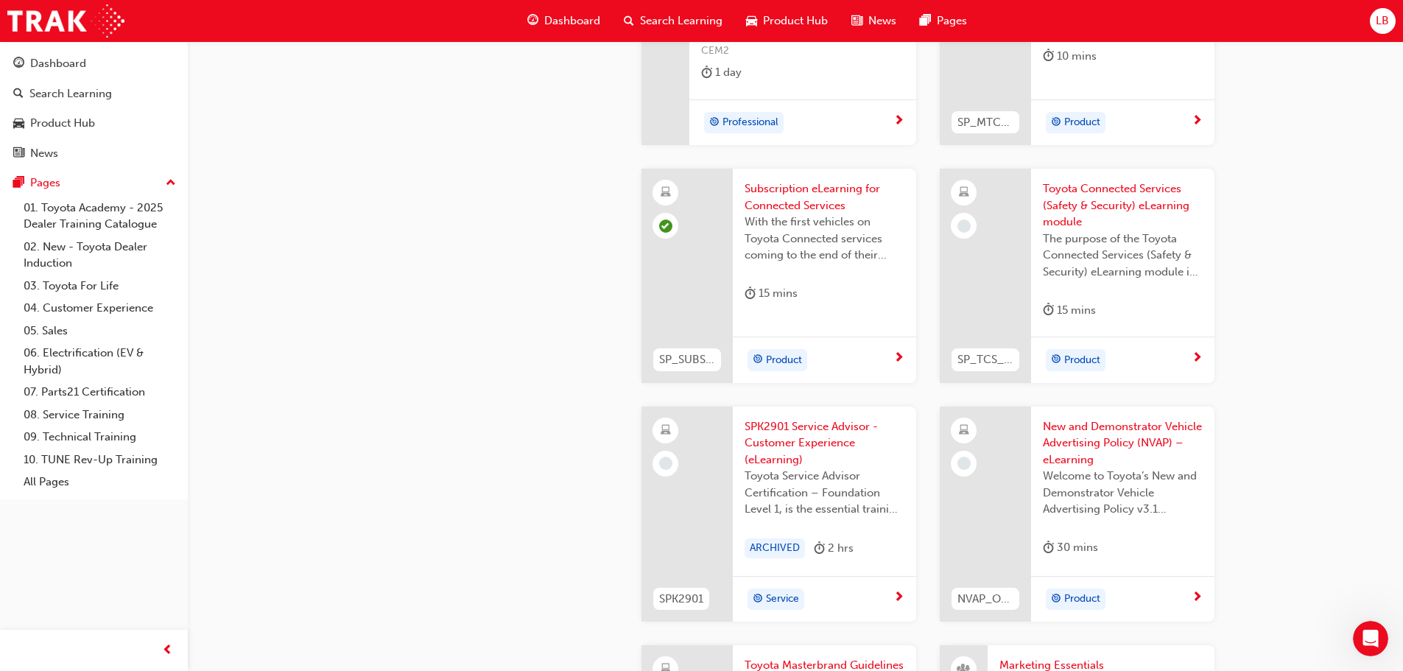
click at [1130, 350] on div "Product" at bounding box center [1117, 360] width 149 height 22
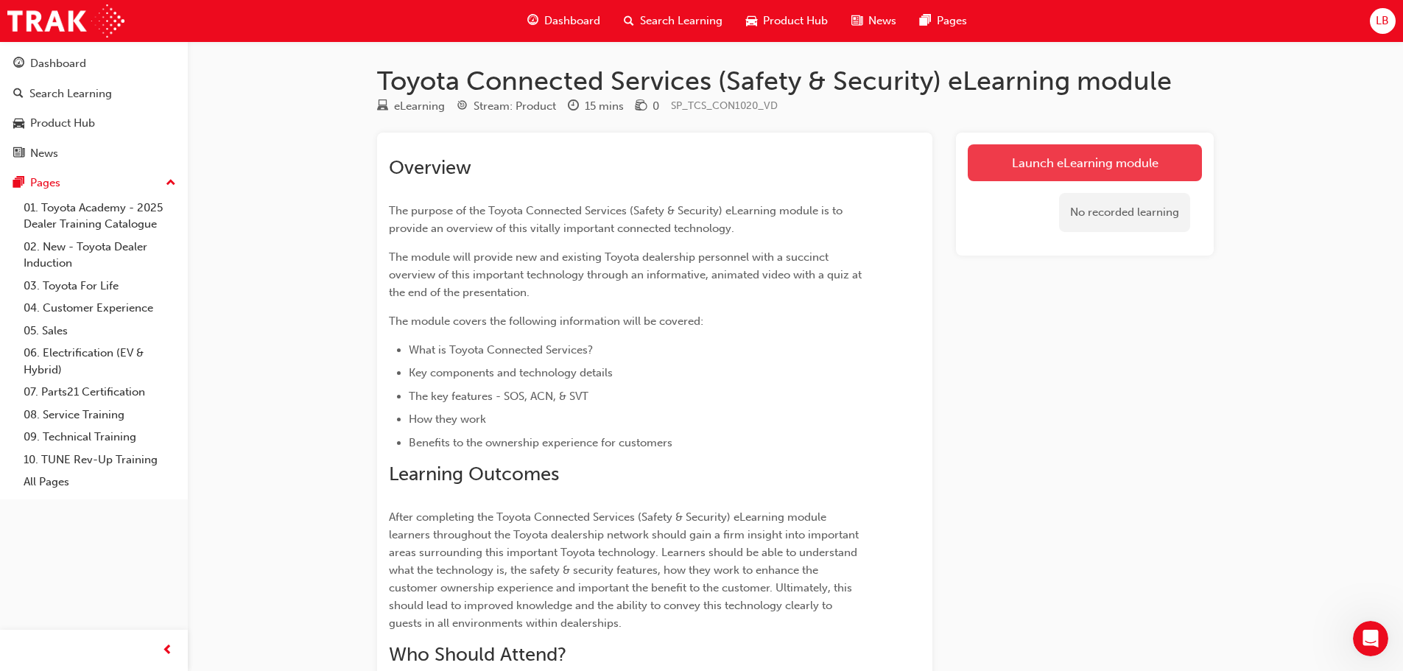
click at [1039, 156] on link "Launch eLearning module" at bounding box center [1085, 162] width 234 height 37
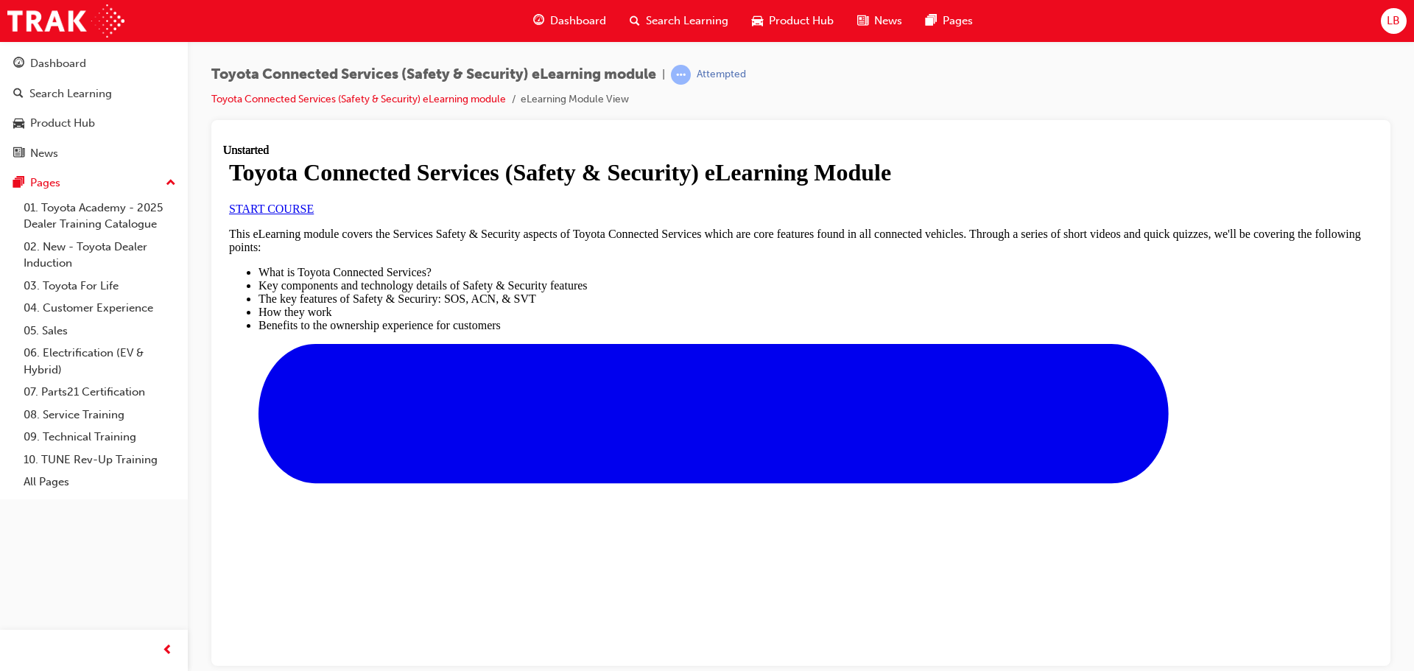
click at [314, 214] on span "START COURSE" at bounding box center [271, 208] width 85 height 13
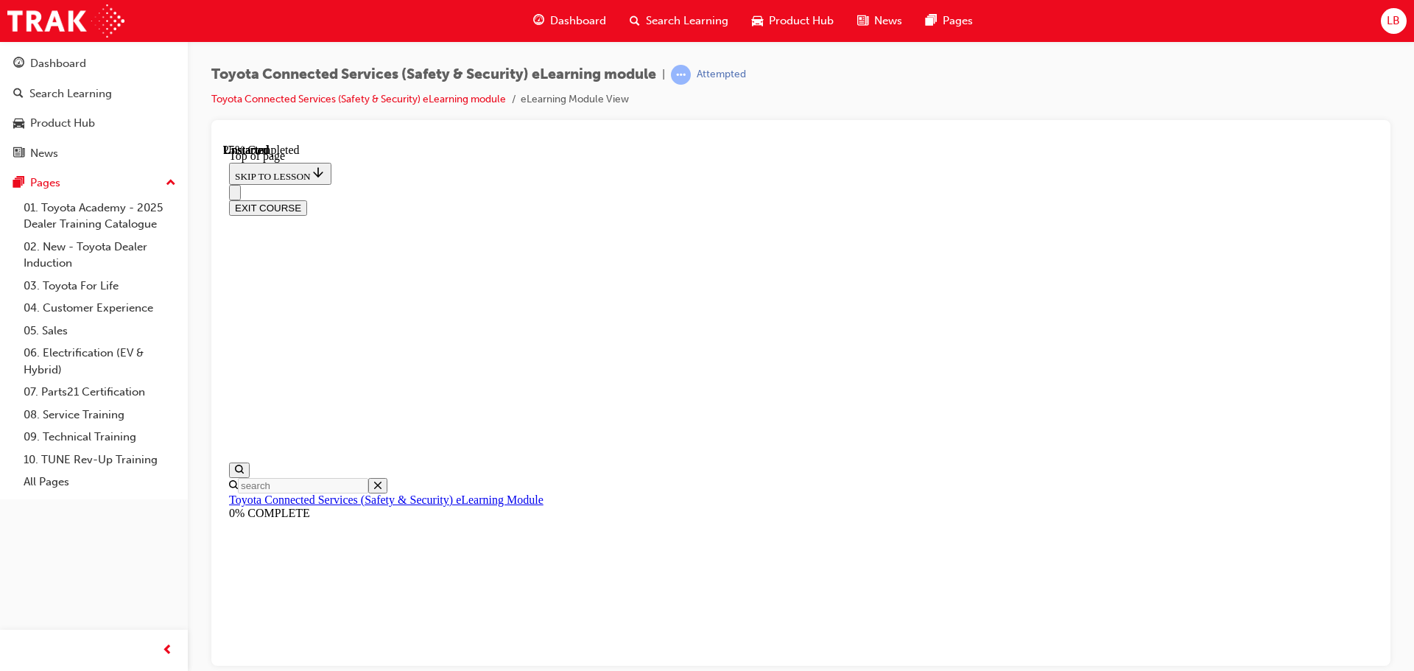
scroll to position [46, 0]
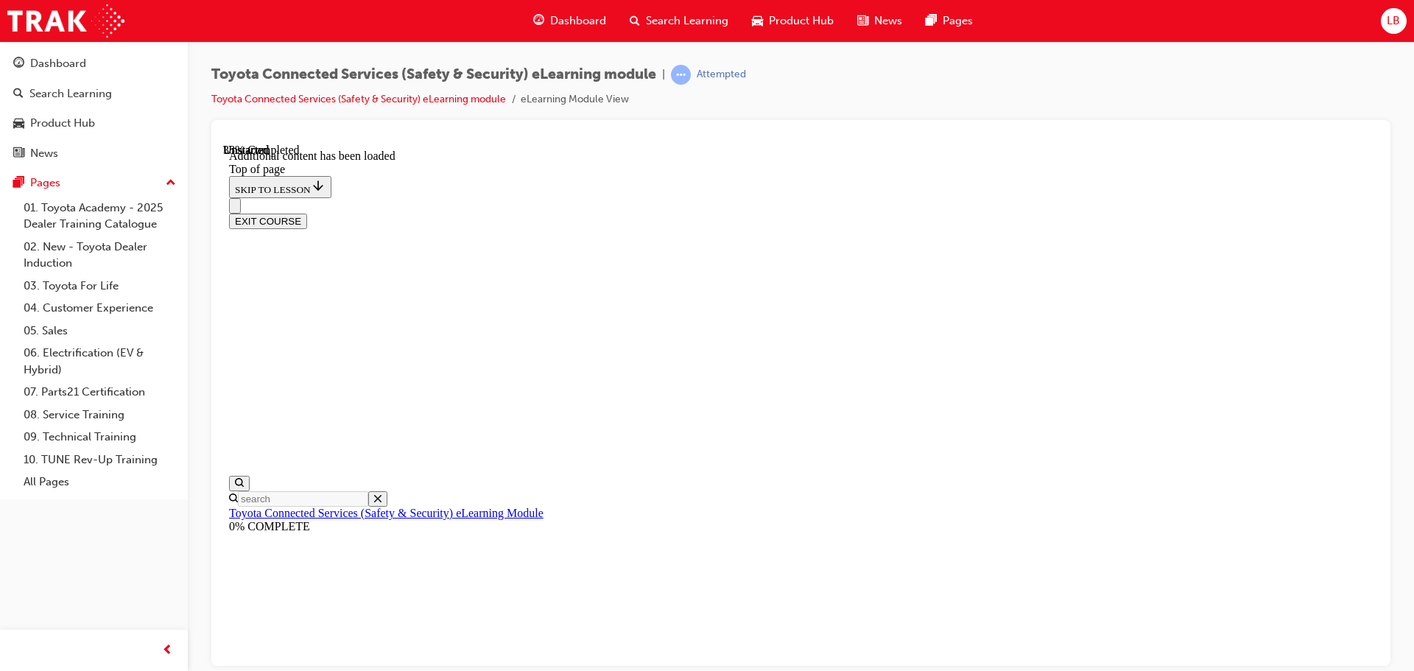
scroll to position [143, 0]
